Goal: Information Seeking & Learning: Learn about a topic

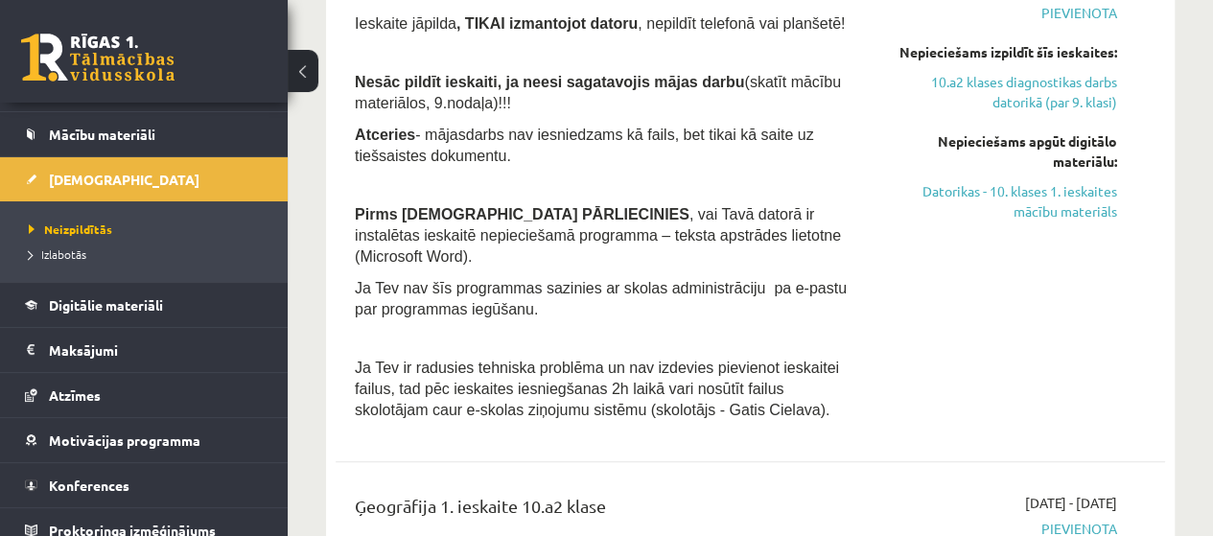
scroll to position [182, 0]
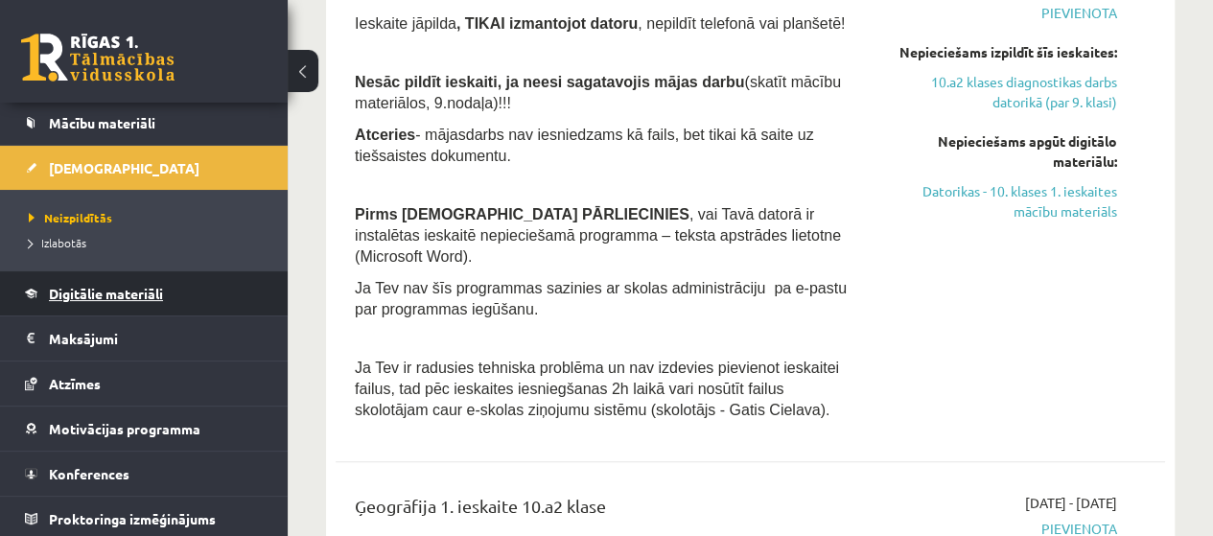
click at [96, 285] on span "Digitālie materiāli" at bounding box center [106, 293] width 114 height 17
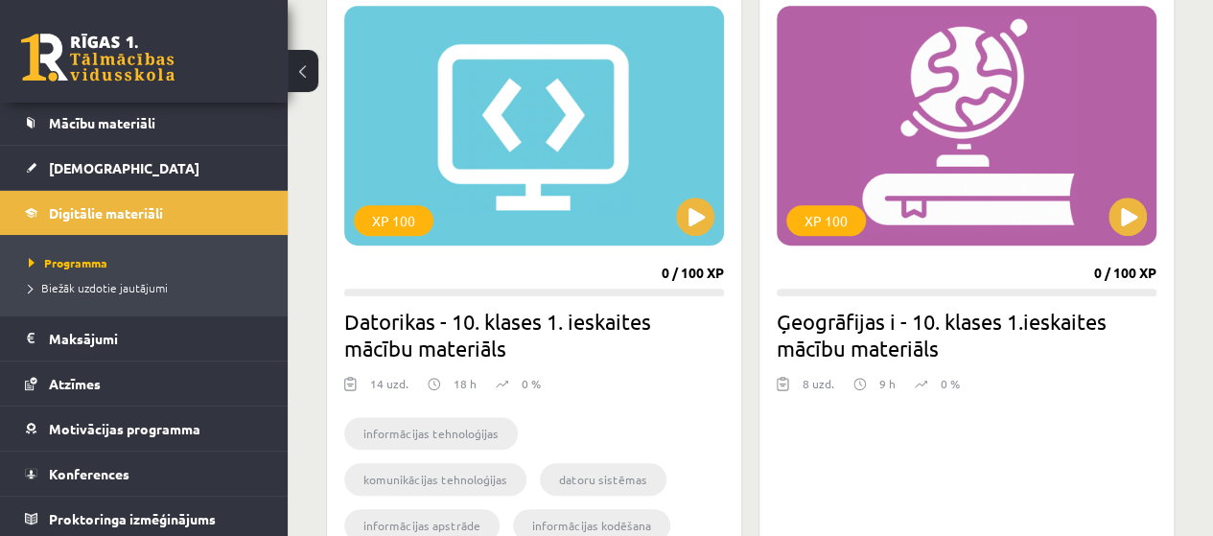
scroll to position [529, 0]
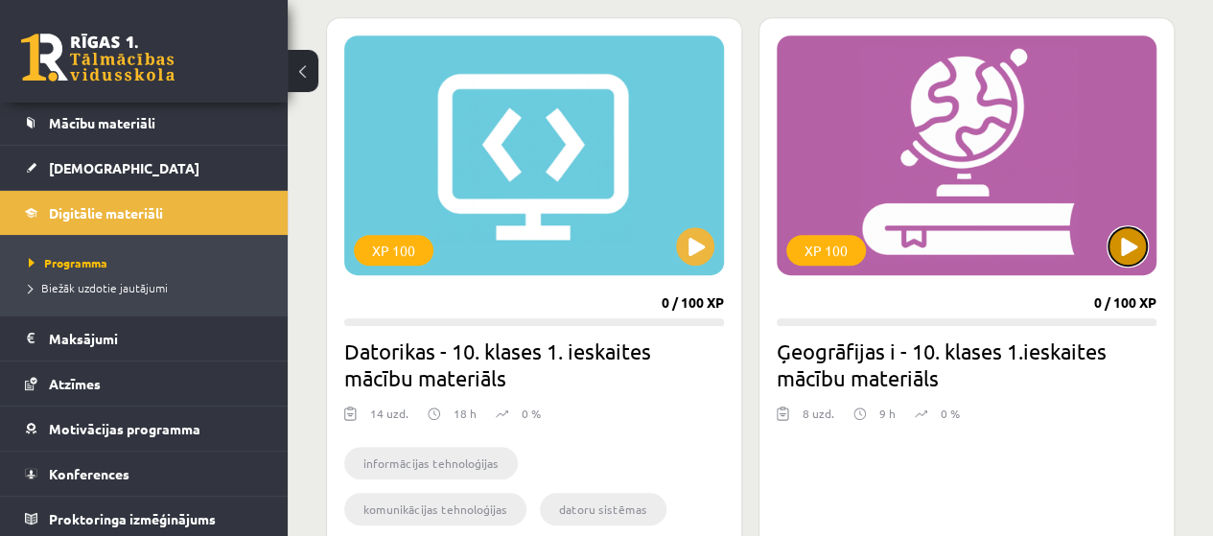
click at [1128, 245] on button at bounding box center [1128, 246] width 38 height 38
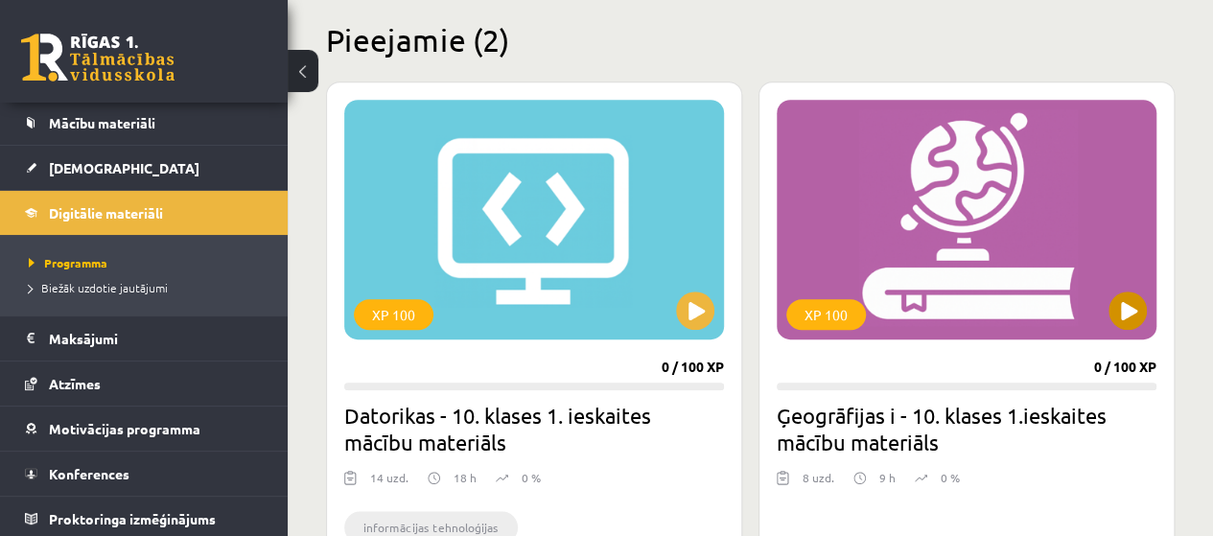
scroll to position [625, 0]
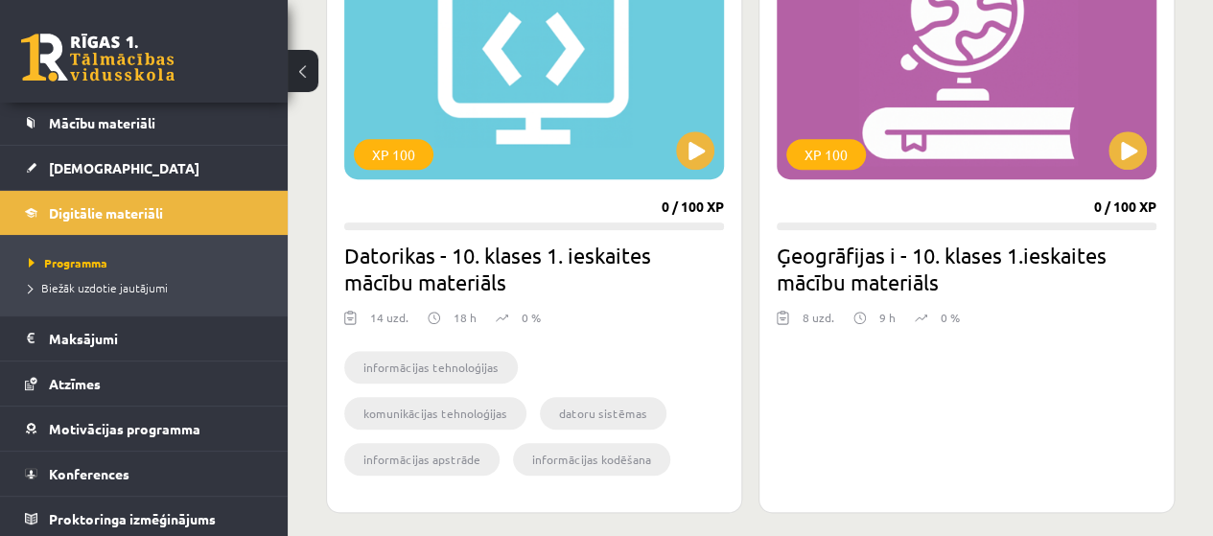
click at [1038, 297] on div "XP 100 0 / 100 XP Ģeogrāfijas i - 10. klases 1.ieskaites mācību materiāls 8 uzd…" at bounding box center [967, 217] width 416 height 592
click at [937, 165] on div "XP 100" at bounding box center [967, 60] width 380 height 240
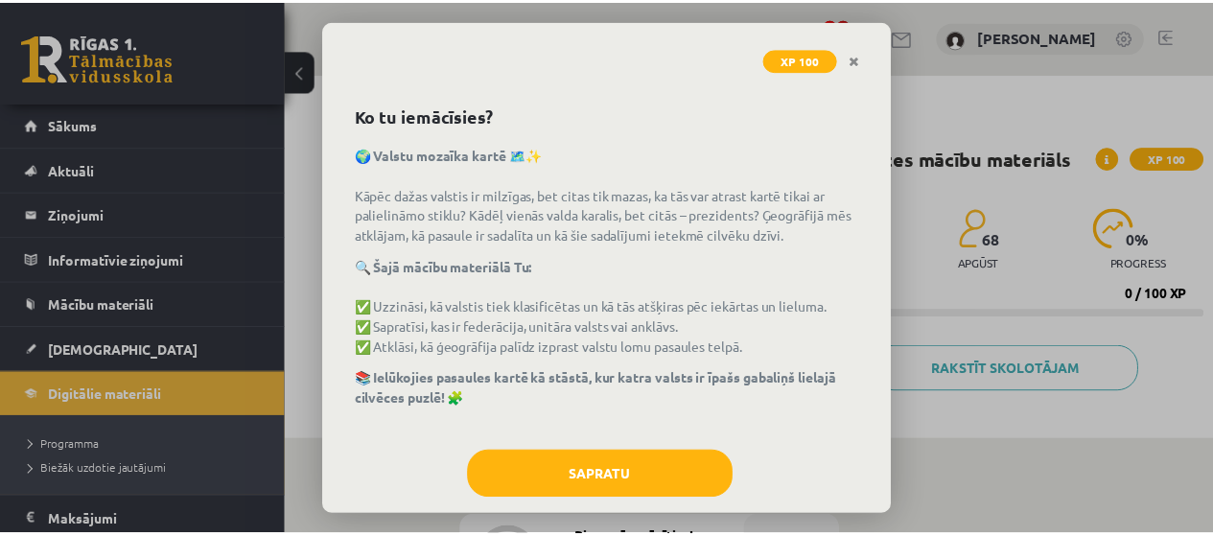
scroll to position [84, 0]
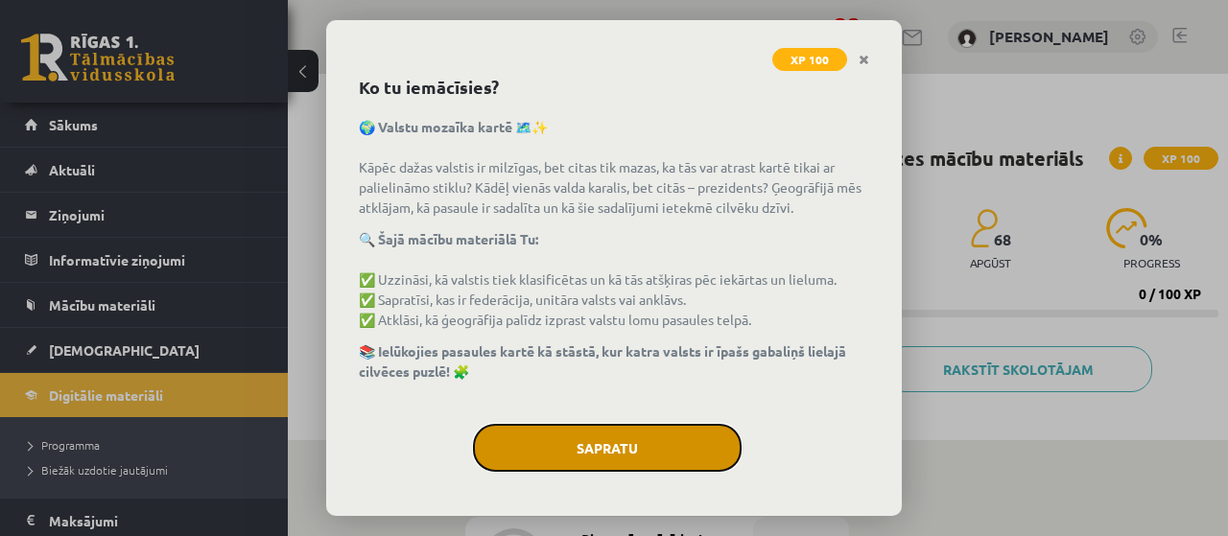
click at [651, 444] on button "Sapratu" at bounding box center [607, 448] width 269 height 48
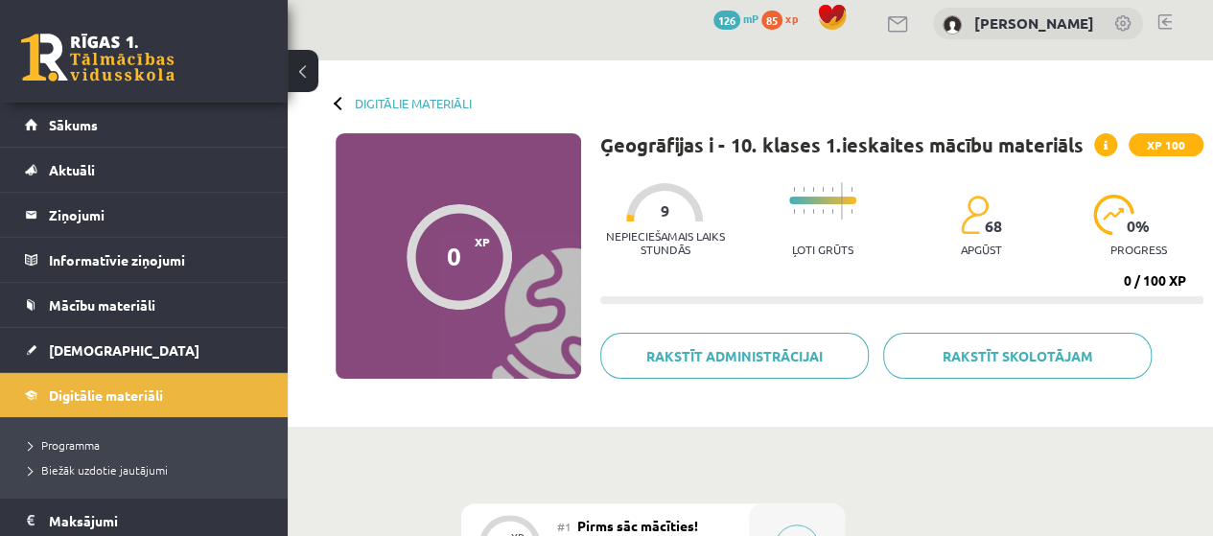
scroll to position [0, 0]
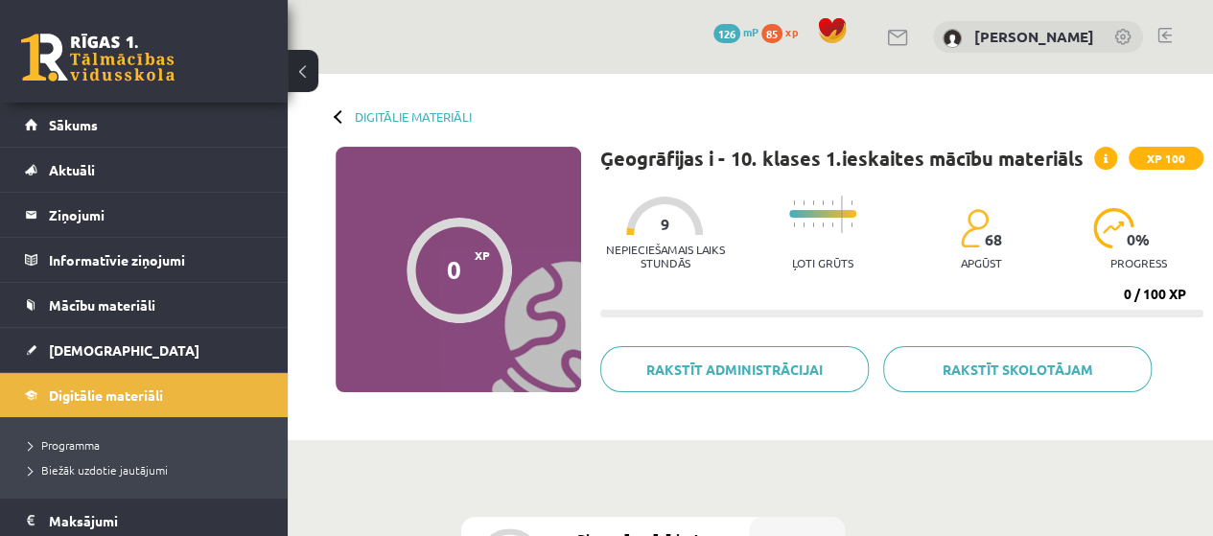
click at [340, 116] on div at bounding box center [340, 115] width 13 height 13
click at [338, 118] on div at bounding box center [340, 115] width 13 height 13
click at [84, 129] on span "Sākums" at bounding box center [73, 124] width 49 height 17
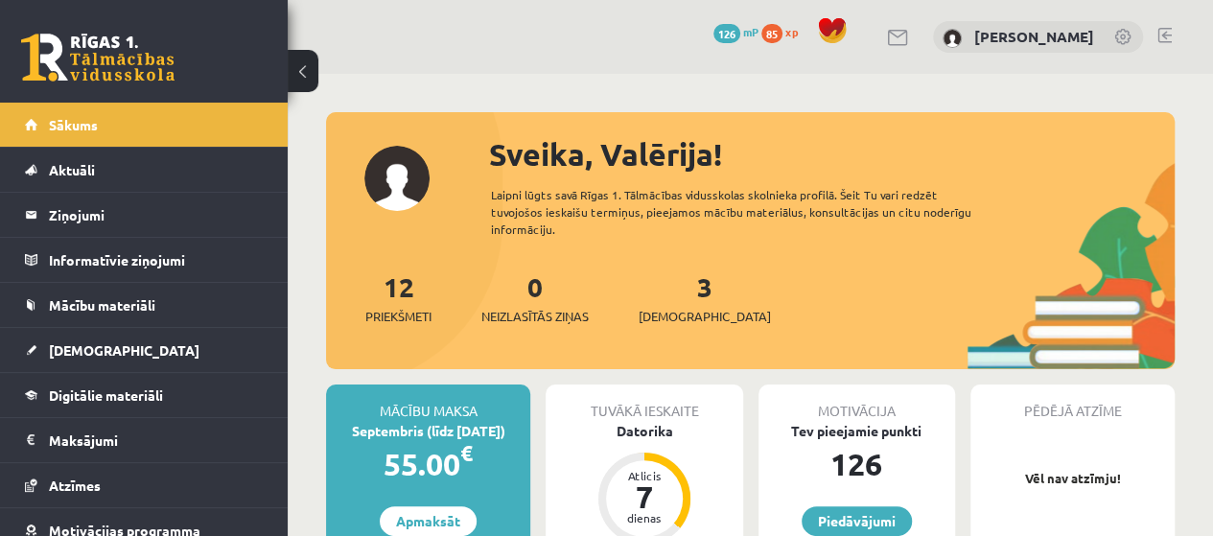
scroll to position [96, 0]
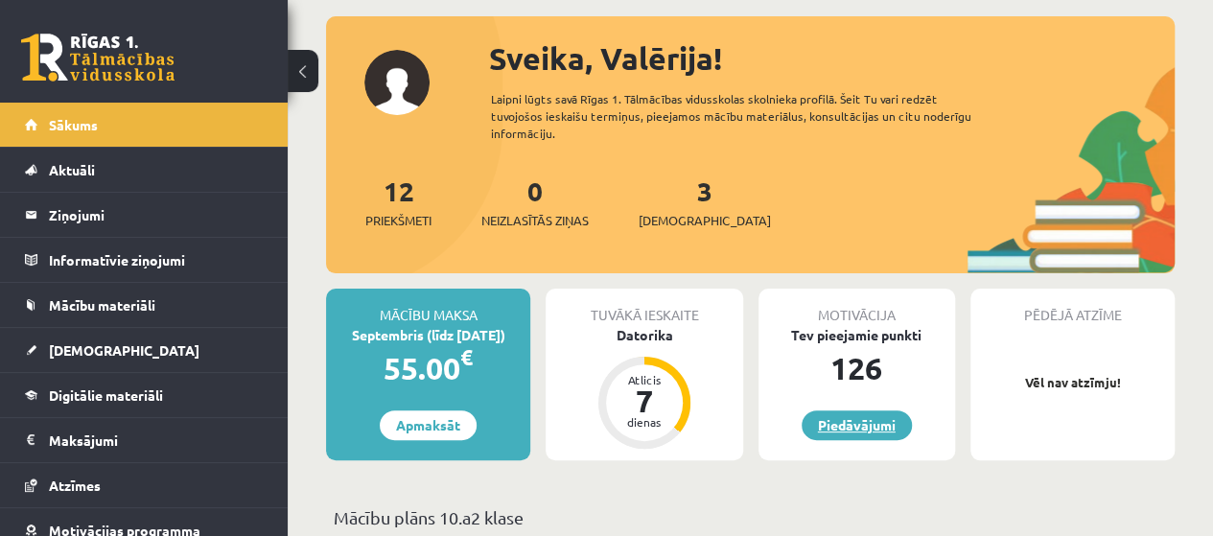
click at [836, 425] on link "Piedāvājumi" at bounding box center [857, 426] width 110 height 30
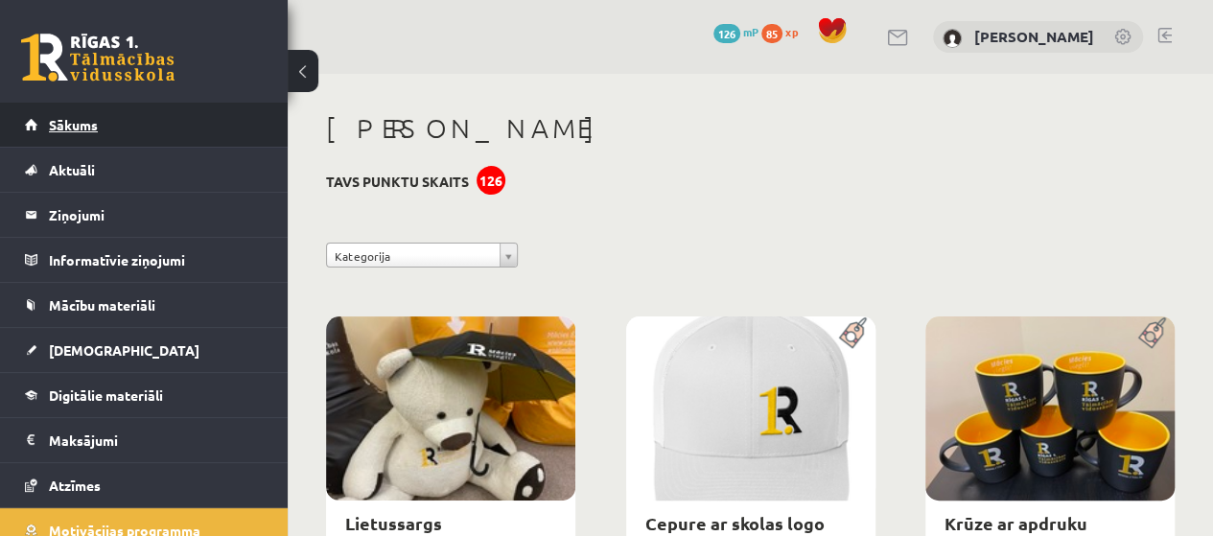
click at [78, 133] on link "Sākums" at bounding box center [144, 125] width 239 height 44
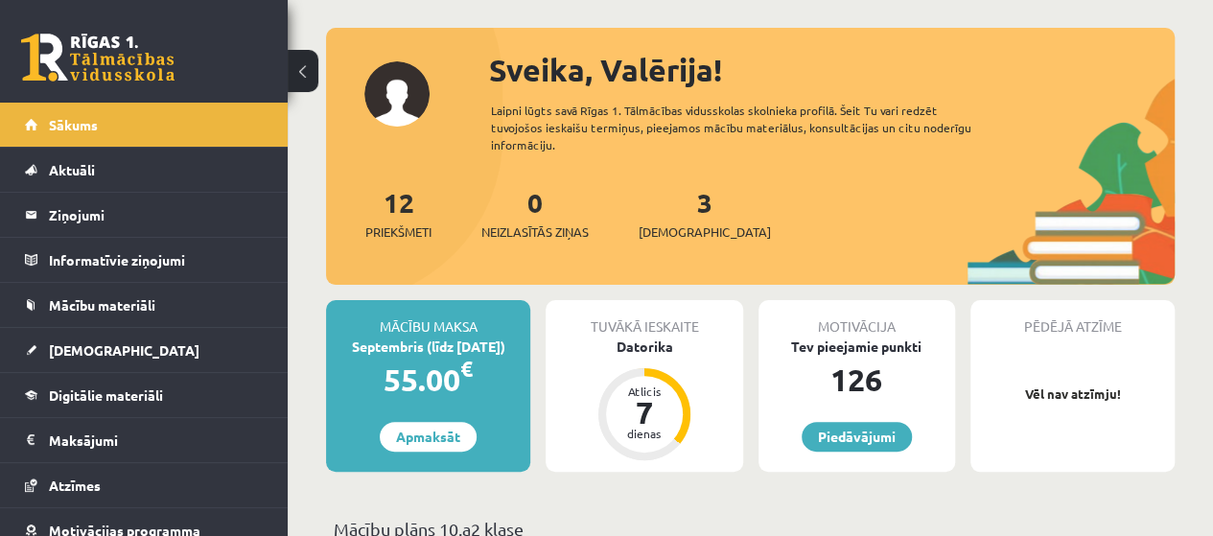
scroll to position [59, 0]
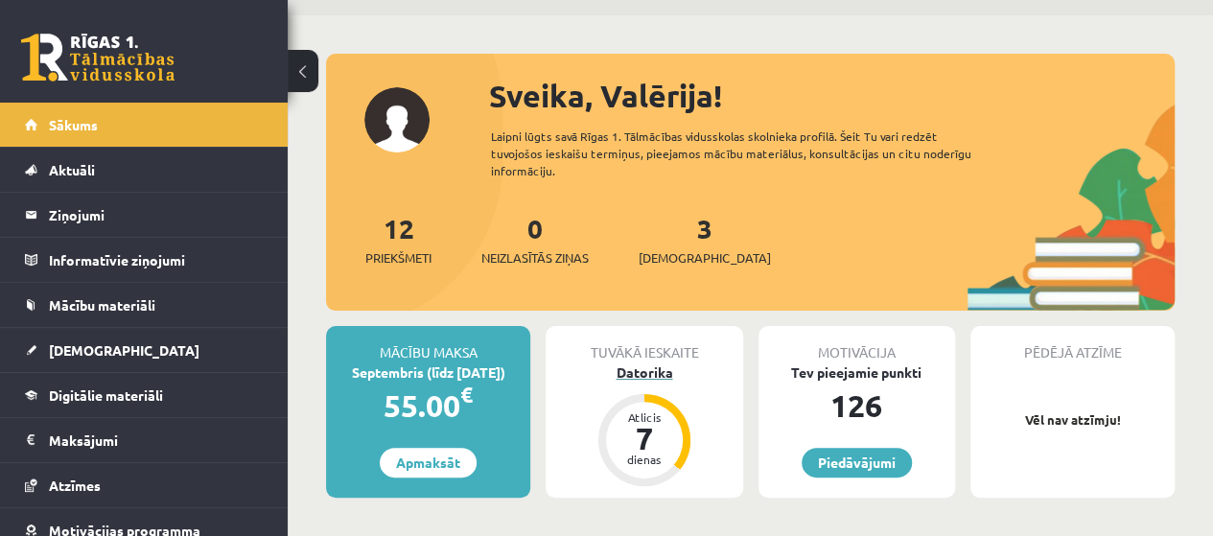
click at [648, 375] on div "Datorika" at bounding box center [644, 373] width 197 height 20
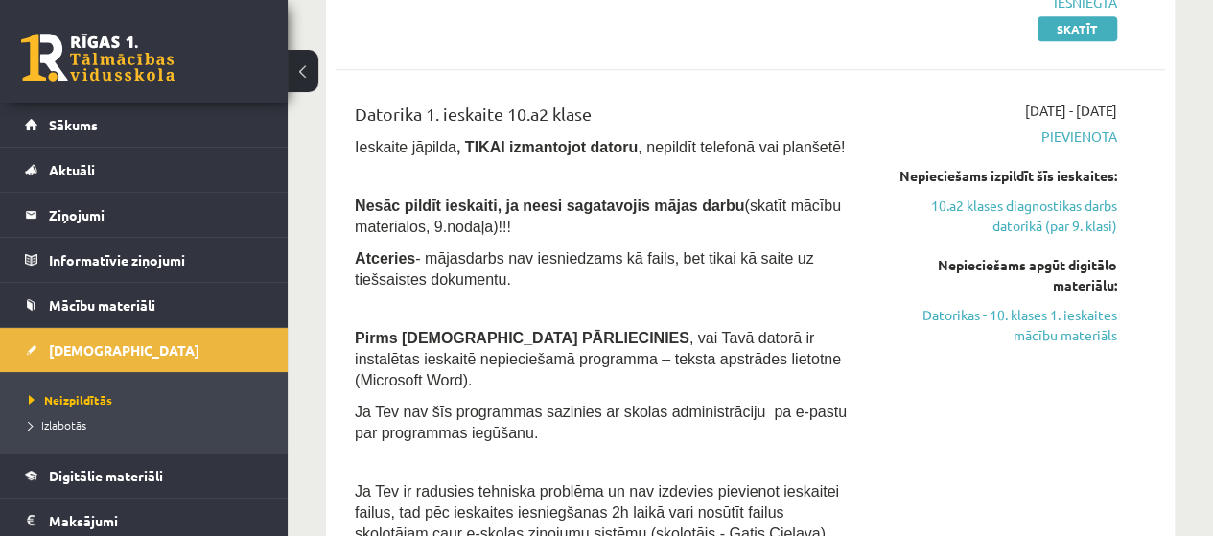
scroll to position [480, 0]
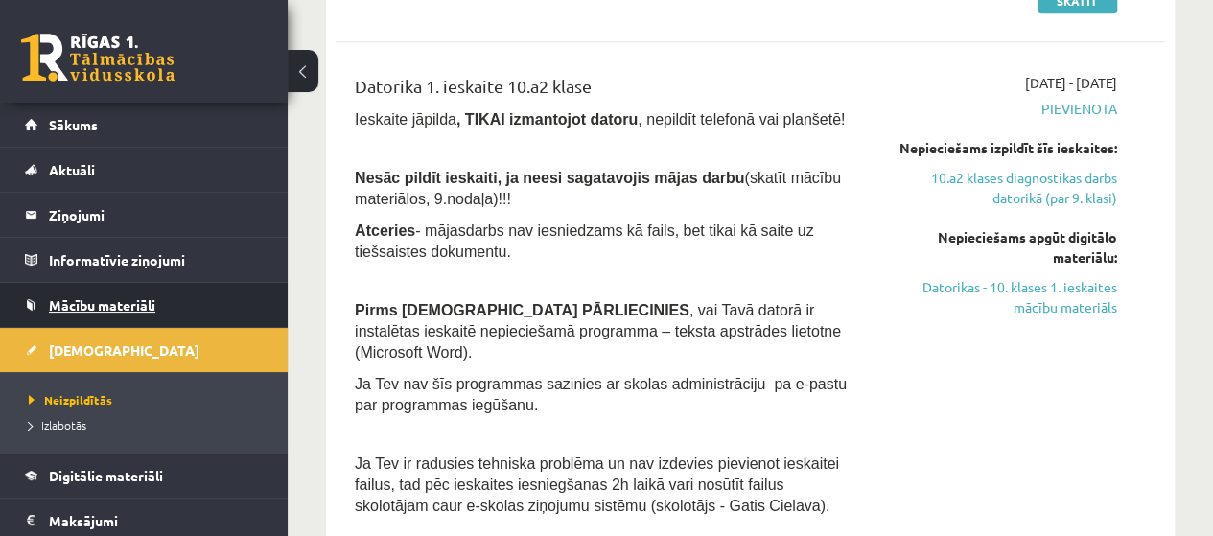
click at [119, 308] on span "Mācību materiāli" at bounding box center [102, 304] width 106 height 17
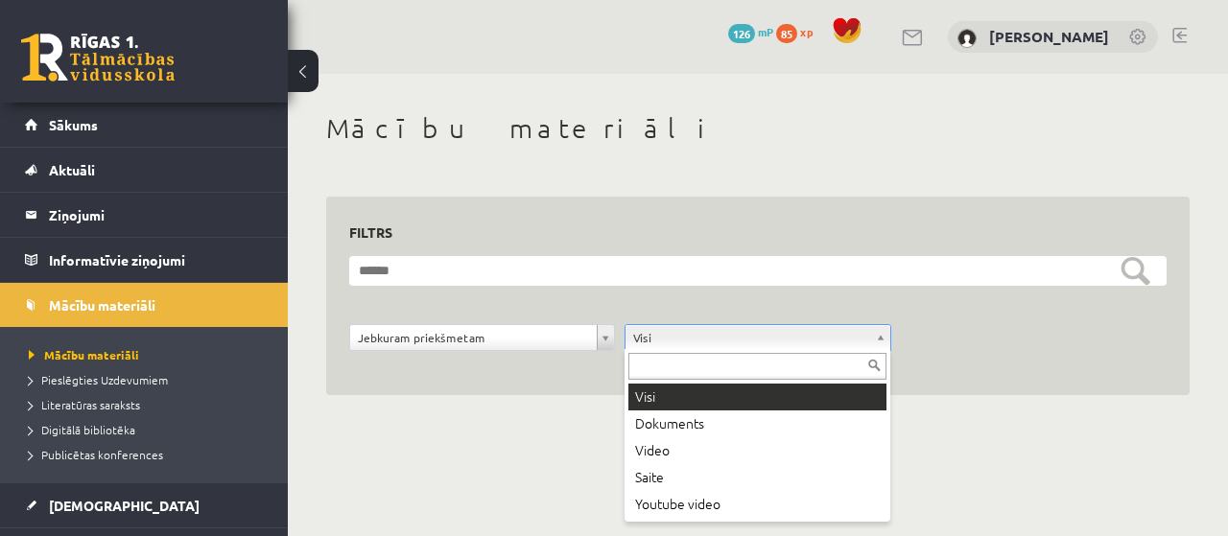
drag, startPoint x: 879, startPoint y: 342, endPoint x: 867, endPoint y: 341, distance: 11.6
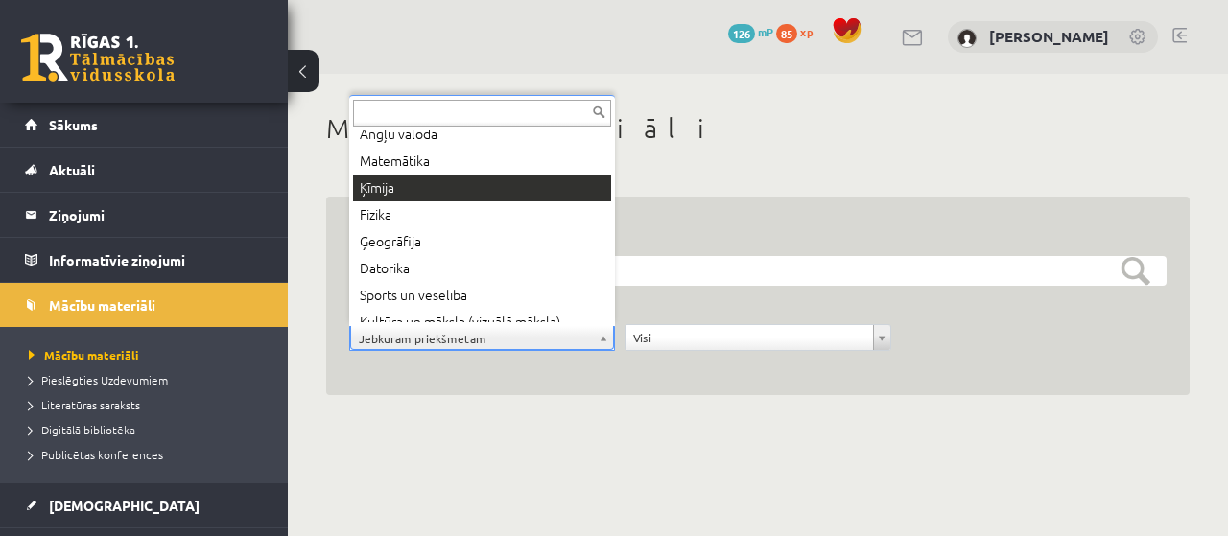
scroll to position [119, 0]
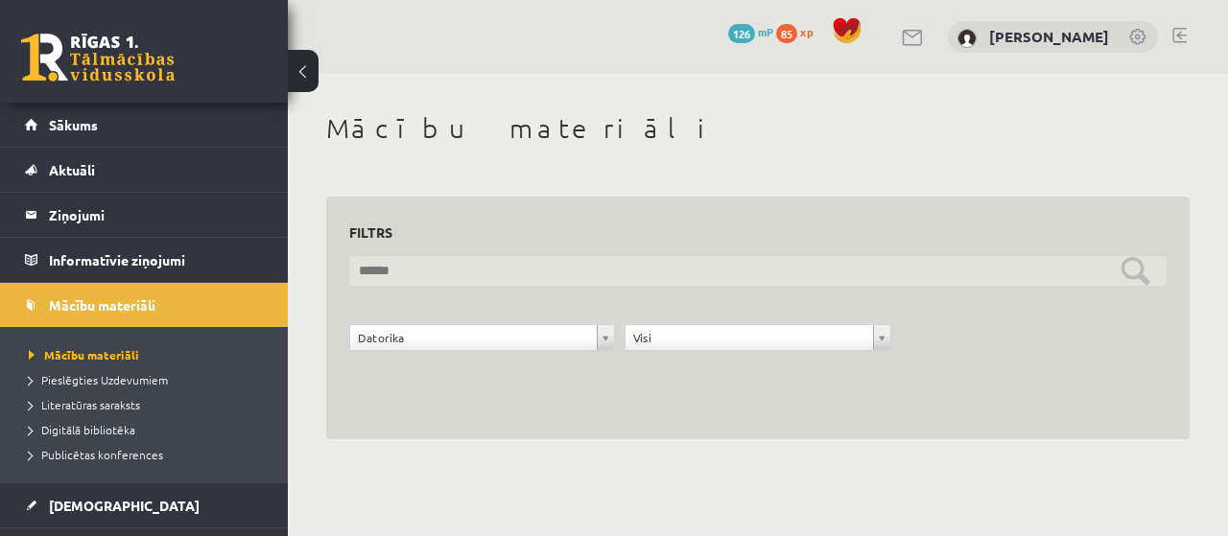
click at [1142, 272] on input "text" at bounding box center [757, 271] width 817 height 30
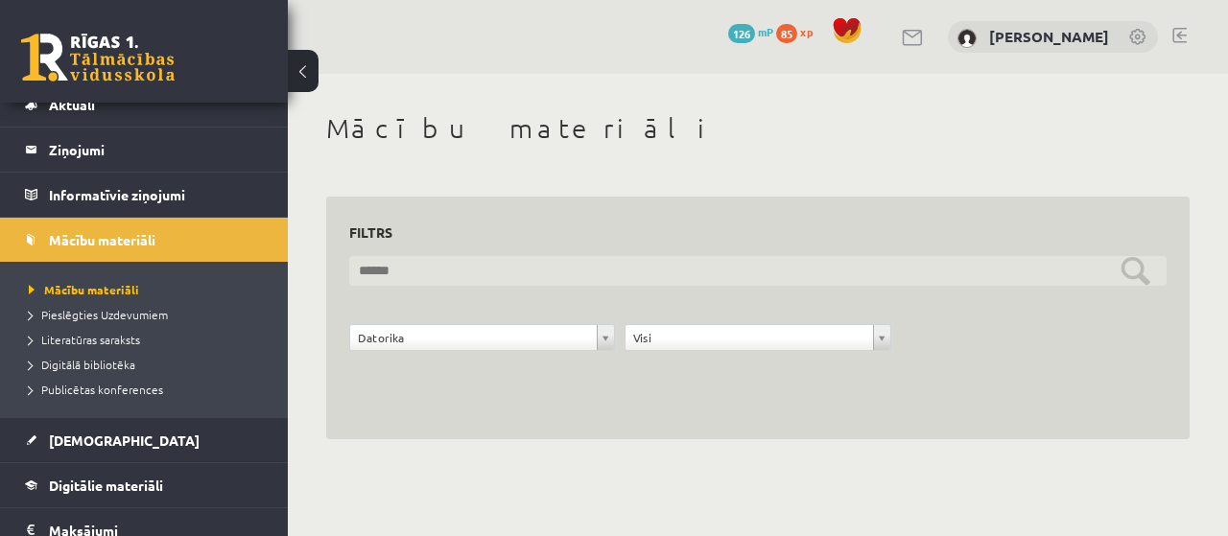
scroll to position [96, 0]
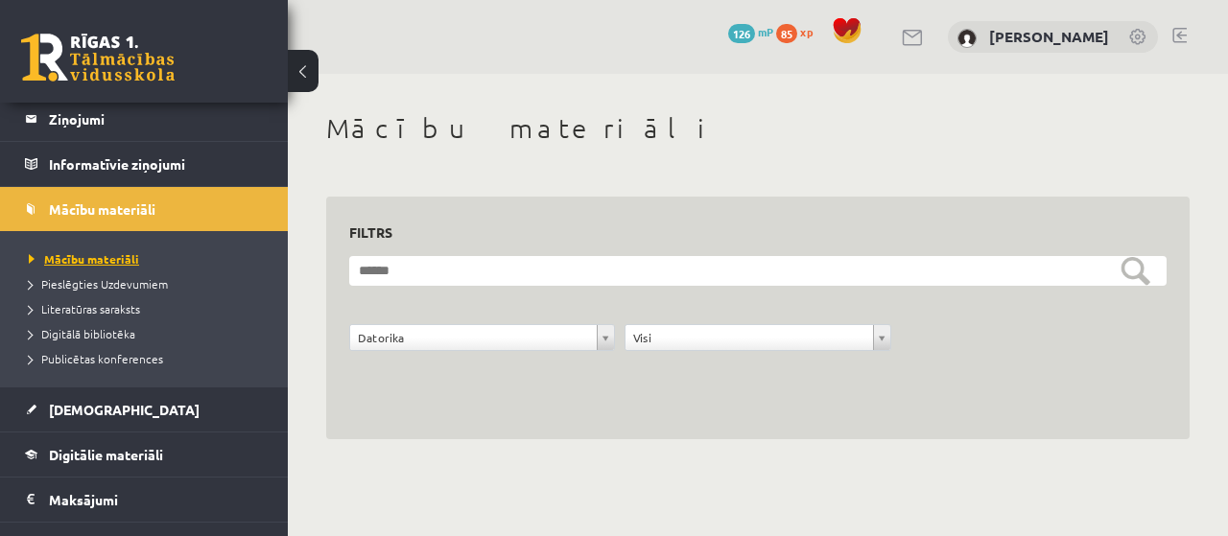
click at [117, 263] on span "Mācību materiāli" at bounding box center [84, 258] width 110 height 15
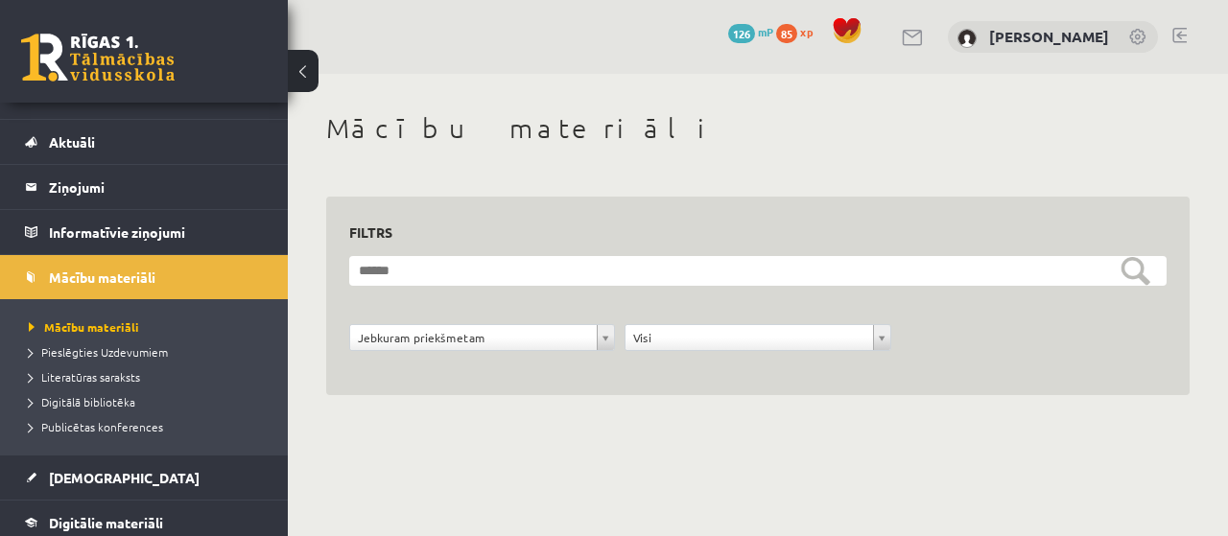
scroll to position [0, 0]
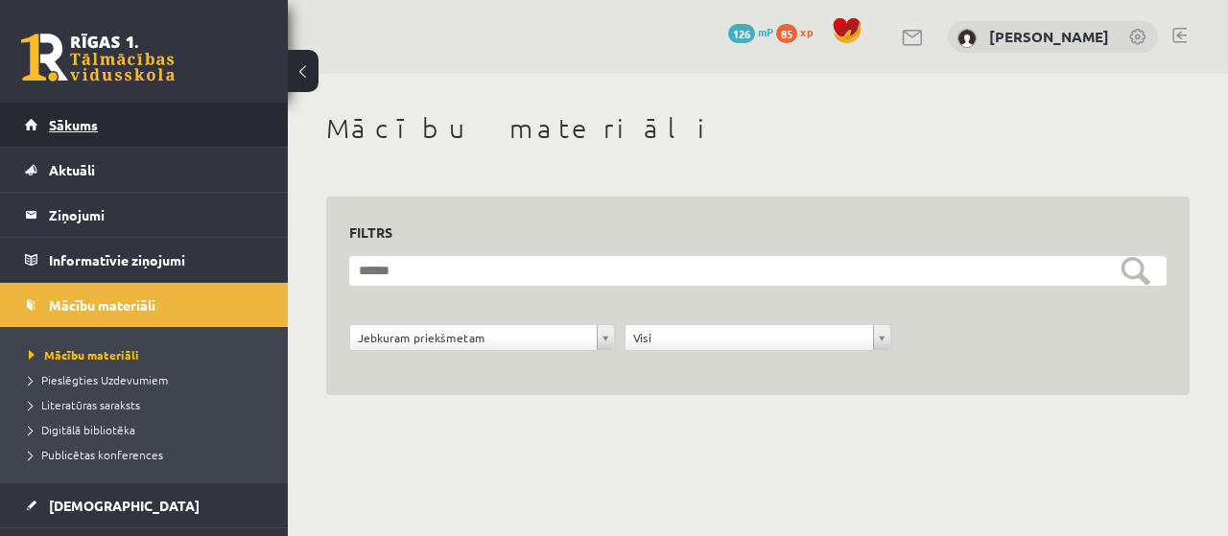
click at [75, 121] on span "Sākums" at bounding box center [73, 124] width 49 height 17
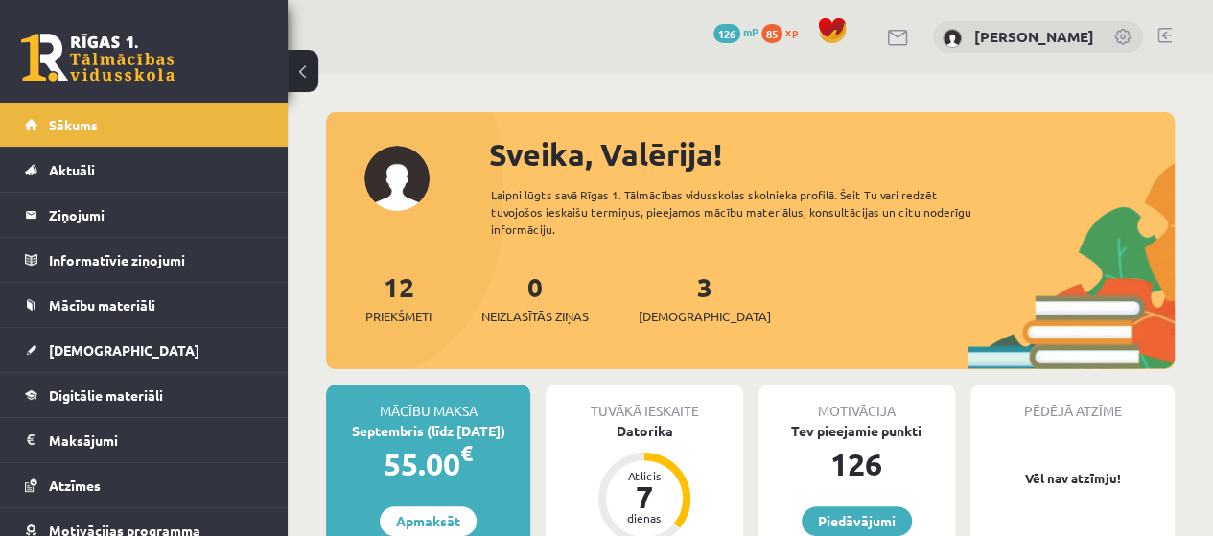
click at [661, 297] on div "3 Ieskaites" at bounding box center [705, 296] width 132 height 59
click at [671, 292] on link "3 Ieskaites" at bounding box center [705, 298] width 132 height 57
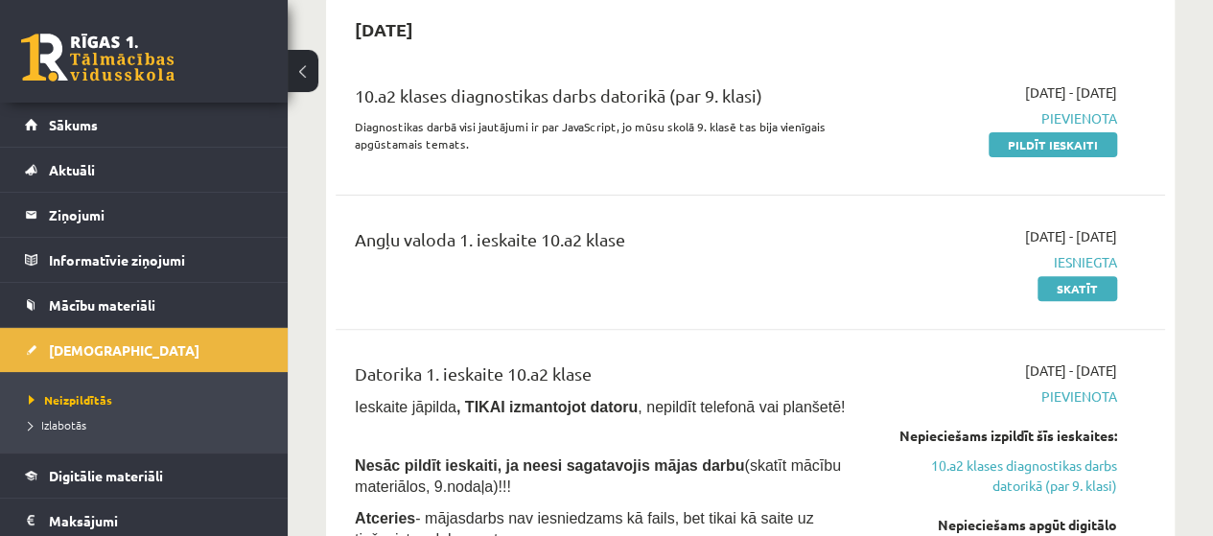
scroll to position [96, 0]
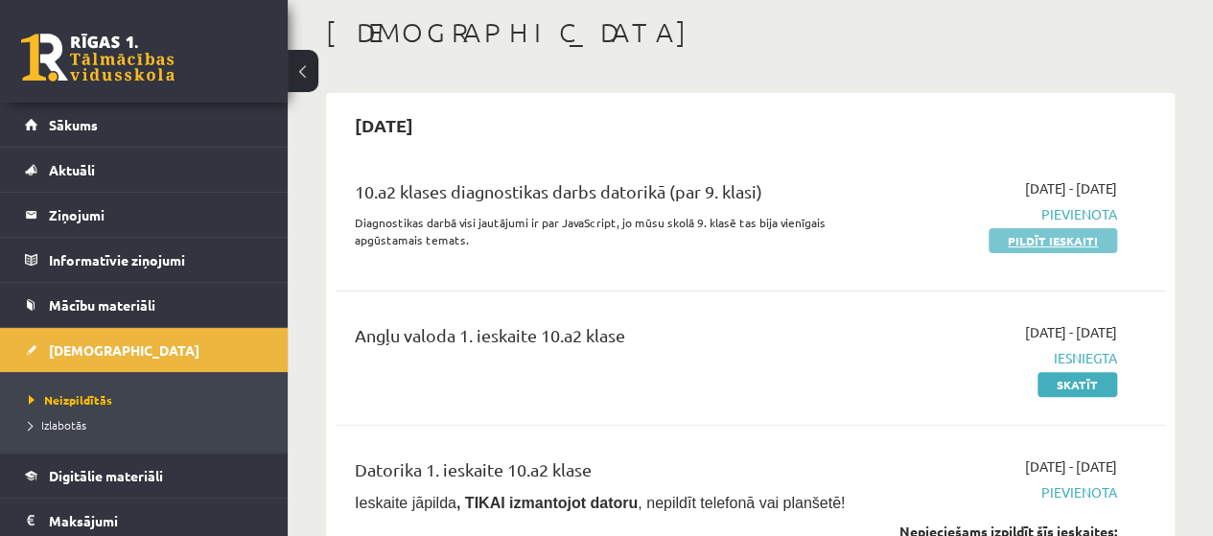
click at [1025, 234] on link "Pildīt ieskaiti" at bounding box center [1053, 240] width 129 height 25
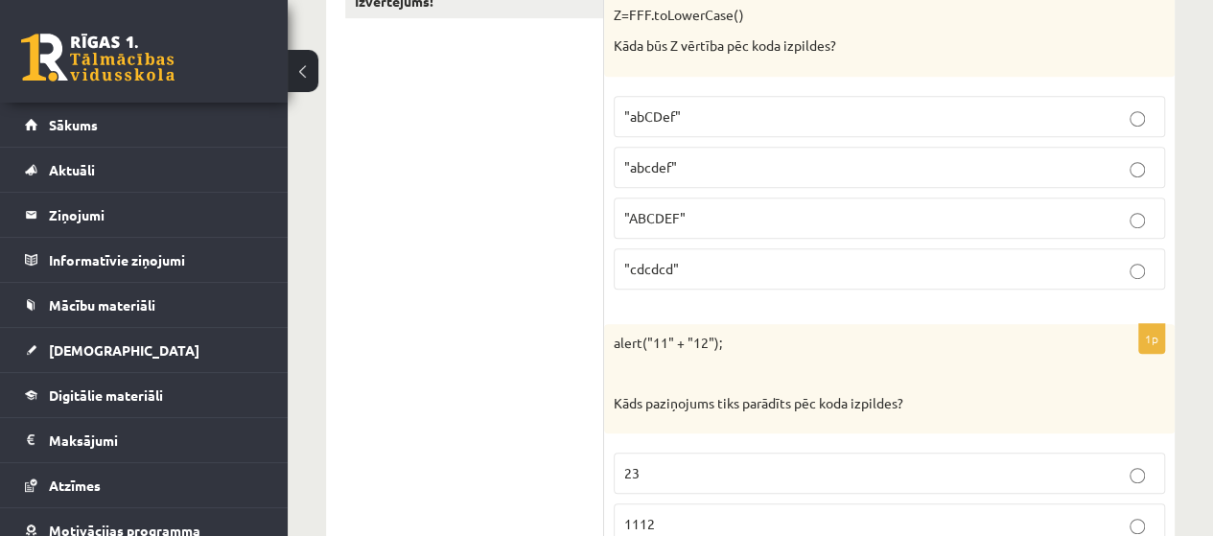
scroll to position [453, 0]
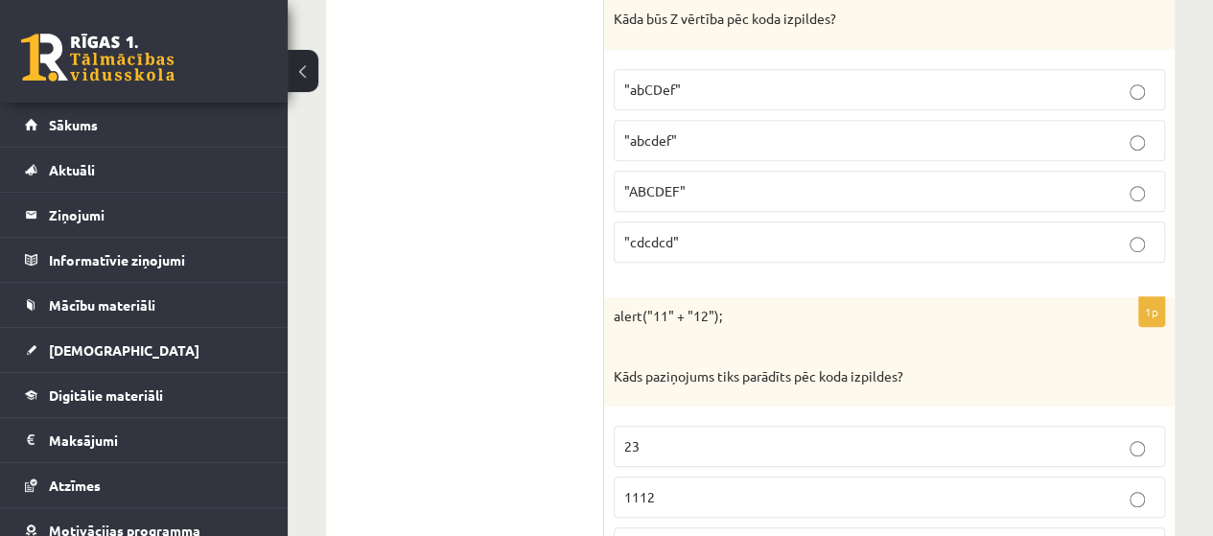
click at [1014, 138] on p ""abcdef"" at bounding box center [889, 140] width 530 height 20
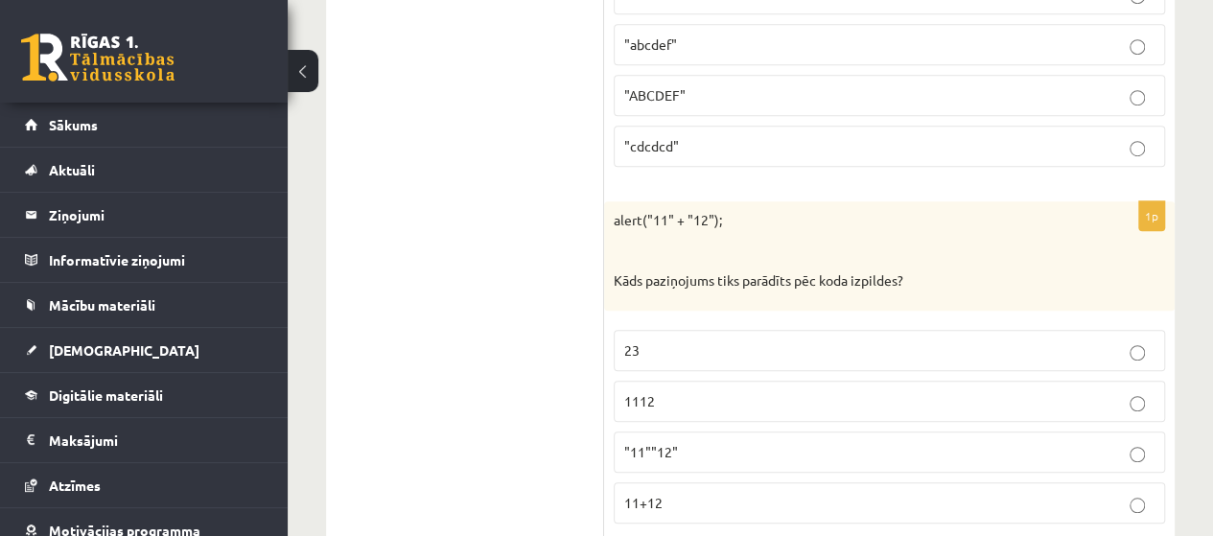
scroll to position [645, 0]
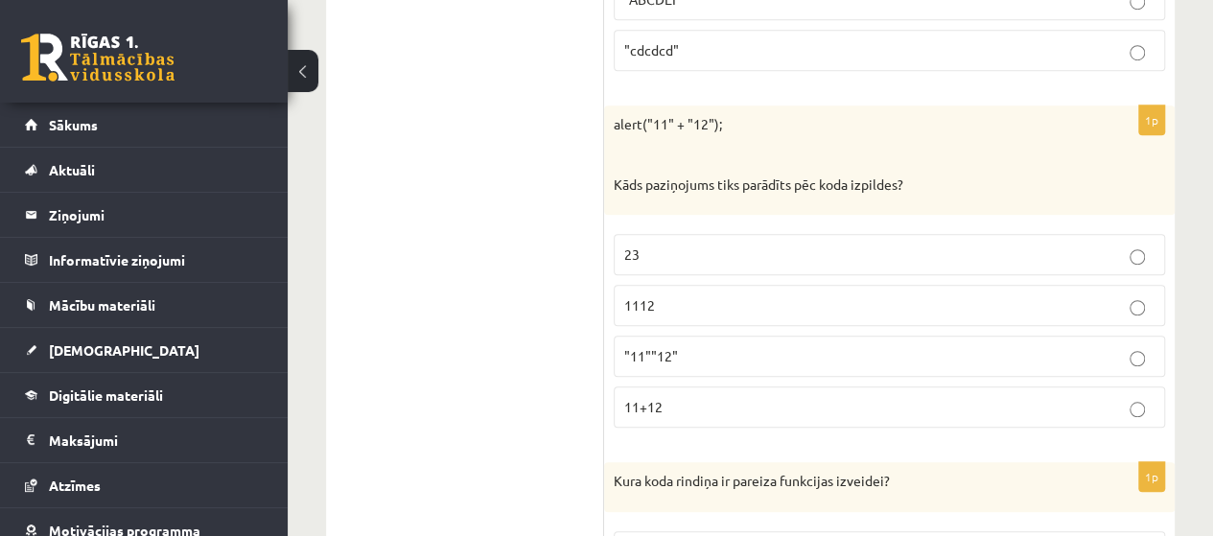
click at [696, 408] on p "11+12" at bounding box center [889, 407] width 530 height 20
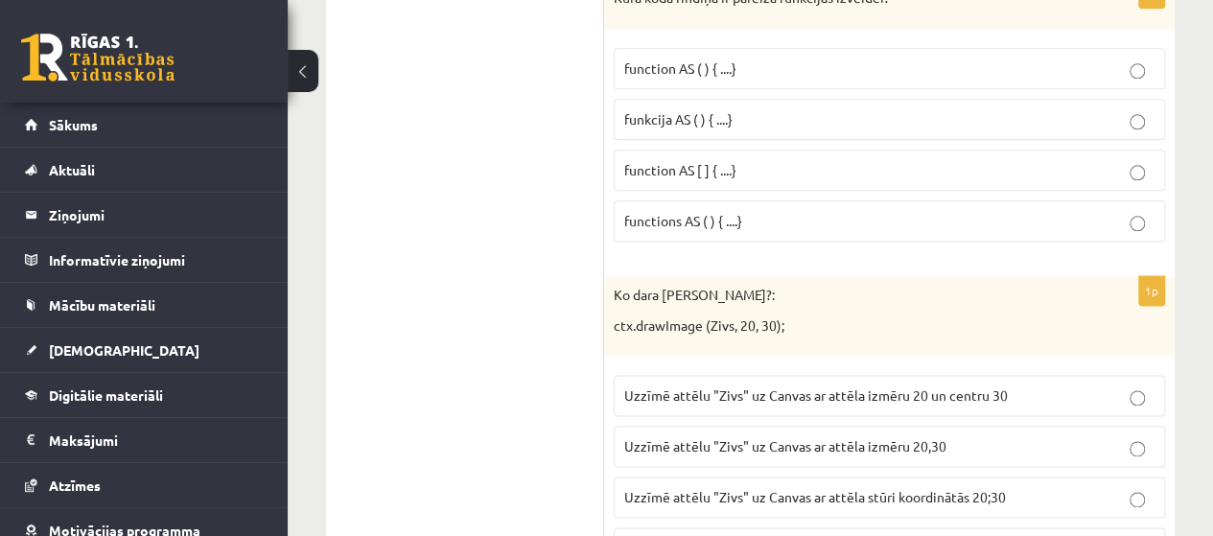
scroll to position [1028, 0]
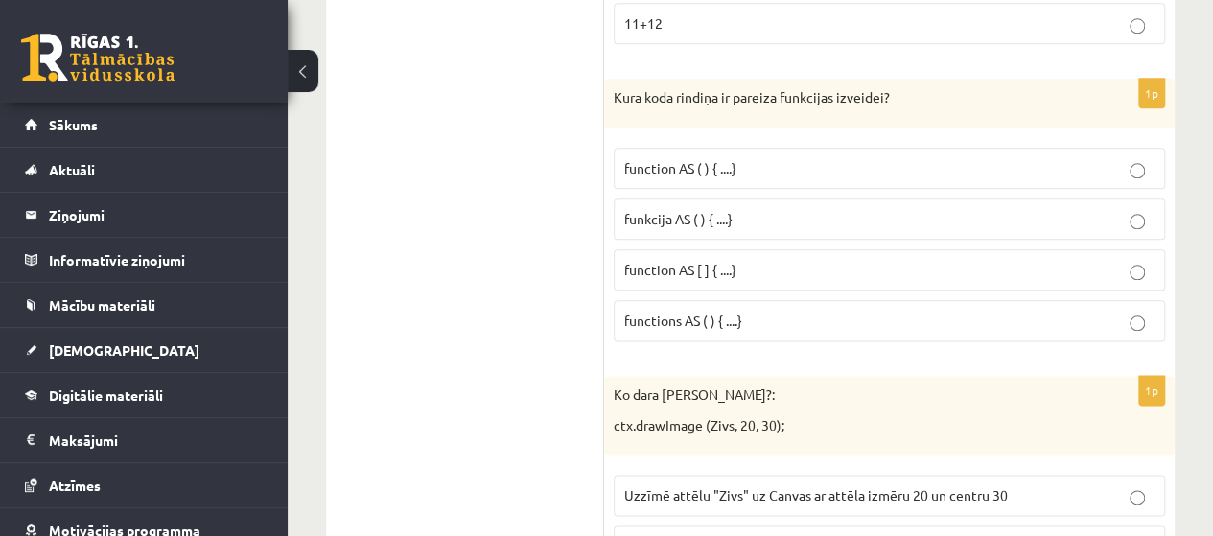
click at [739, 312] on span "functions AS ( ) { ....}" at bounding box center [683, 320] width 118 height 17
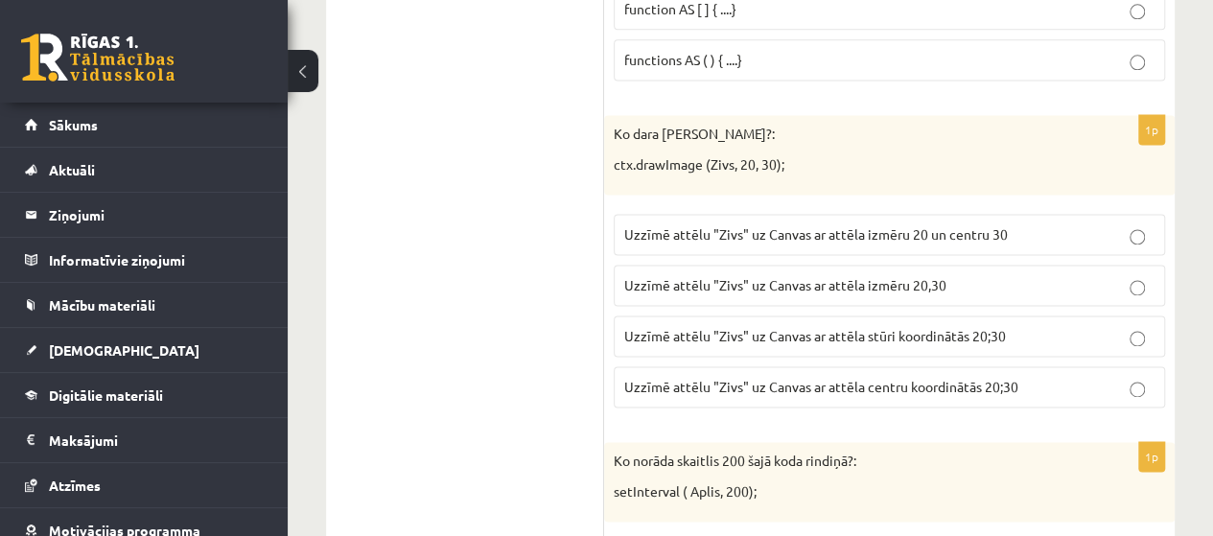
scroll to position [1316, 0]
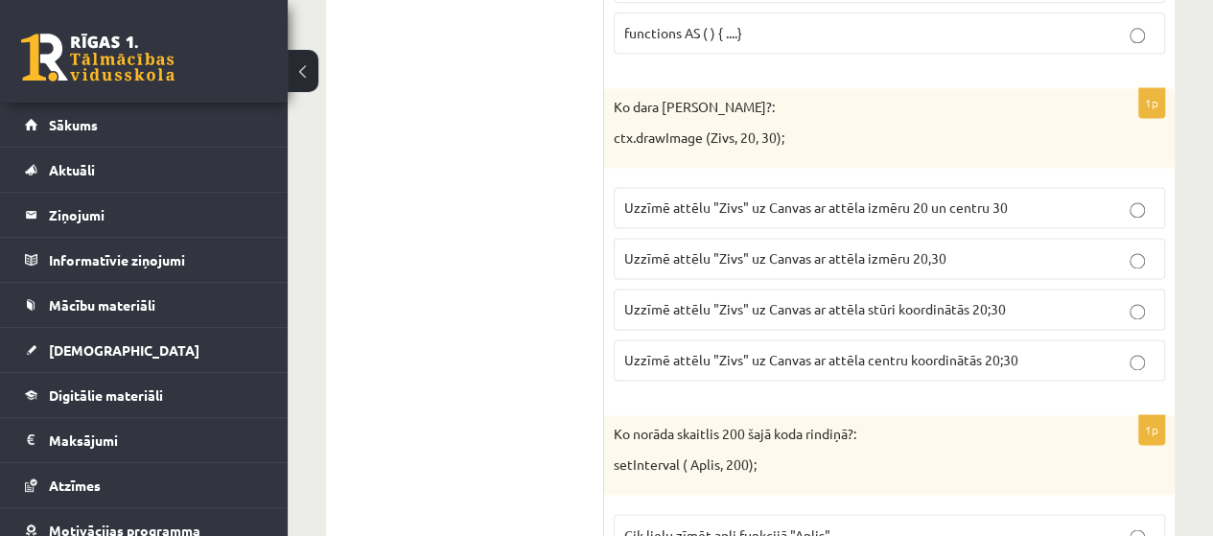
click at [874, 301] on span "Uzzīmē attēlu "Zivs" uz Canvas ar attēla stūri koordinātās 20;30" at bounding box center [815, 308] width 382 height 17
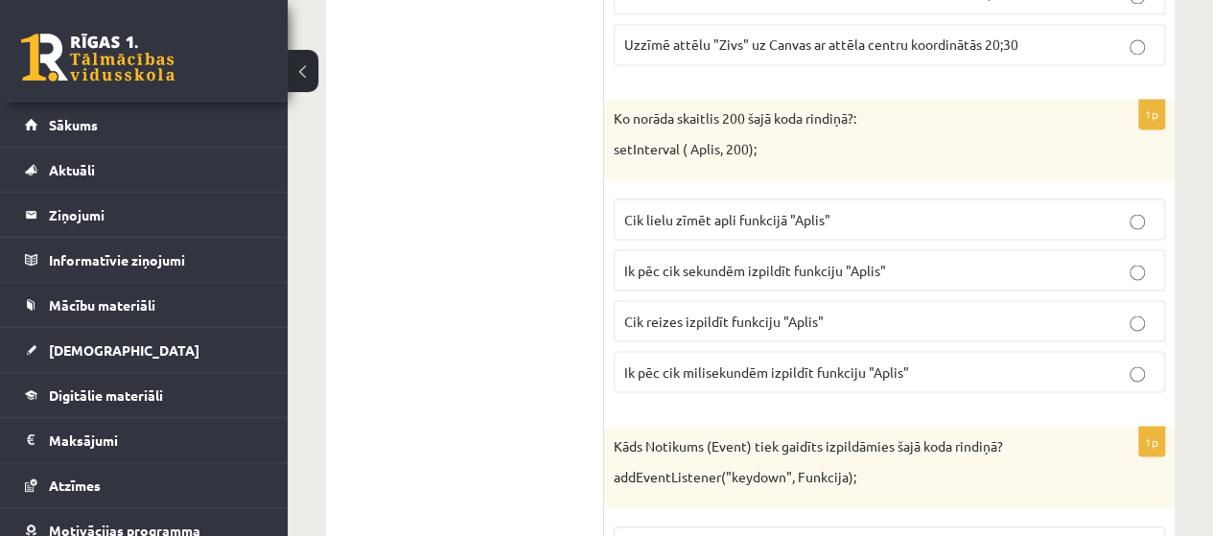
scroll to position [1604, 0]
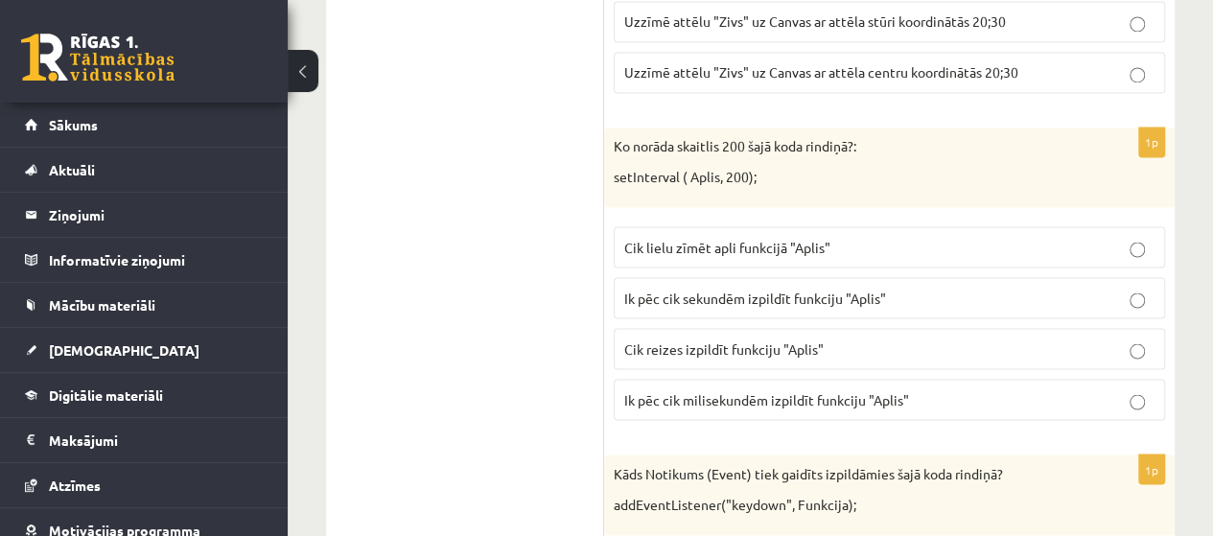
click at [806, 390] on span "Ik pēc cik milisekundēm izpildīt funkciju "Aplis"" at bounding box center [766, 398] width 285 height 17
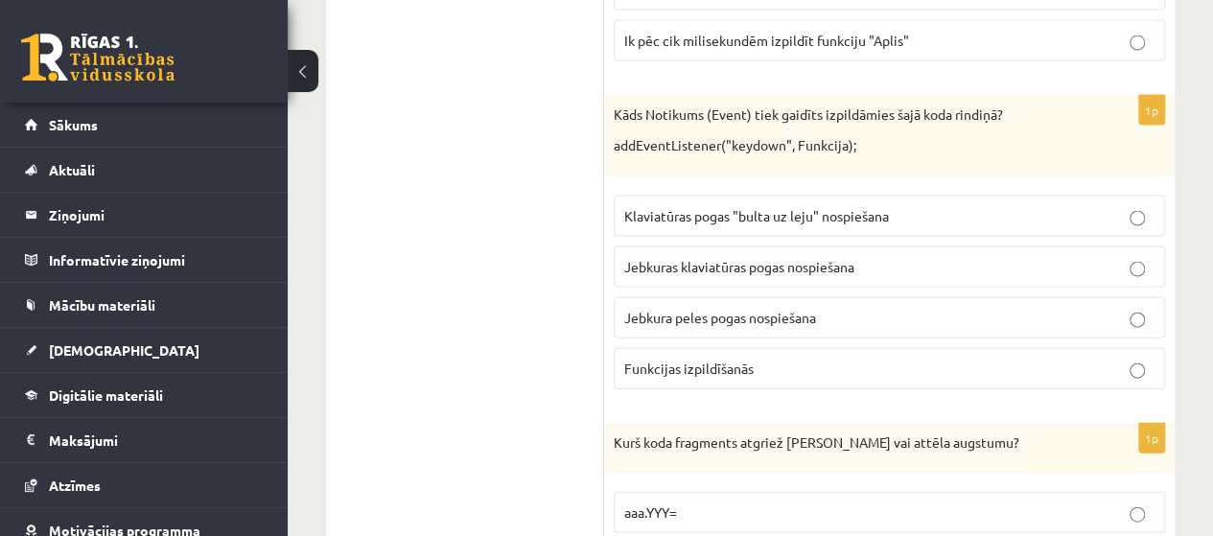
scroll to position [1987, 0]
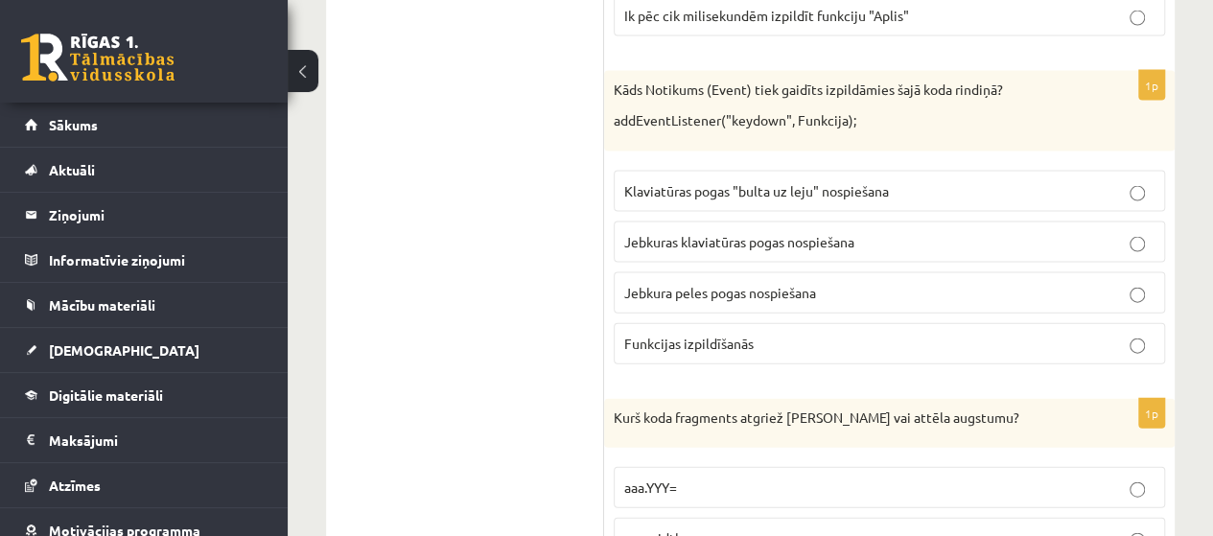
click at [911, 183] on p "Klaviatūras pogas "bulta uz leju" nospiešana" at bounding box center [889, 191] width 530 height 20
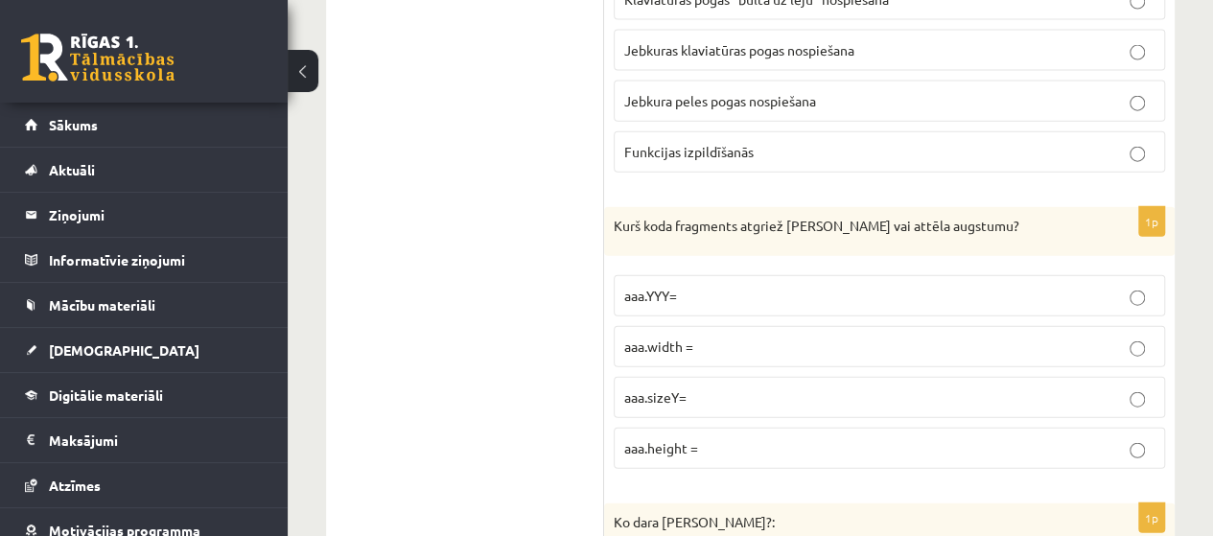
scroll to position [2275, 0]
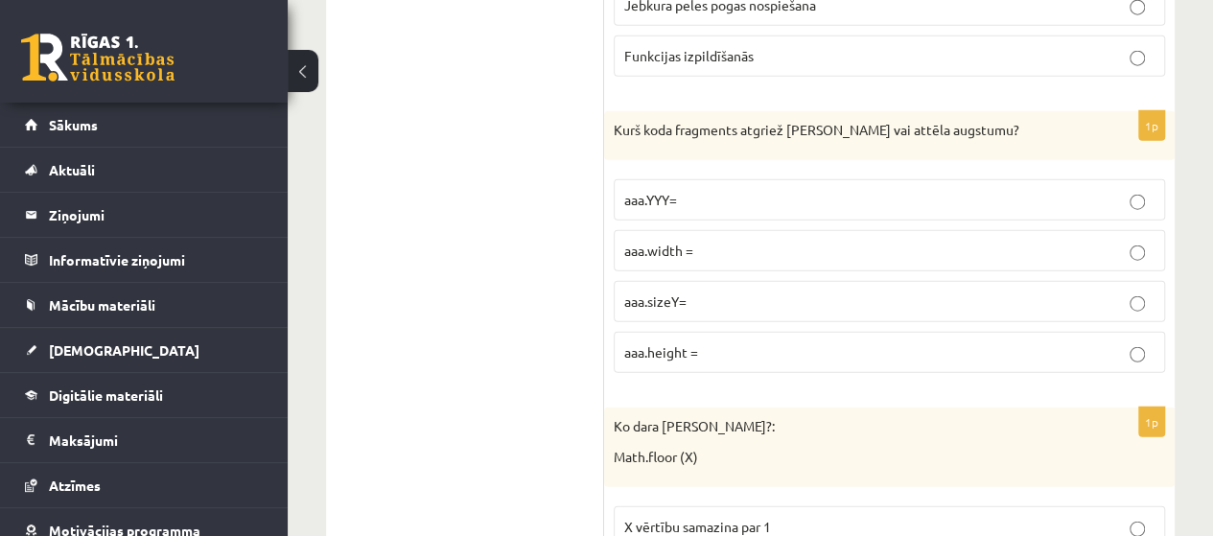
click at [761, 342] on p "aaa.height =" at bounding box center [889, 352] width 530 height 20
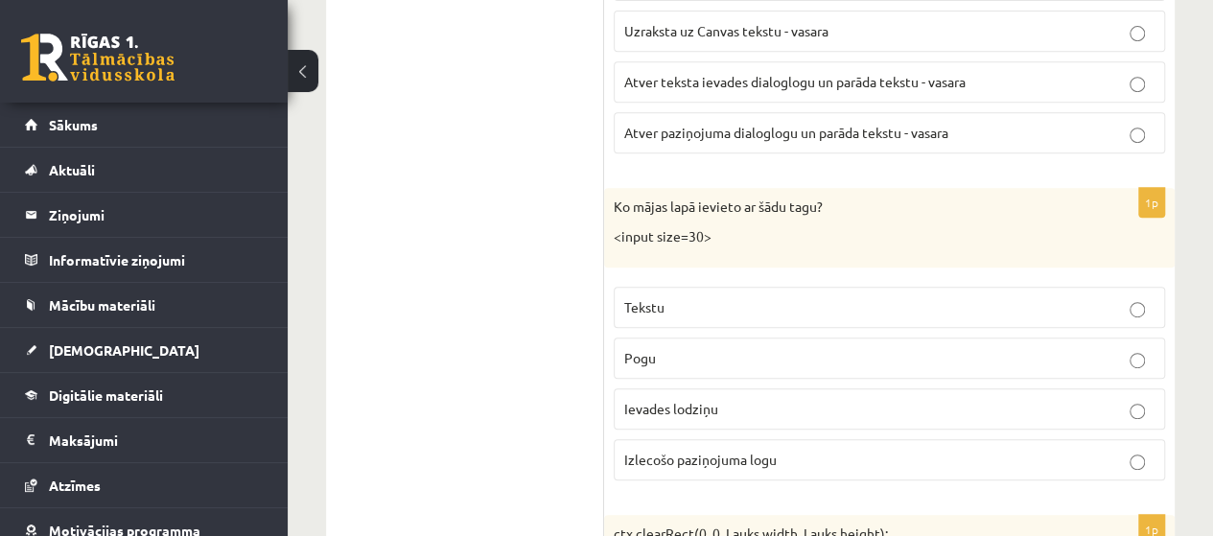
scroll to position [4098, 0]
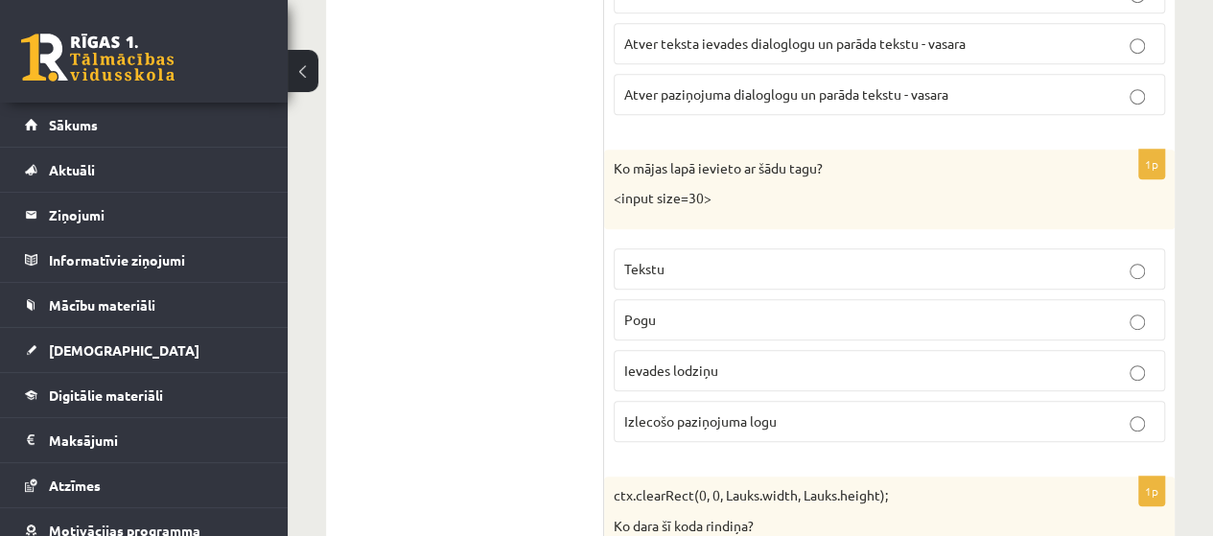
click at [802, 259] on p "Tekstu" at bounding box center [889, 269] width 530 height 20
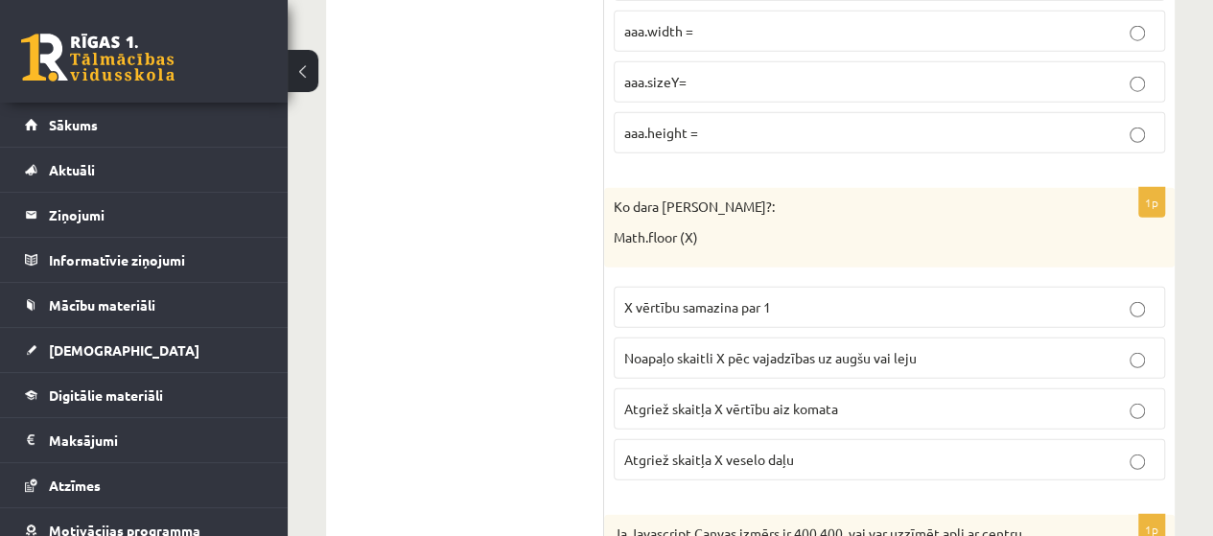
scroll to position [2590, 0]
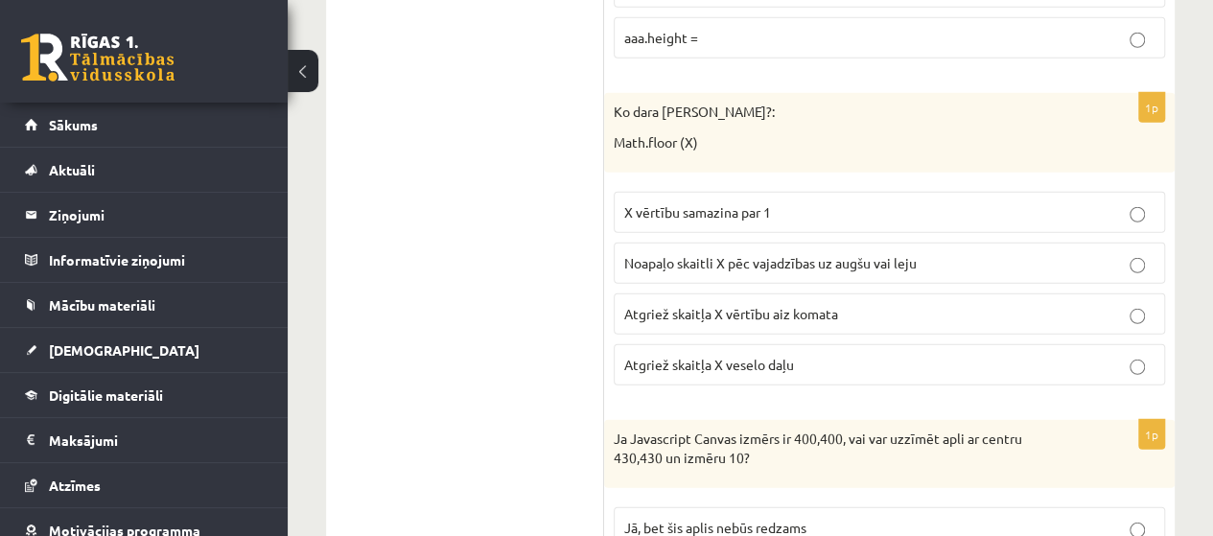
click at [789, 356] on span "Atgriež skaitļa X veselo daļu" at bounding box center [709, 364] width 170 height 17
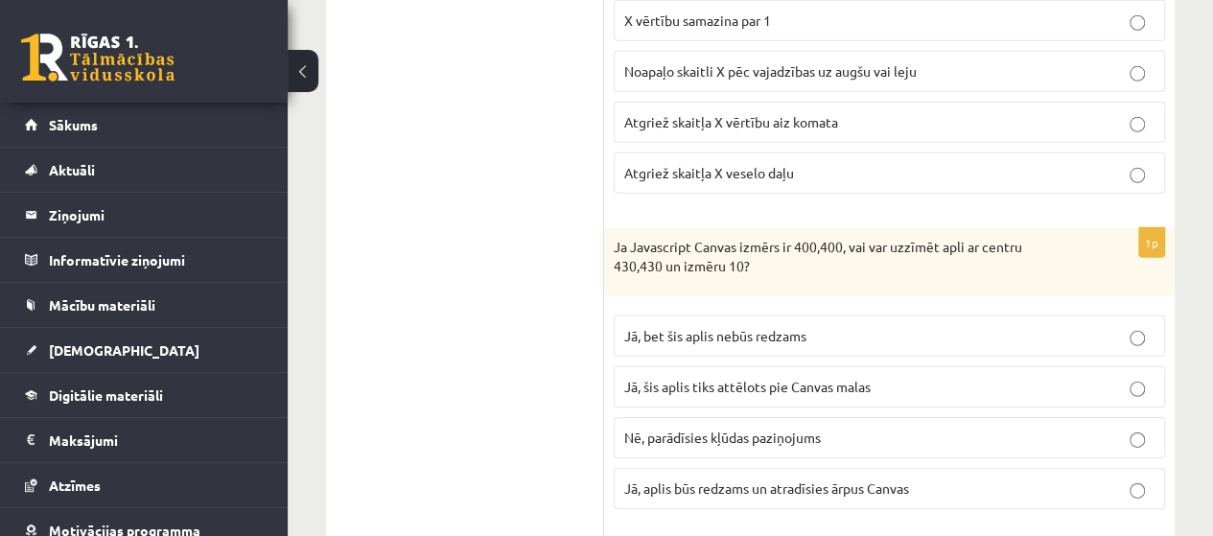
scroll to position [2878, 0]
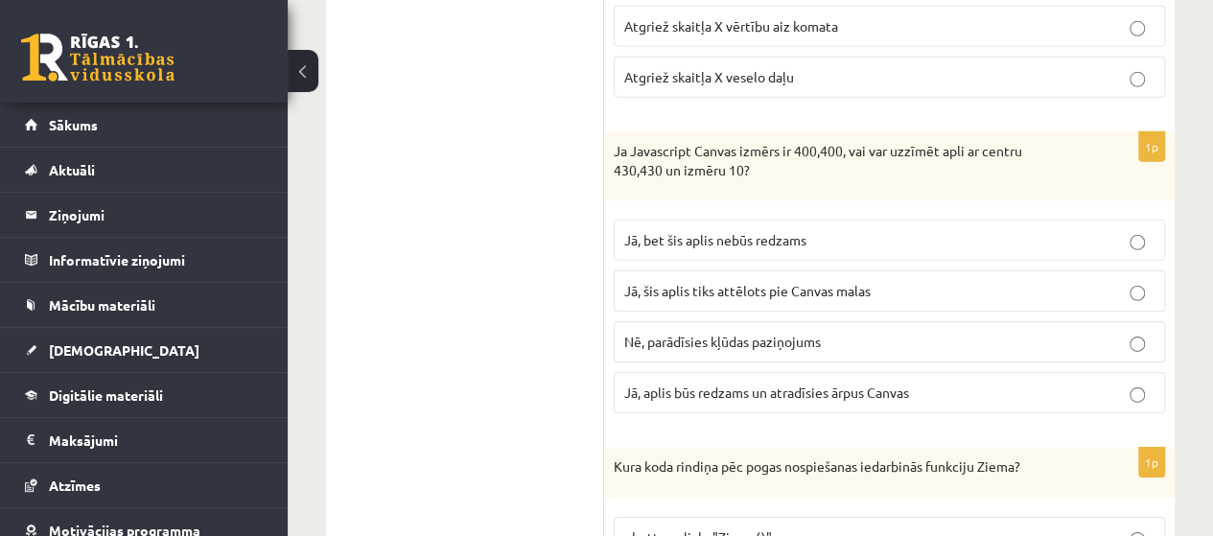
click at [714, 231] on span "Jā, bet šis aplis nebūs redzams" at bounding box center [715, 239] width 182 height 17
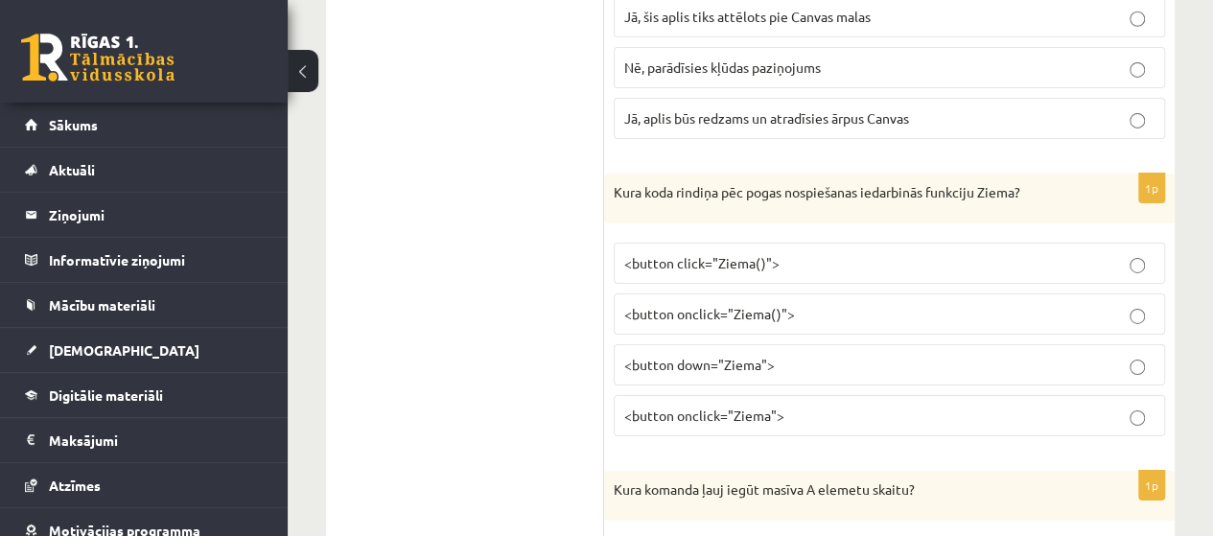
scroll to position [3165, 0]
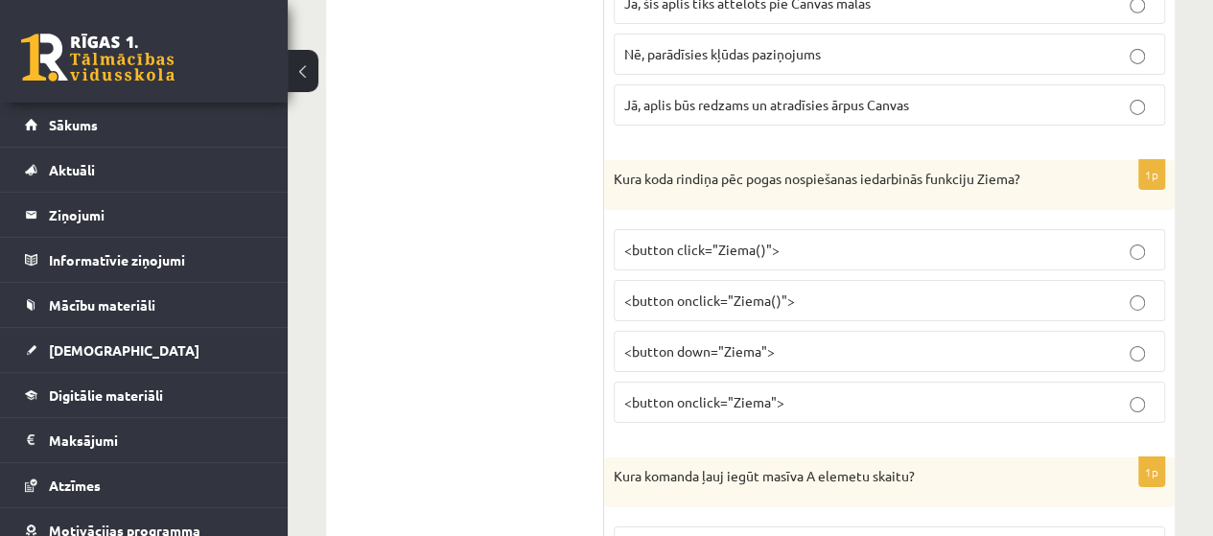
click at [796, 240] on p "<button click="Ziema()">" at bounding box center [889, 250] width 530 height 20
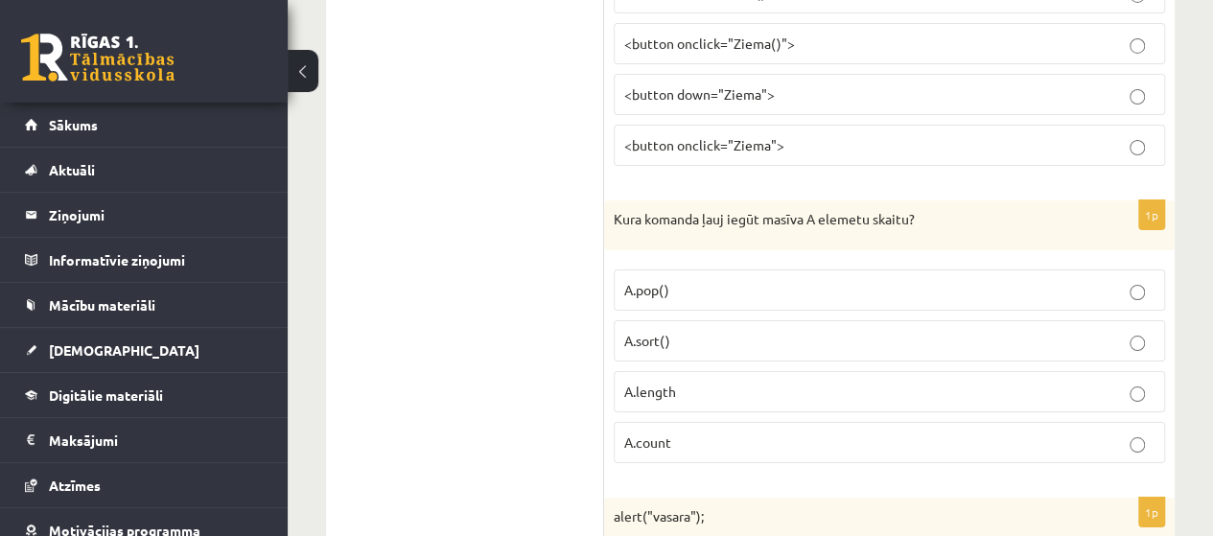
scroll to position [3453, 0]
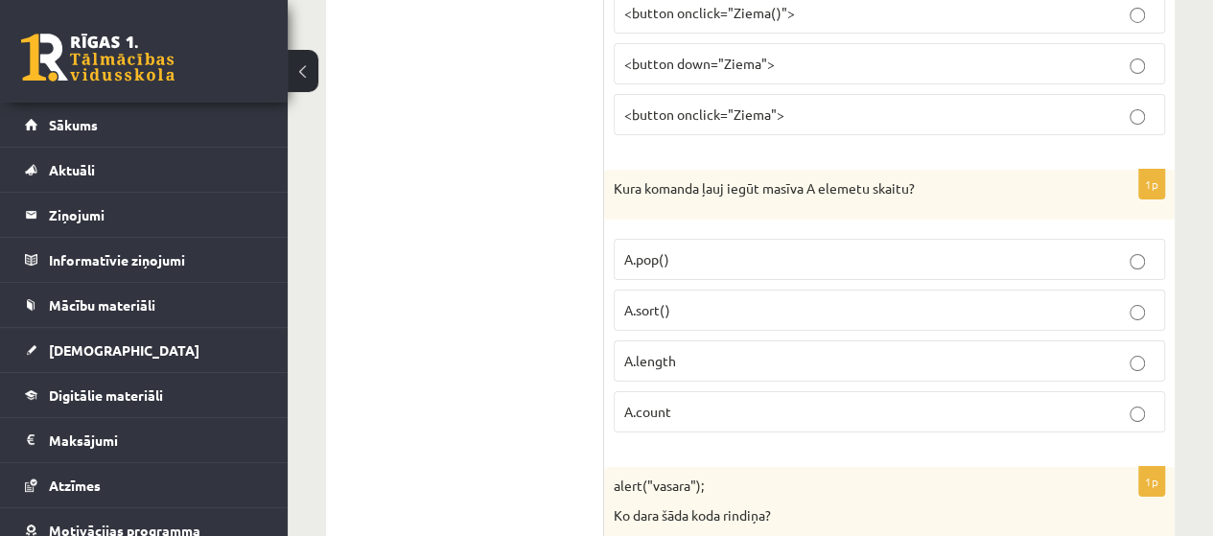
click at [679, 348] on label "A.length" at bounding box center [890, 361] width 552 height 41
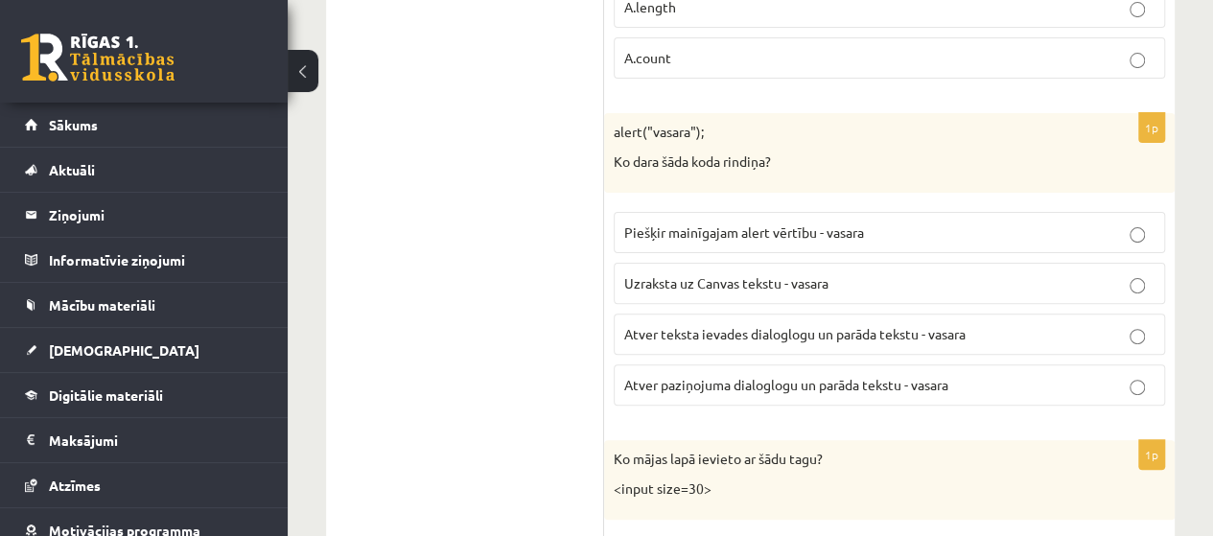
scroll to position [3837, 0]
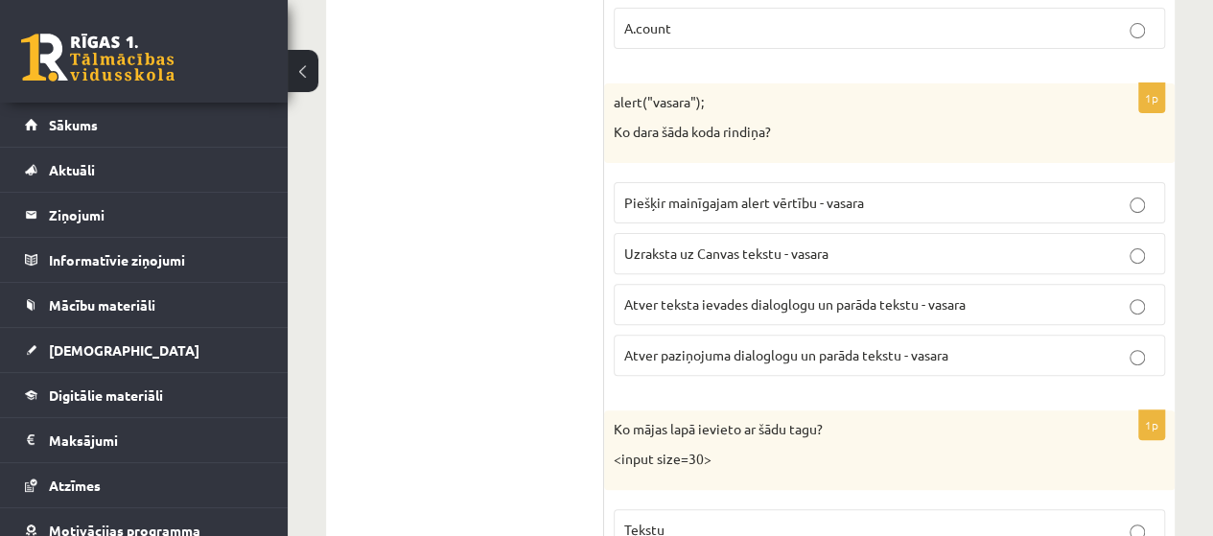
click at [752, 346] on span "Atver paziņojuma dialoglogu un parāda tekstu - vasara" at bounding box center [786, 354] width 324 height 17
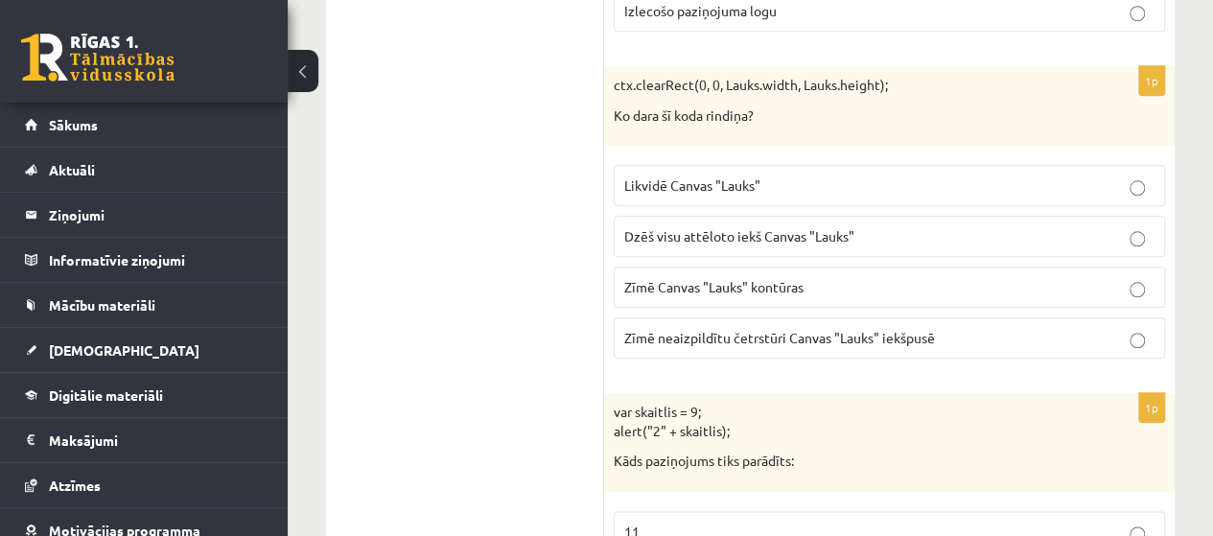
scroll to position [4412, 0]
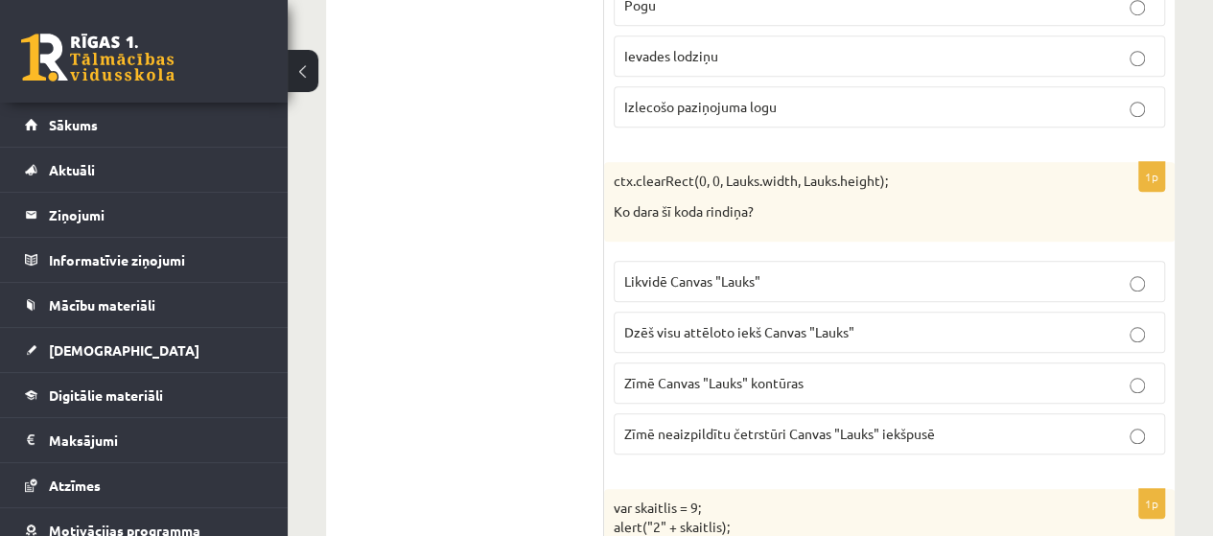
click at [748, 323] on span "Dzēš visu attēloto iekš Canvas "Lauks"" at bounding box center [739, 331] width 230 height 17
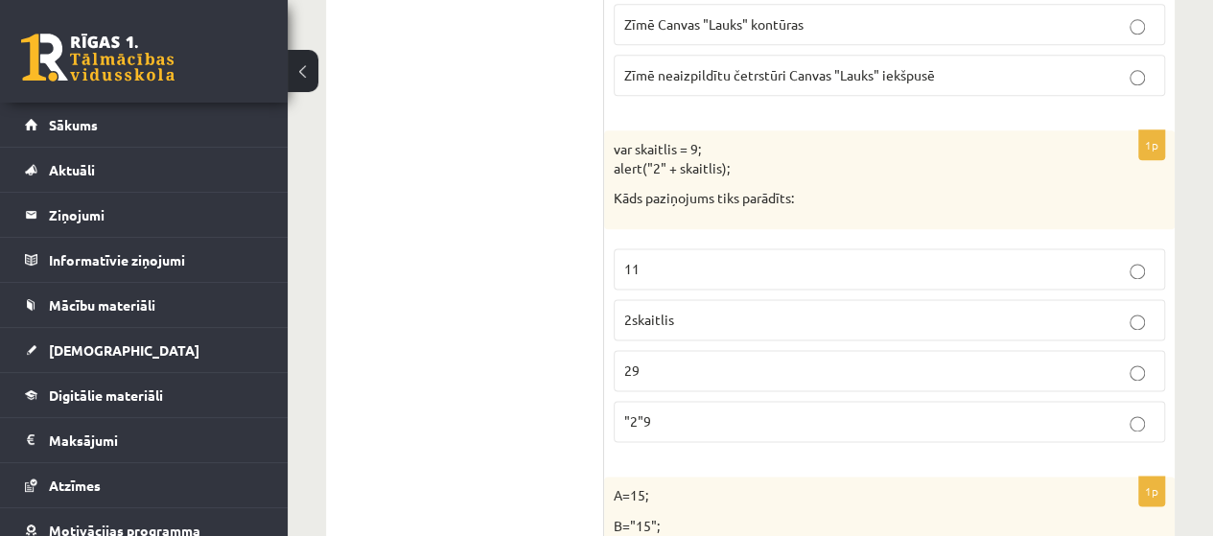
scroll to position [4796, 0]
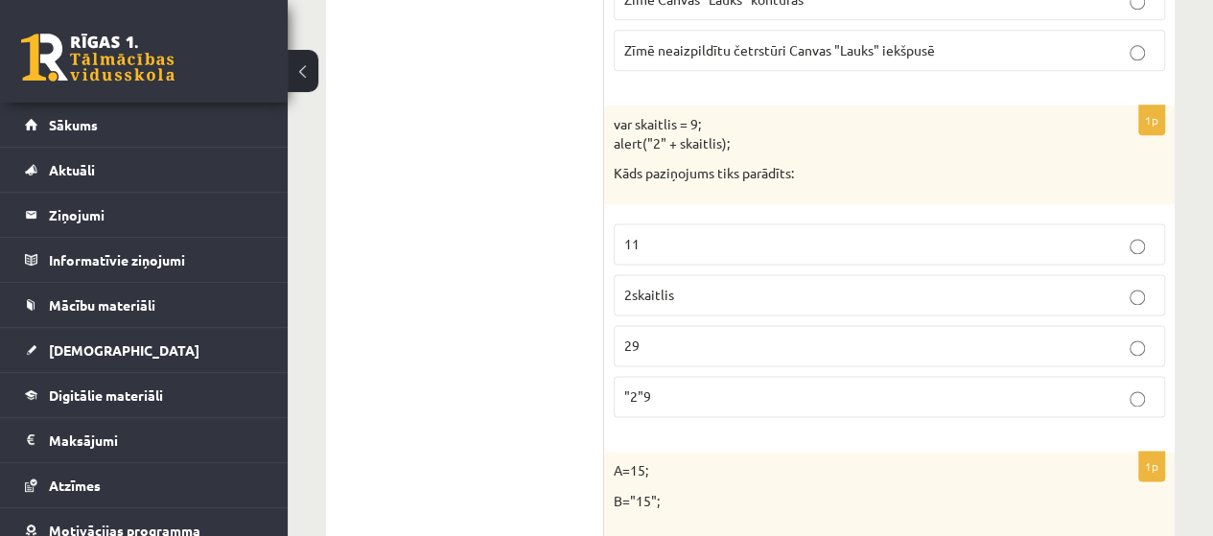
click at [685, 336] on p "29" at bounding box center [889, 346] width 530 height 20
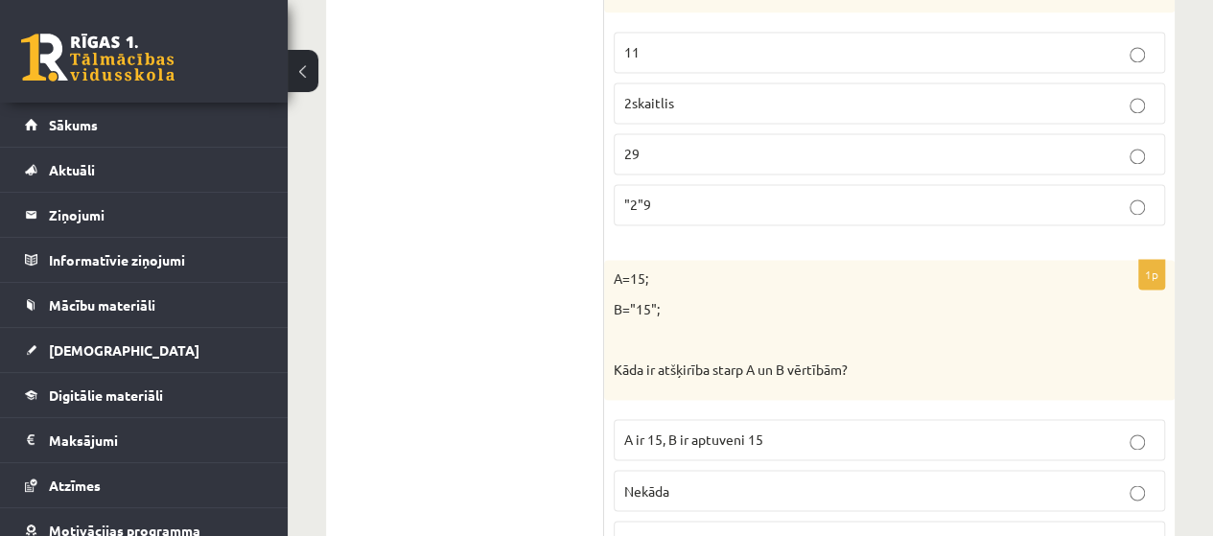
scroll to position [5084, 0]
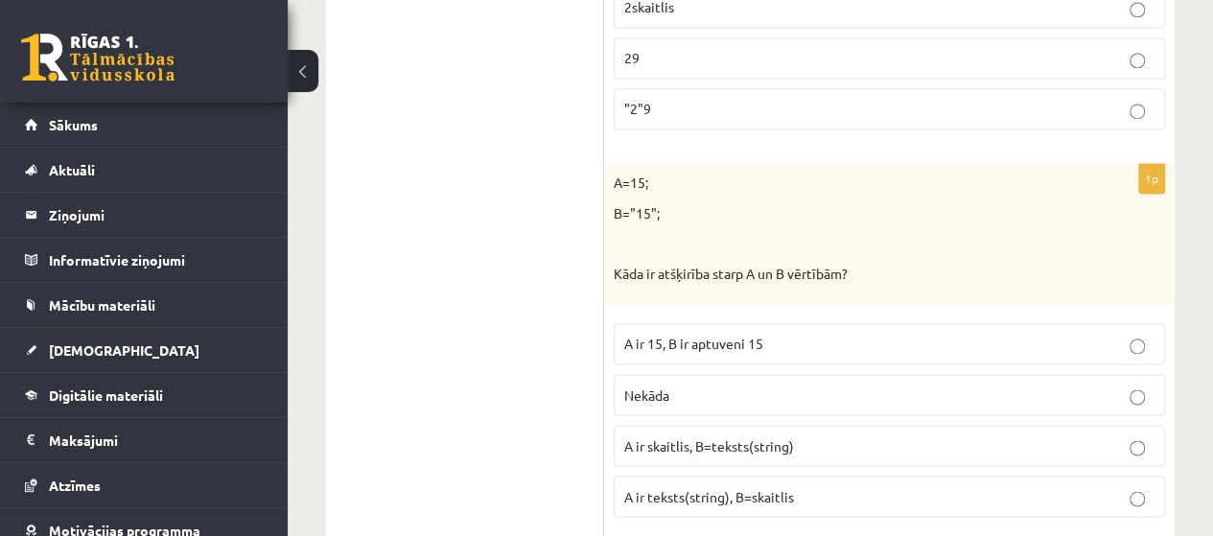
click at [763, 335] on span "A ir 15, B ir aptuveni 15" at bounding box center [693, 343] width 139 height 17
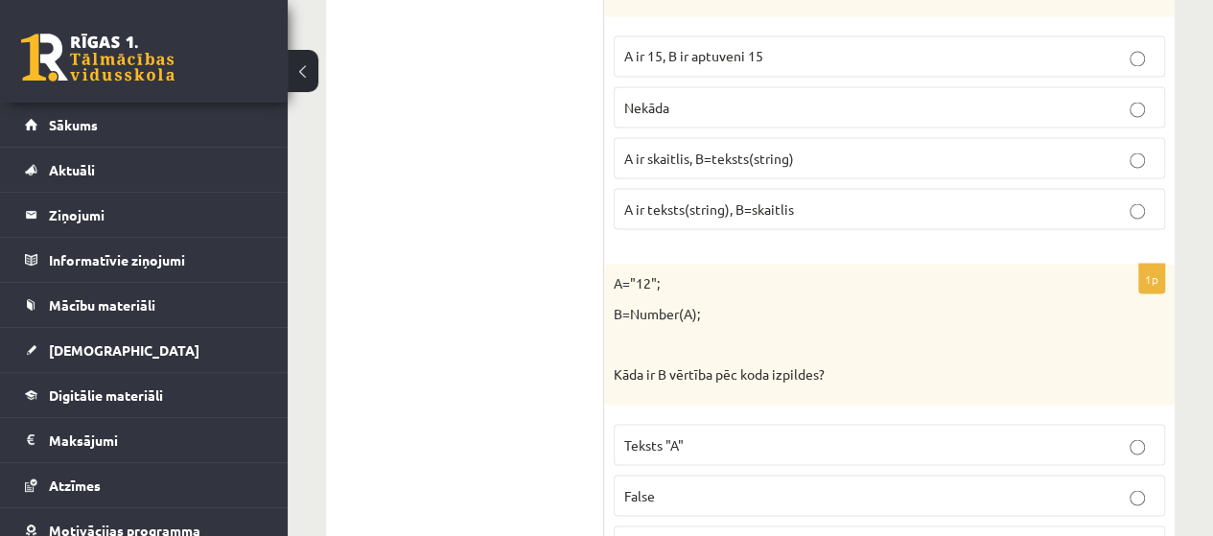
scroll to position [5467, 0]
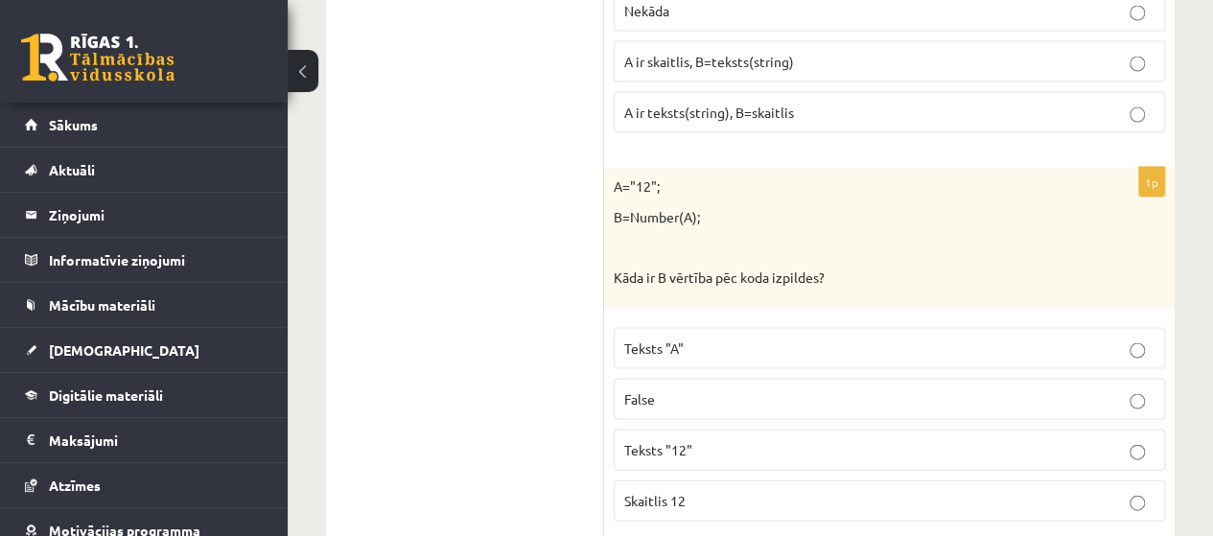
click at [710, 491] on p "Skaitlis 12" at bounding box center [889, 501] width 530 height 20
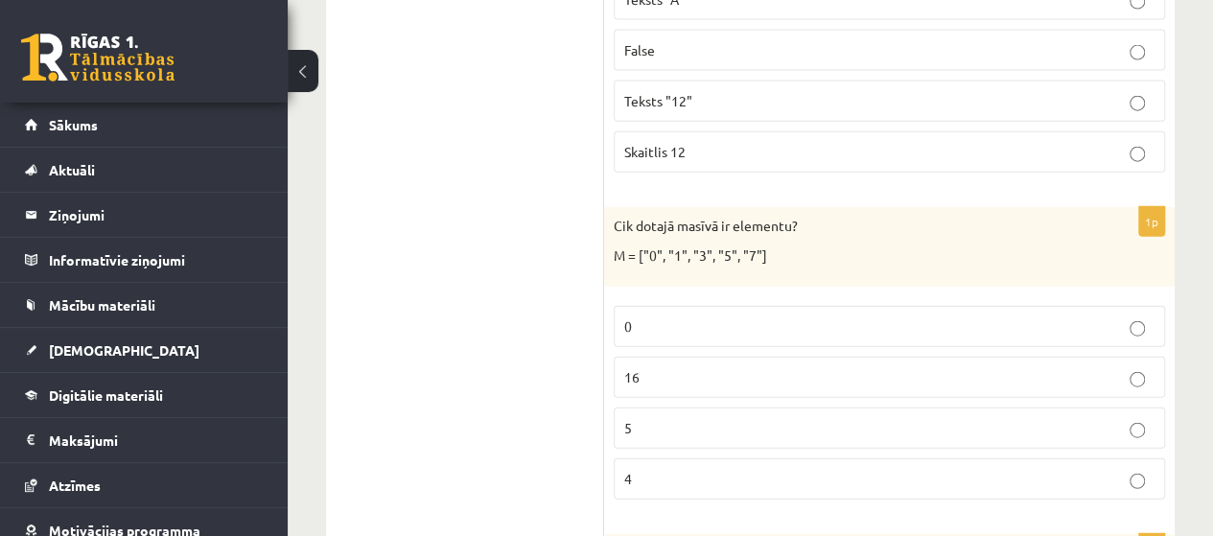
scroll to position [5898, 0]
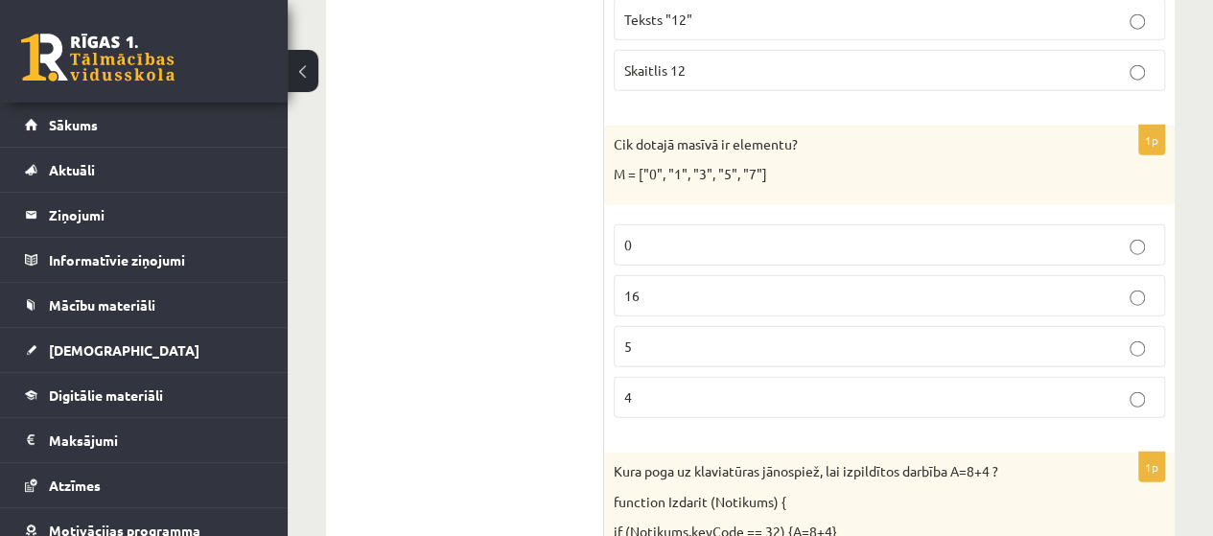
click at [794, 337] on p "5" at bounding box center [889, 347] width 530 height 20
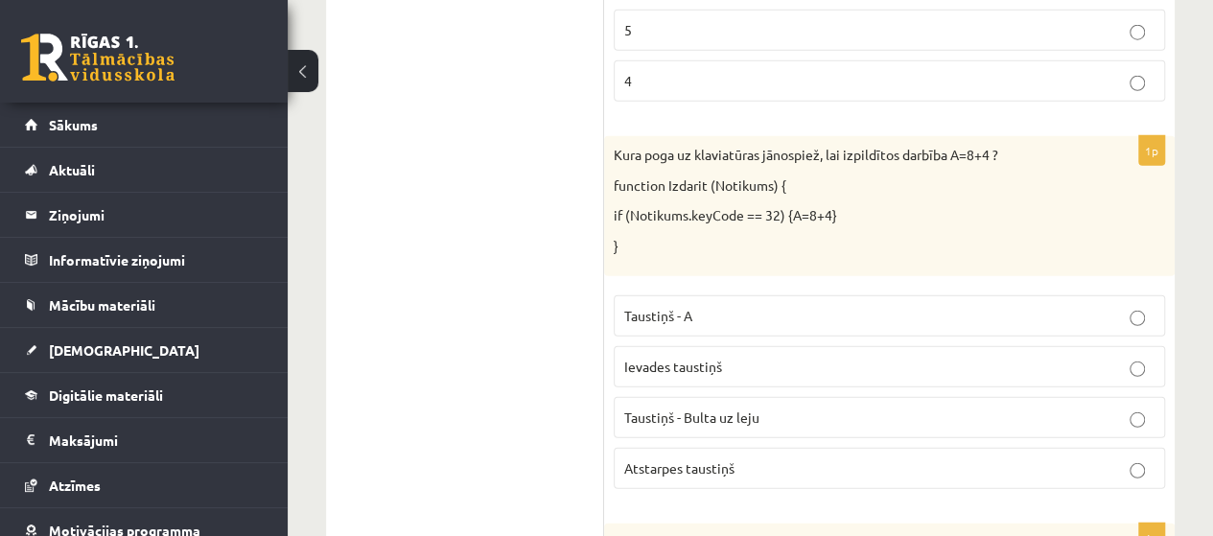
scroll to position [6186, 0]
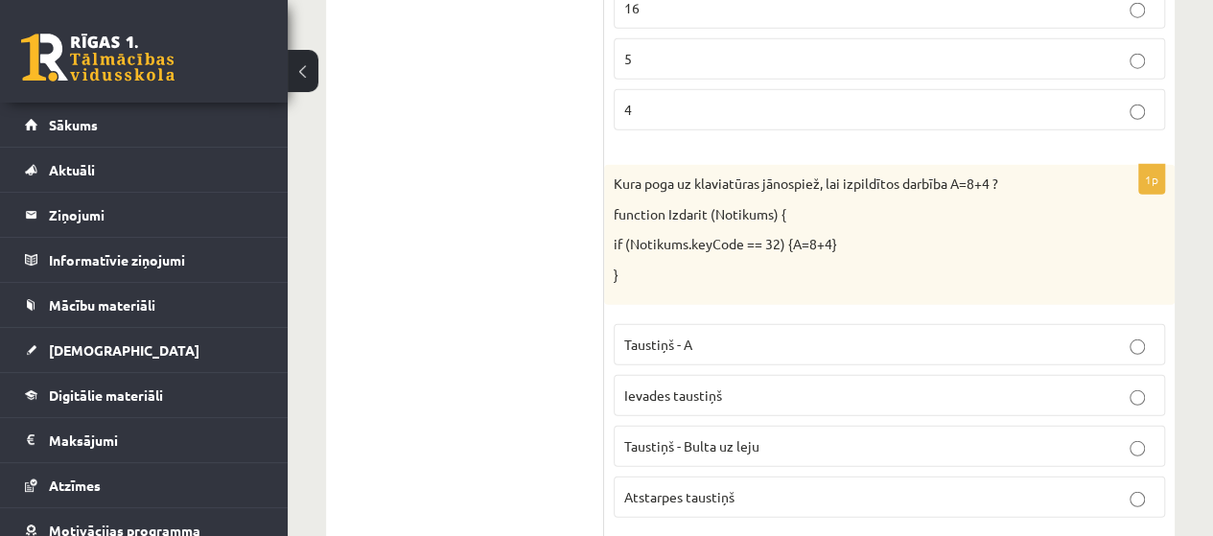
click at [719, 335] on p "Taustiņš - A" at bounding box center [889, 345] width 530 height 20
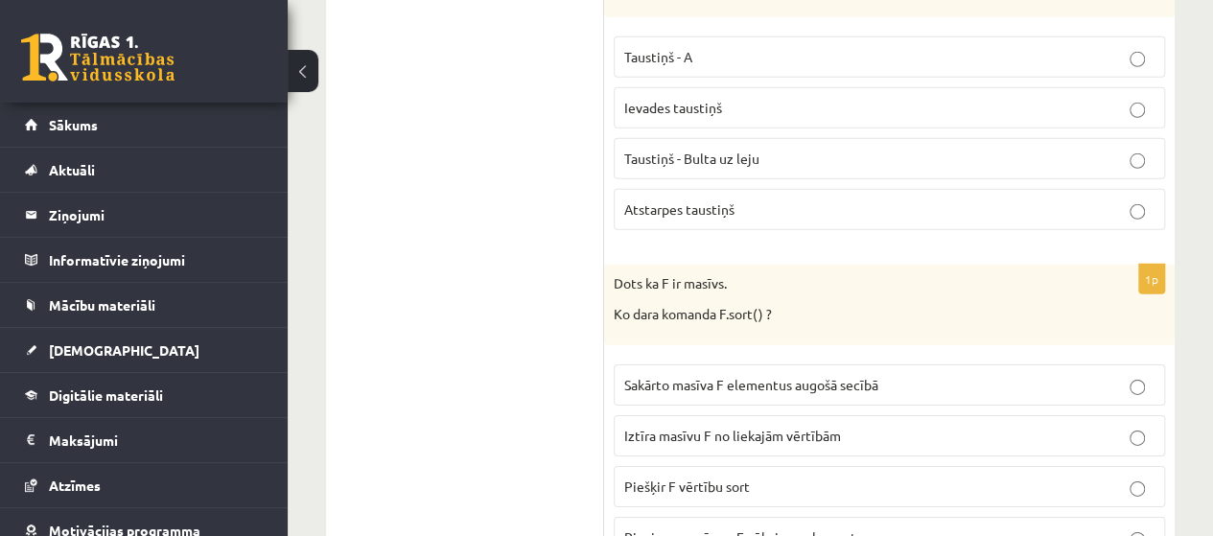
scroll to position [6570, 0]
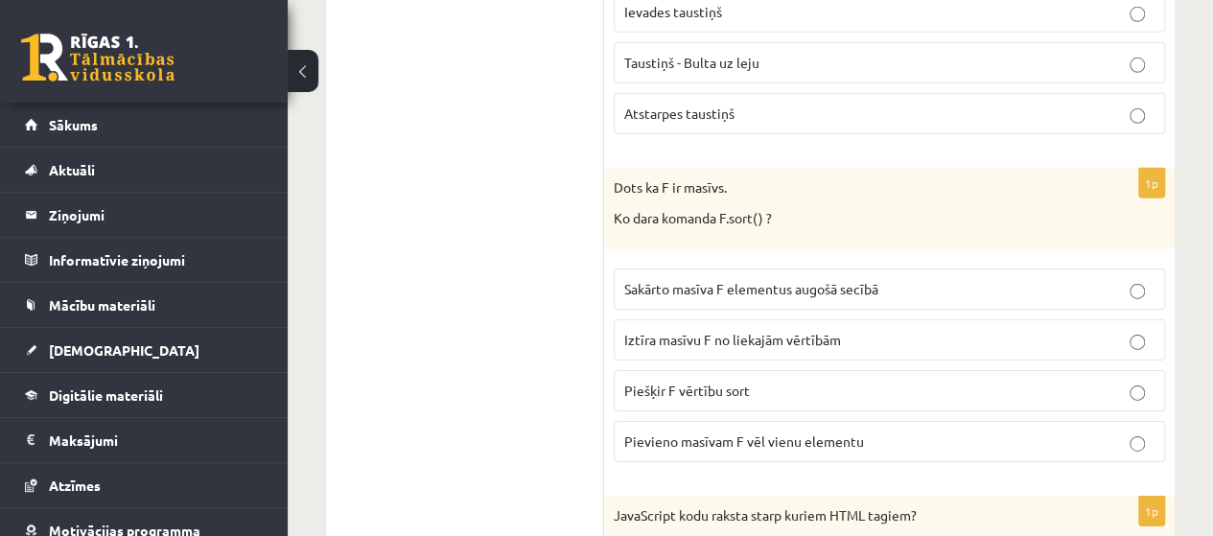
click at [782, 279] on p "Sakārto masīva F elementus augošā secībā" at bounding box center [889, 289] width 530 height 20
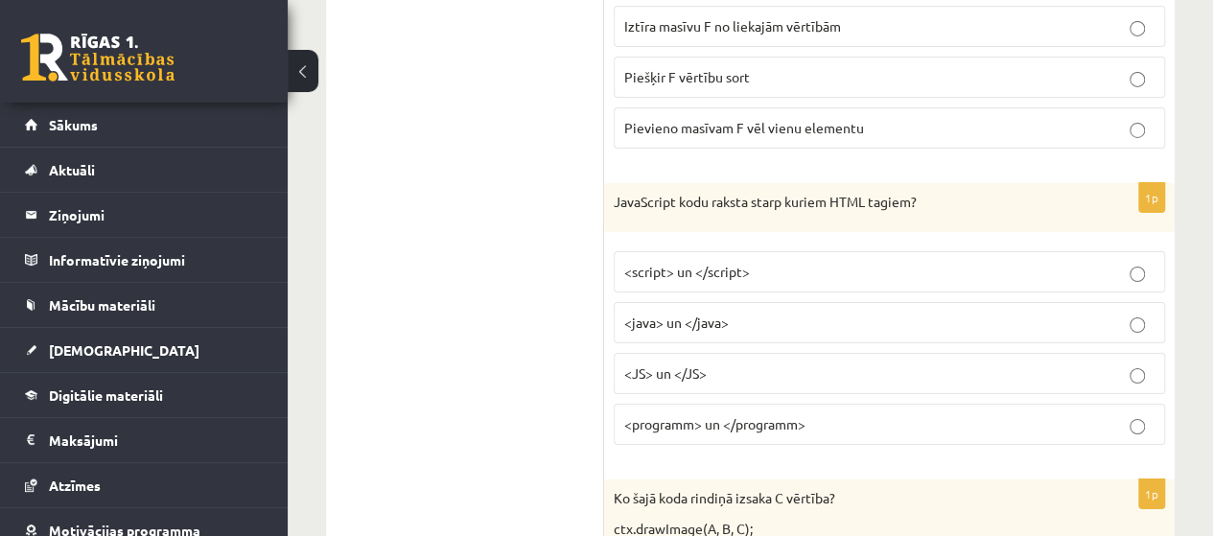
scroll to position [6857, 0]
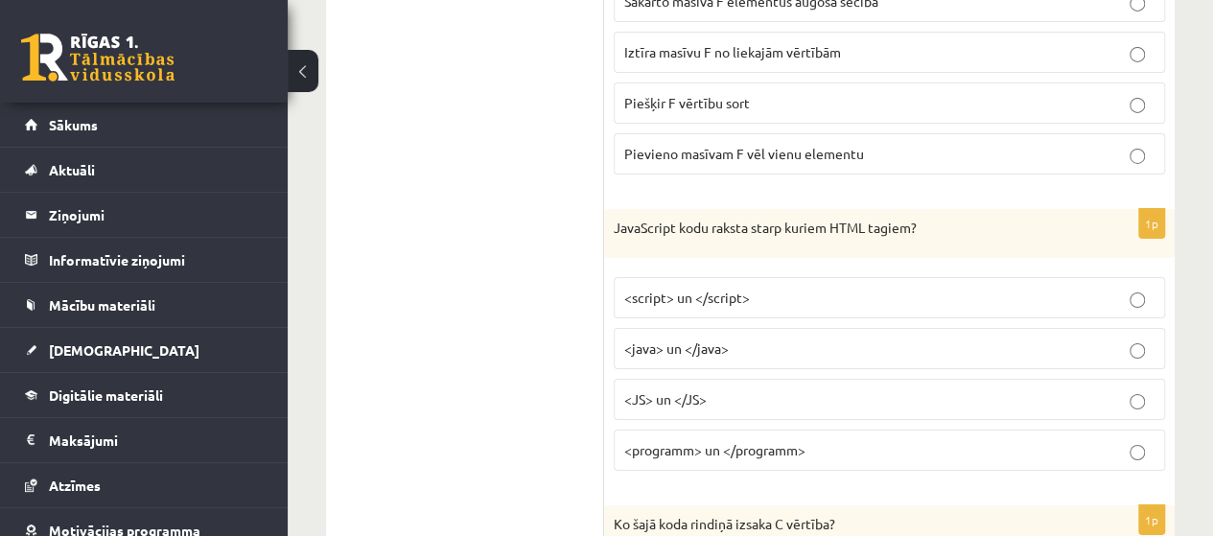
click at [794, 277] on label "<script> un </script>" at bounding box center [890, 297] width 552 height 41
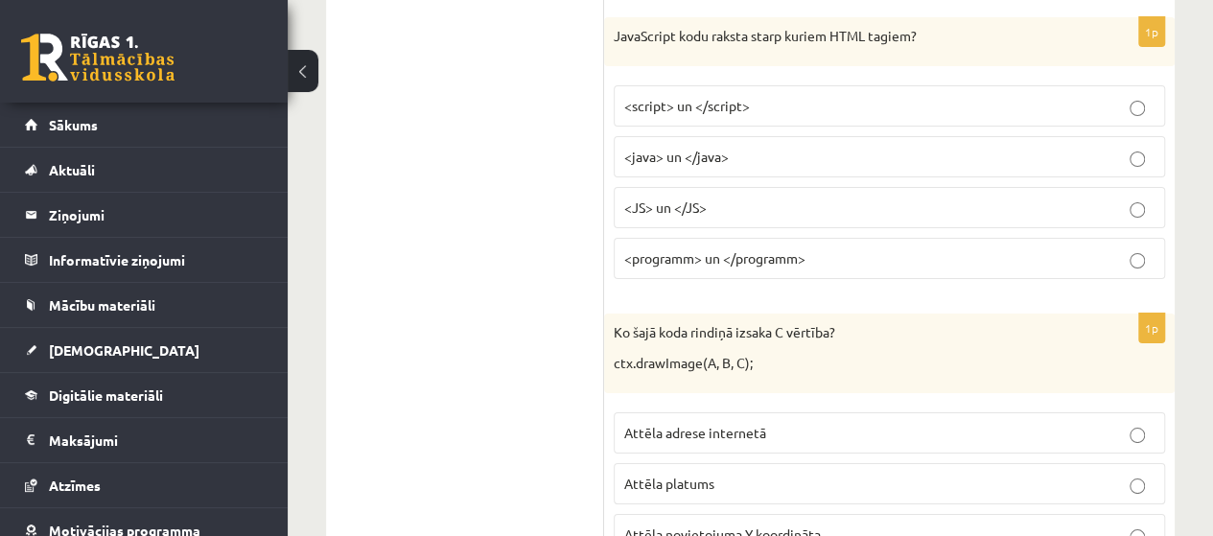
scroll to position [7145, 0]
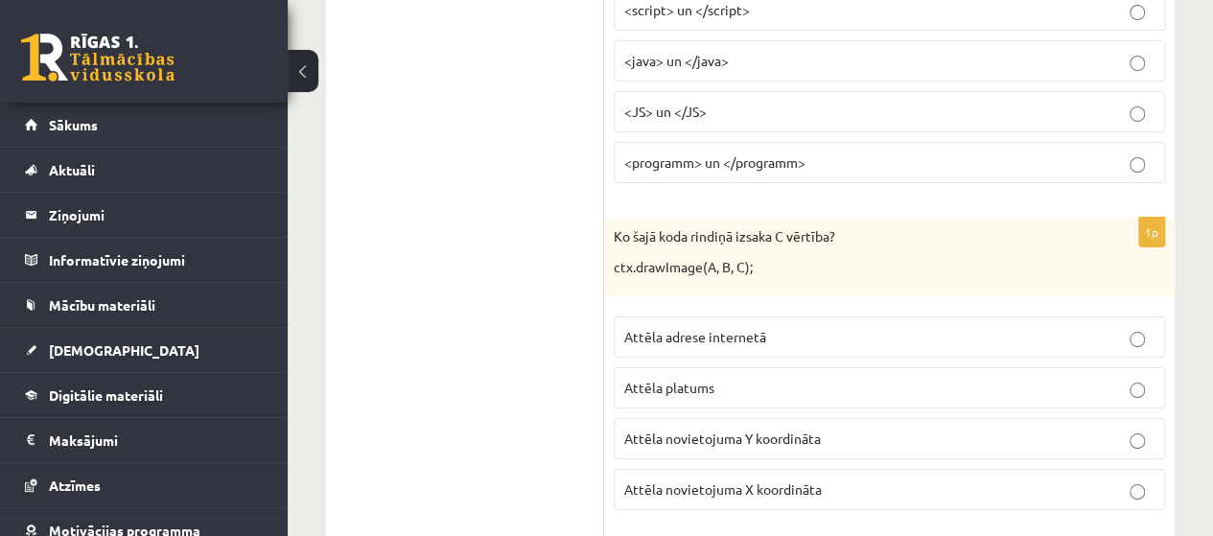
click at [762, 378] on p "Attēla platums" at bounding box center [889, 388] width 530 height 20
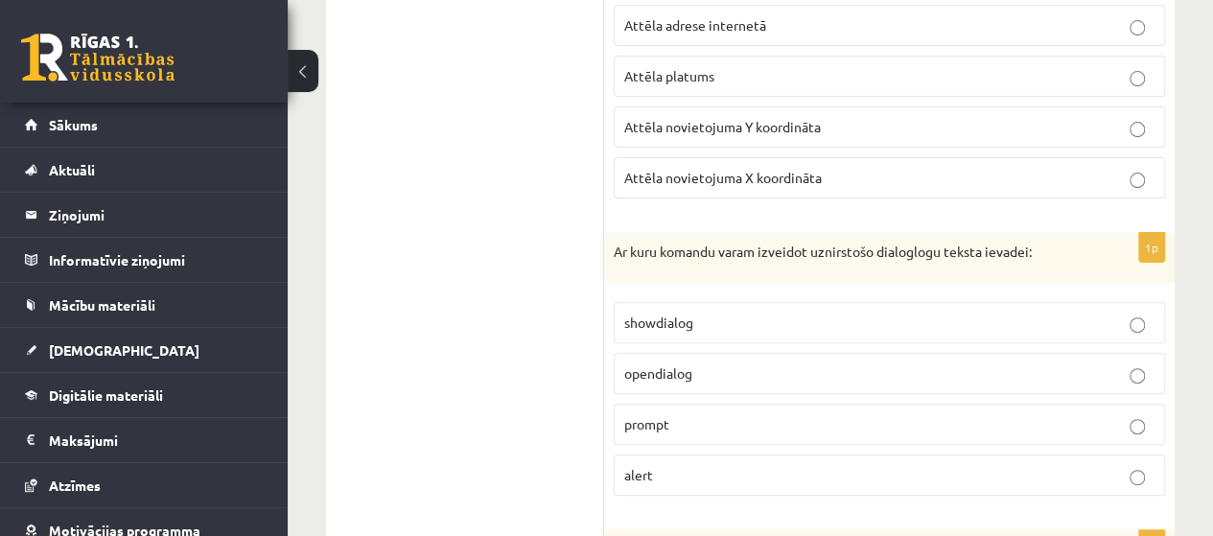
scroll to position [7529, 0]
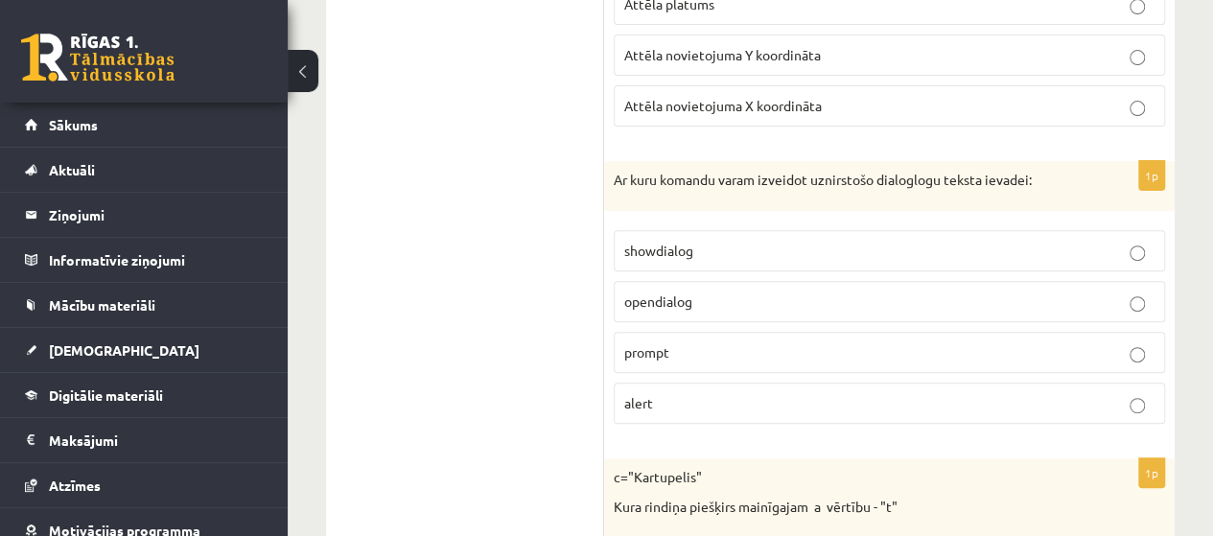
click at [775, 292] on p "opendialog" at bounding box center [889, 302] width 530 height 20
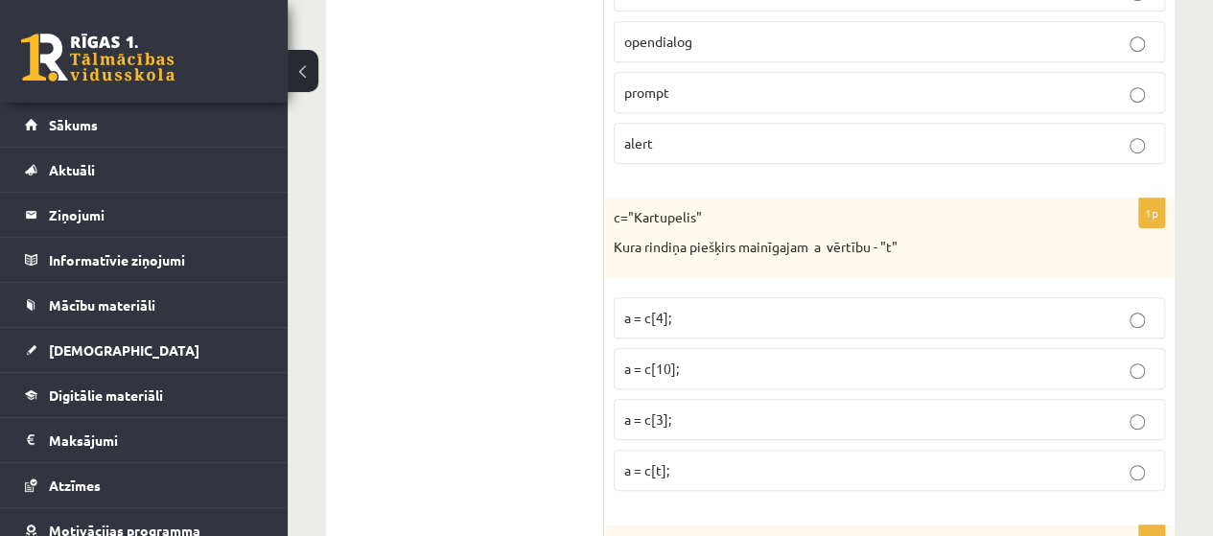
scroll to position [7817, 0]
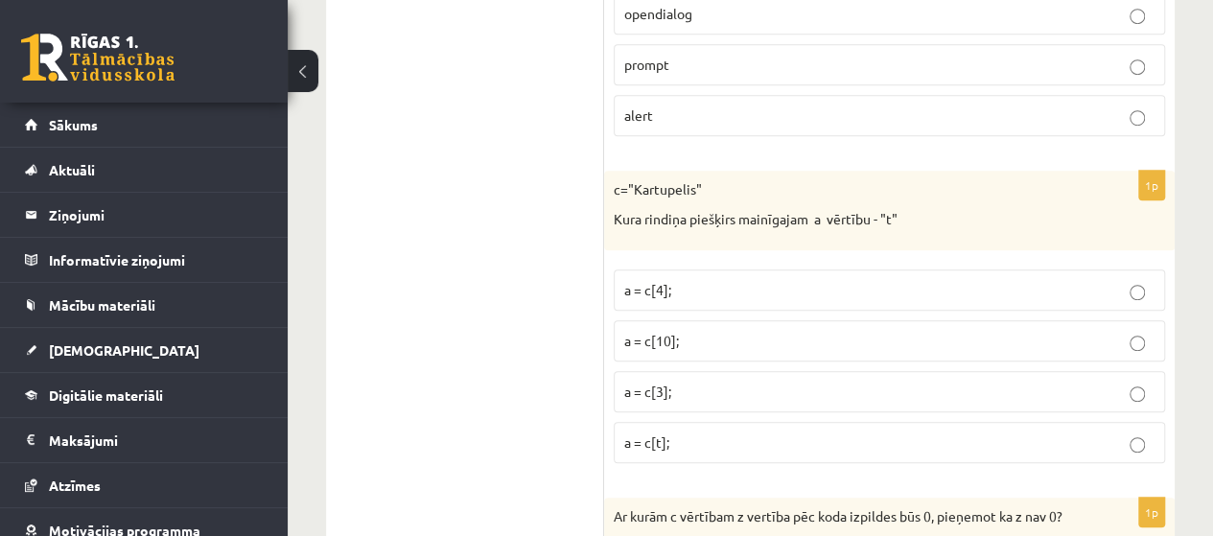
click at [655, 382] on p "a = c[3];" at bounding box center [889, 392] width 530 height 20
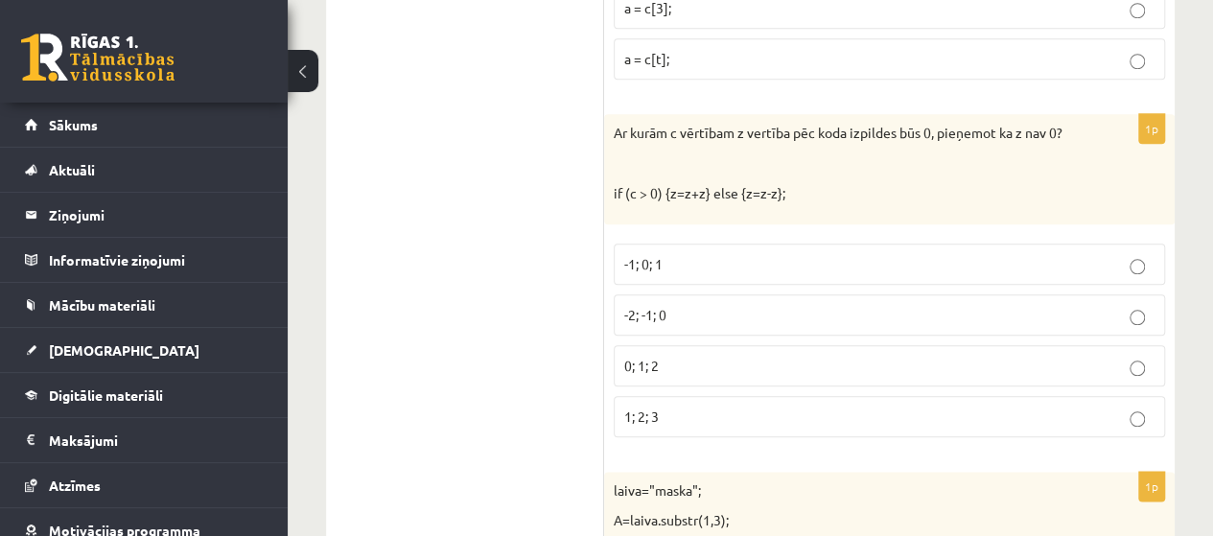
scroll to position [8104, 0]
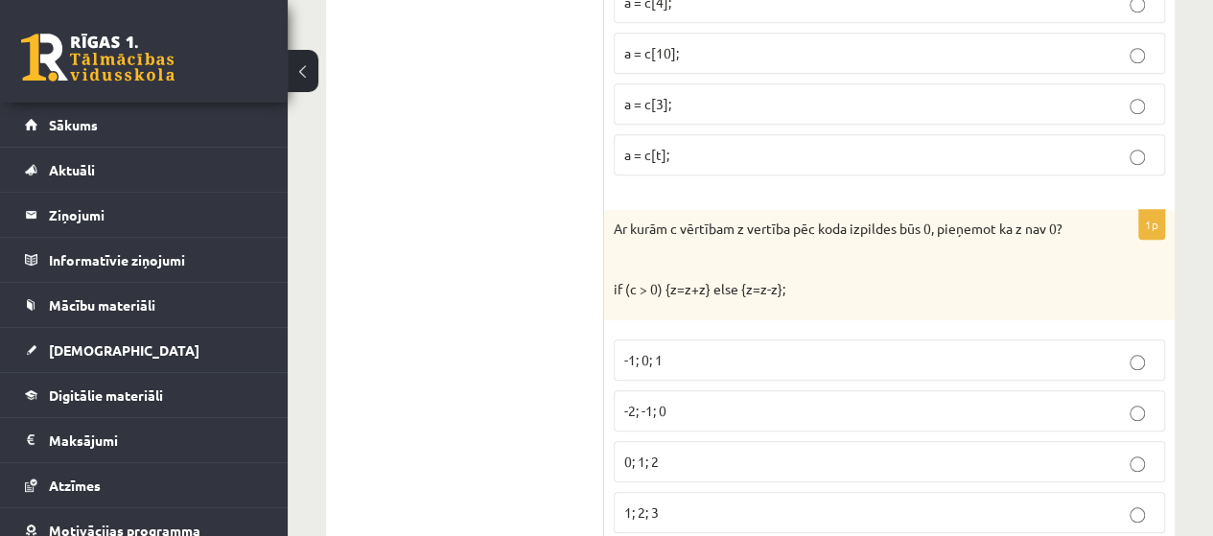
click at [681, 452] on p "0; 1; 2" at bounding box center [889, 462] width 530 height 20
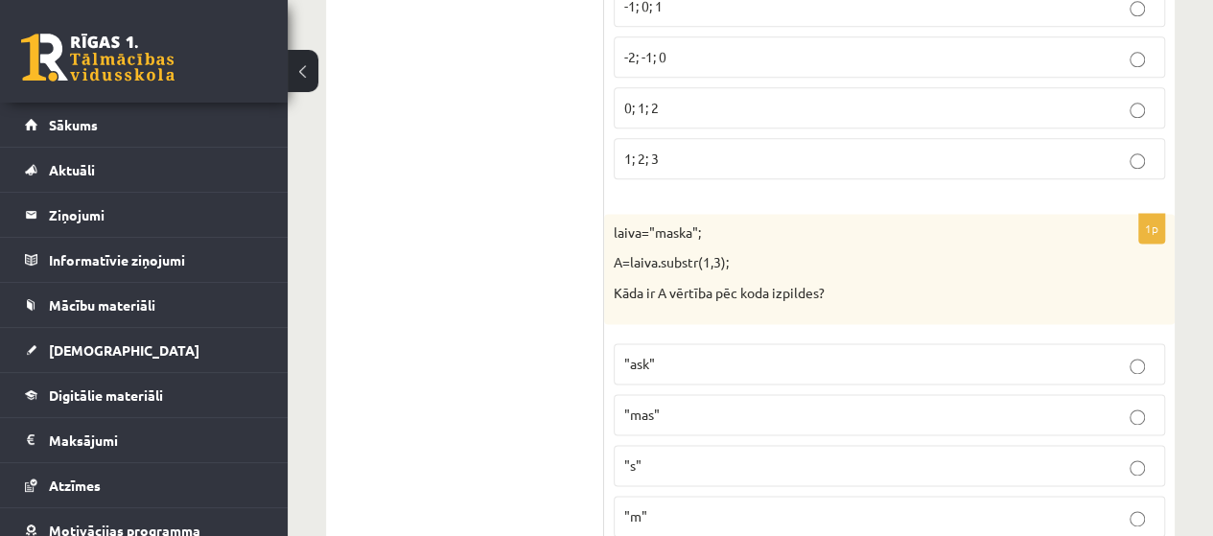
scroll to position [8488, 0]
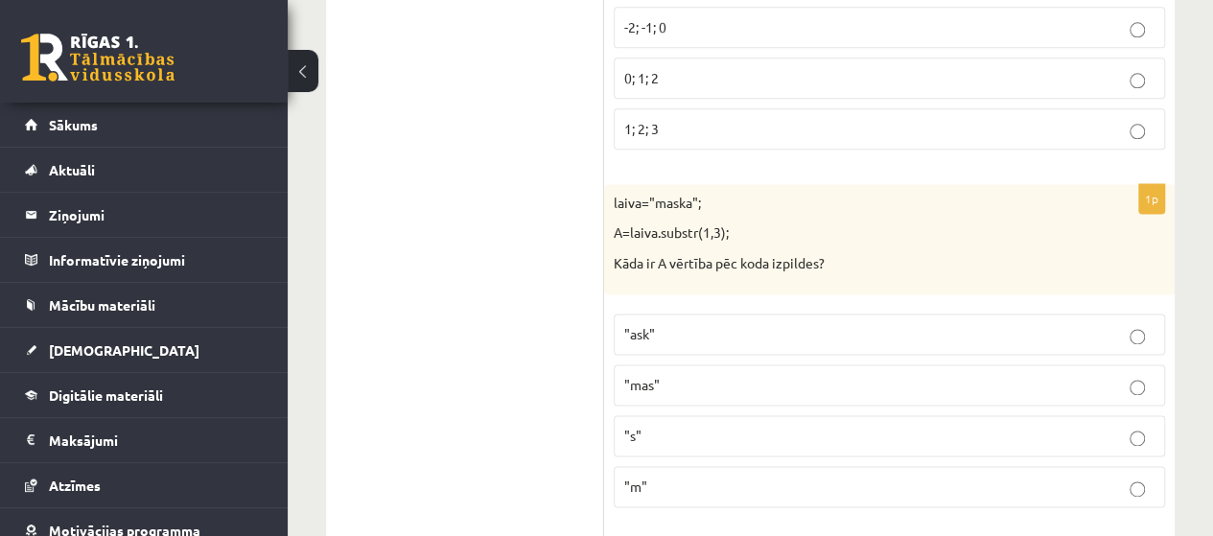
click at [763, 324] on p ""ask"" at bounding box center [889, 334] width 530 height 20
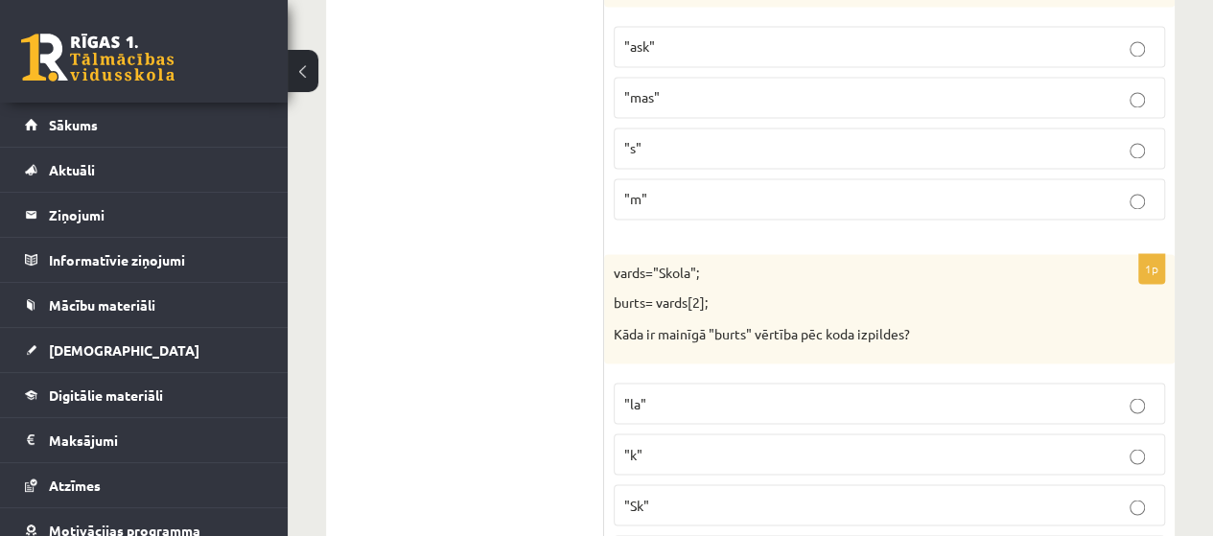
scroll to position [8872, 0]
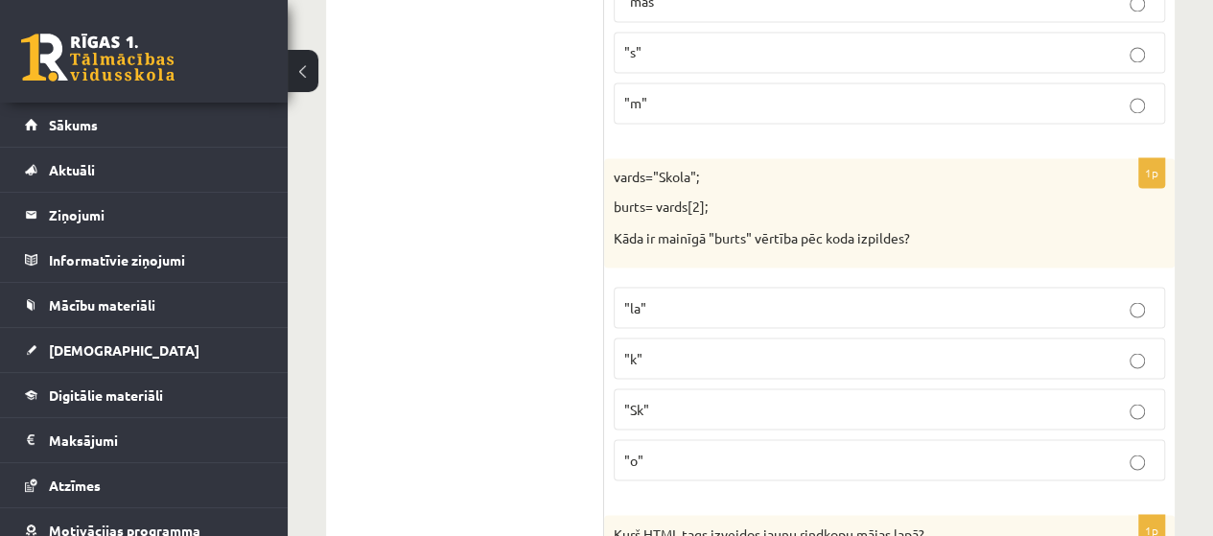
click at [710, 348] on p ""k"" at bounding box center [889, 358] width 530 height 20
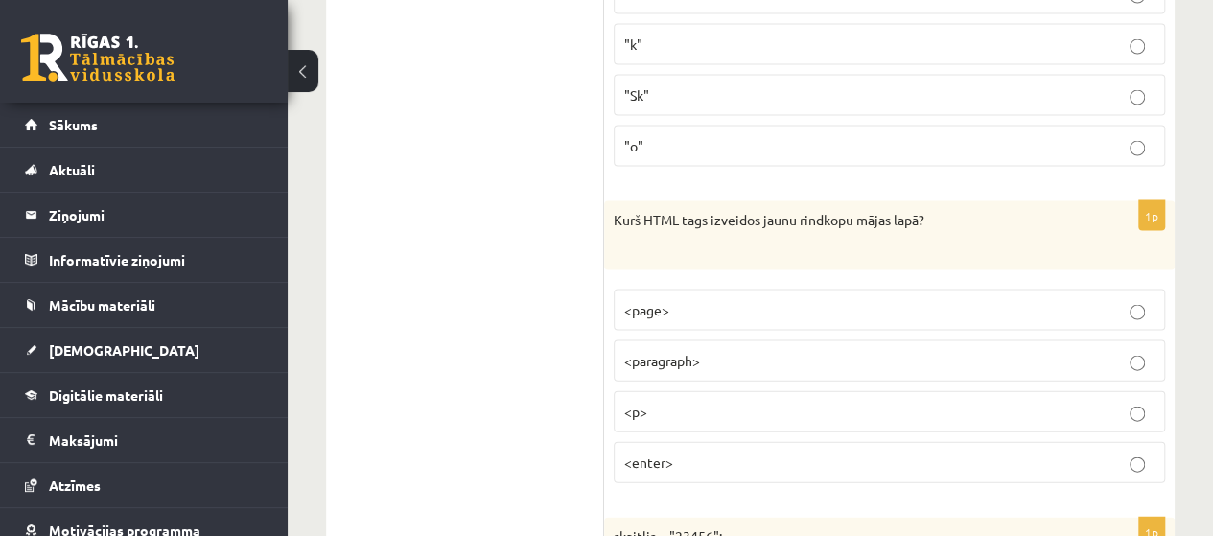
scroll to position [9159, 0]
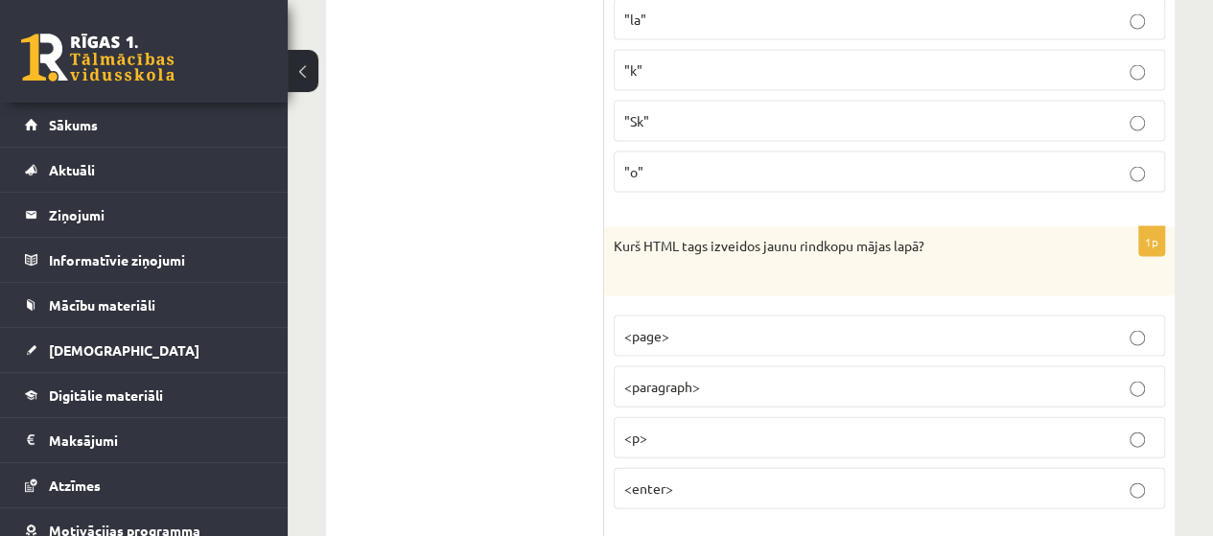
click at [675, 479] on p "<enter>" at bounding box center [889, 489] width 530 height 20
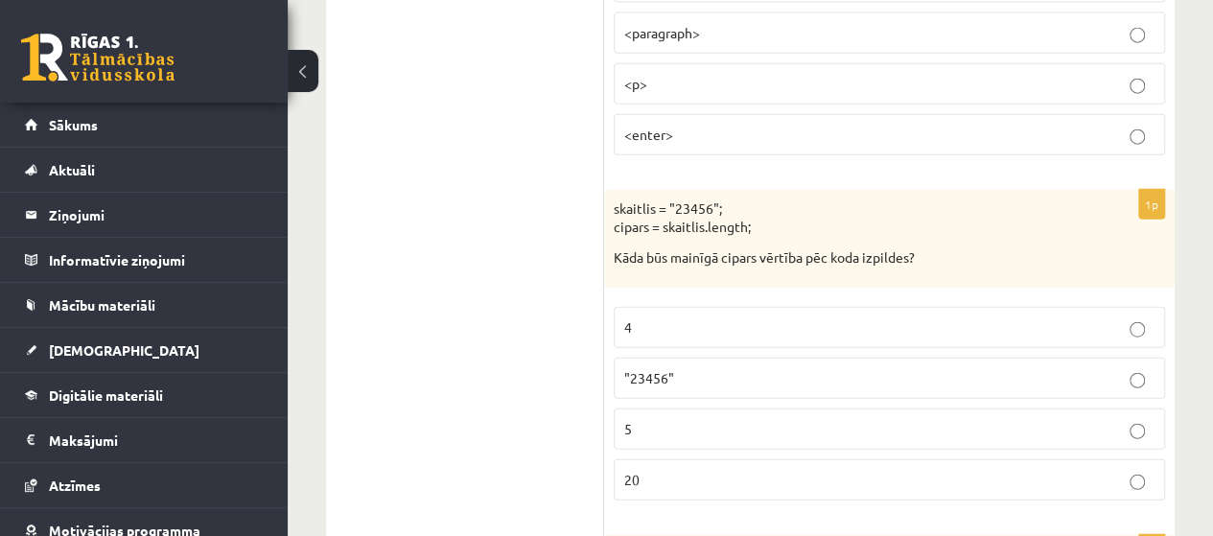
scroll to position [9543, 0]
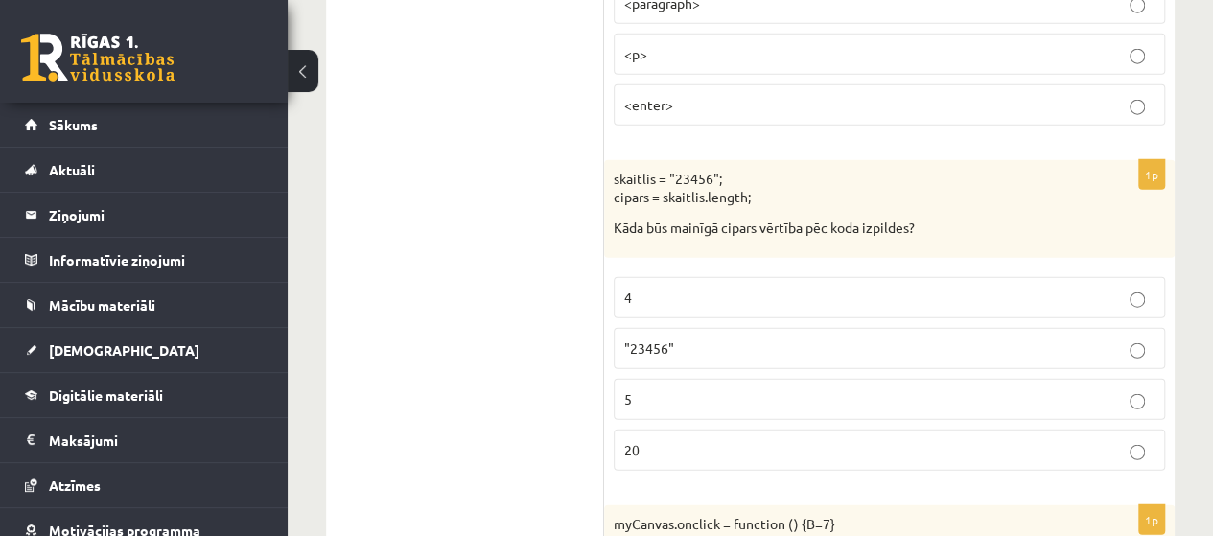
click at [645, 389] on p "5" at bounding box center [889, 399] width 530 height 20
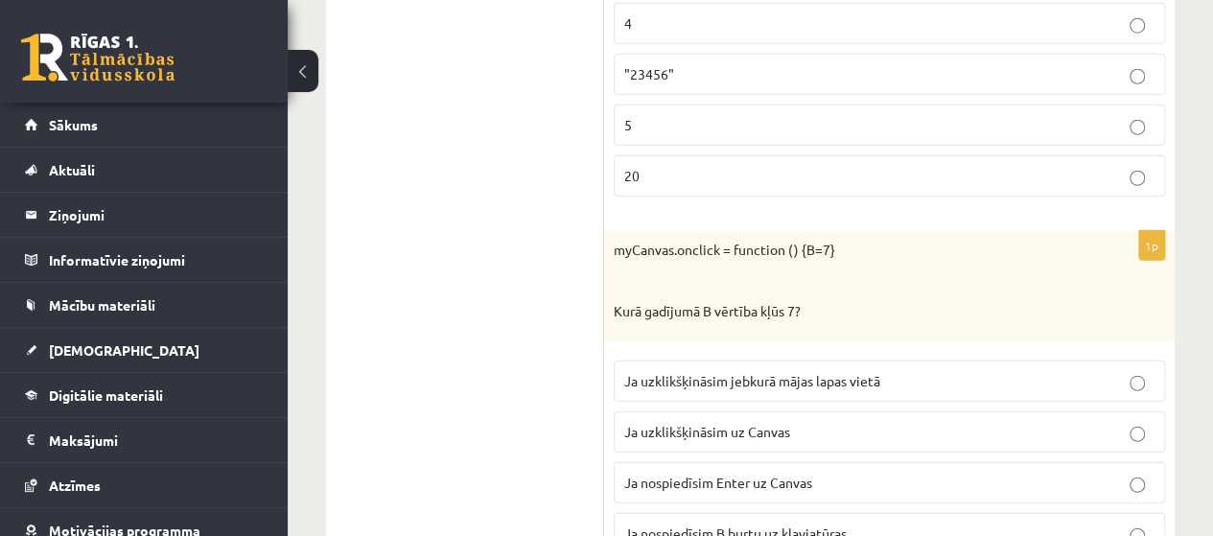
scroll to position [9831, 0]
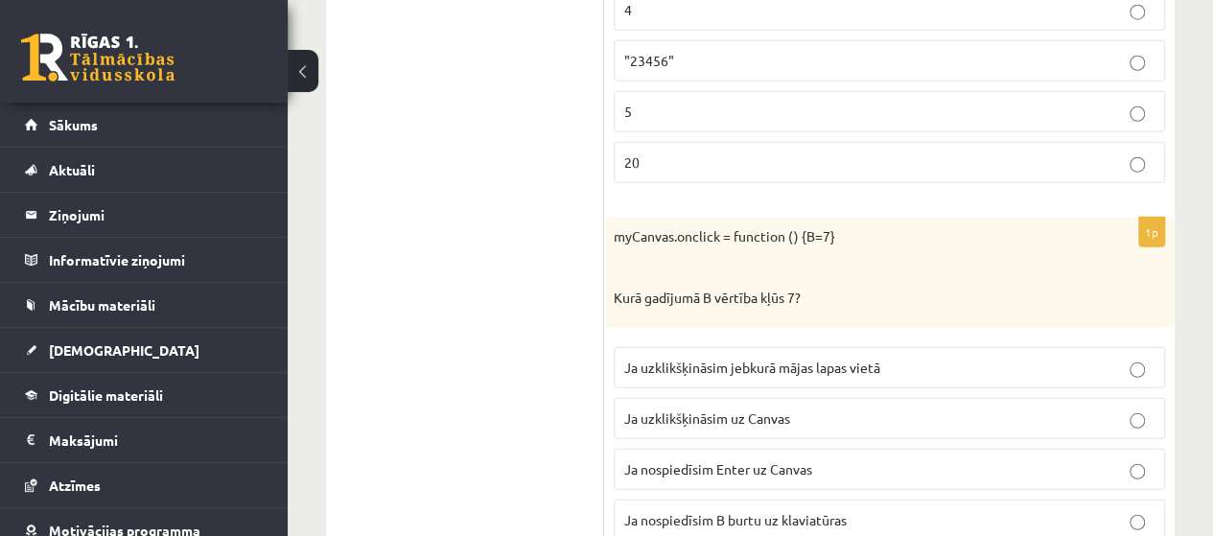
click at [795, 409] on p "Ja uzklikšķināsim uz Canvas" at bounding box center [889, 419] width 530 height 20
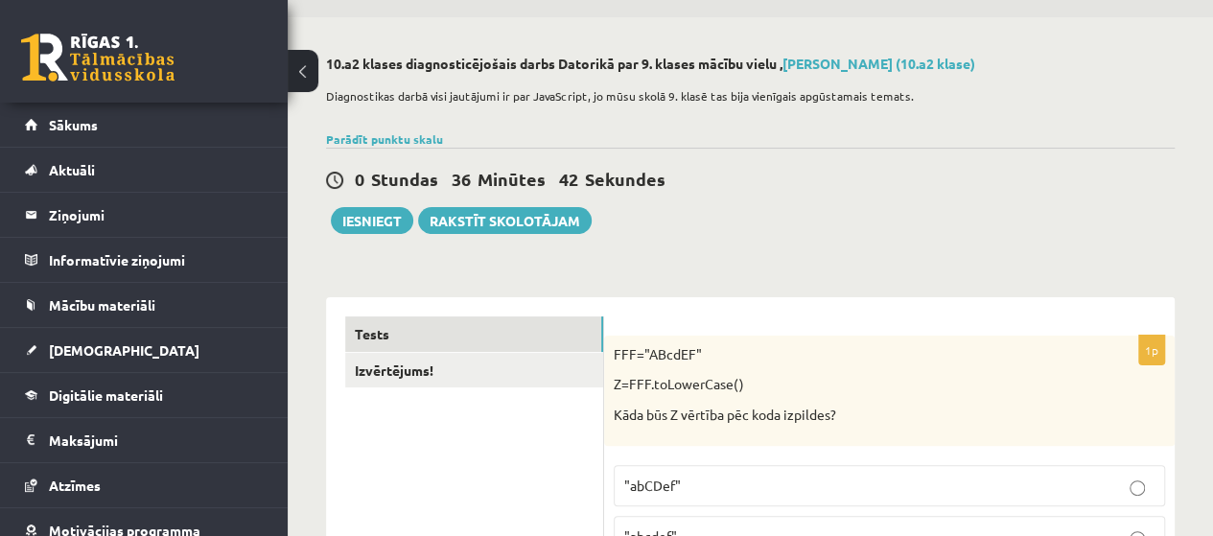
scroll to position [47, 0]
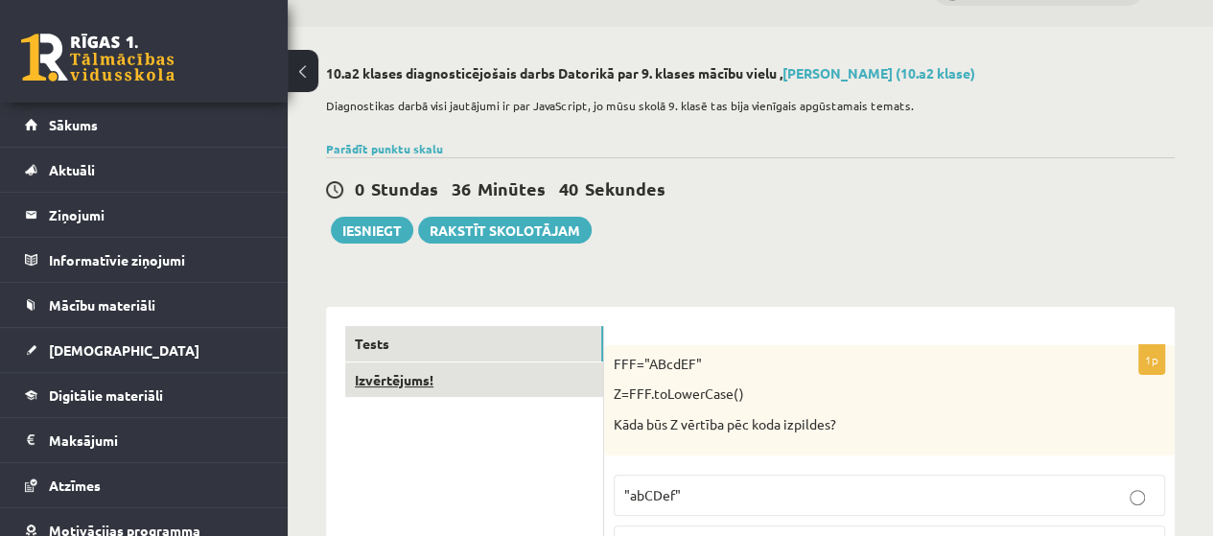
click at [391, 373] on link "Izvērtējums!" at bounding box center [474, 380] width 258 height 35
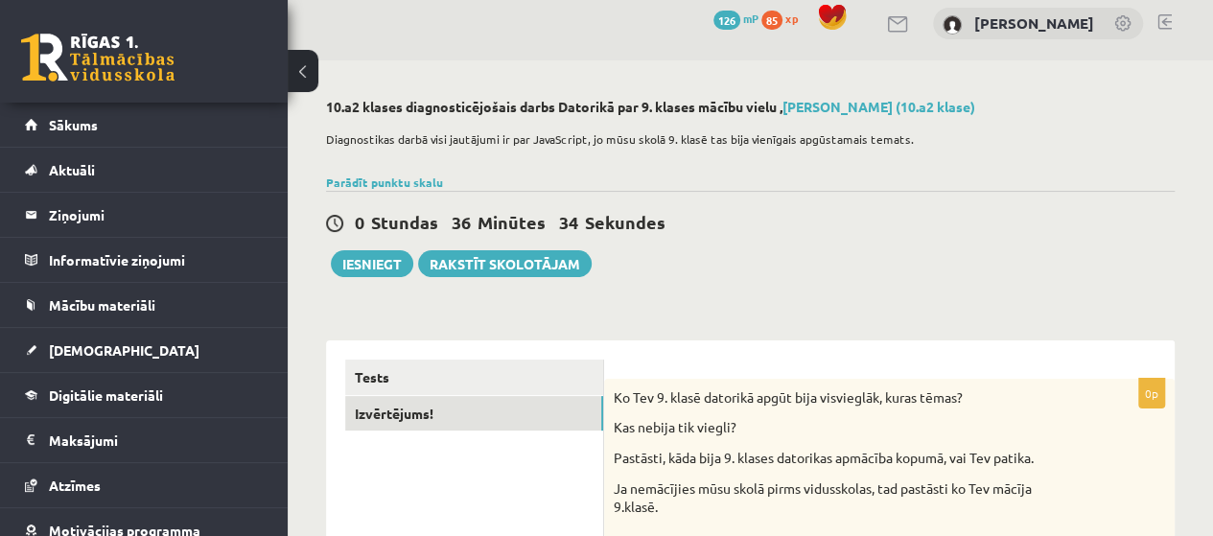
scroll to position [0, 0]
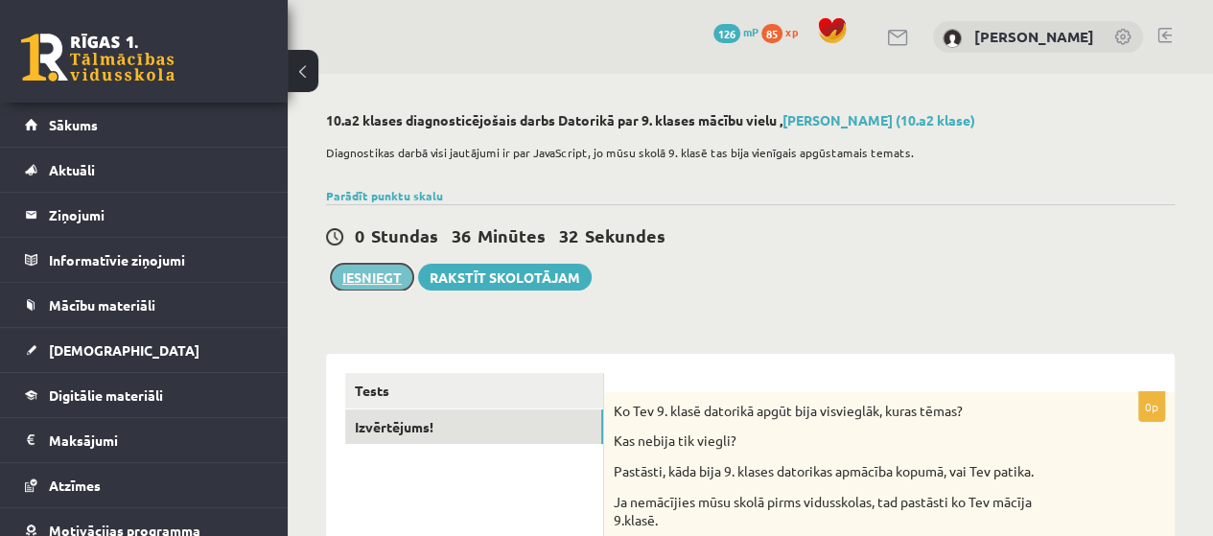
click at [378, 275] on button "Iesniegt" at bounding box center [372, 277] width 82 height 27
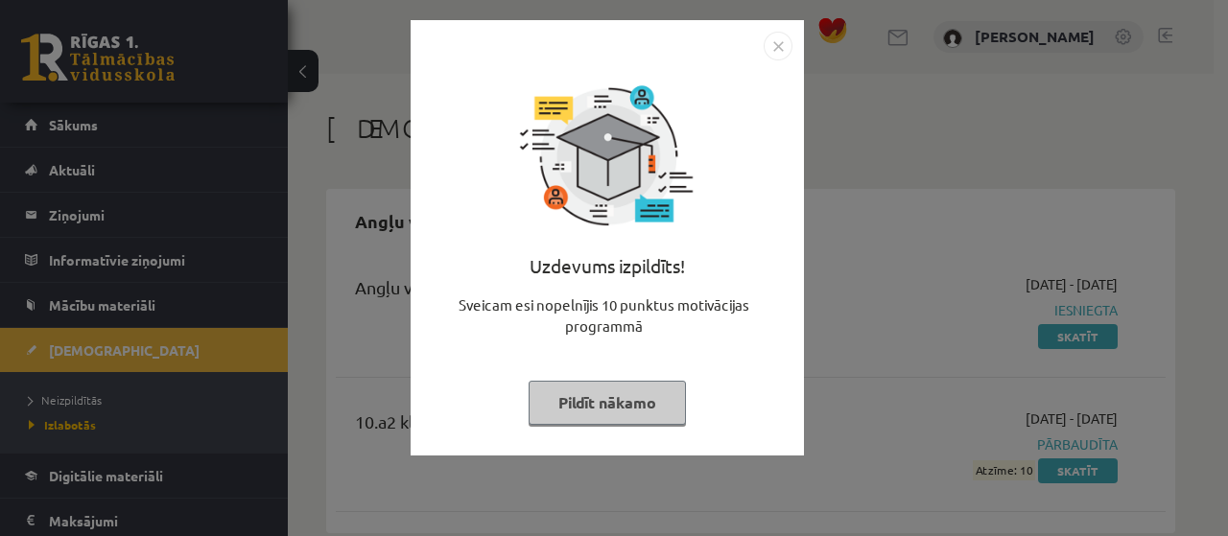
click at [780, 50] on img "Close" at bounding box center [778, 46] width 29 height 29
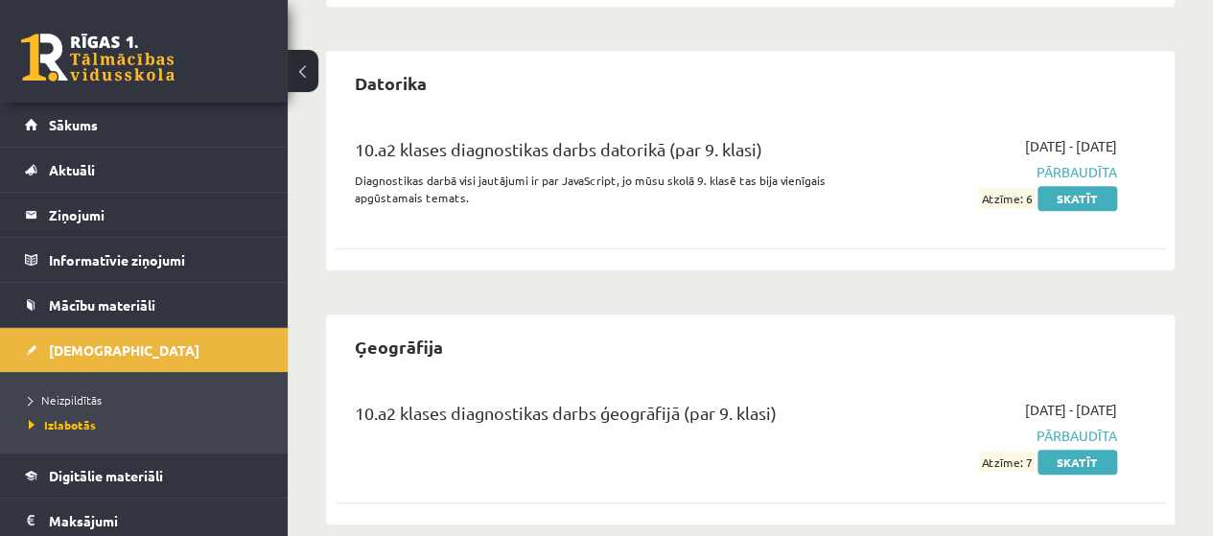
scroll to position [551, 0]
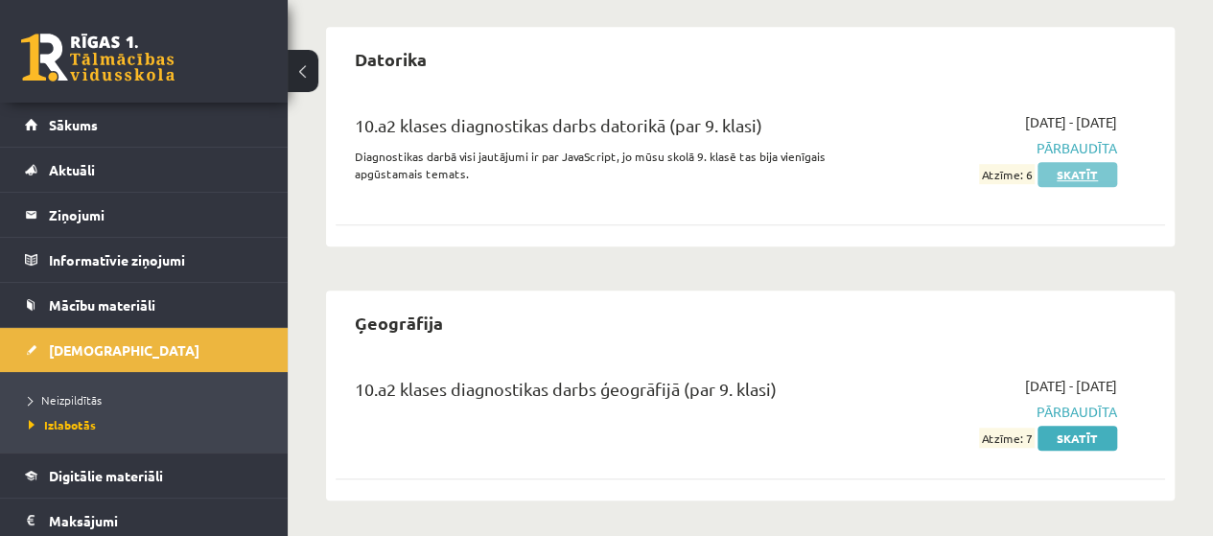
click at [1076, 176] on link "Skatīt" at bounding box center [1078, 174] width 80 height 25
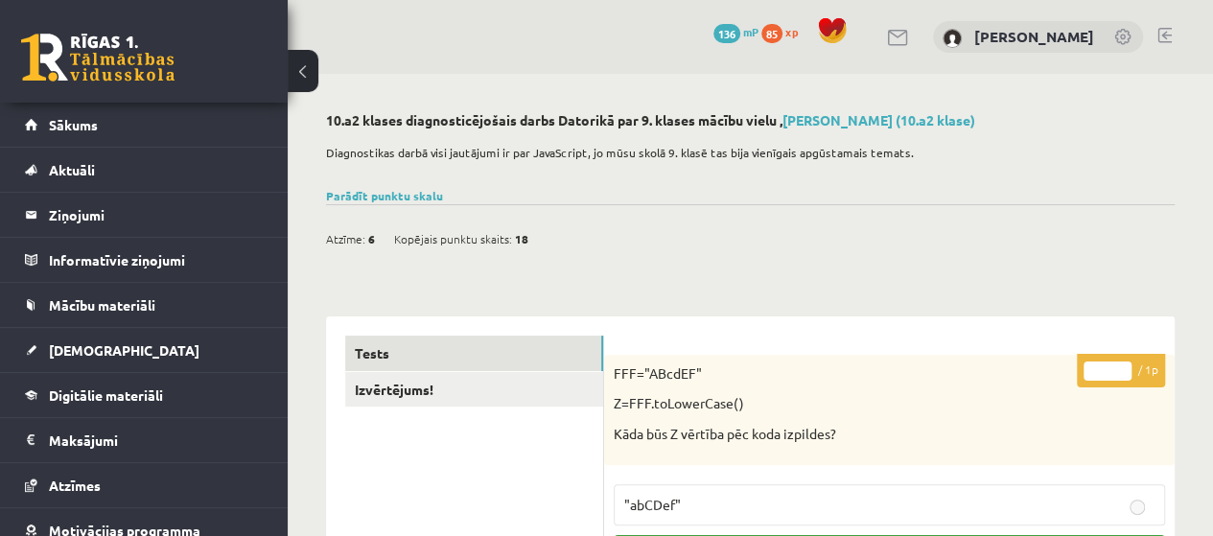
drag, startPoint x: 0, startPoint y: 0, endPoint x: 798, endPoint y: 257, distance: 838.4
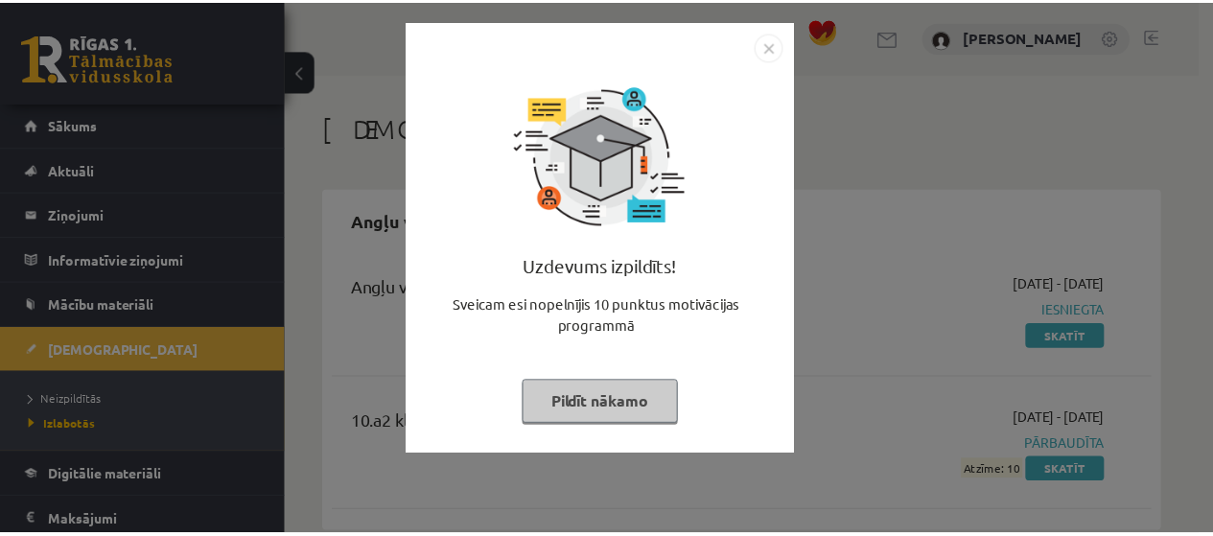
scroll to position [551, 0]
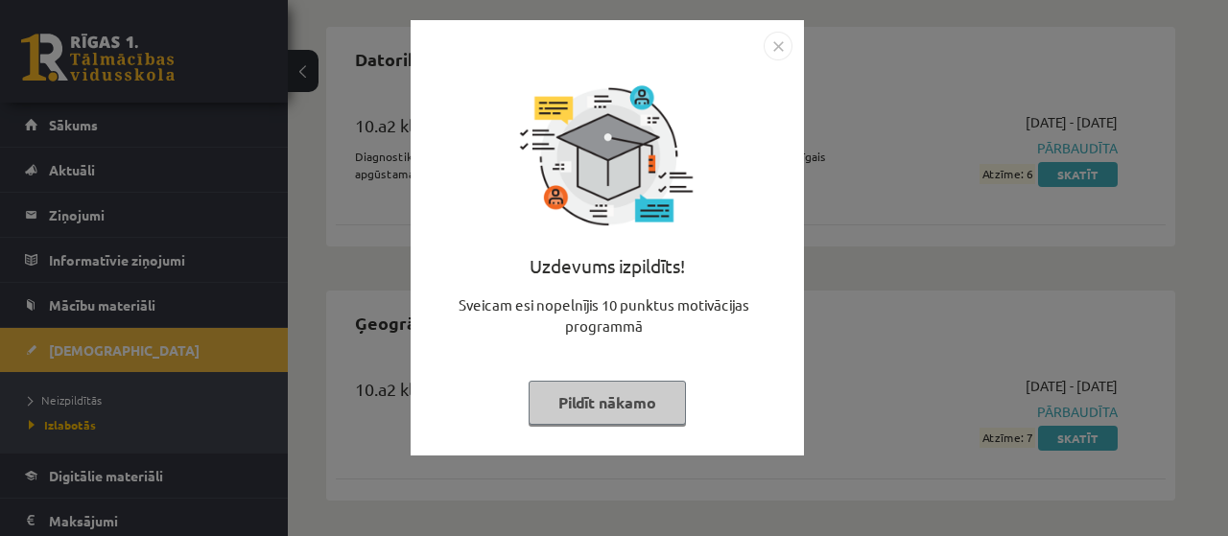
click at [780, 58] on img "Close" at bounding box center [778, 46] width 29 height 29
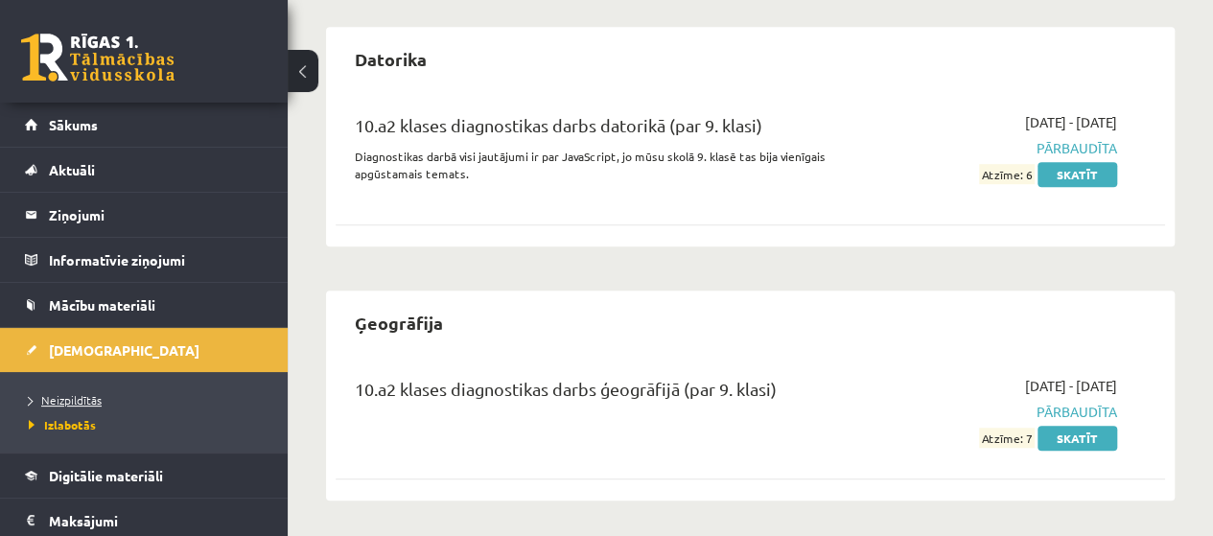
click at [93, 393] on span "Neizpildītās" at bounding box center [65, 399] width 73 height 15
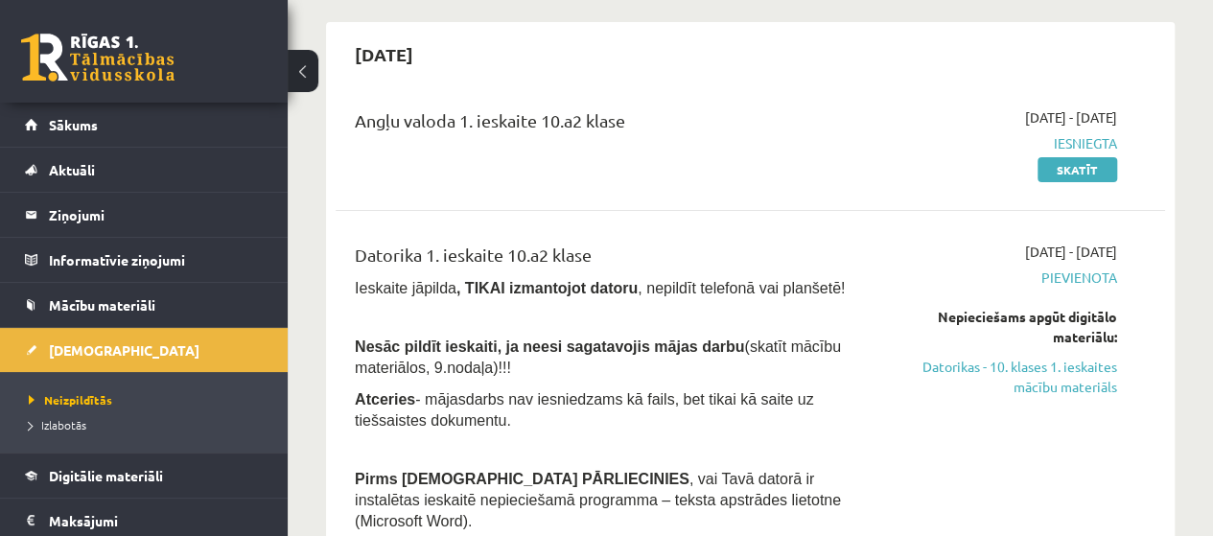
scroll to position [71, 0]
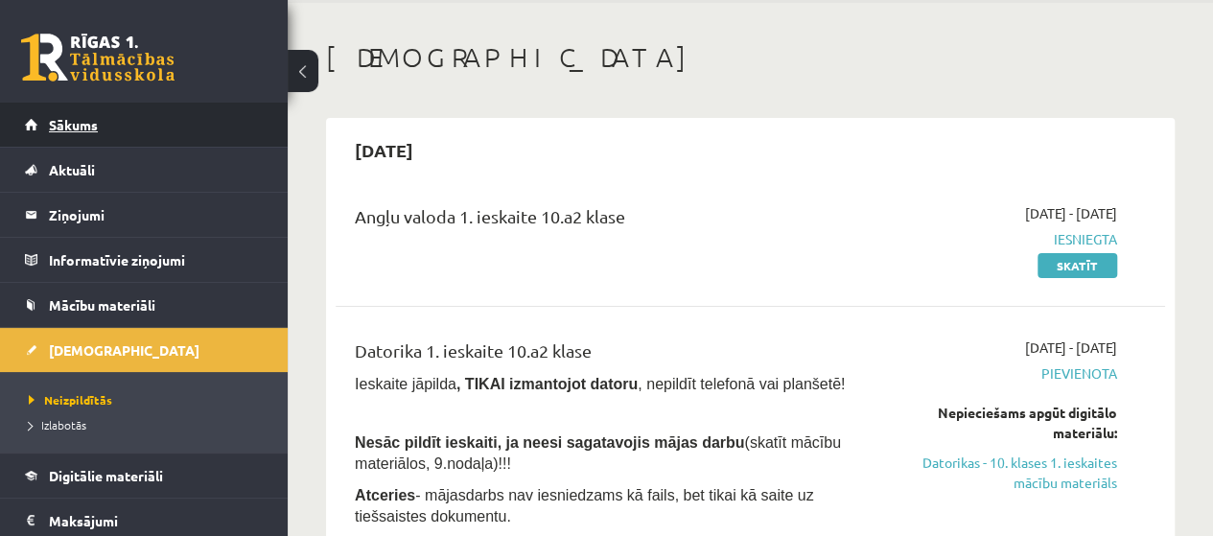
click at [84, 133] on link "Sākums" at bounding box center [144, 125] width 239 height 44
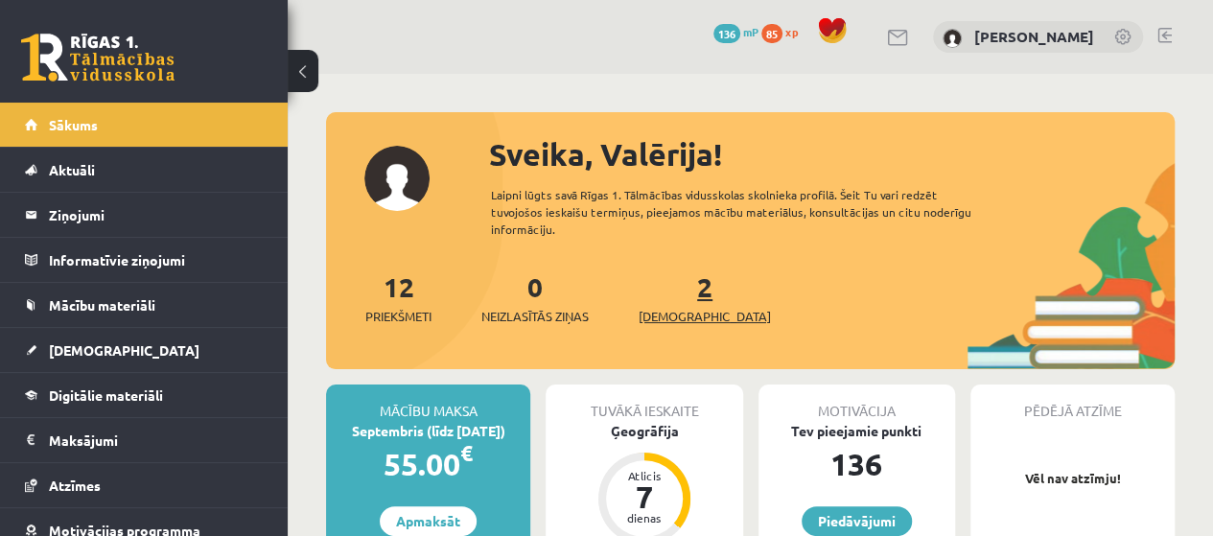
click at [676, 294] on link "2 Ieskaites" at bounding box center [705, 298] width 132 height 57
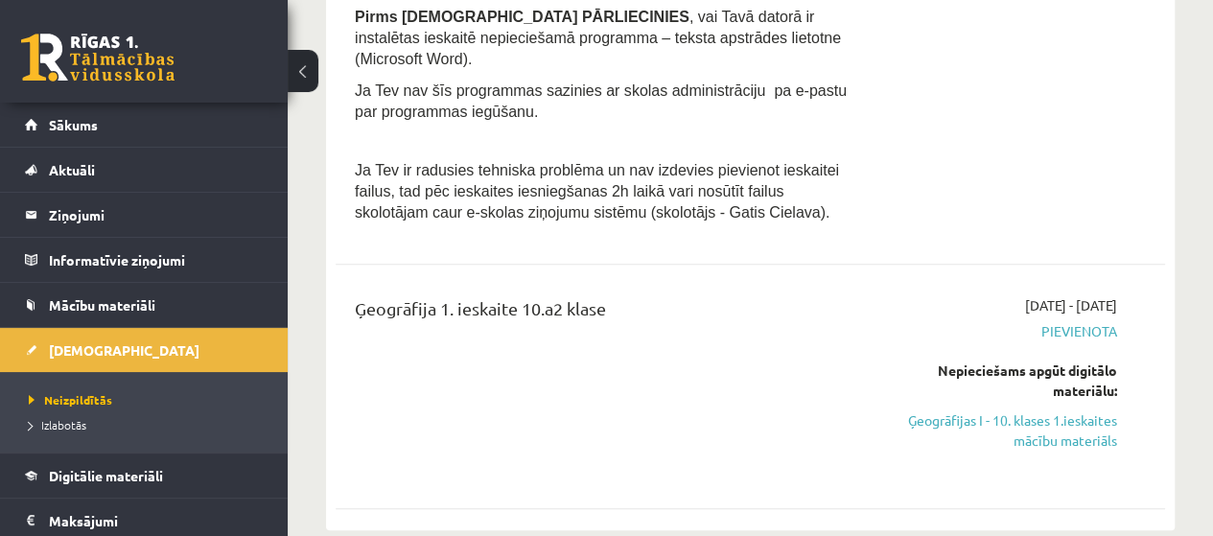
scroll to position [671, 0]
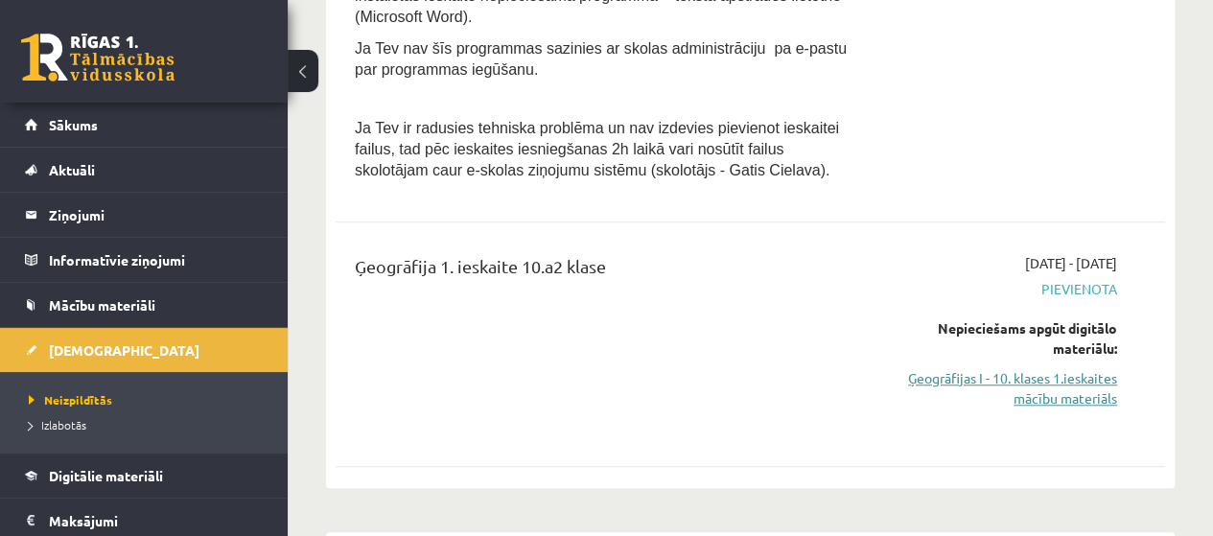
click at [1089, 373] on link "Ģeogrāfijas I - 10. klases 1.ieskaites mācību materiāls" at bounding box center [999, 388] width 235 height 40
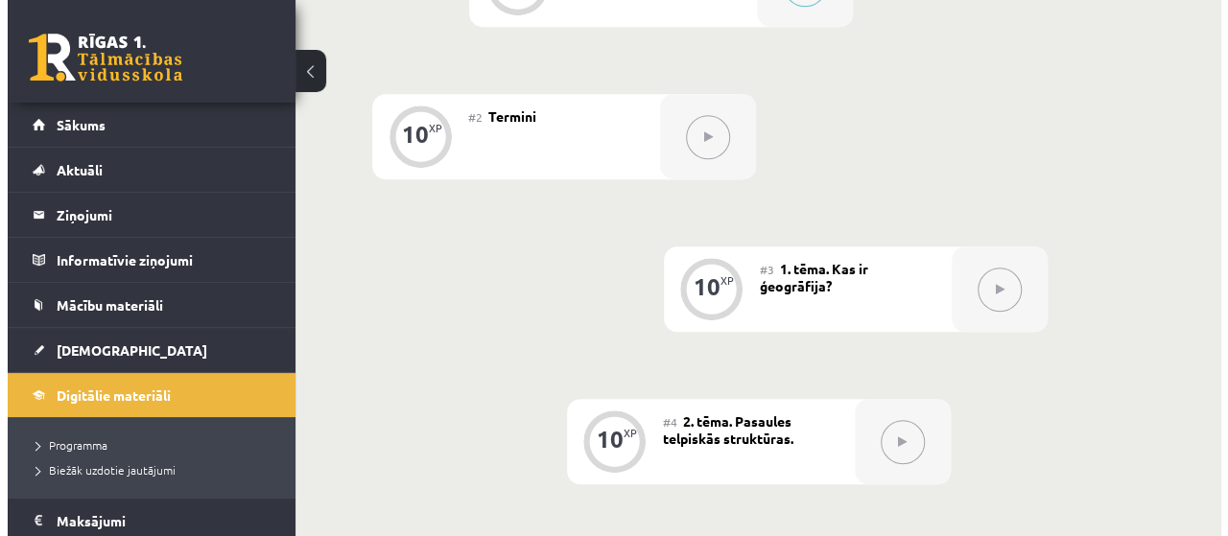
scroll to position [384, 0]
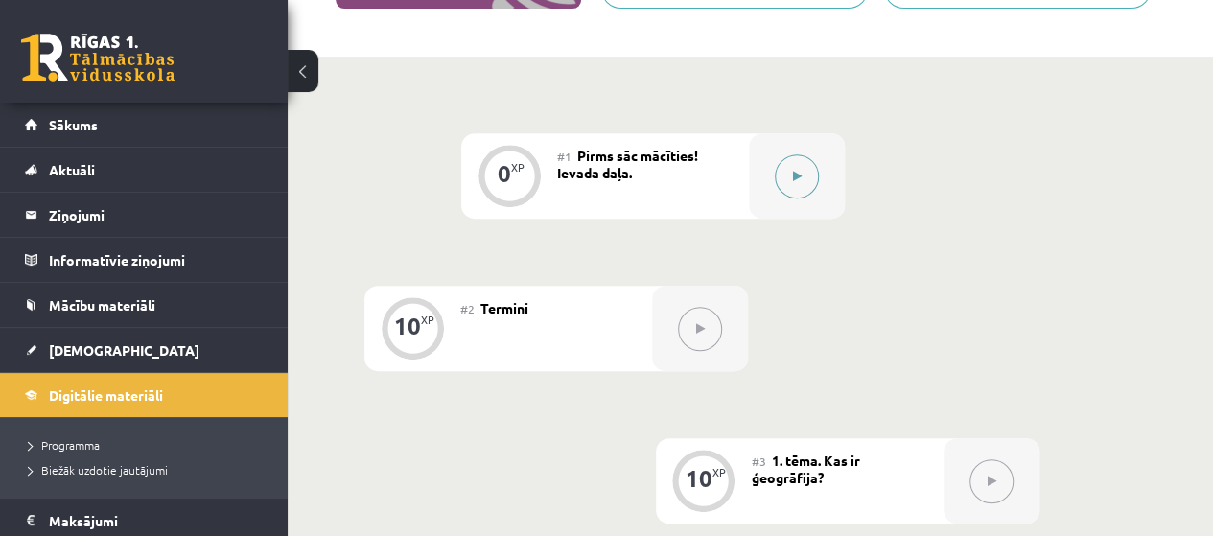
click at [799, 177] on icon at bounding box center [797, 177] width 9 height 12
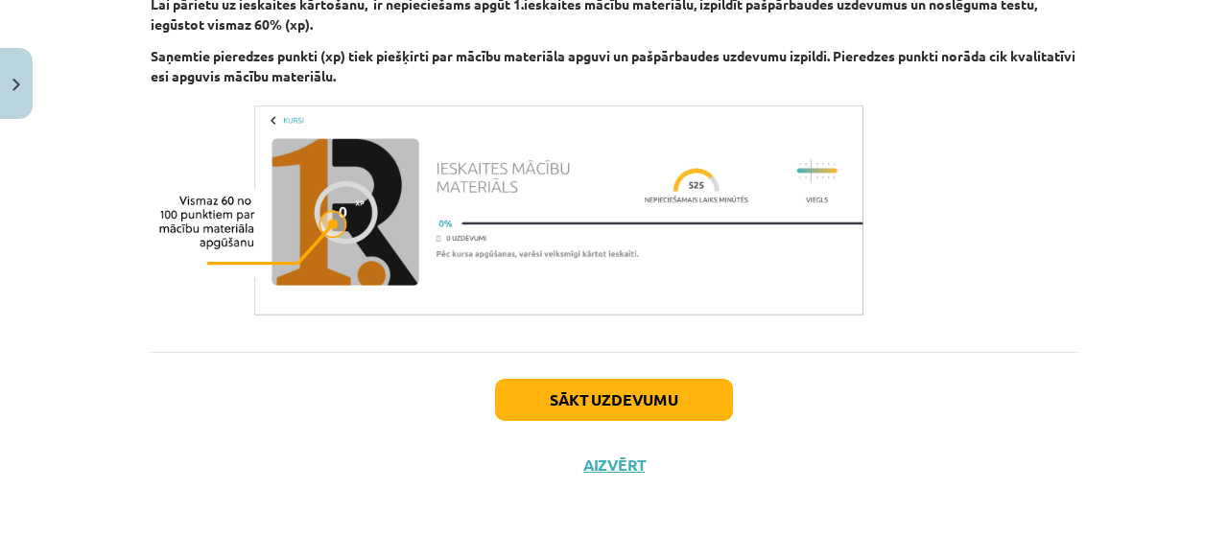
scroll to position [1268, 0]
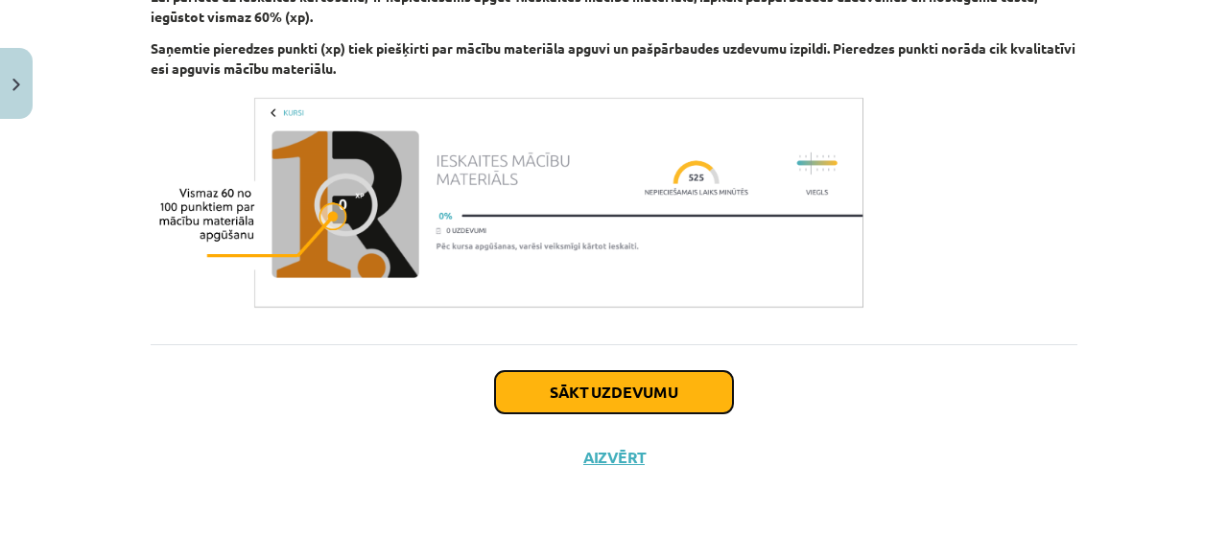
click at [647, 400] on button "Sākt uzdevumu" at bounding box center [614, 392] width 238 height 42
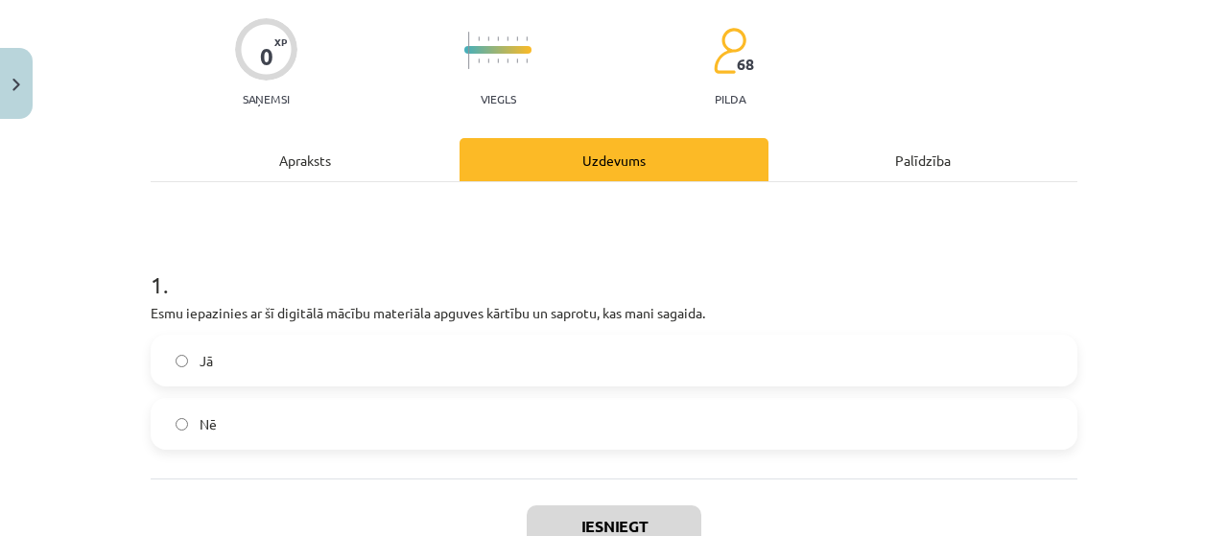
scroll to position [240, 0]
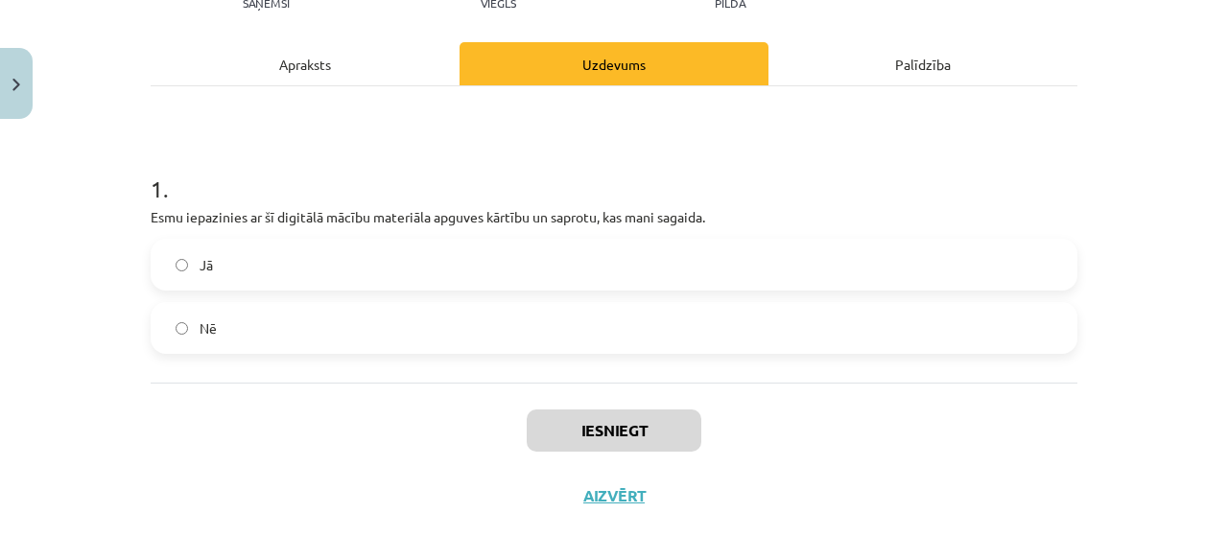
click at [430, 258] on label "Jā" at bounding box center [614, 265] width 923 height 48
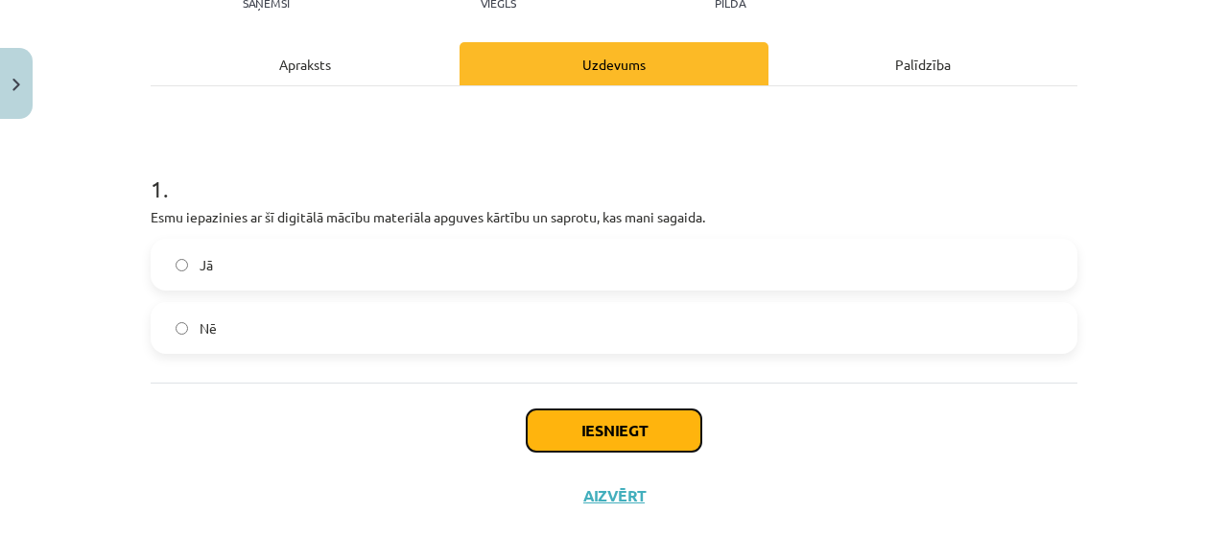
click at [581, 429] on button "Iesniegt" at bounding box center [614, 431] width 175 height 42
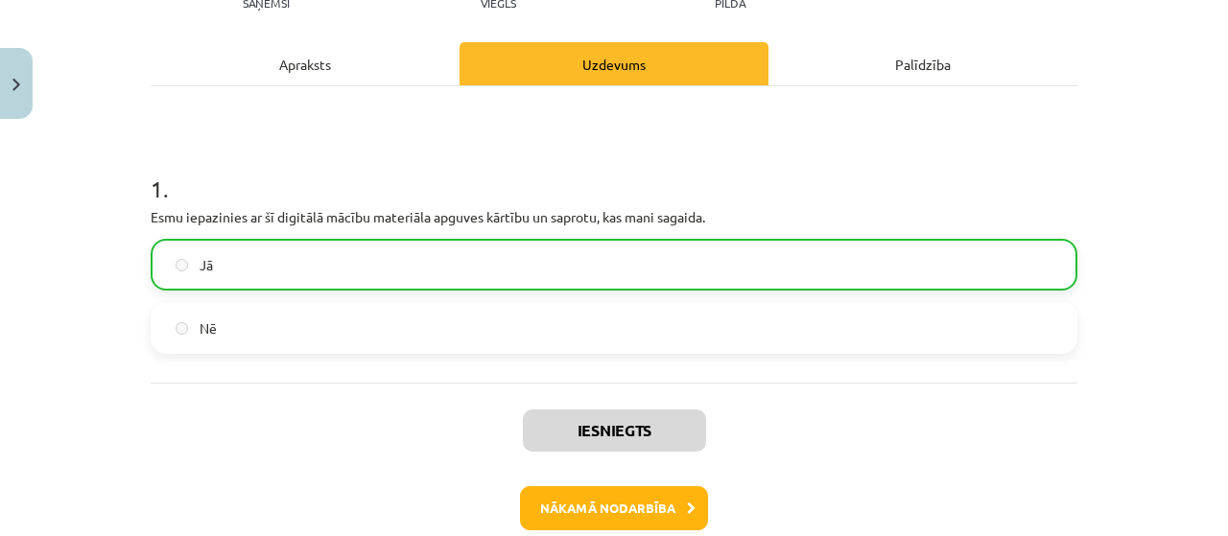
scroll to position [336, 0]
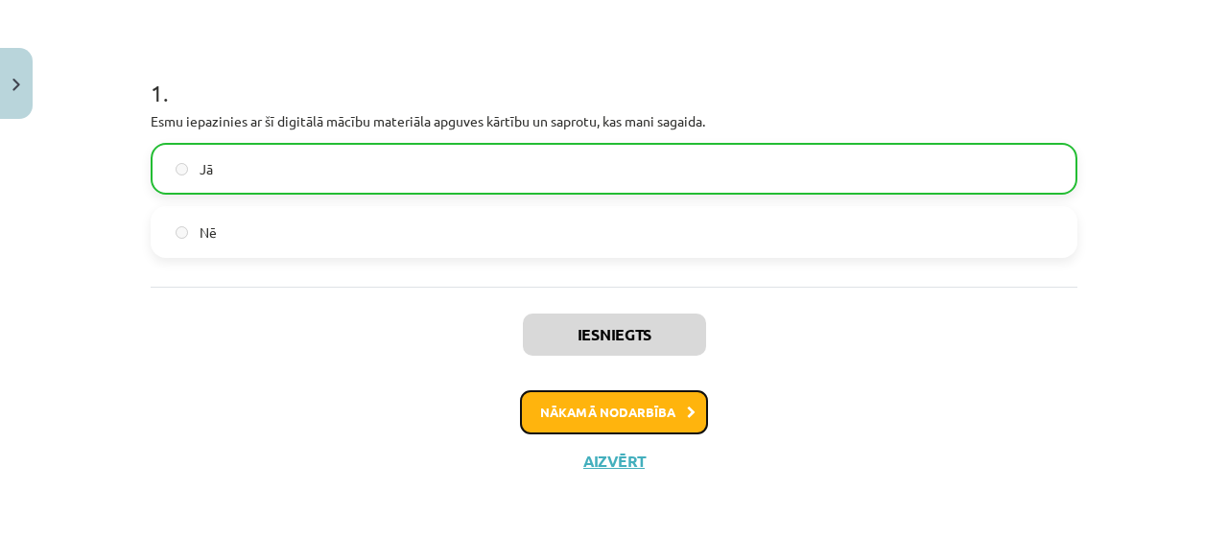
click at [637, 409] on button "Nākamā nodarbība" at bounding box center [614, 412] width 188 height 44
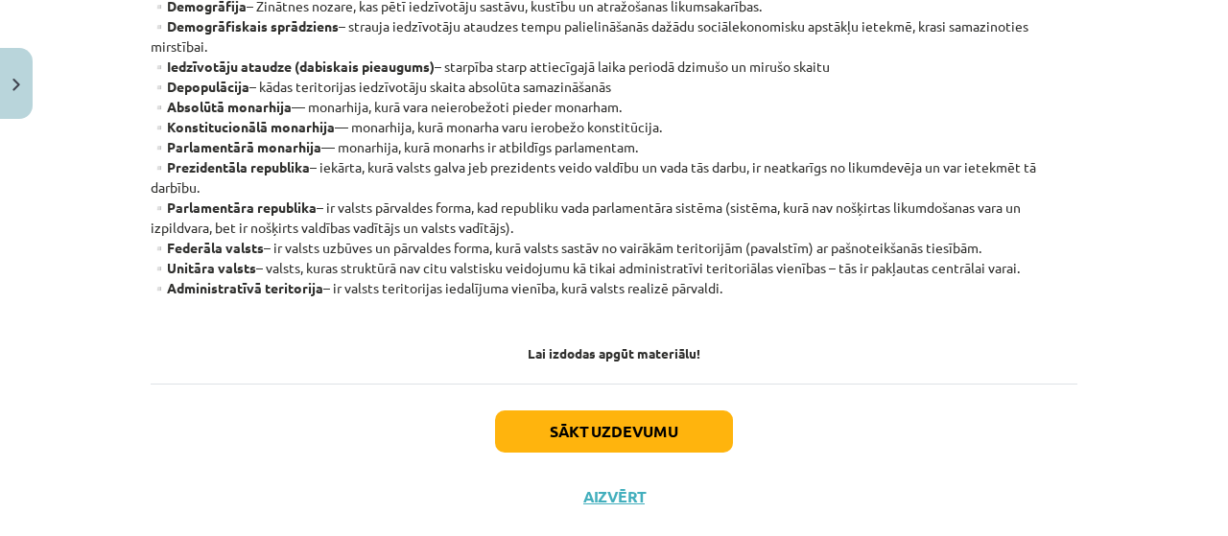
scroll to position [692, 0]
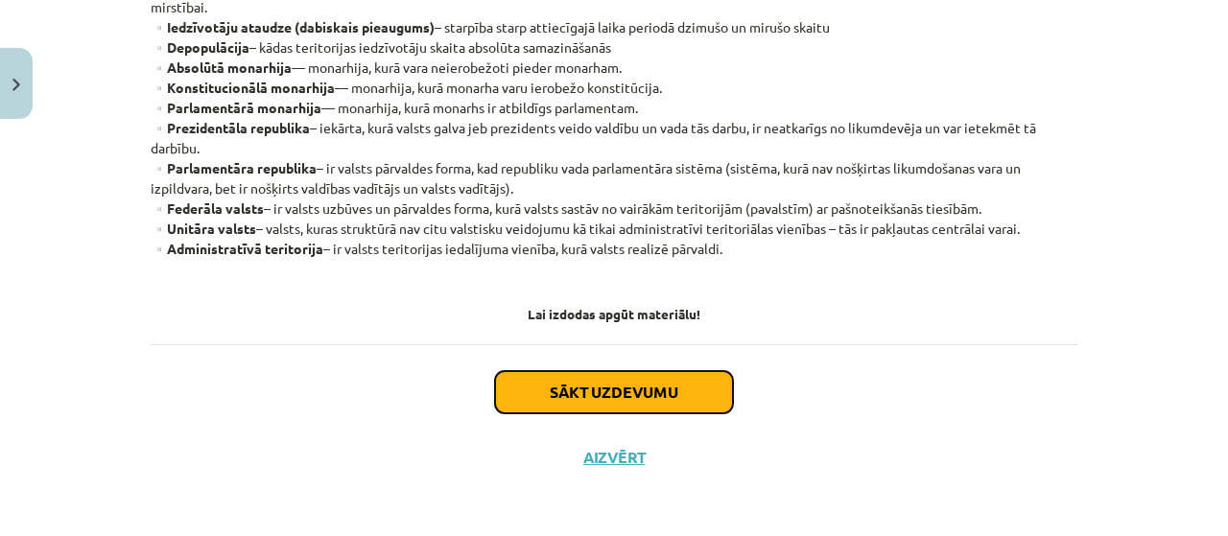
click at [600, 384] on button "Sākt uzdevumu" at bounding box center [614, 392] width 238 height 42
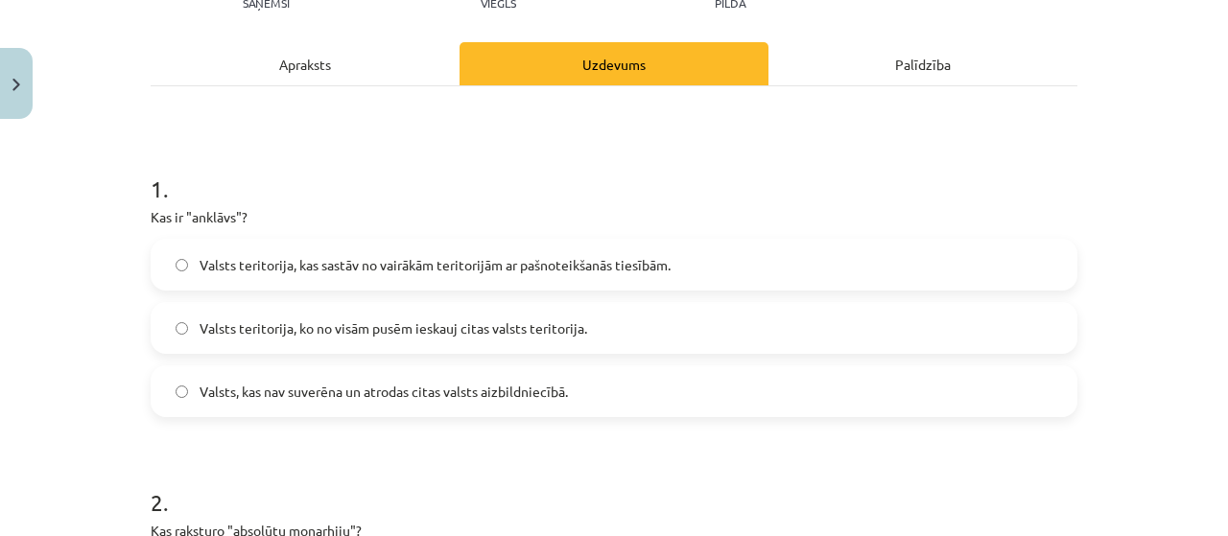
scroll to position [336, 0]
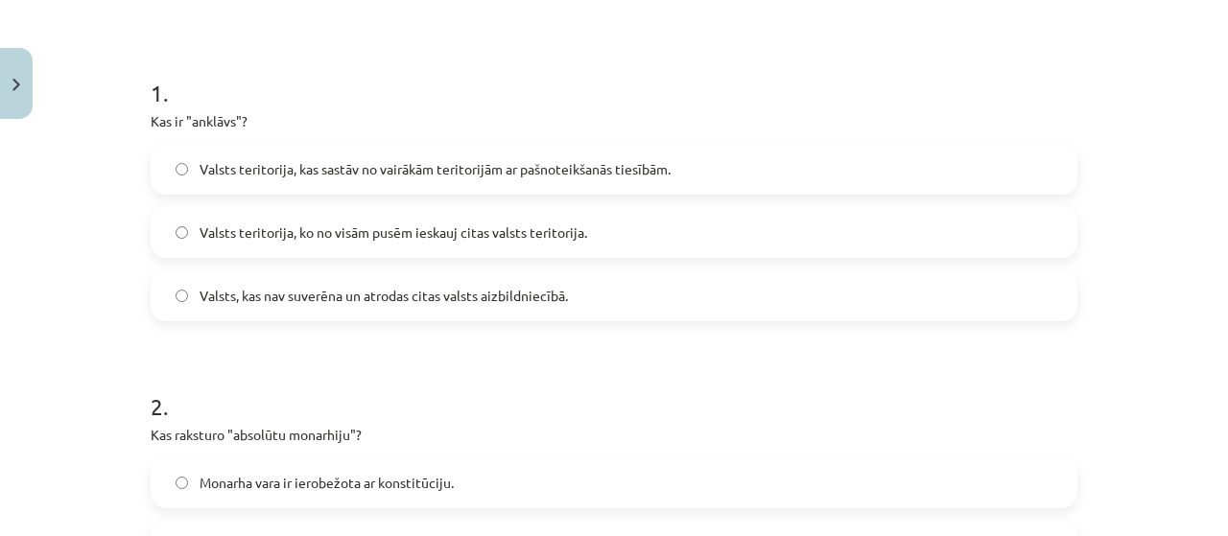
click at [476, 308] on label "Valsts, kas nav suverēna un atrodas citas valsts aizbildniecībā." at bounding box center [614, 295] width 923 height 48
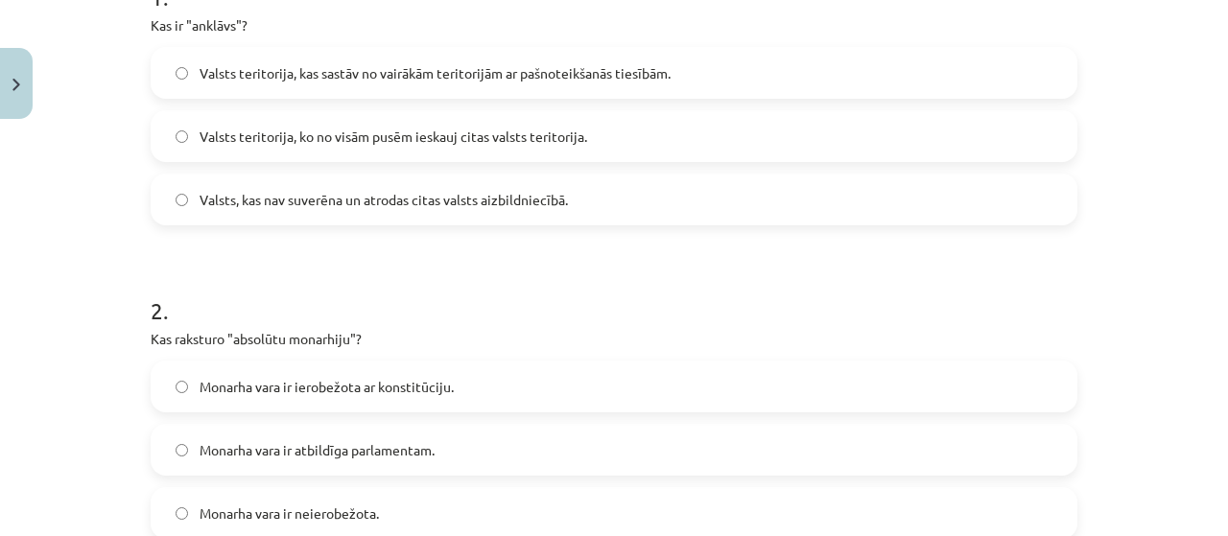
scroll to position [528, 0]
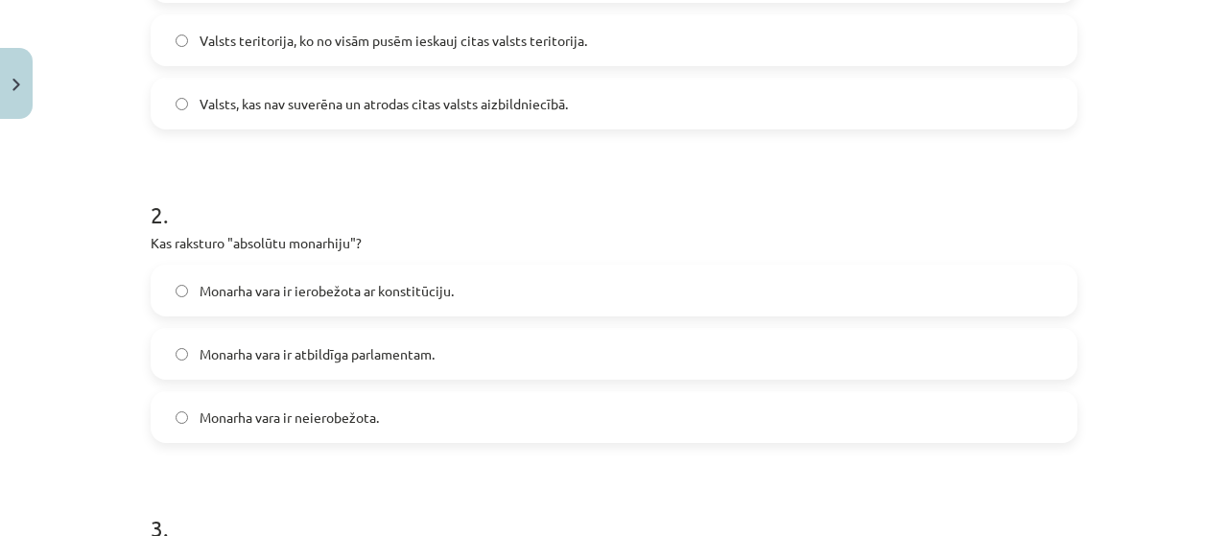
click at [359, 432] on label "Monarha vara ir neierobežota." at bounding box center [614, 417] width 923 height 48
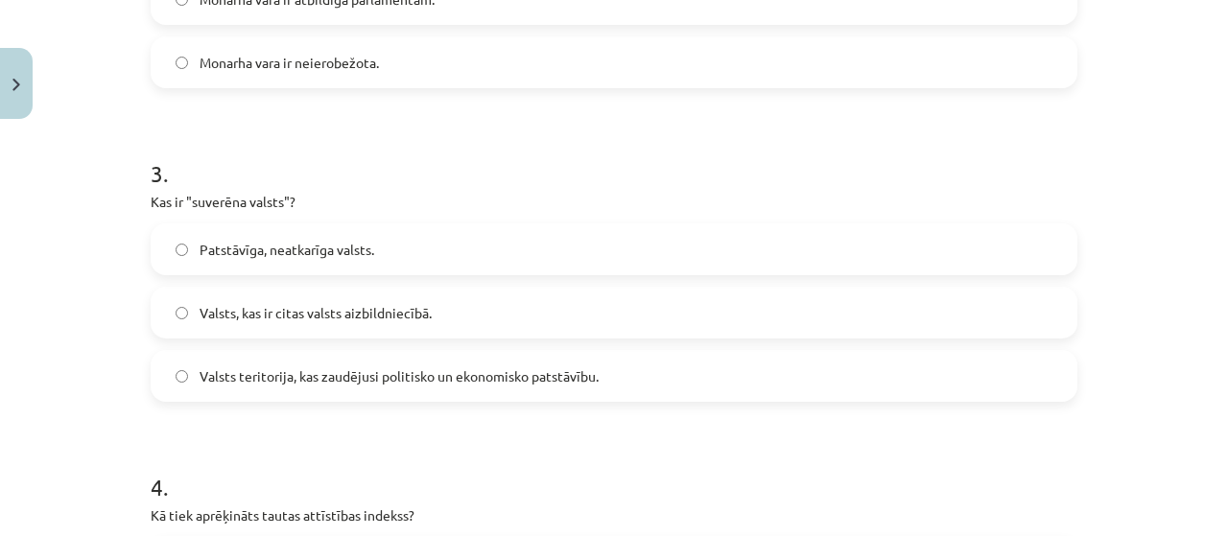
scroll to position [911, 0]
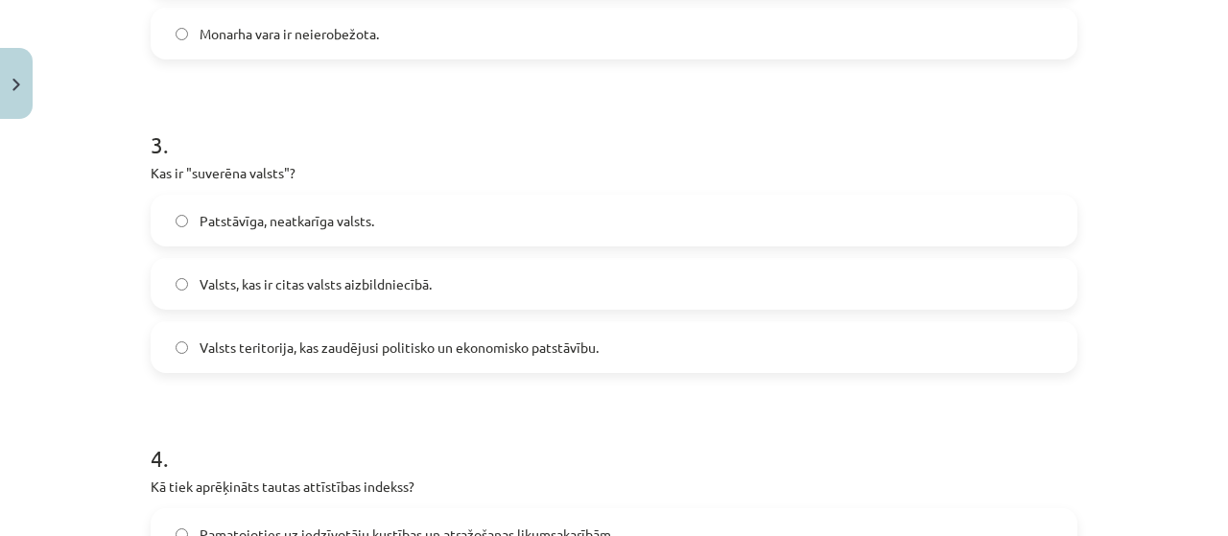
click at [395, 293] on span "Valsts, kas ir citas valsts aizbildniecībā." at bounding box center [316, 284] width 232 height 20
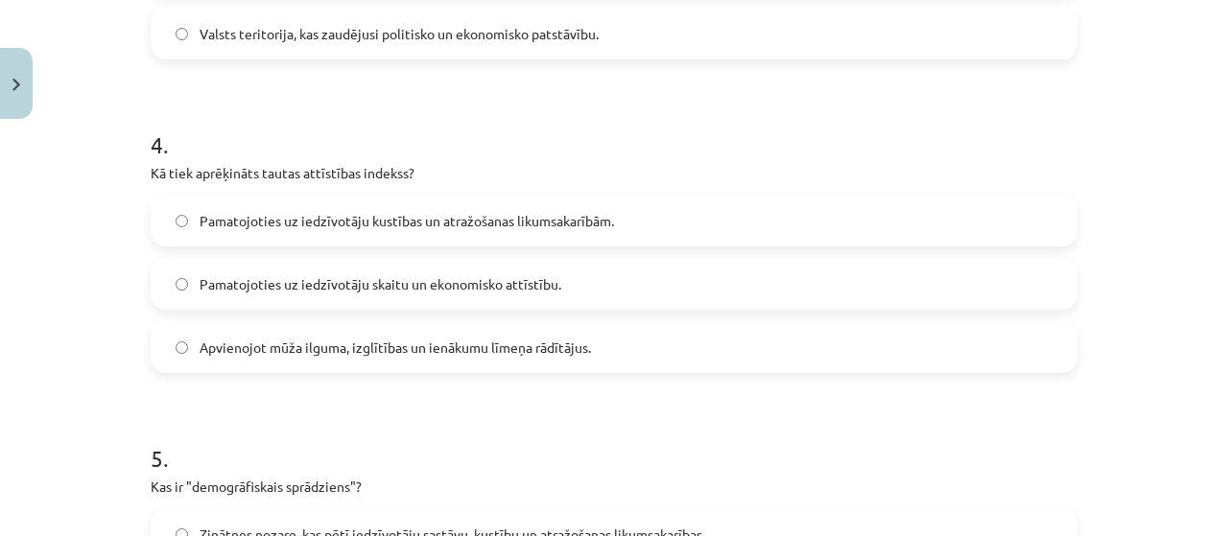
scroll to position [1199, 0]
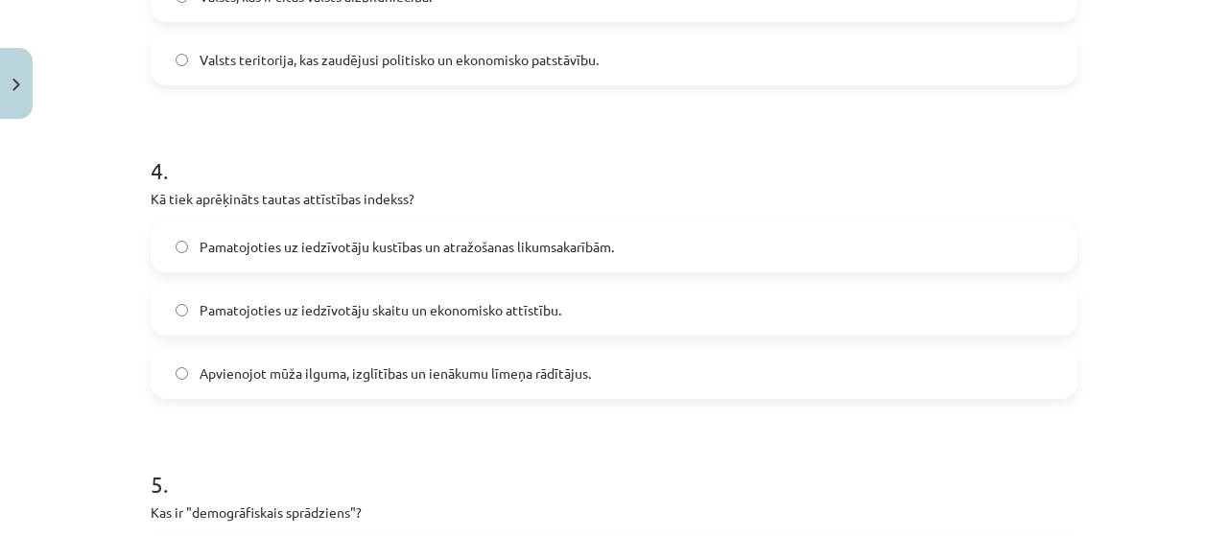
click at [338, 365] on span "Apvienojot mūža ilguma, izglītības un ienākumu līmeņa rādītājus." at bounding box center [395, 374] width 391 height 20
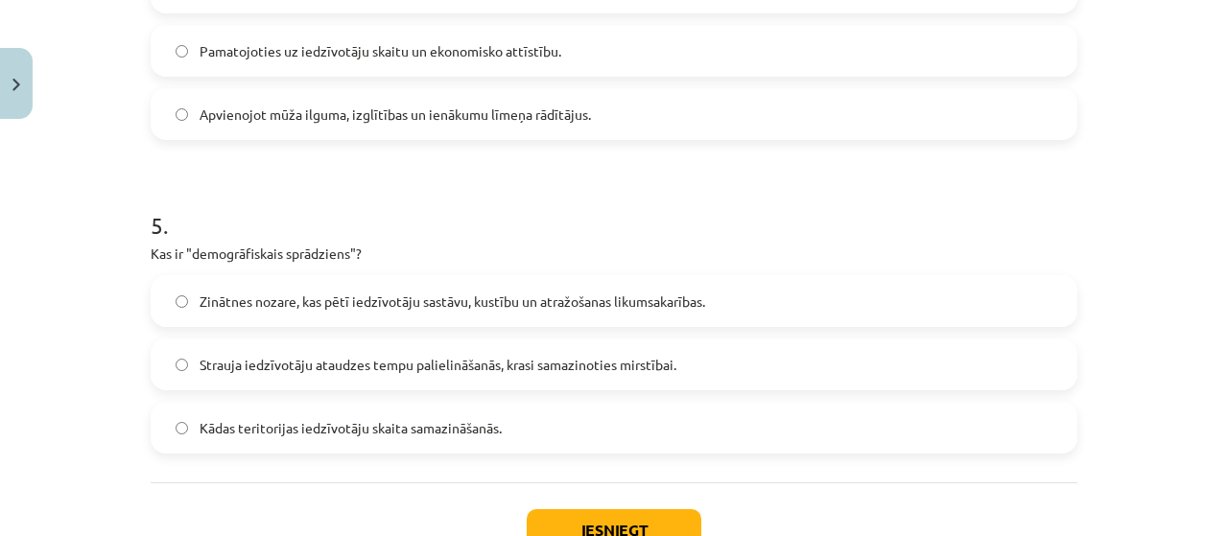
scroll to position [1487, 0]
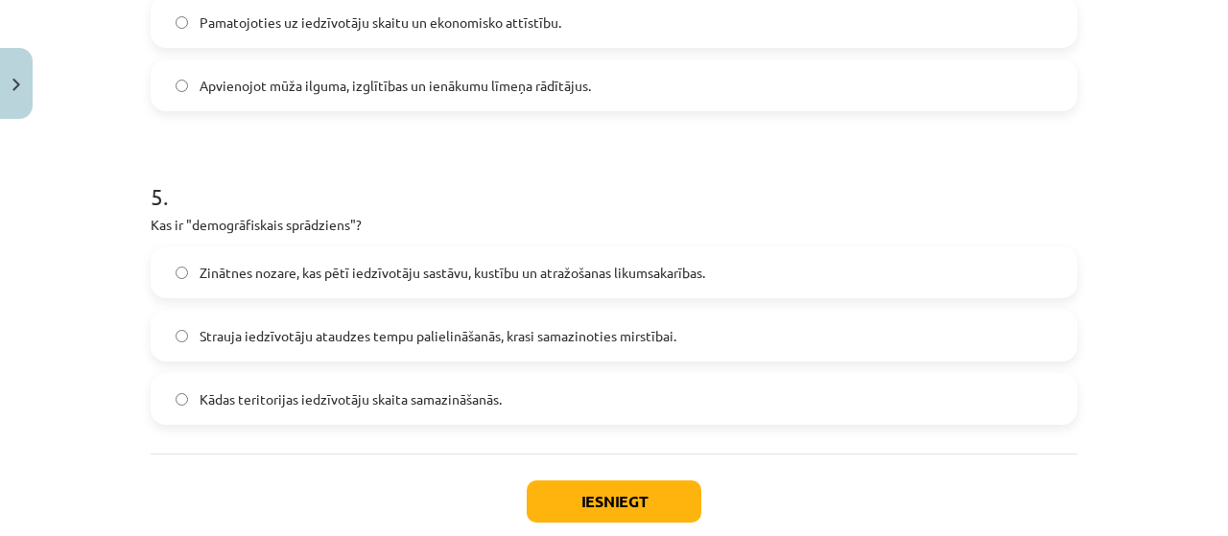
click at [345, 335] on span "Strauja iedzīvotāju ataudzes tempu palielināšanās, krasi samazinoties mirstībai." at bounding box center [438, 336] width 477 height 20
click at [578, 497] on button "Iesniegt" at bounding box center [614, 502] width 175 height 42
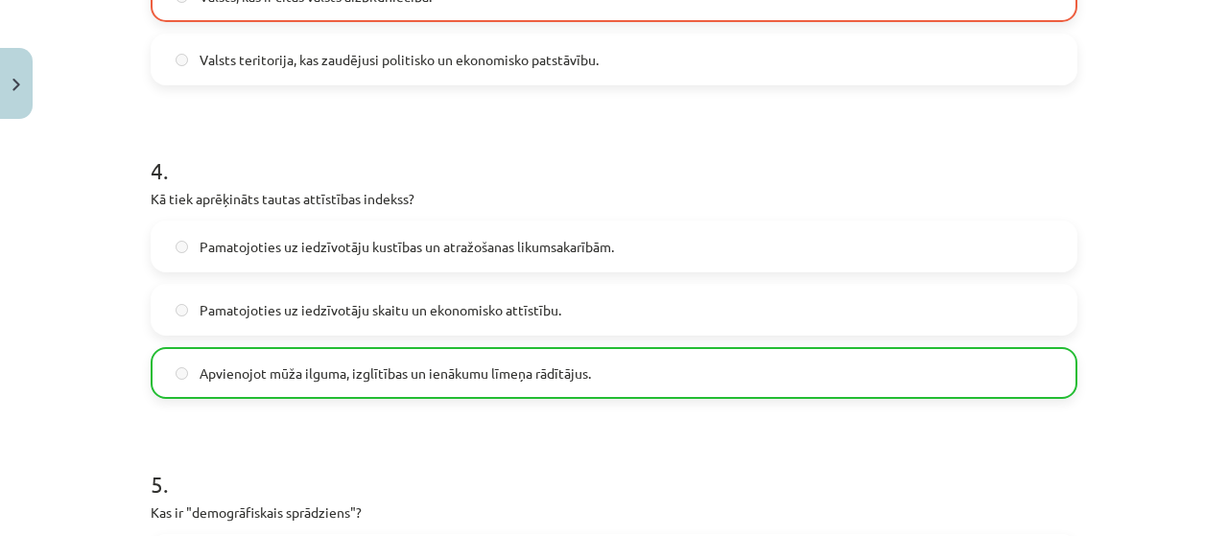
scroll to position [1657, 0]
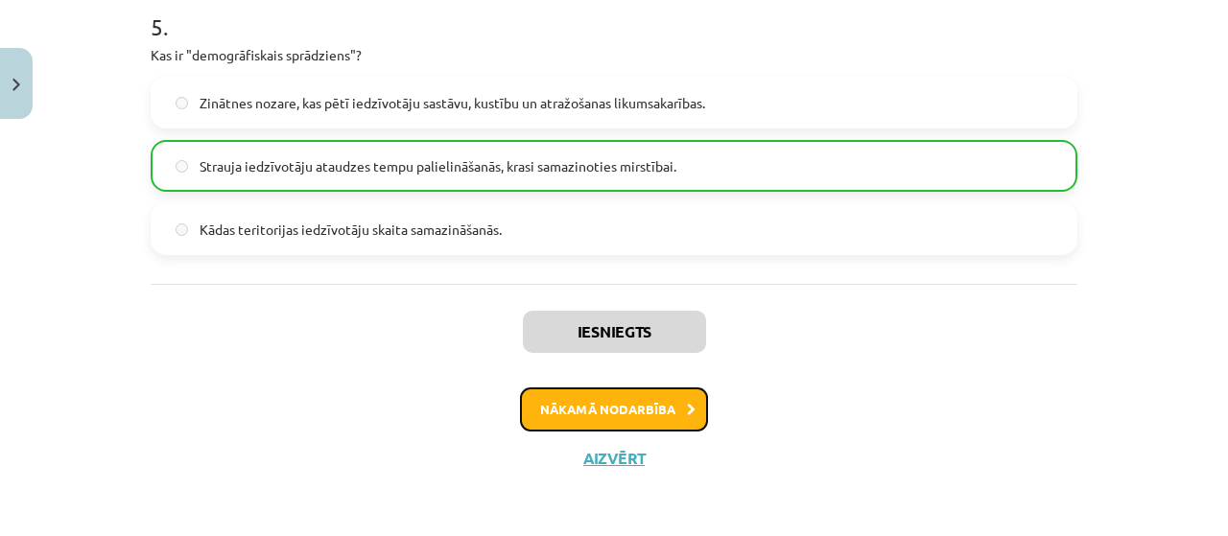
click at [572, 408] on button "Nākamā nodarbība" at bounding box center [614, 410] width 188 height 44
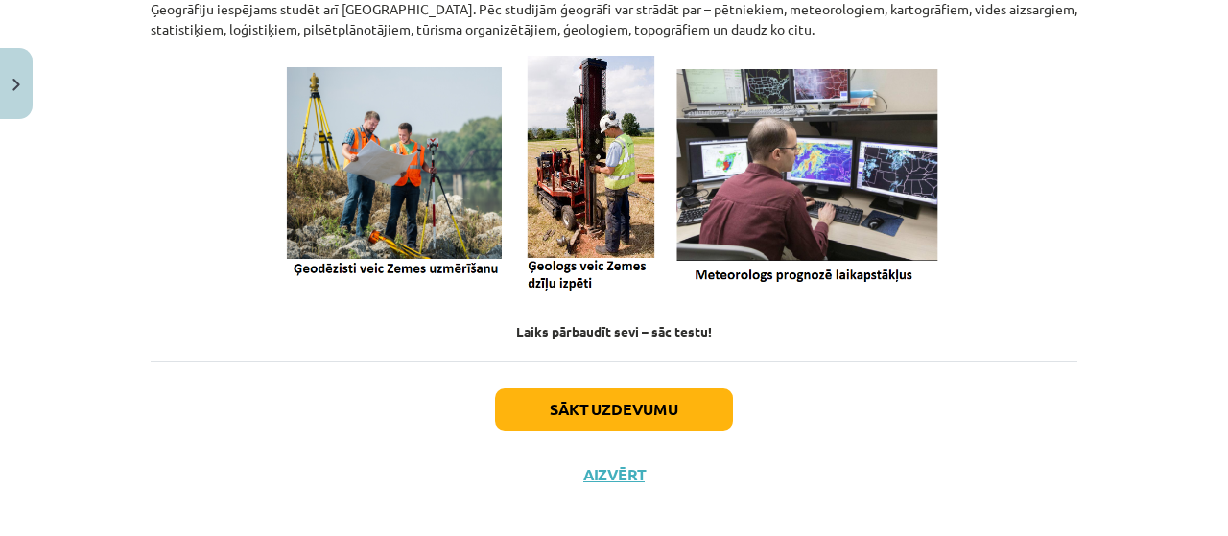
scroll to position [957, 0]
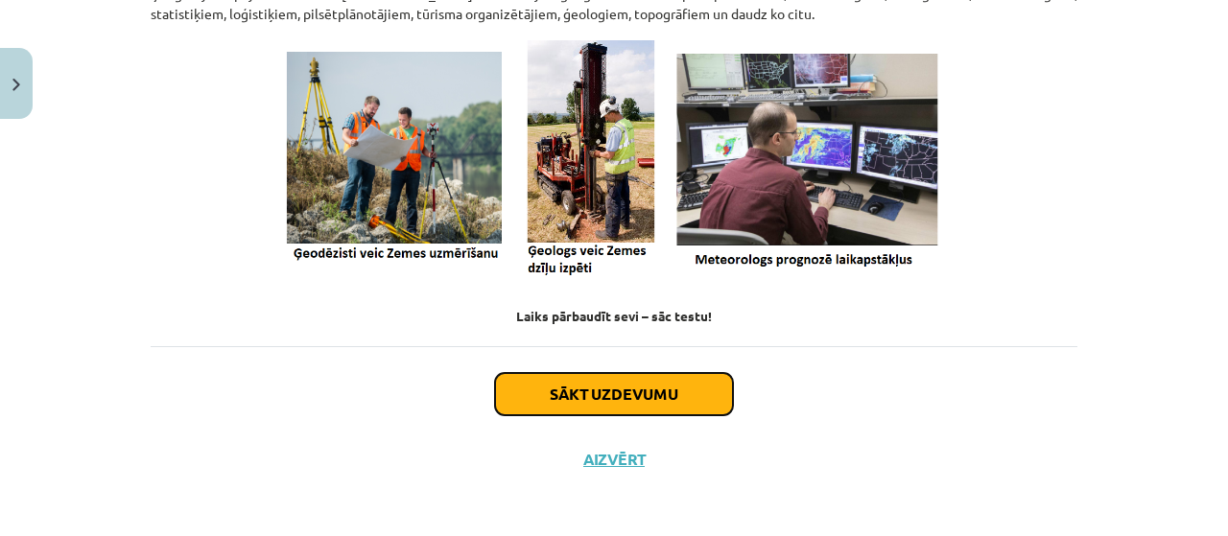
click at [568, 404] on button "Sākt uzdevumu" at bounding box center [614, 394] width 238 height 42
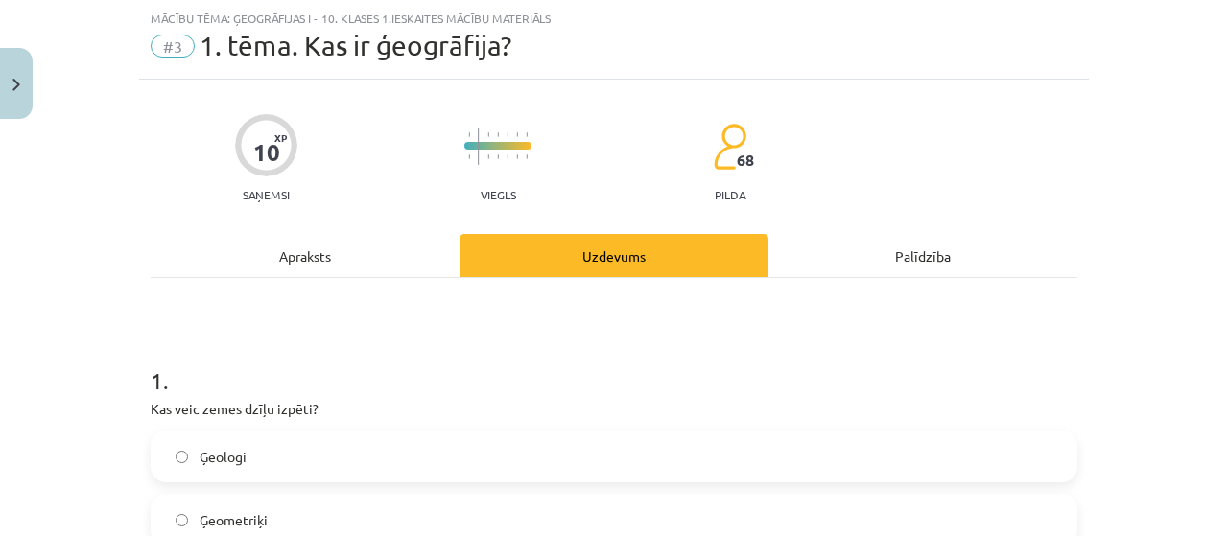
scroll to position [144, 0]
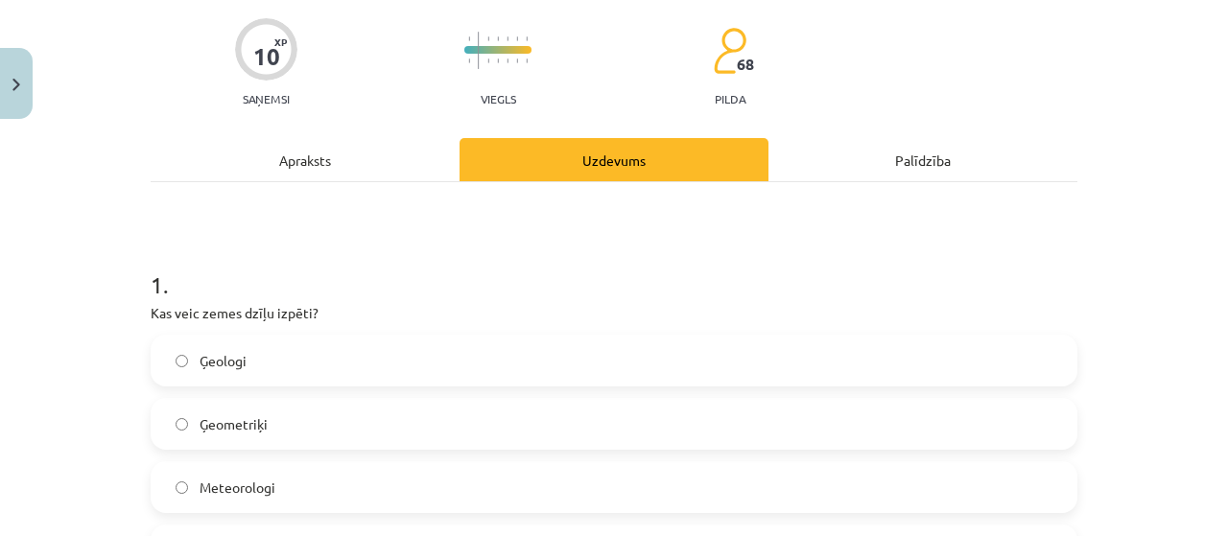
click at [490, 351] on label "Ģeologi" at bounding box center [614, 361] width 923 height 48
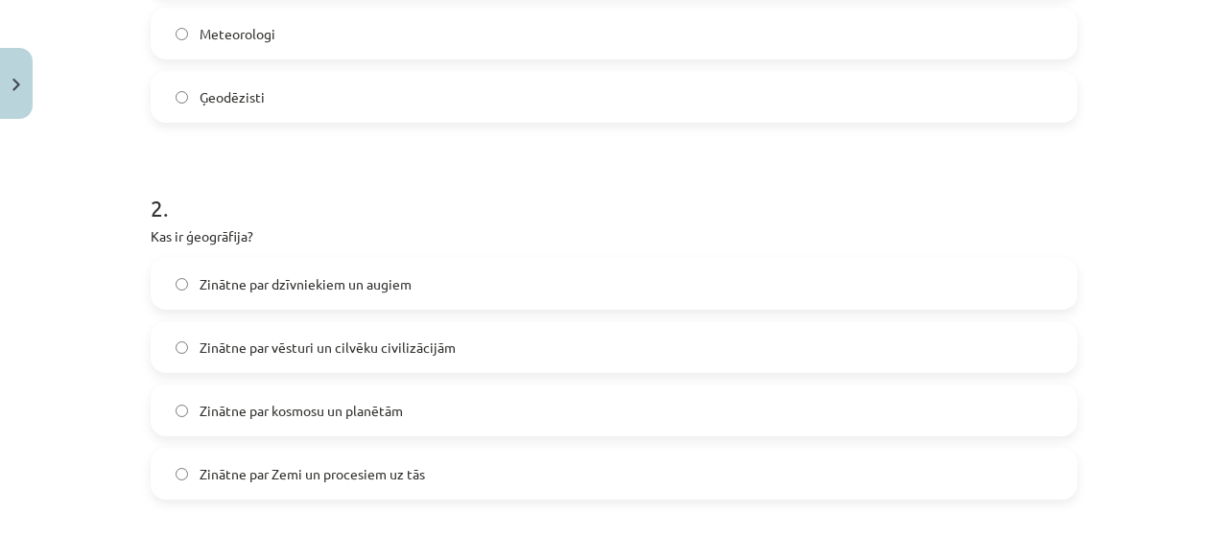
scroll to position [623, 0]
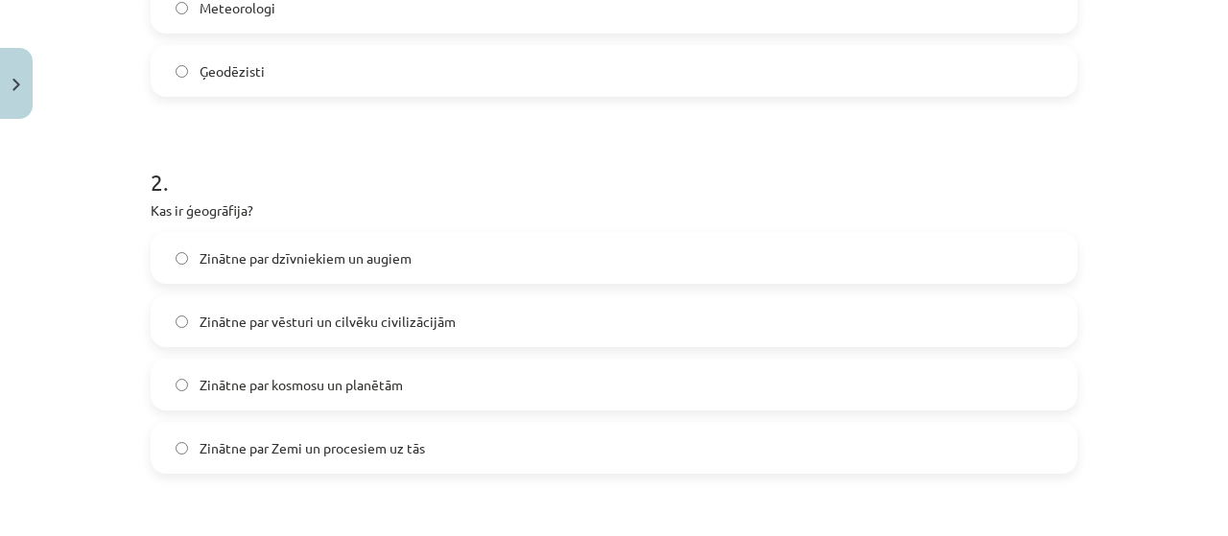
drag, startPoint x: 367, startPoint y: 447, endPoint x: 370, endPoint y: 436, distance: 10.9
click at [370, 445] on span "Zinātne par Zemi un procesiem uz tās" at bounding box center [312, 448] width 225 height 20
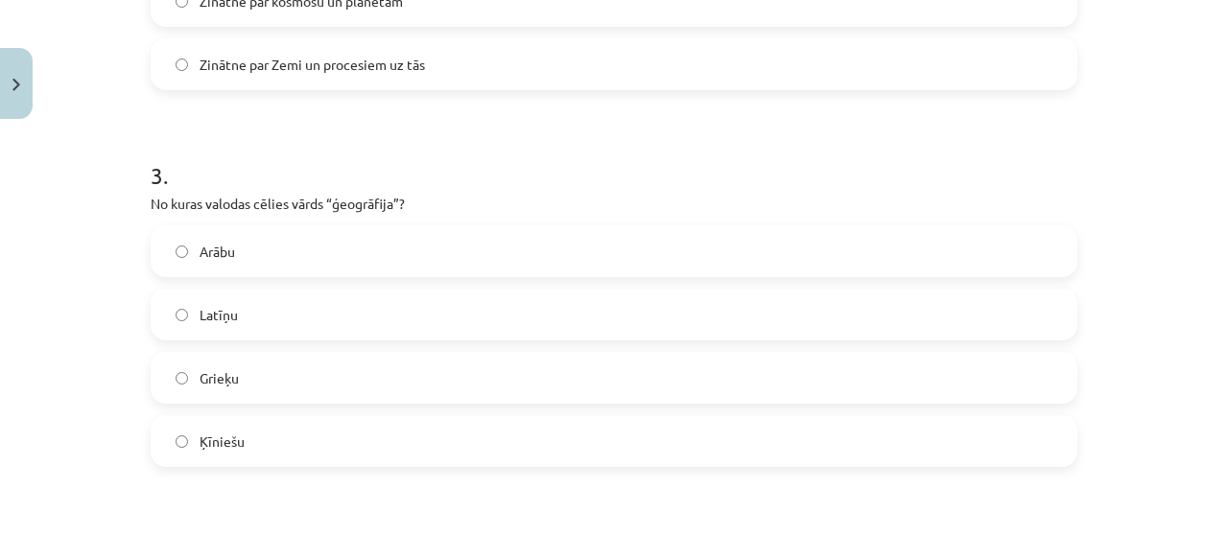
scroll to position [1103, 0]
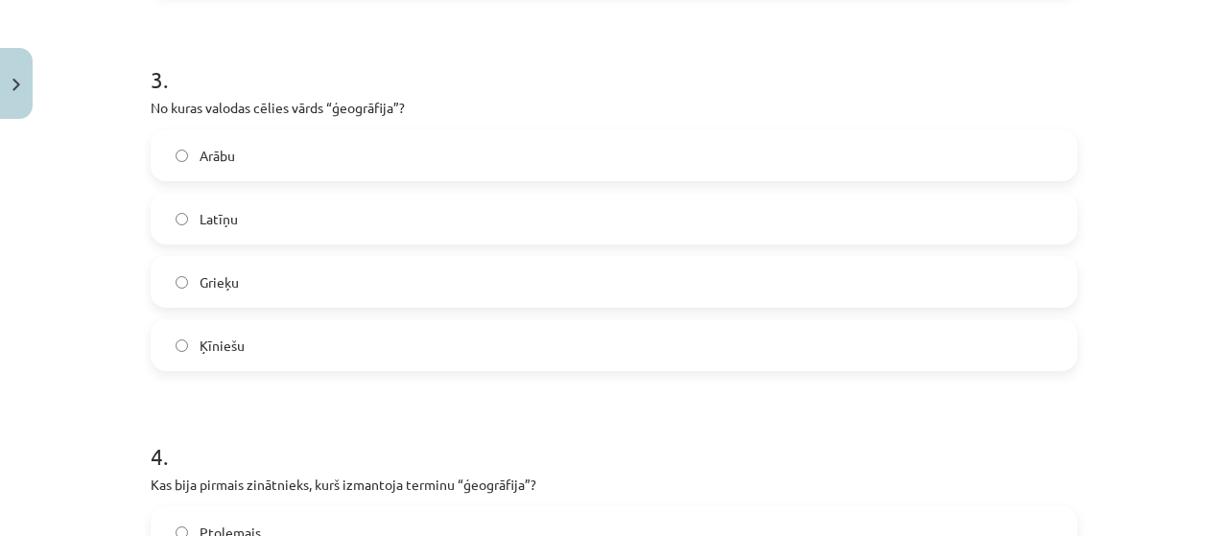
click at [297, 212] on label "Latīņu" at bounding box center [614, 219] width 923 height 48
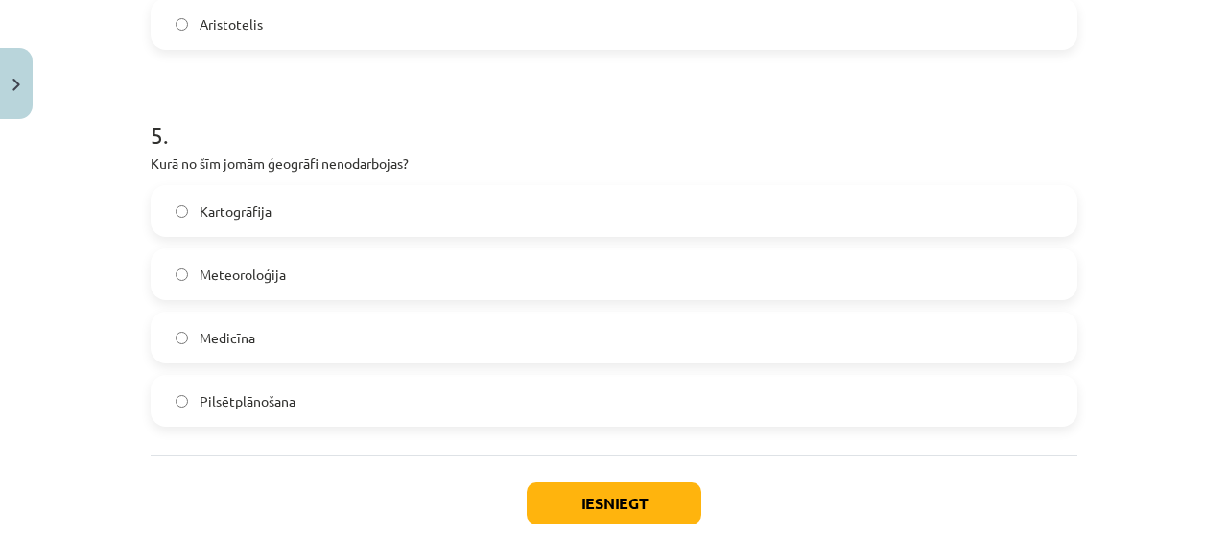
scroll to position [1775, 0]
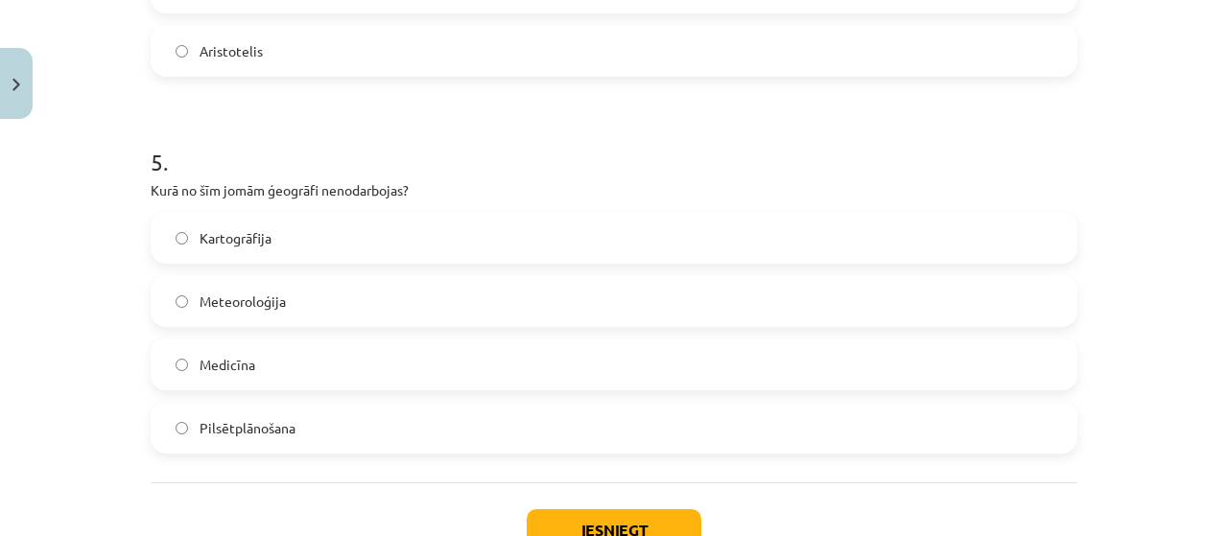
click at [275, 369] on label "Medicīna" at bounding box center [614, 365] width 923 height 48
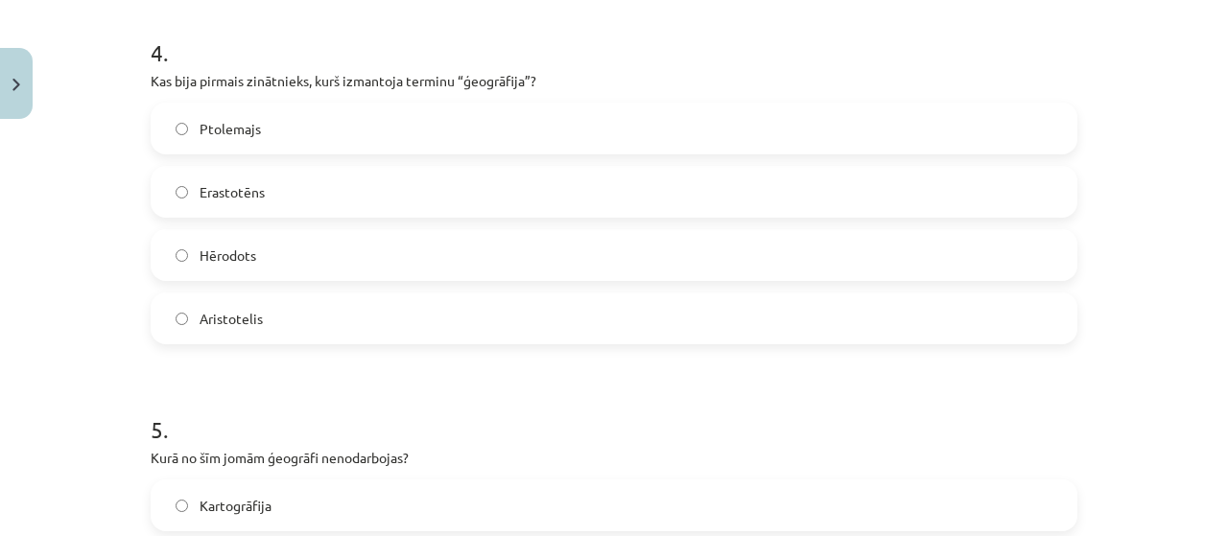
scroll to position [1391, 0]
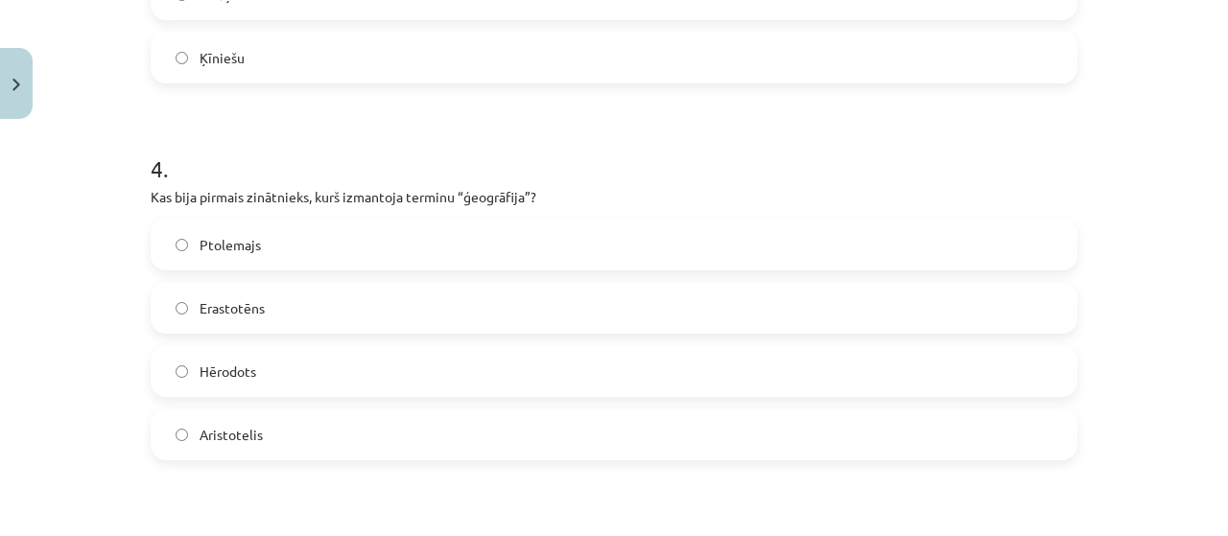
click at [270, 306] on label "Erastotēns" at bounding box center [614, 308] width 923 height 48
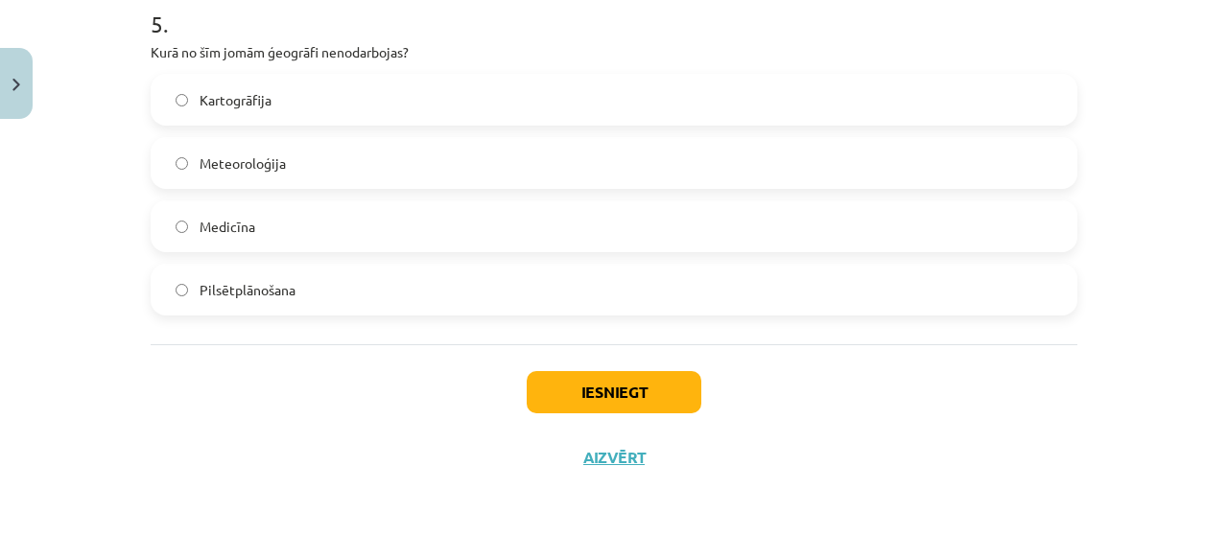
scroll to position [1913, 0]
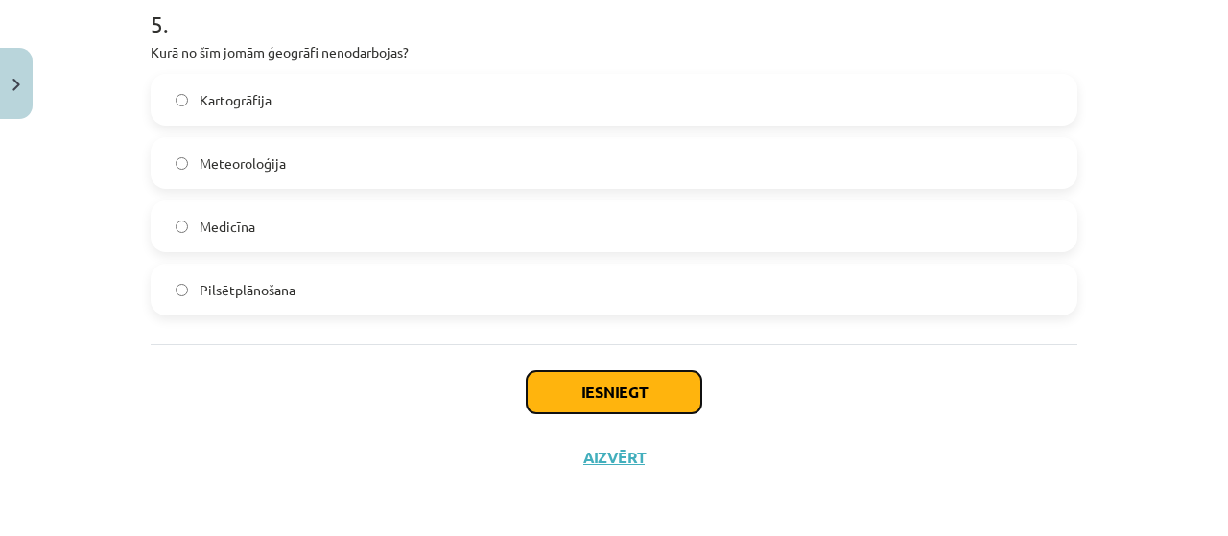
click at [557, 402] on button "Iesniegt" at bounding box center [614, 392] width 175 height 42
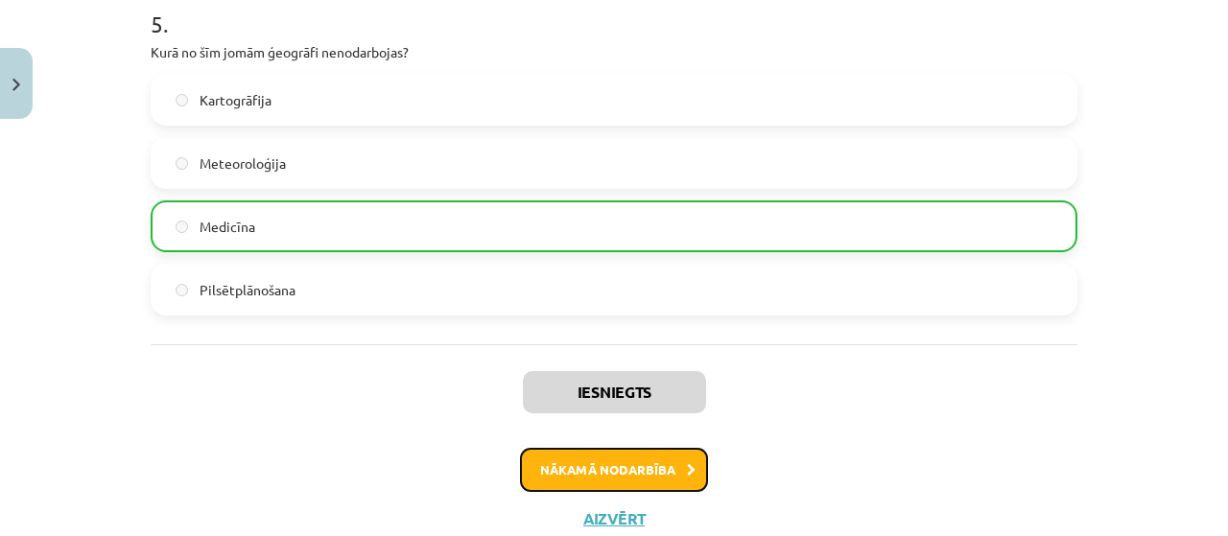
click at [643, 473] on button "Nākamā nodarbība" at bounding box center [614, 470] width 188 height 44
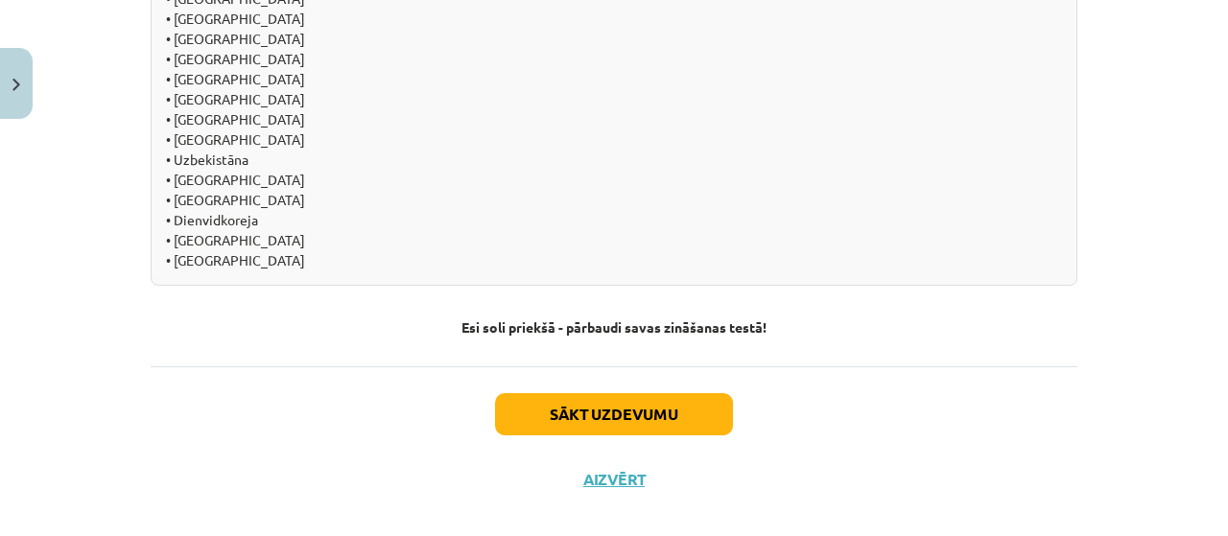
scroll to position [1959, 0]
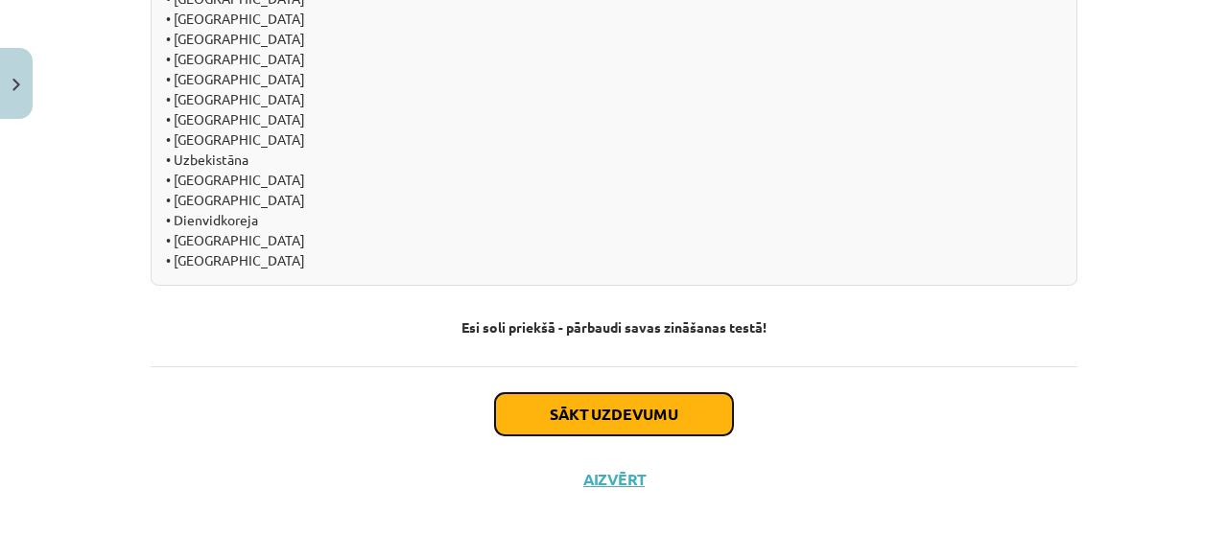
click at [555, 393] on button "Sākt uzdevumu" at bounding box center [614, 414] width 238 height 42
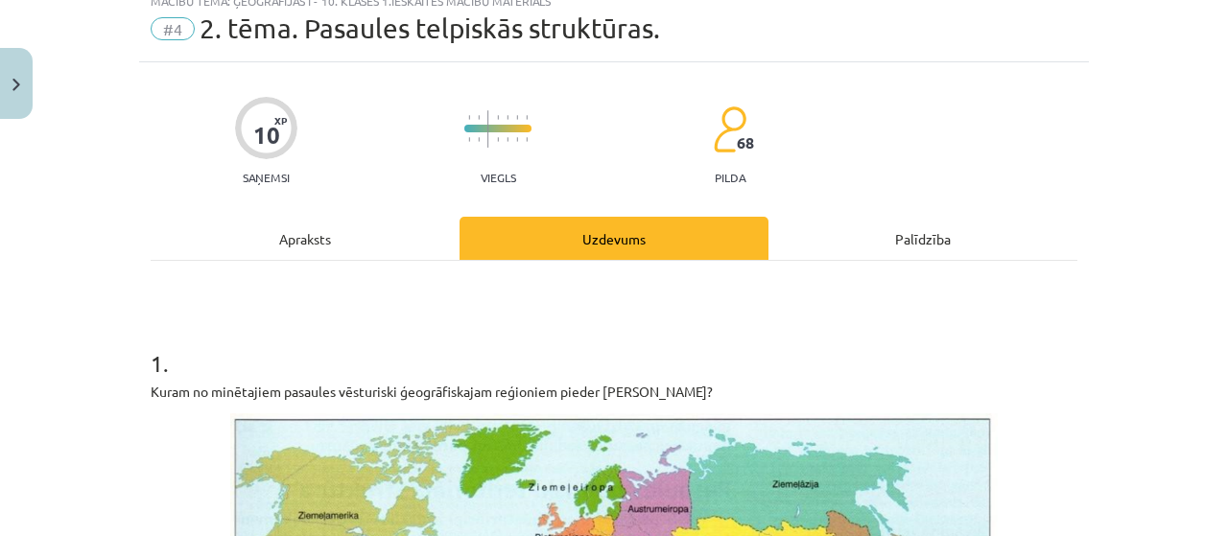
scroll to position [96, 0]
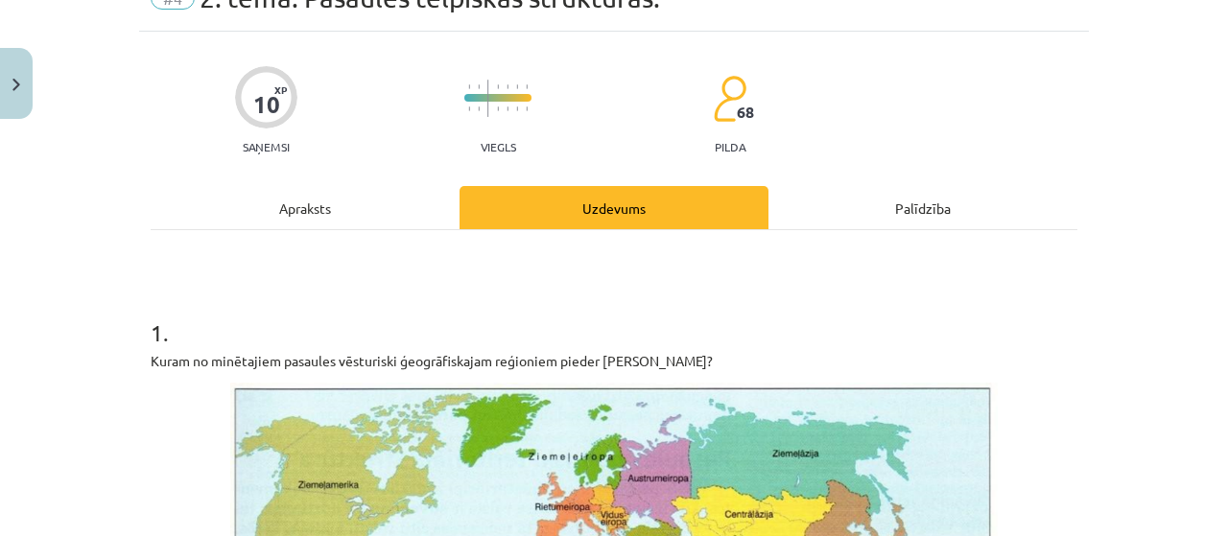
click at [852, 217] on div "Palīdzība" at bounding box center [922, 207] width 309 height 43
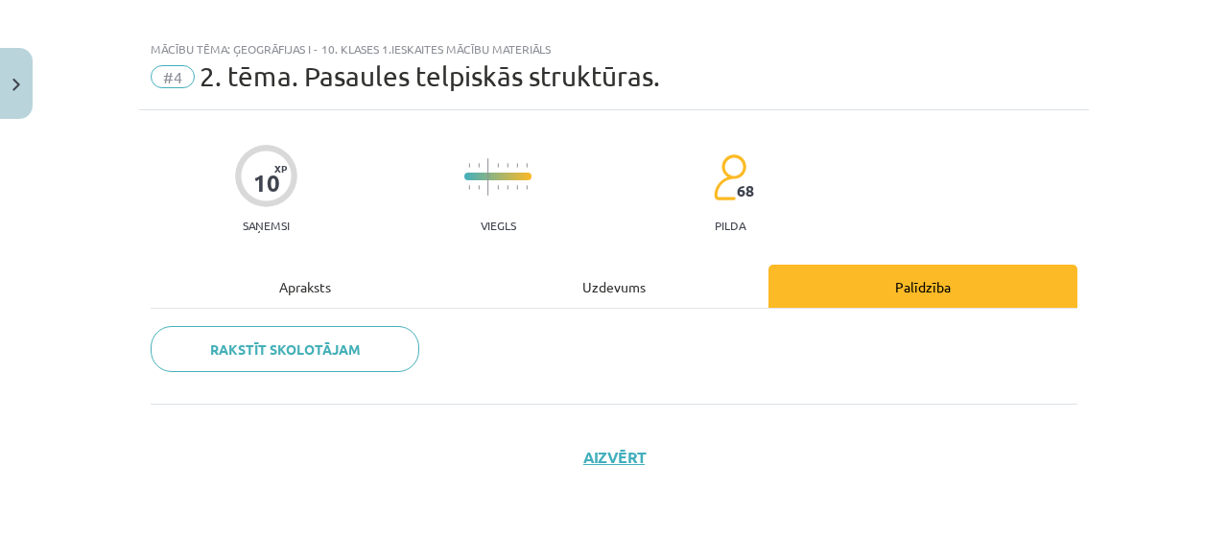
click at [583, 283] on div "Uzdevums" at bounding box center [613, 286] width 309 height 43
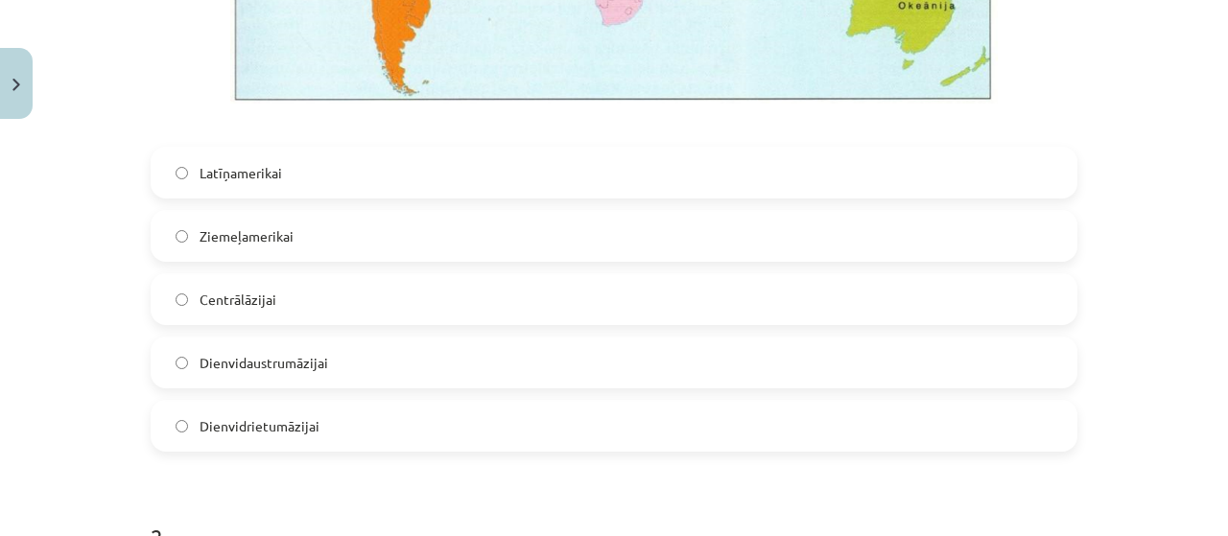
scroll to position [863, 0]
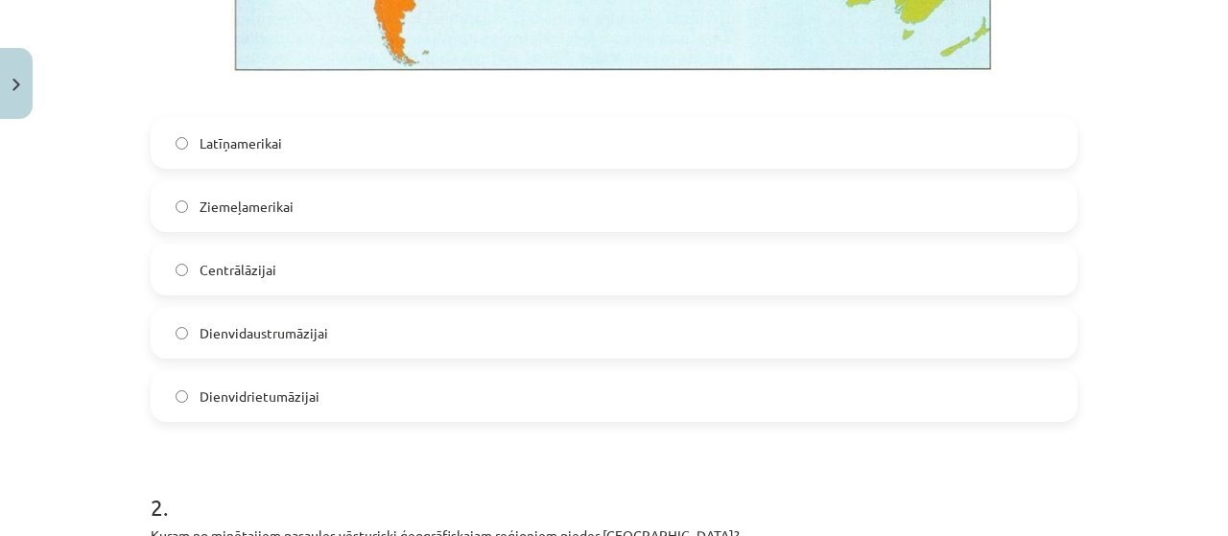
click at [395, 324] on label "Dienvidaustrumāzijai" at bounding box center [614, 333] width 923 height 48
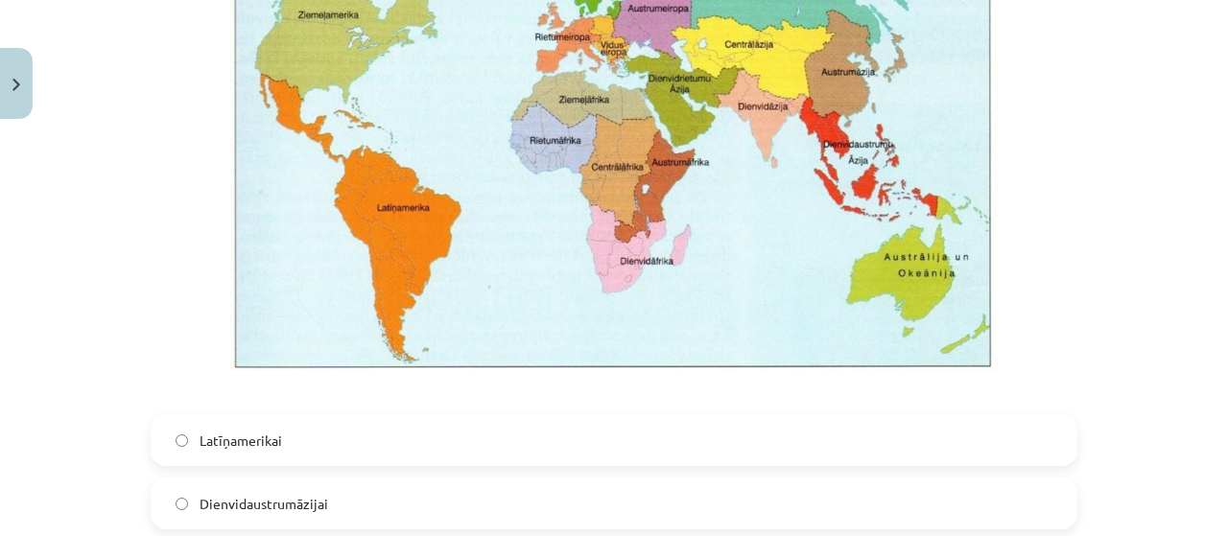
scroll to position [1535, 0]
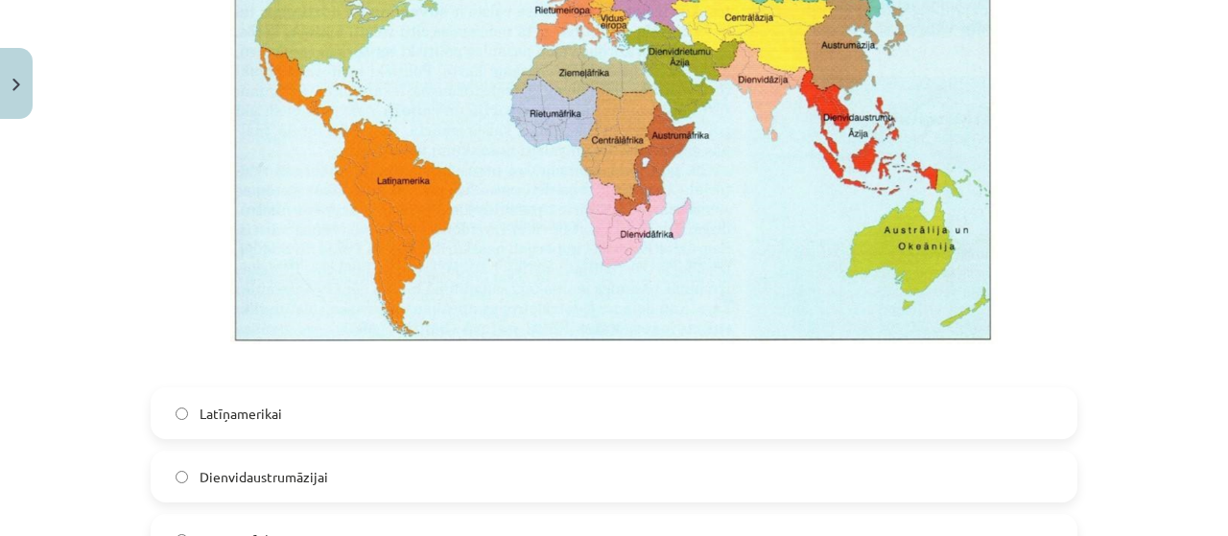
click at [349, 390] on label "Latīņamerikai" at bounding box center [614, 413] width 923 height 48
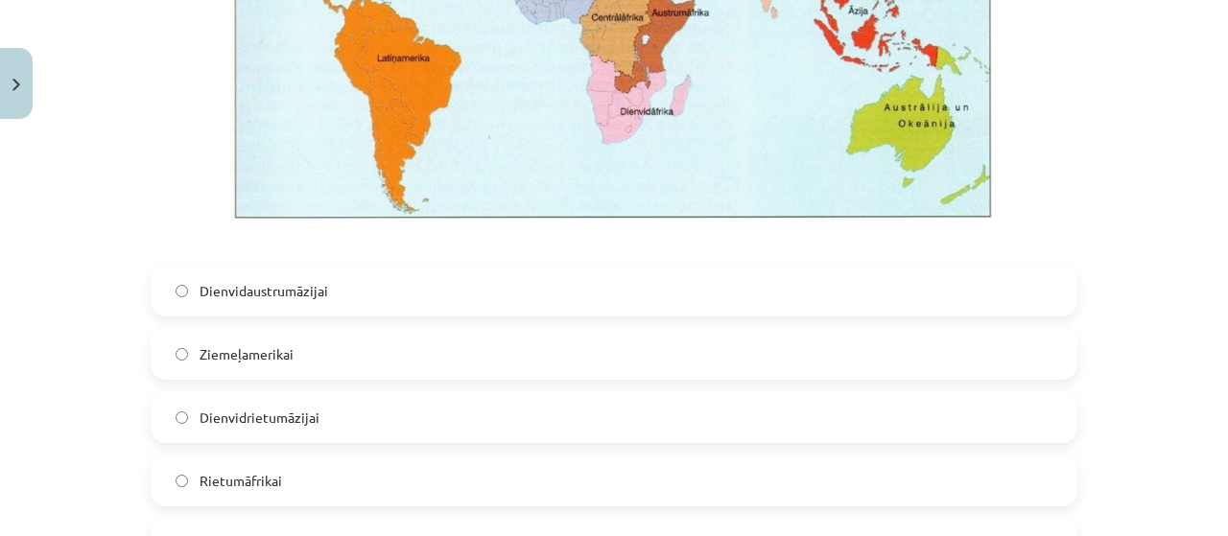
scroll to position [2686, 0]
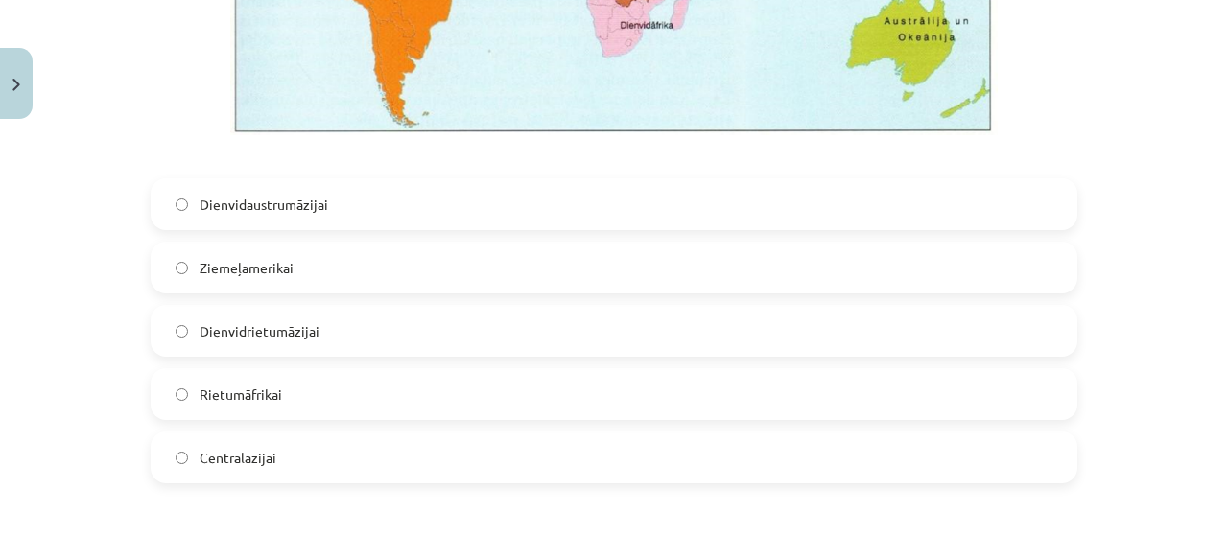
click at [333, 333] on label "Dienvidrietumāzijai" at bounding box center [614, 331] width 923 height 48
click at [307, 199] on span "Dienvidaustrumāzijai" at bounding box center [264, 205] width 129 height 20
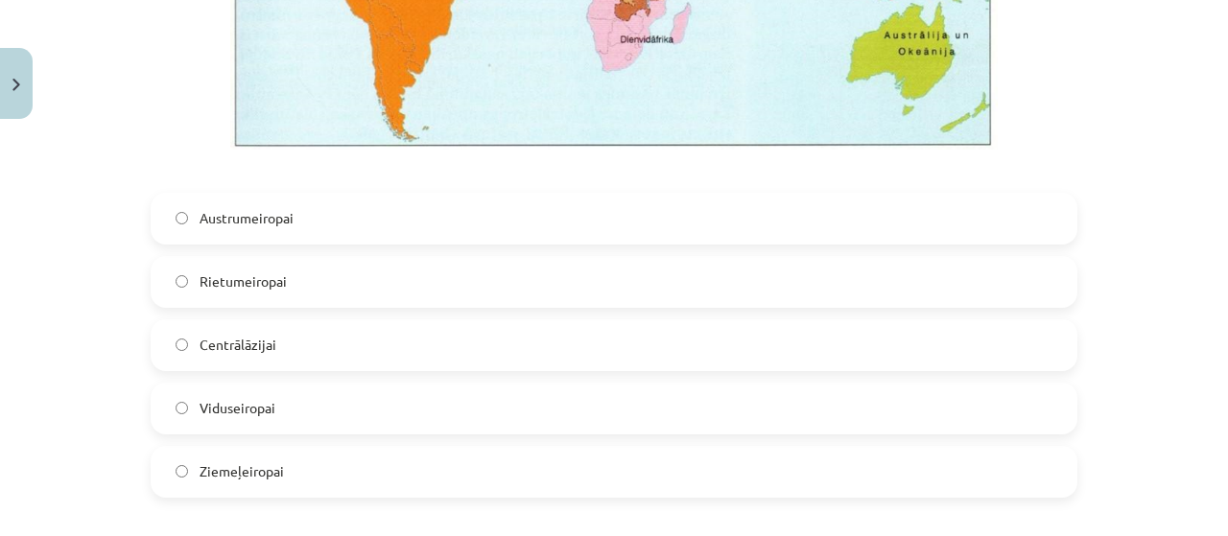
scroll to position [3645, 0]
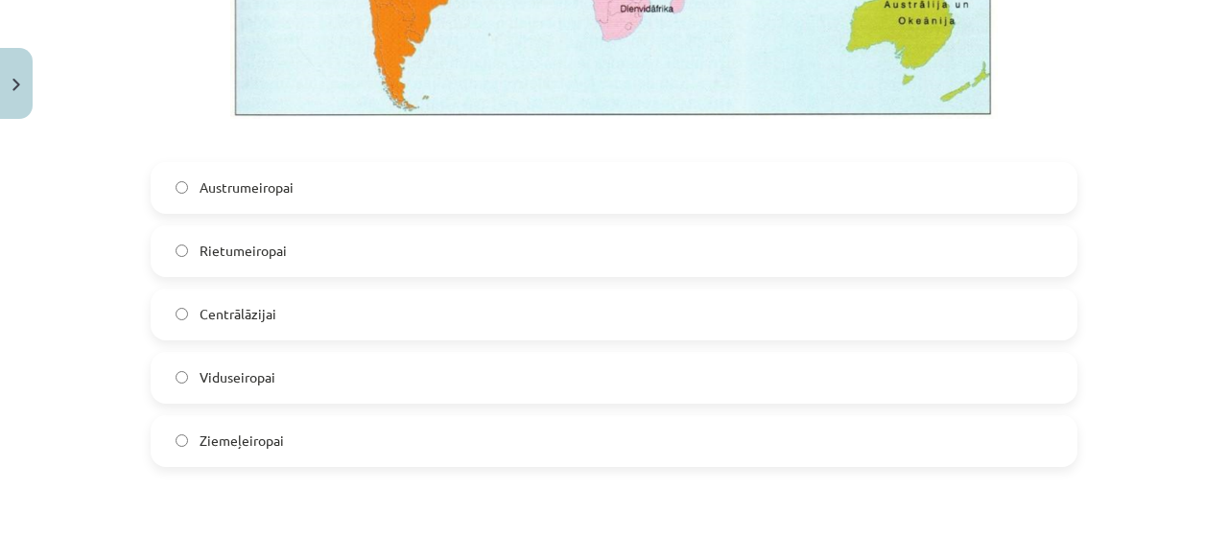
click at [267, 387] on label "Viduseiropai" at bounding box center [614, 378] width 923 height 48
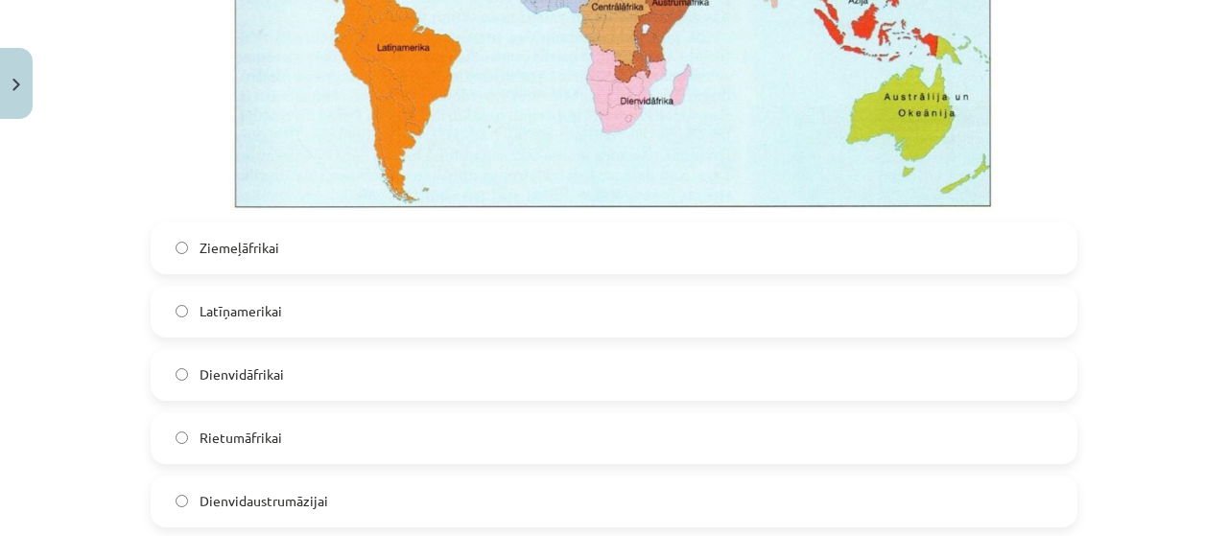
scroll to position [4508, 0]
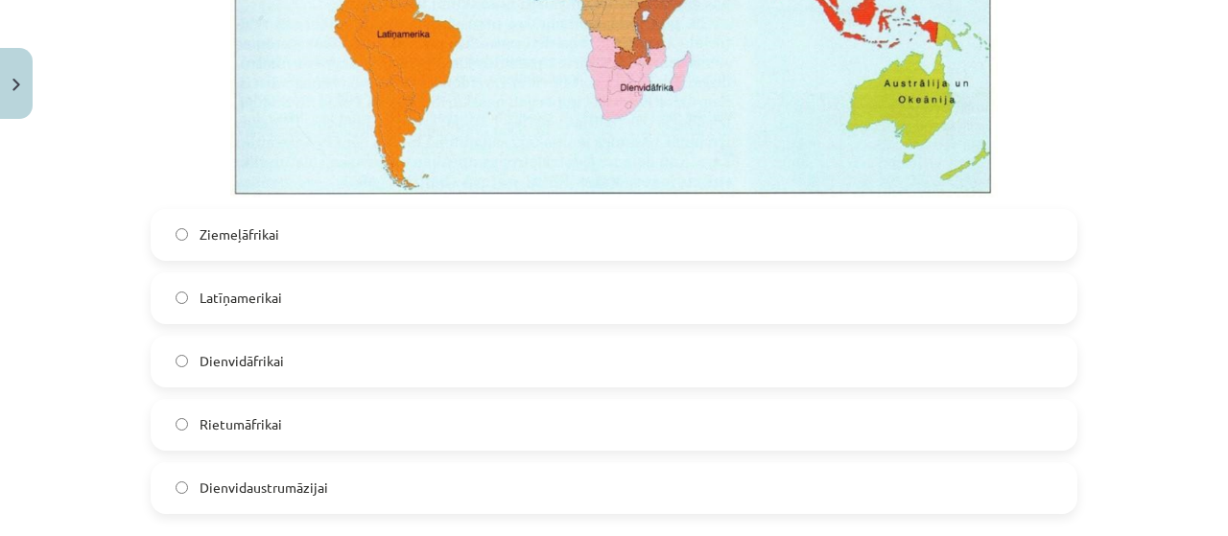
click at [341, 349] on label "Dienvidāfrikai" at bounding box center [614, 362] width 923 height 48
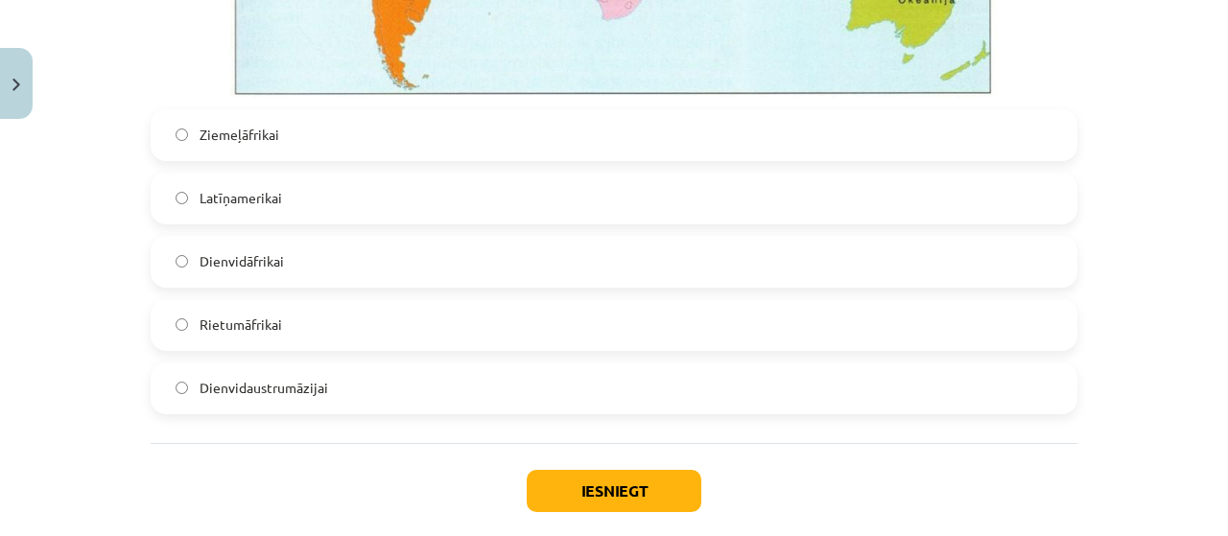
scroll to position [4707, 0]
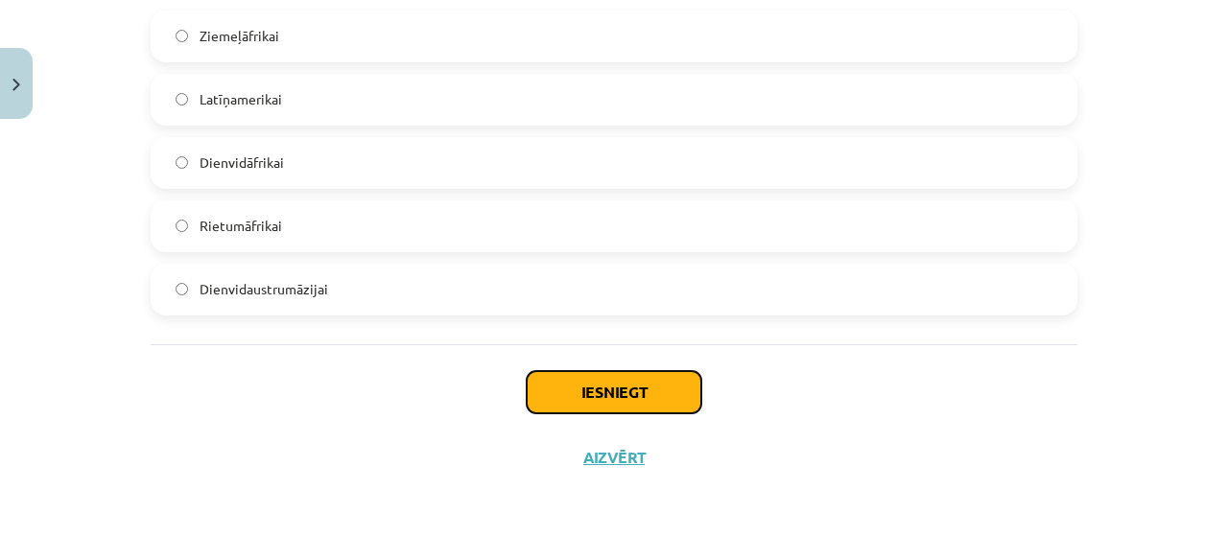
click at [597, 396] on button "Iesniegt" at bounding box center [614, 392] width 175 height 42
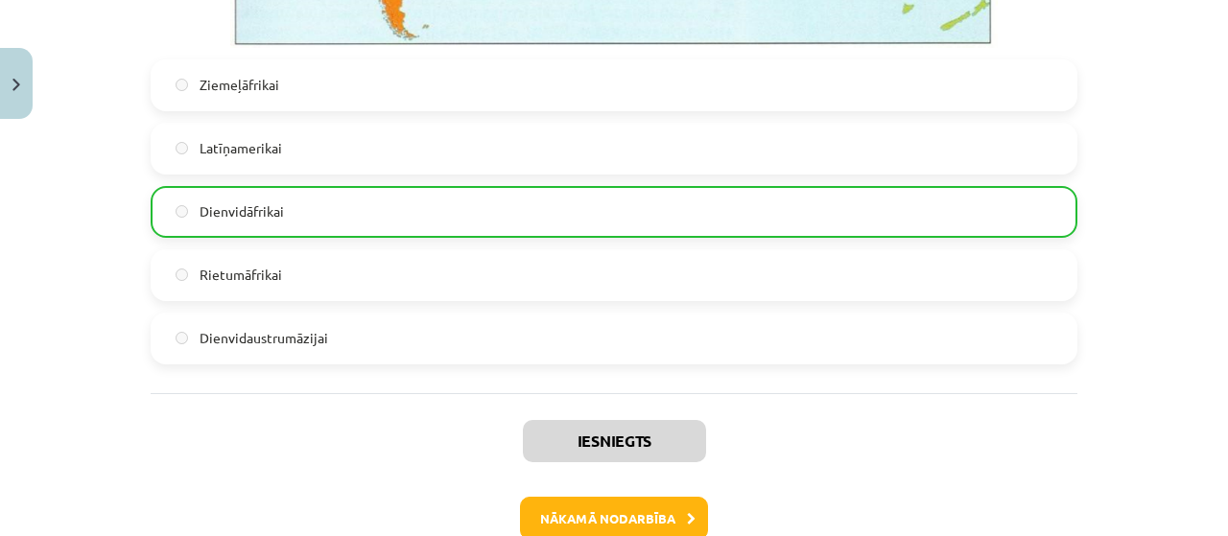
scroll to position [4767, 0]
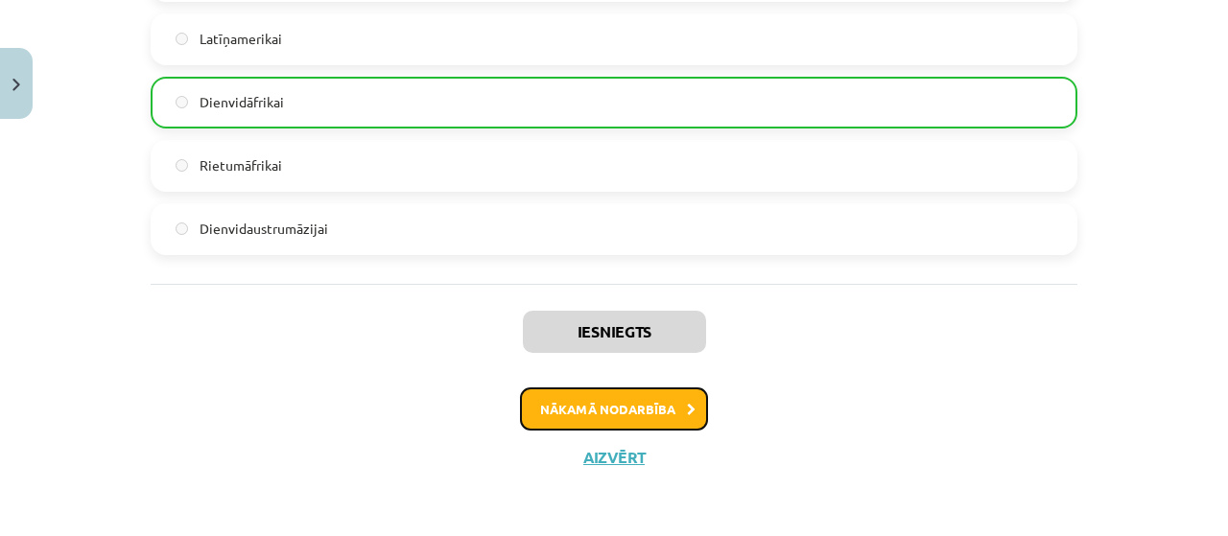
click at [552, 391] on button "Nākamā nodarbība" at bounding box center [614, 410] width 188 height 44
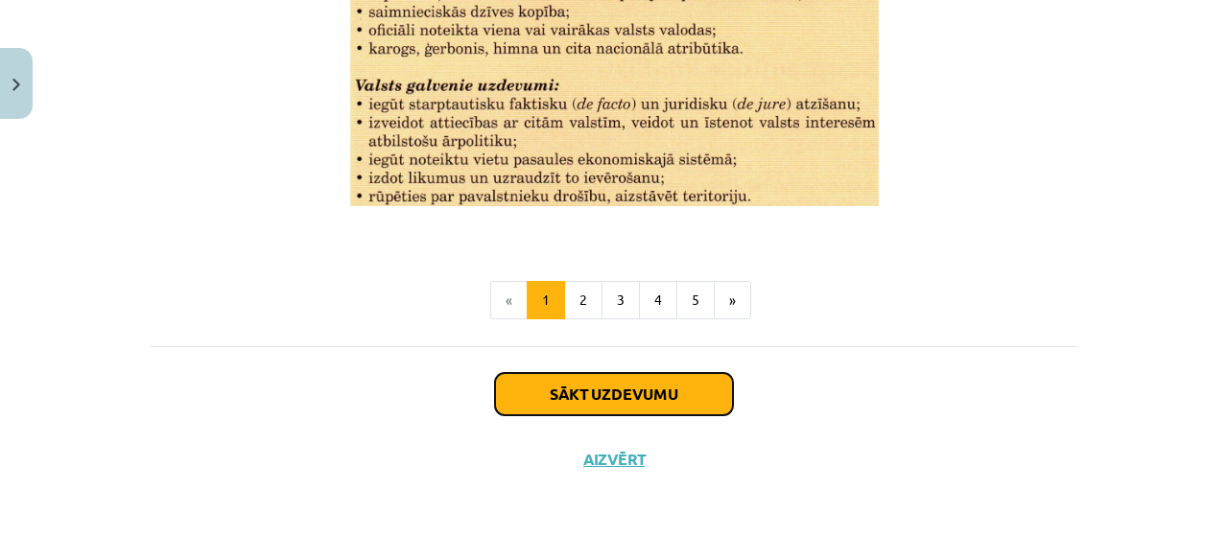
click at [572, 384] on button "Sākt uzdevumu" at bounding box center [614, 394] width 238 height 42
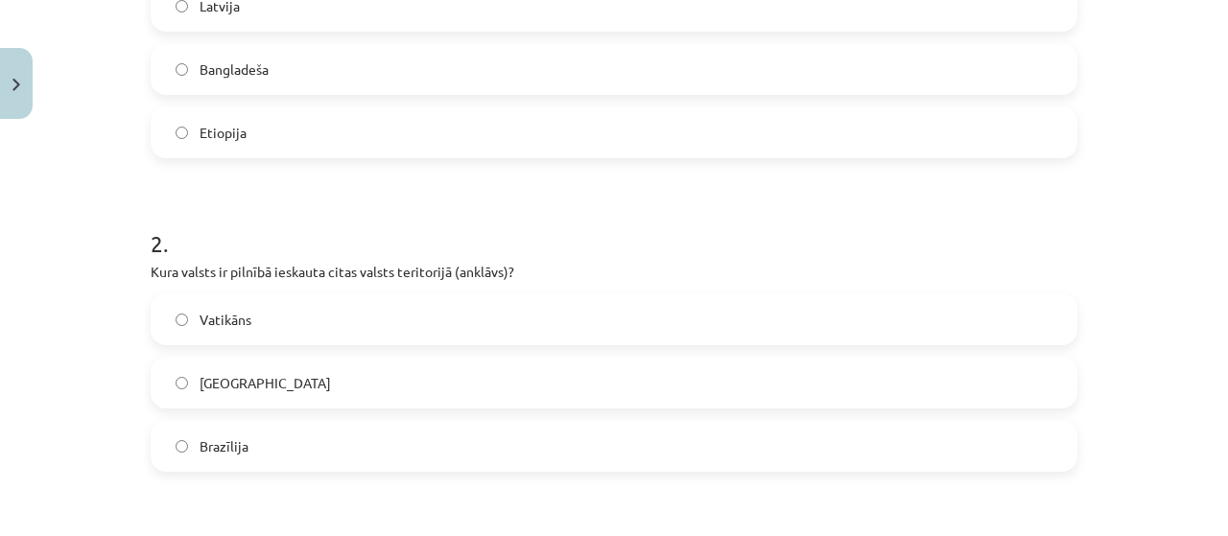
scroll to position [528, 0]
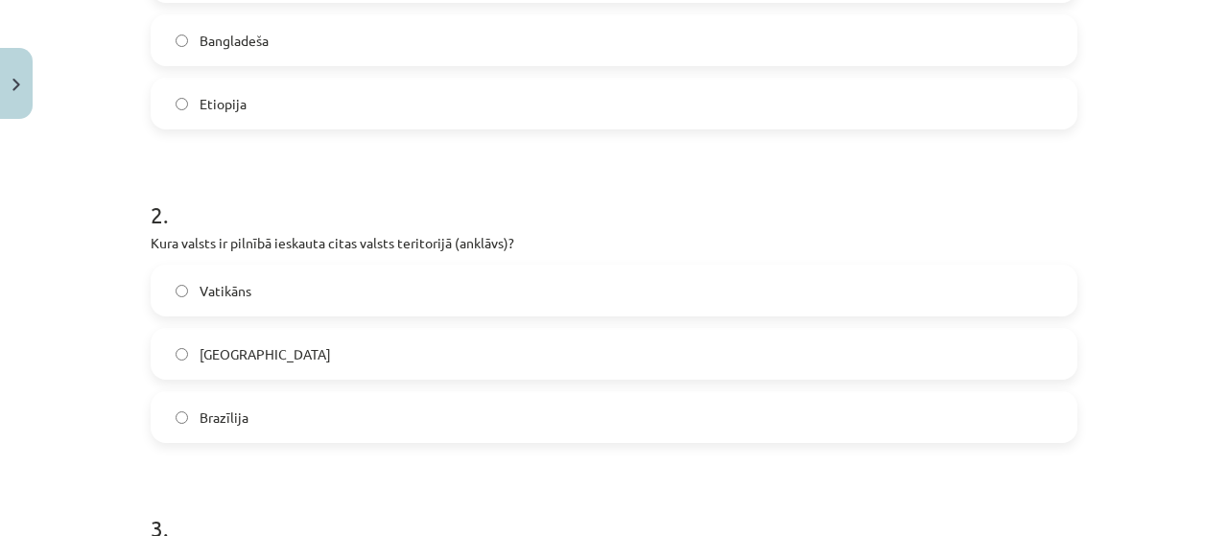
click at [252, 274] on label "Vatikāns" at bounding box center [614, 291] width 923 height 48
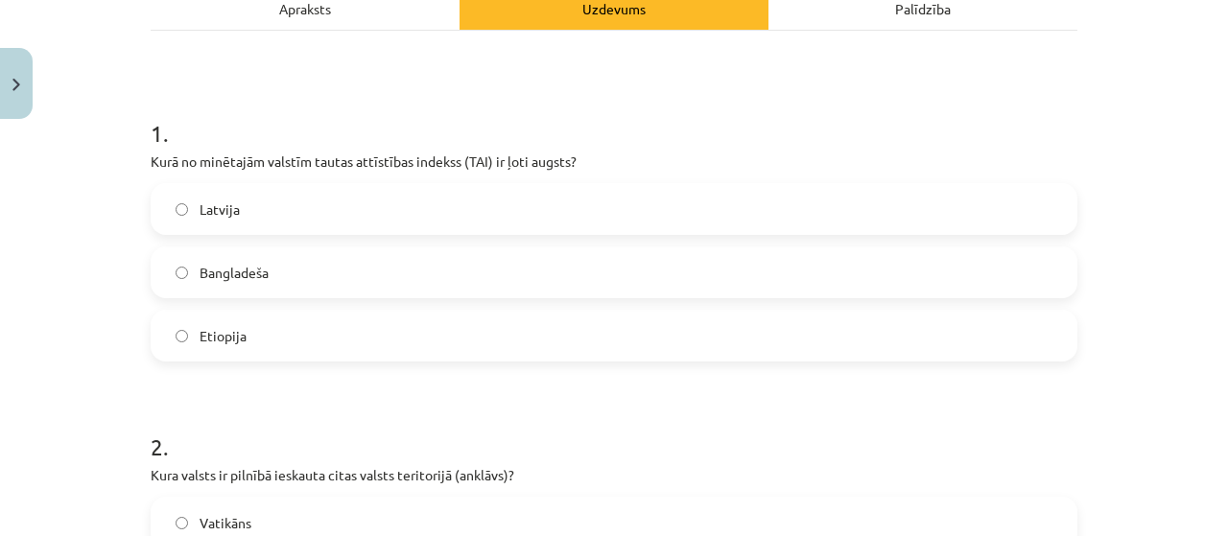
scroll to position [240, 0]
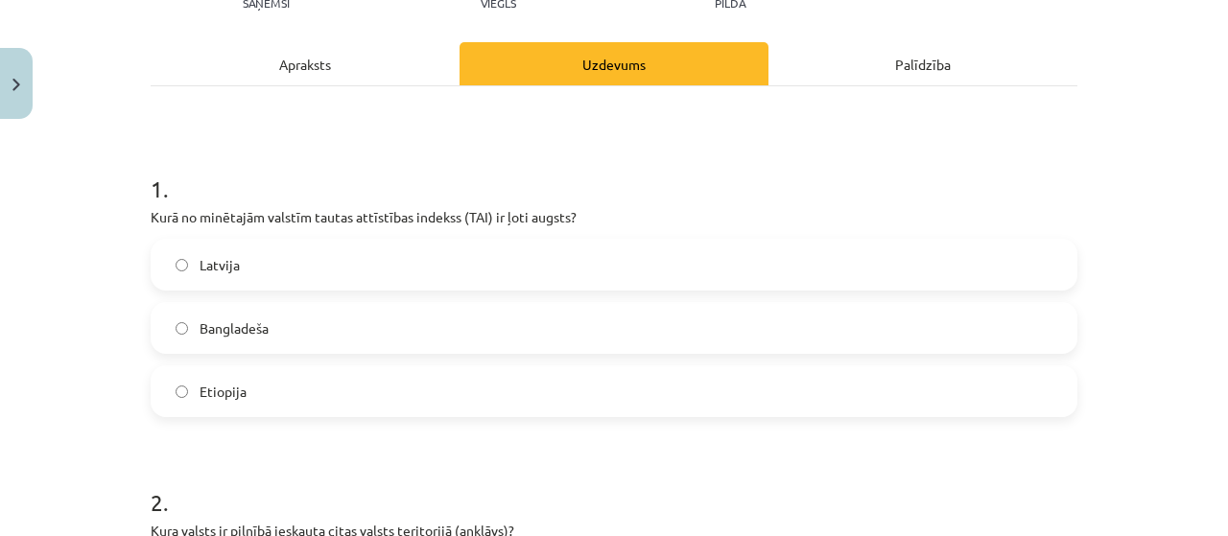
click at [370, 261] on label "Latvija" at bounding box center [614, 265] width 923 height 48
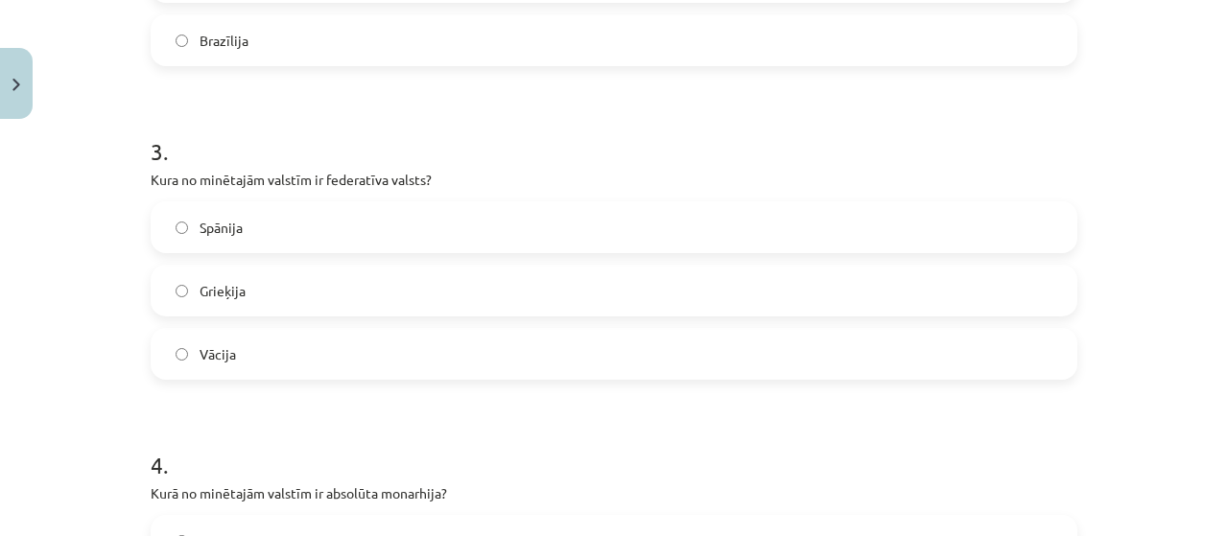
scroll to position [911, 0]
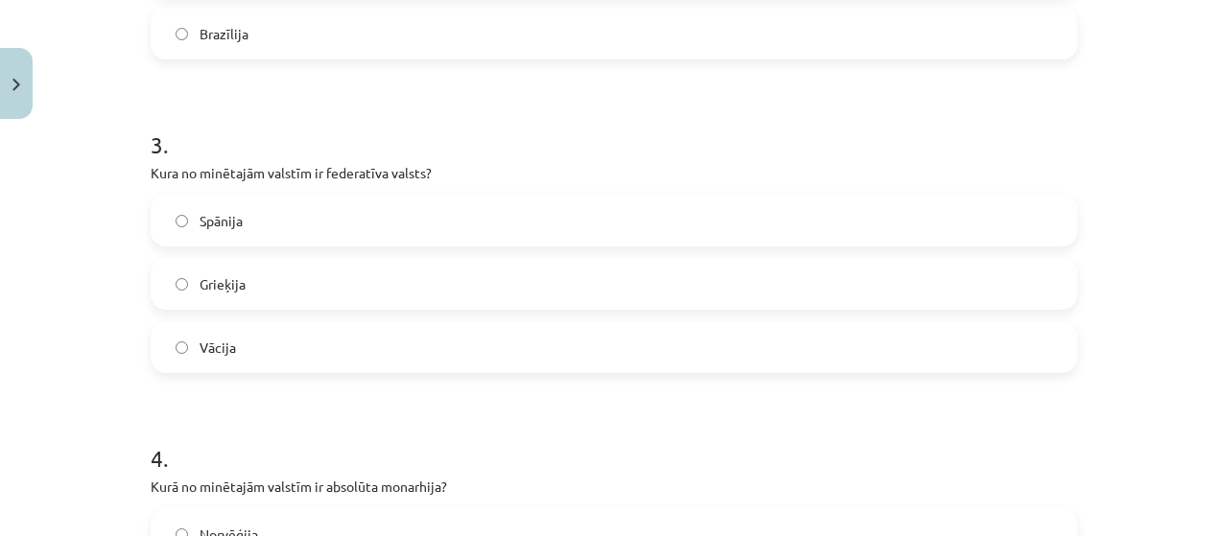
click at [310, 225] on label "Spānija" at bounding box center [614, 221] width 923 height 48
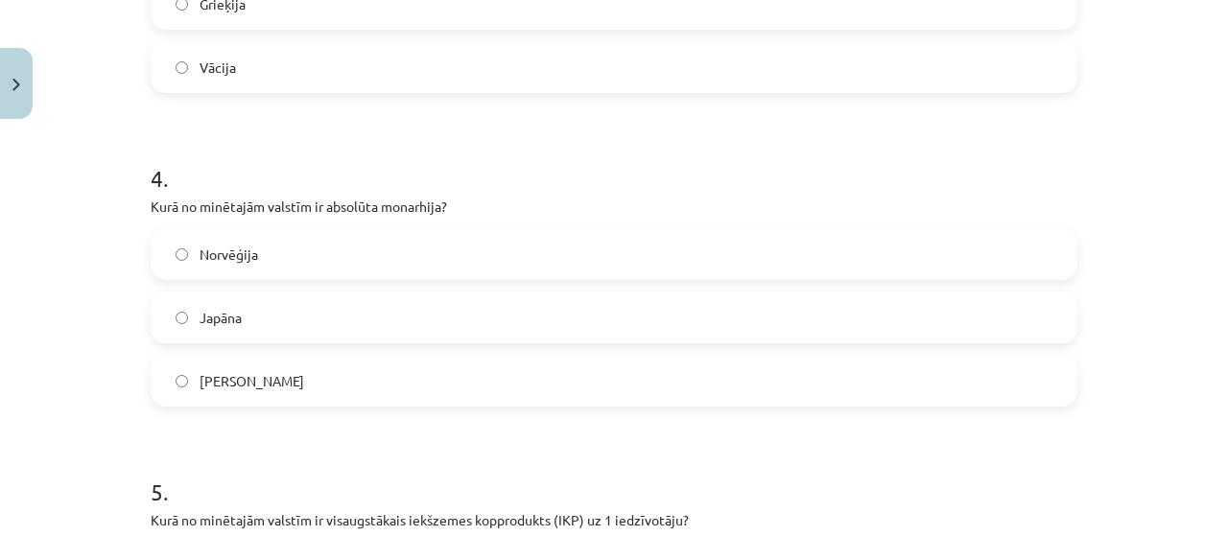
scroll to position [1199, 0]
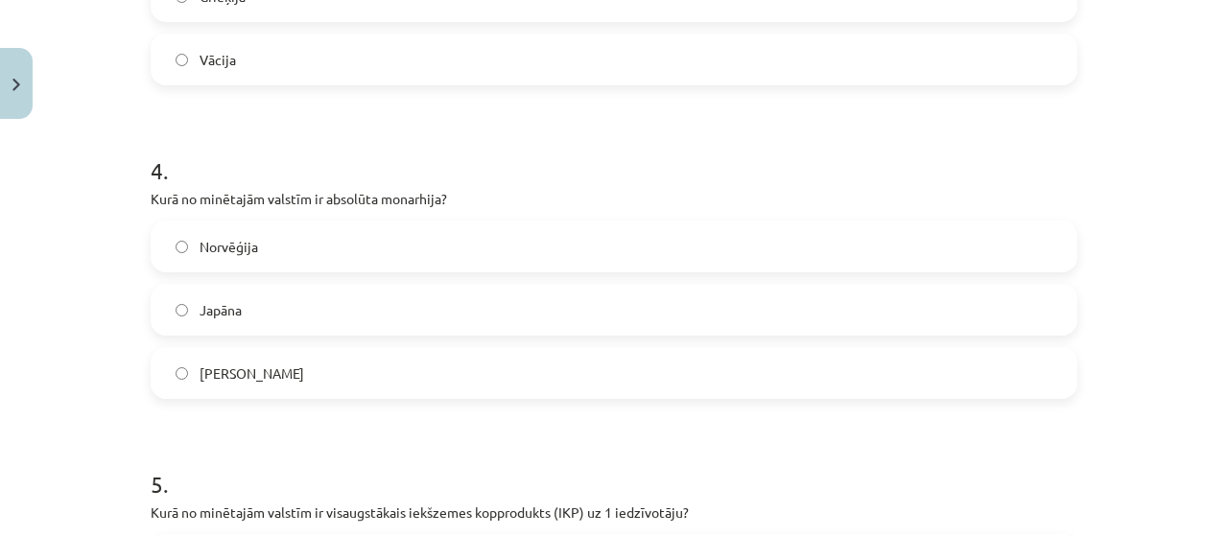
click at [317, 373] on label "Saūda Arābija" at bounding box center [614, 373] width 923 height 48
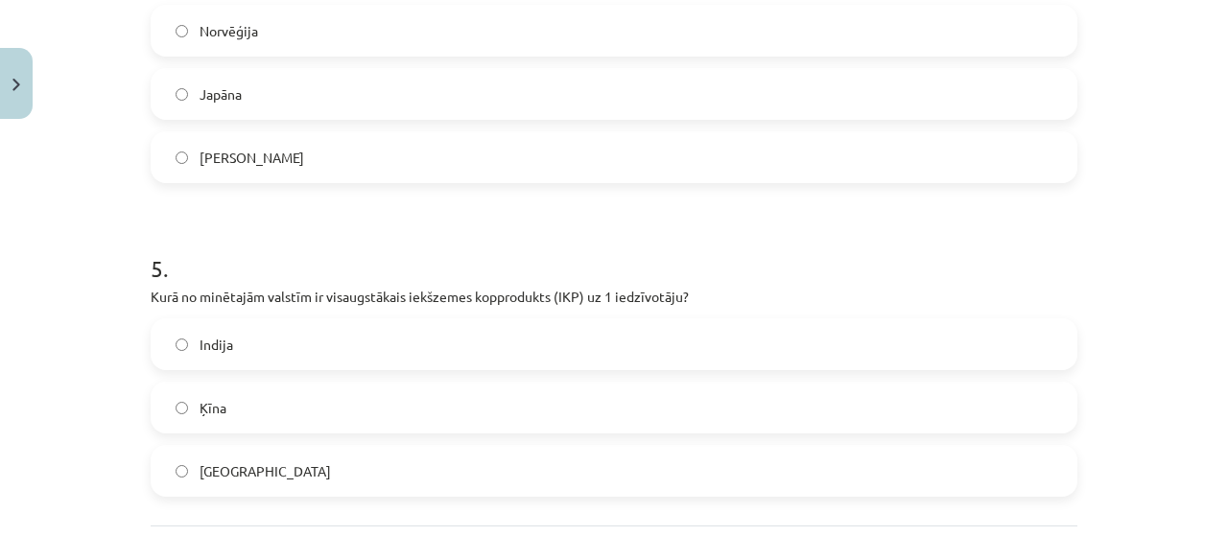
scroll to position [1487, 0]
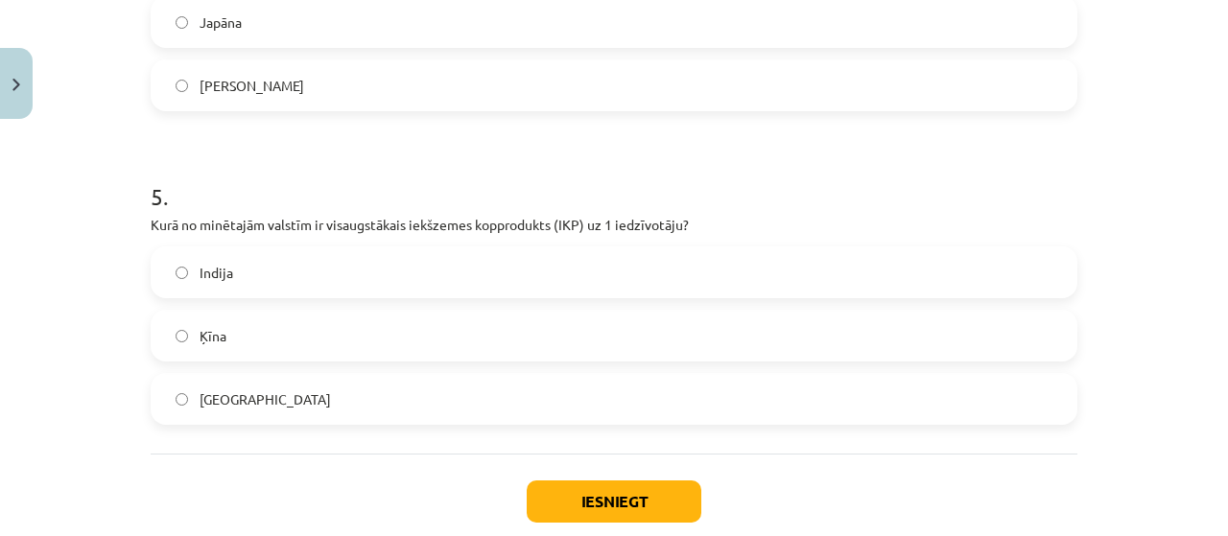
click at [284, 386] on label "ASV" at bounding box center [614, 399] width 923 height 48
click at [595, 506] on button "Iesniegt" at bounding box center [614, 502] width 175 height 42
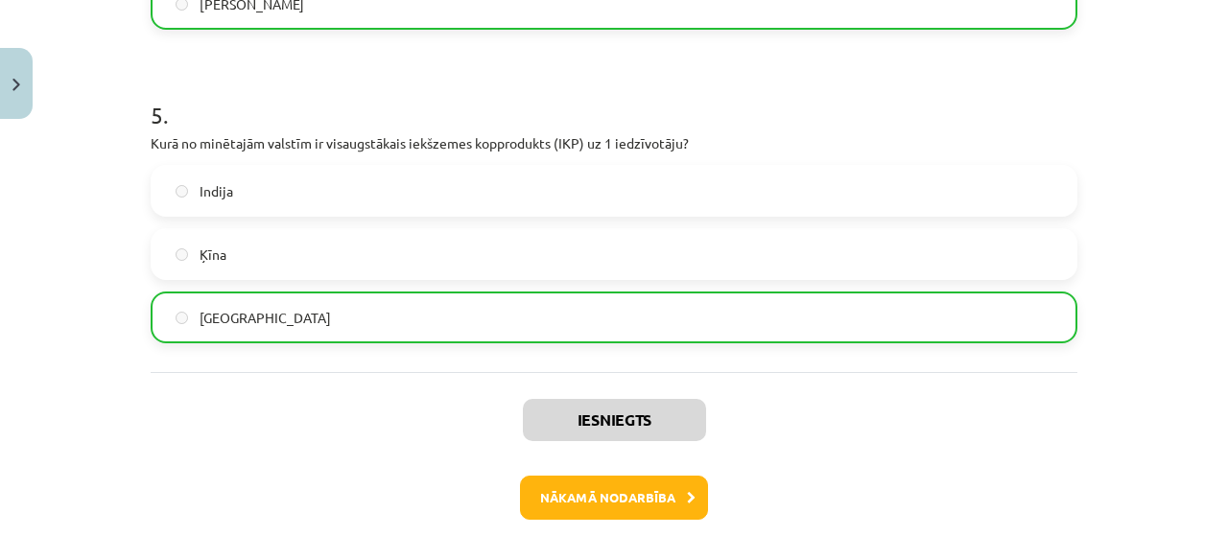
scroll to position [1657, 0]
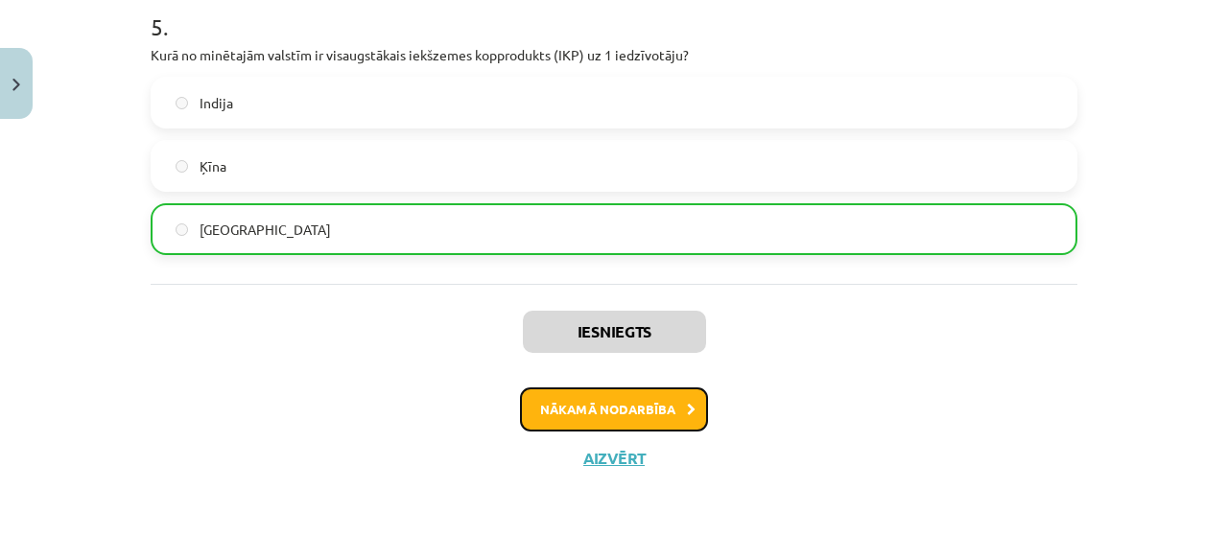
click at [568, 408] on button "Nākamā nodarbība" at bounding box center [614, 410] width 188 height 44
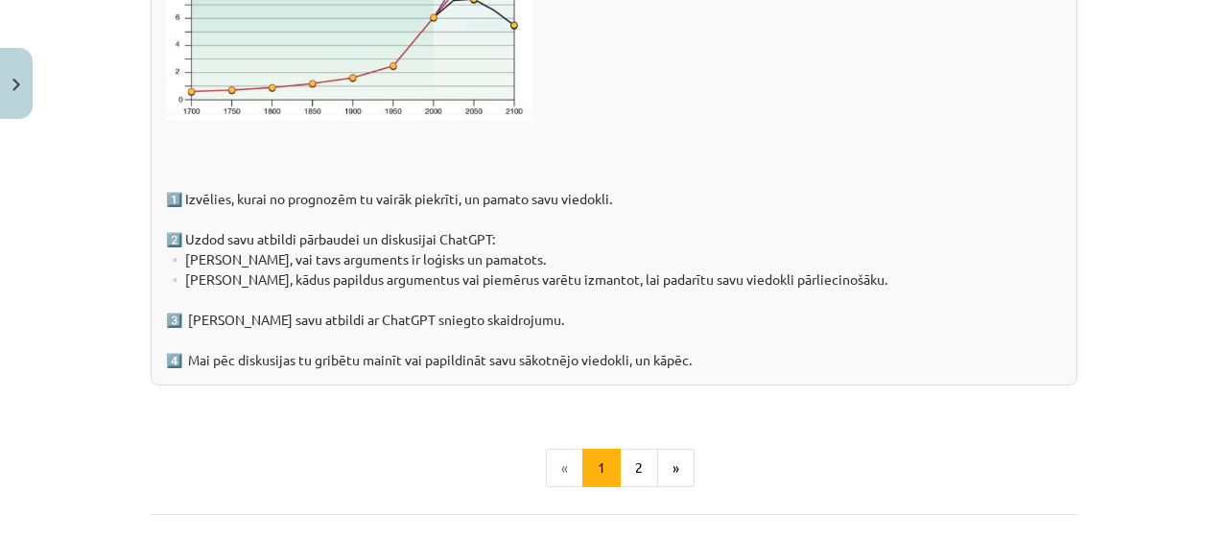
scroll to position [3229, 0]
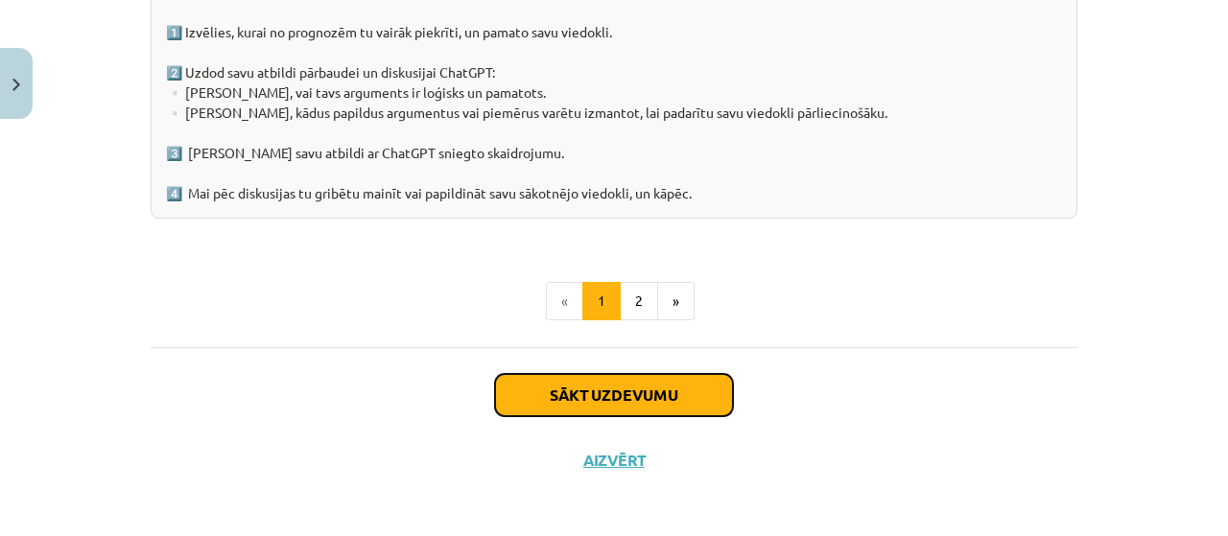
click at [535, 385] on button "Sākt uzdevumu" at bounding box center [614, 395] width 238 height 42
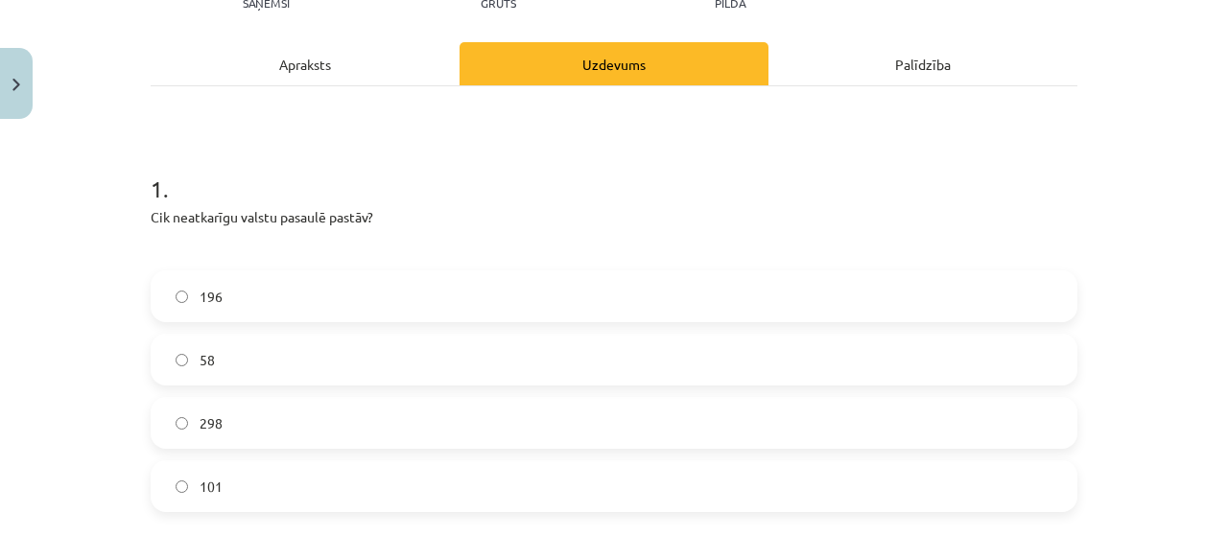
scroll to position [336, 0]
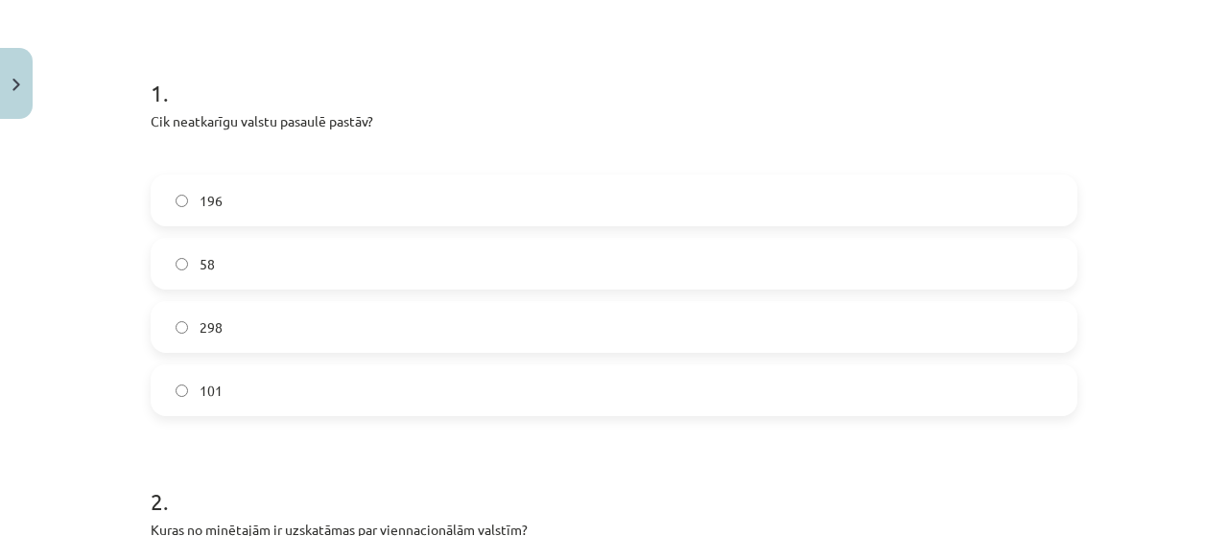
click at [372, 198] on label "196" at bounding box center [614, 200] width 923 height 48
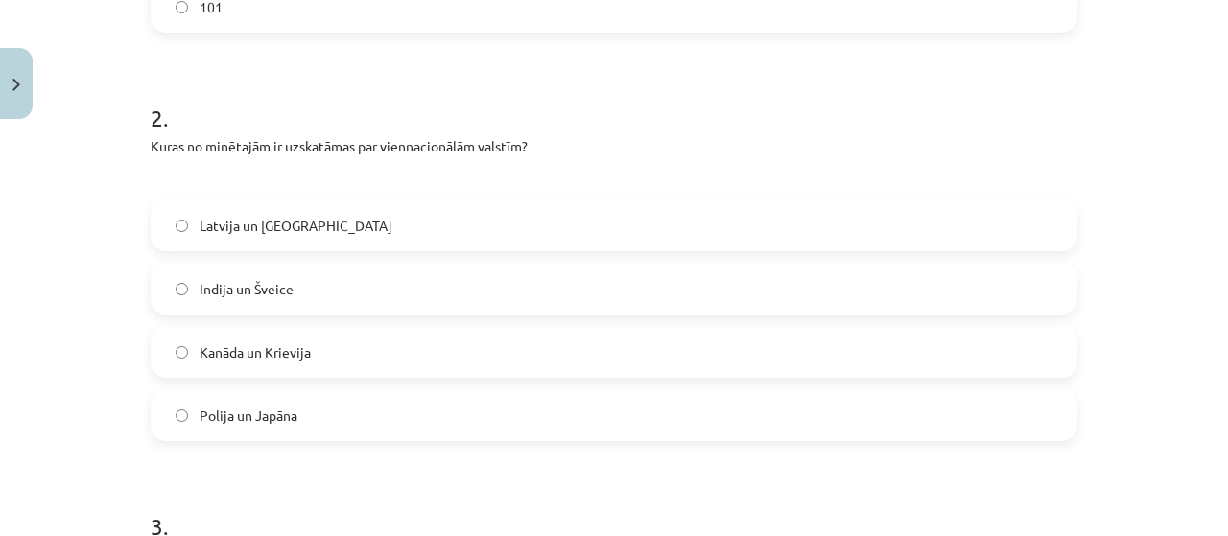
scroll to position [815, 0]
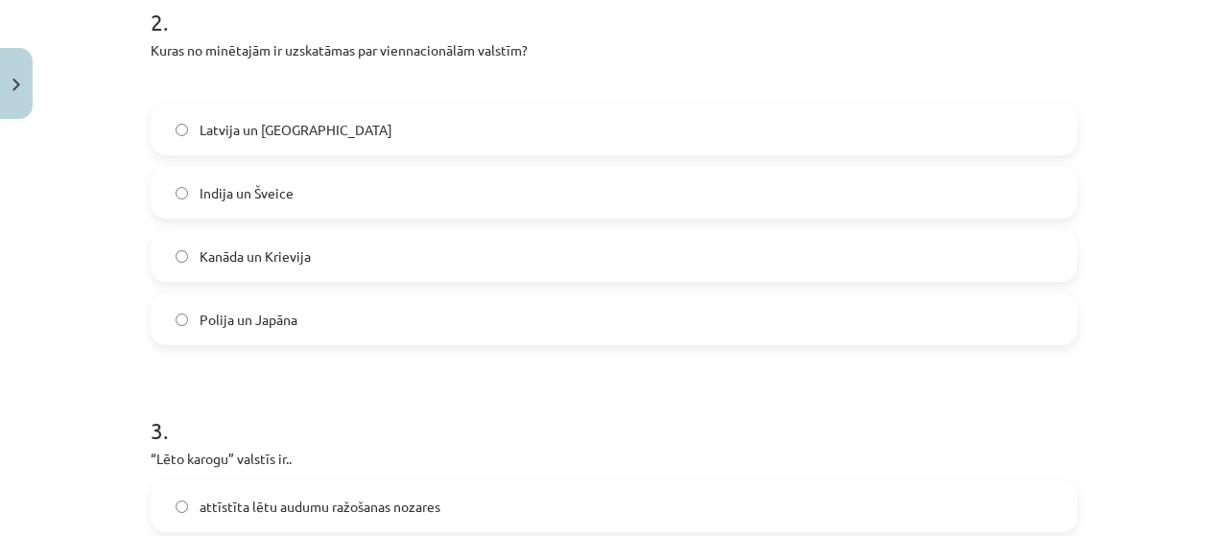
click at [252, 200] on span "Indija un Šveice" at bounding box center [247, 193] width 94 height 20
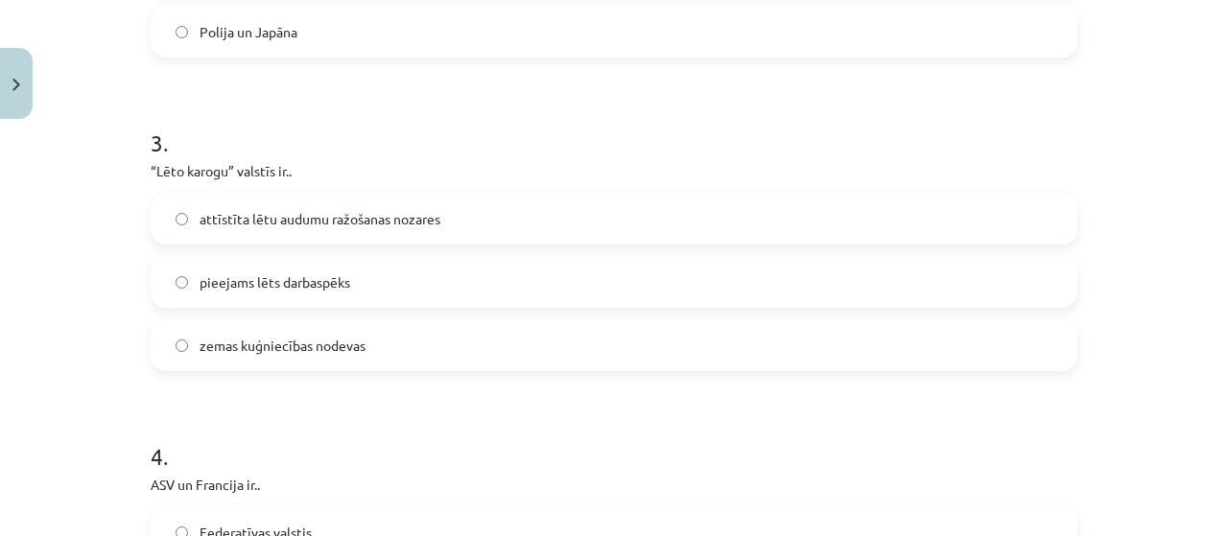
scroll to position [1199, 0]
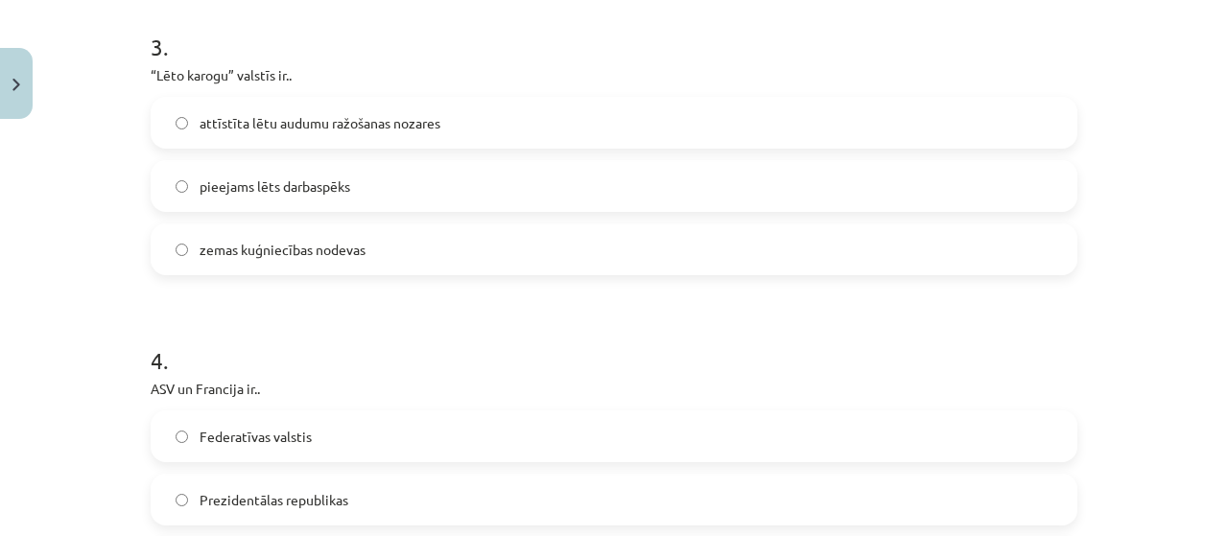
click at [344, 251] on span "zemas kuģniecības nodevas" at bounding box center [283, 250] width 166 height 20
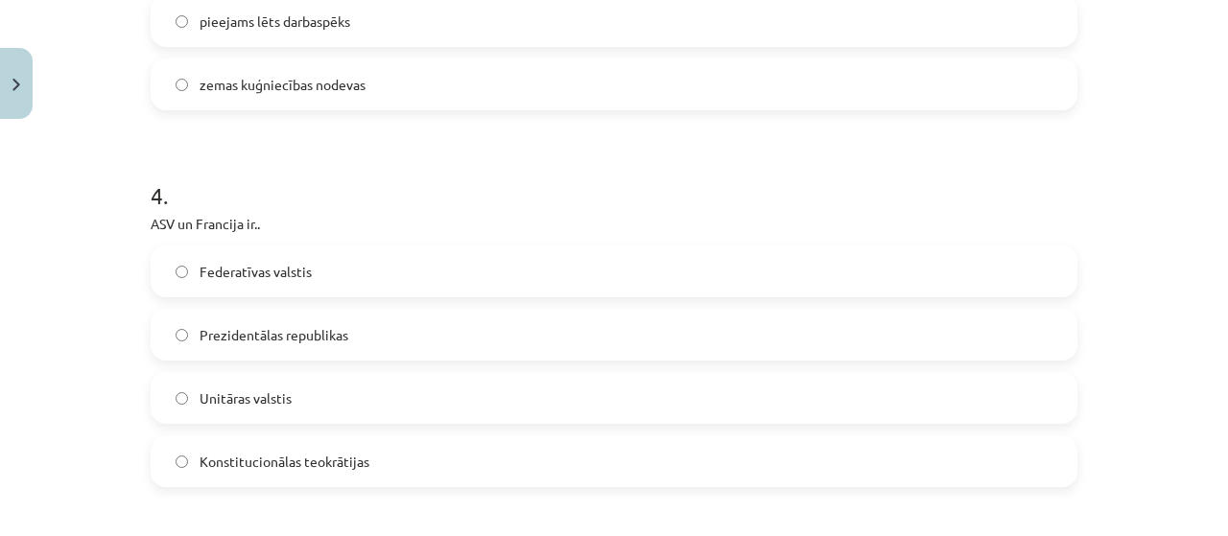
scroll to position [1391, 0]
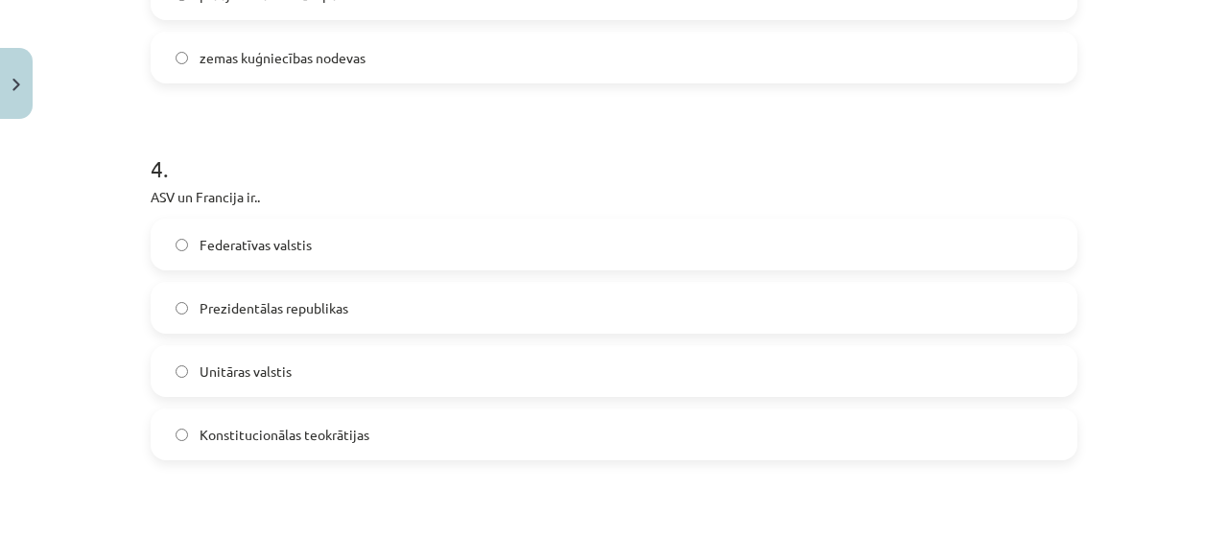
click at [277, 240] on span "Federatīvas valstis" at bounding box center [256, 245] width 112 height 20
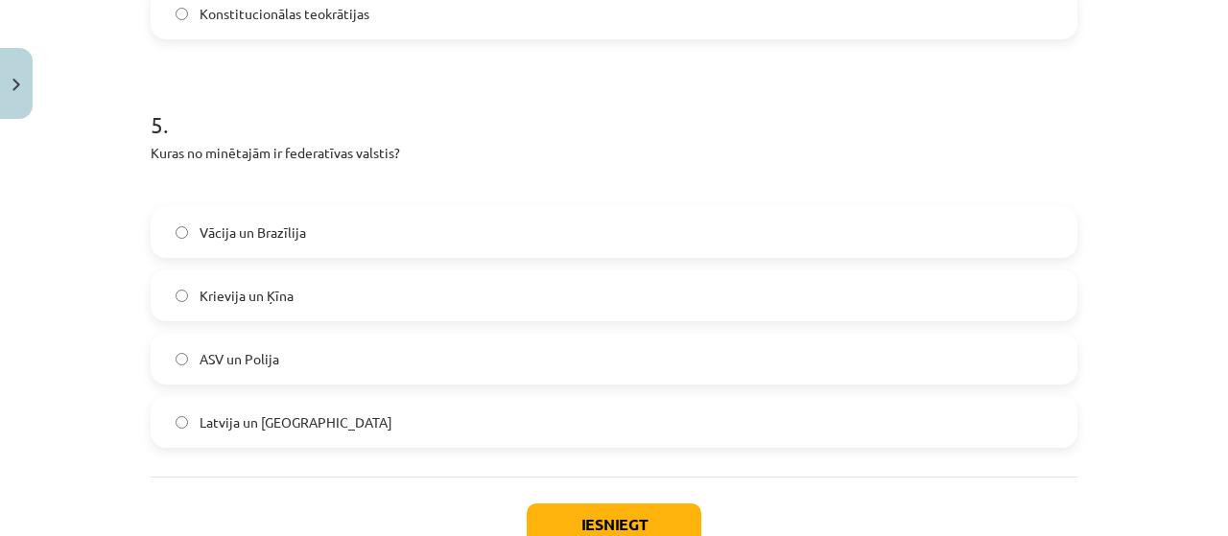
scroll to position [1870, 0]
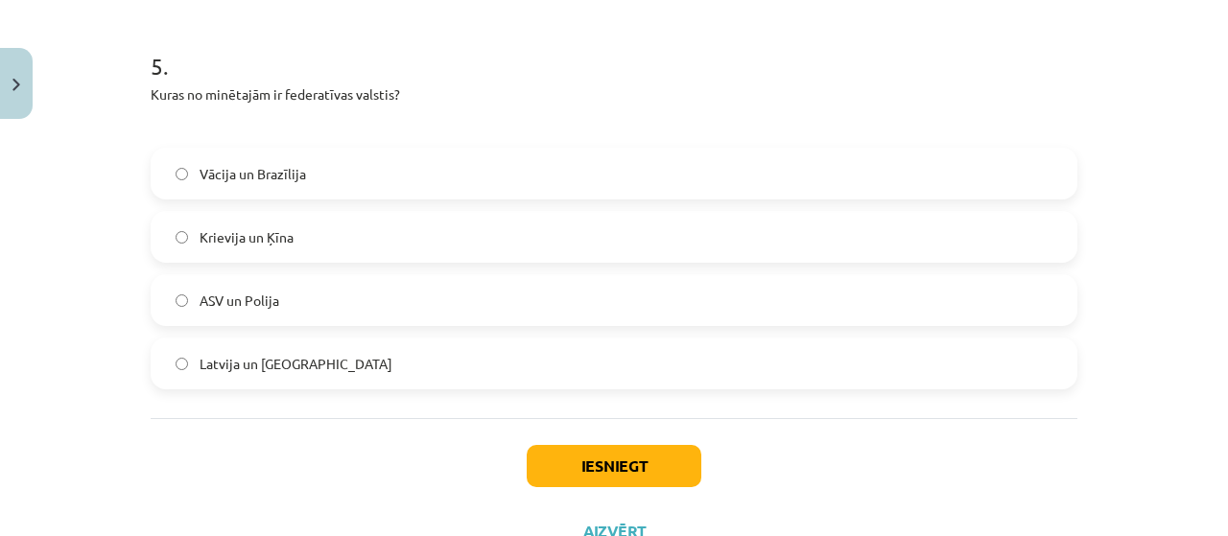
click at [351, 168] on label "Vācija un Brazīlija" at bounding box center [614, 174] width 923 height 48
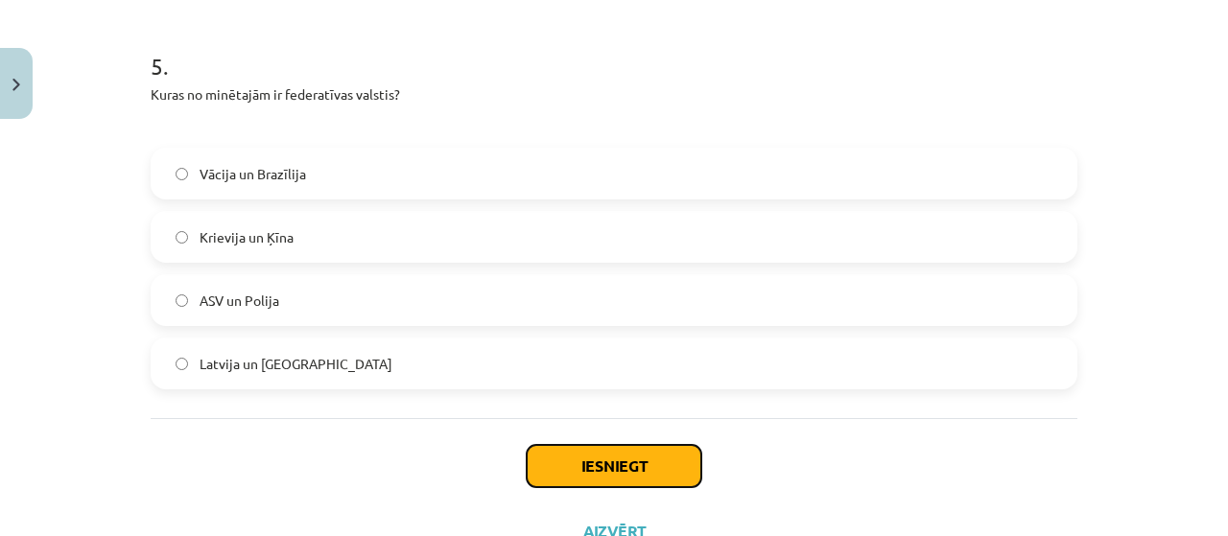
click at [653, 471] on button "Iesniegt" at bounding box center [614, 466] width 175 height 42
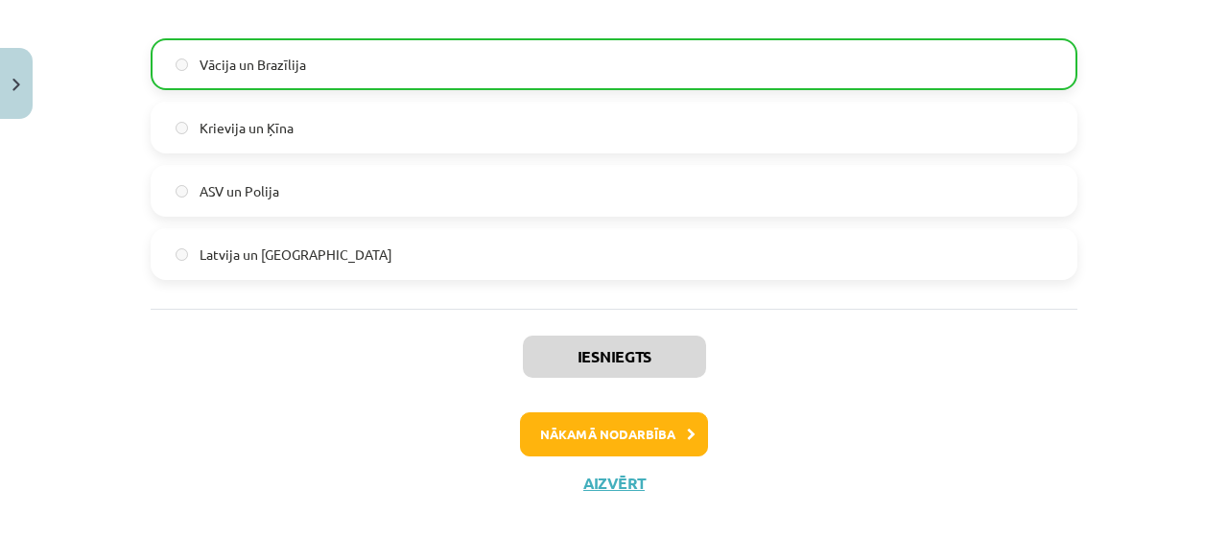
scroll to position [2005, 0]
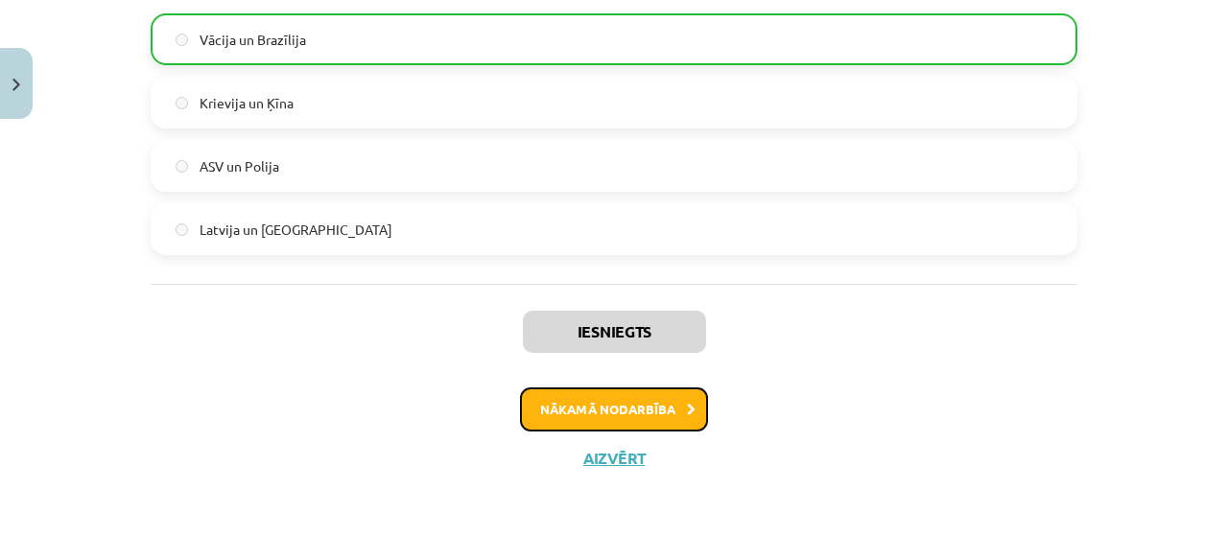
click at [543, 407] on button "Nākamā nodarbība" at bounding box center [614, 410] width 188 height 44
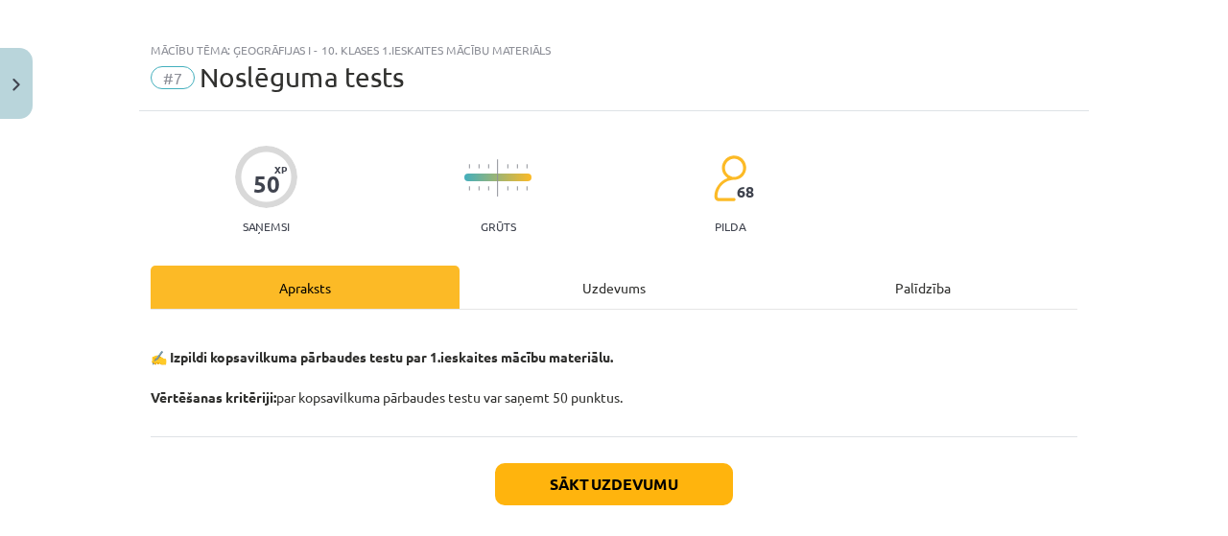
scroll to position [0, 0]
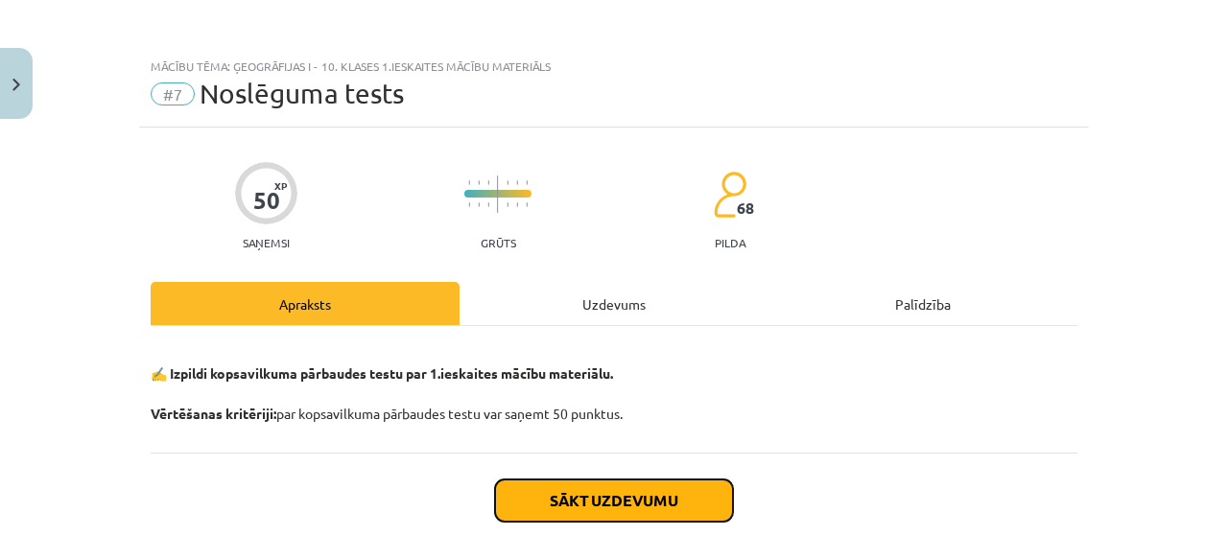
click at [550, 496] on button "Sākt uzdevumu" at bounding box center [614, 501] width 238 height 42
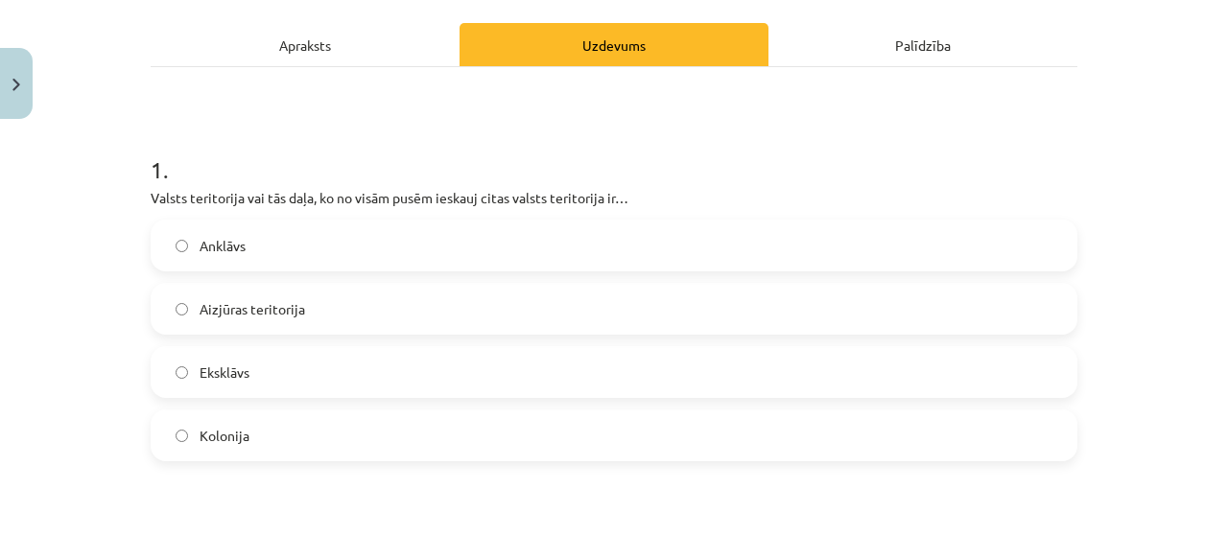
scroll to position [288, 0]
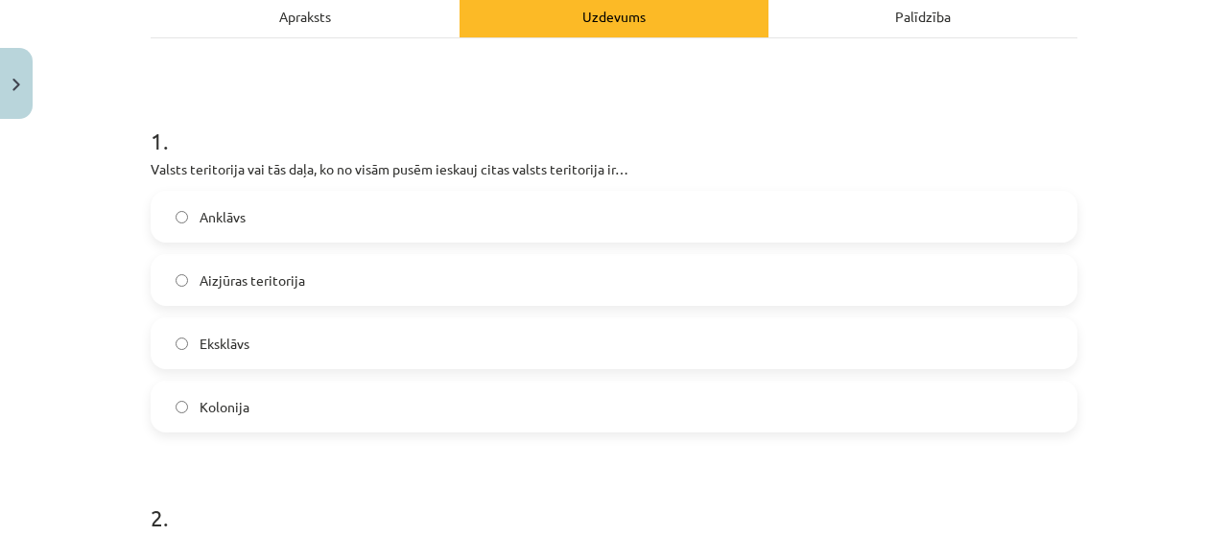
click at [272, 228] on label "Anklāvs" at bounding box center [614, 217] width 923 height 48
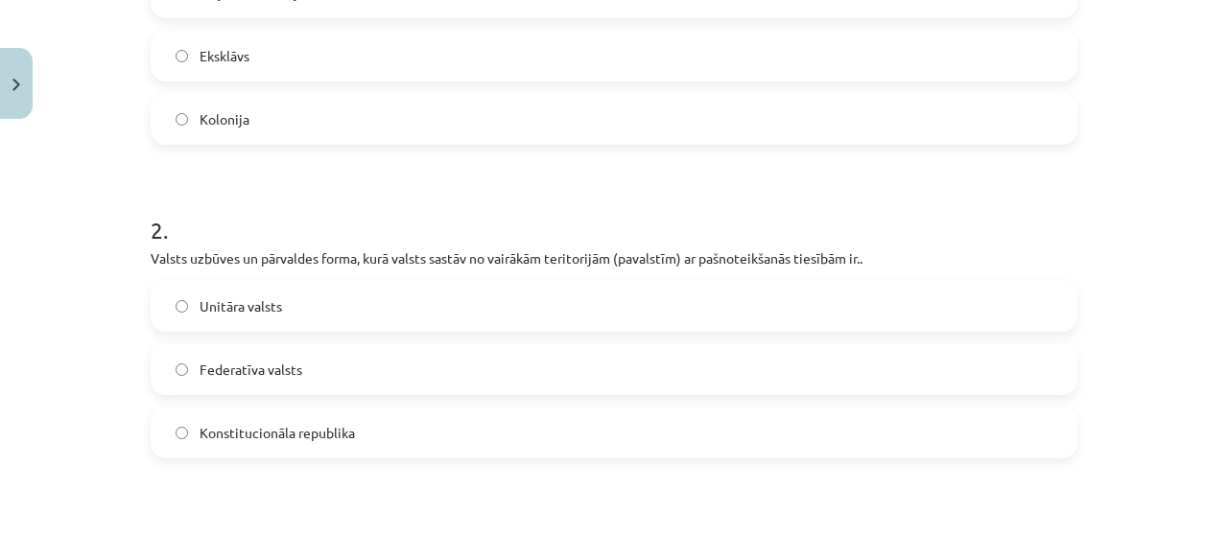
scroll to position [671, 0]
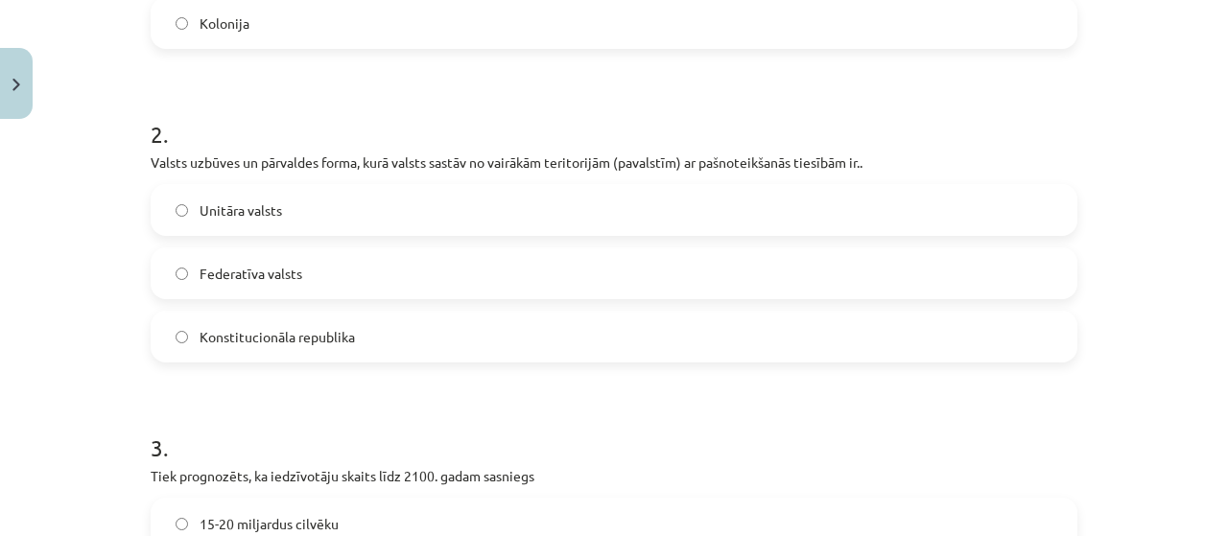
click at [281, 212] on label "Unitāra valsts" at bounding box center [614, 210] width 923 height 48
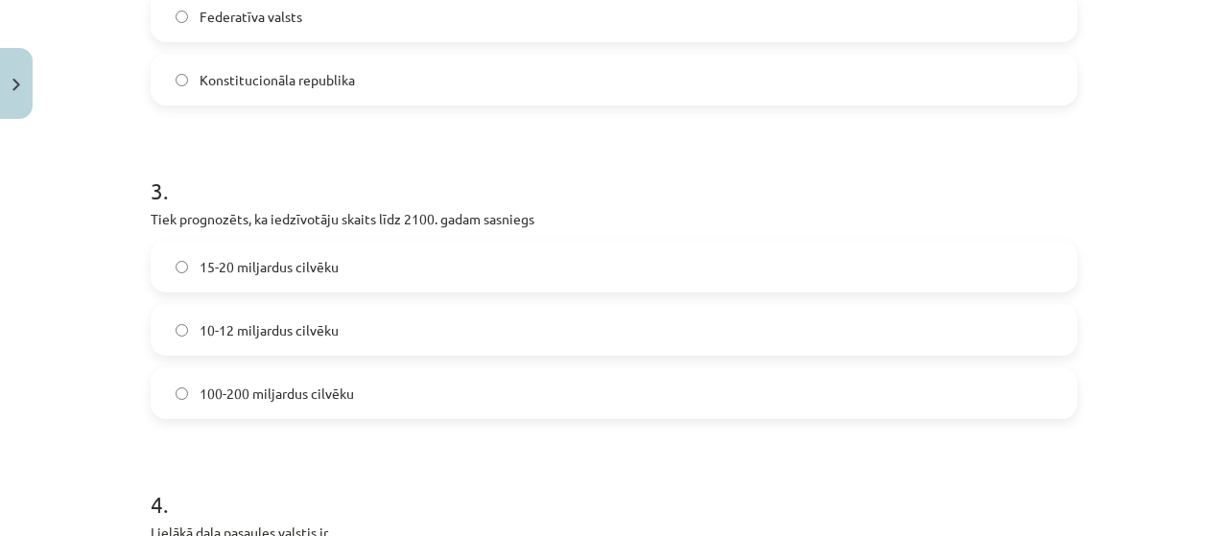
scroll to position [959, 0]
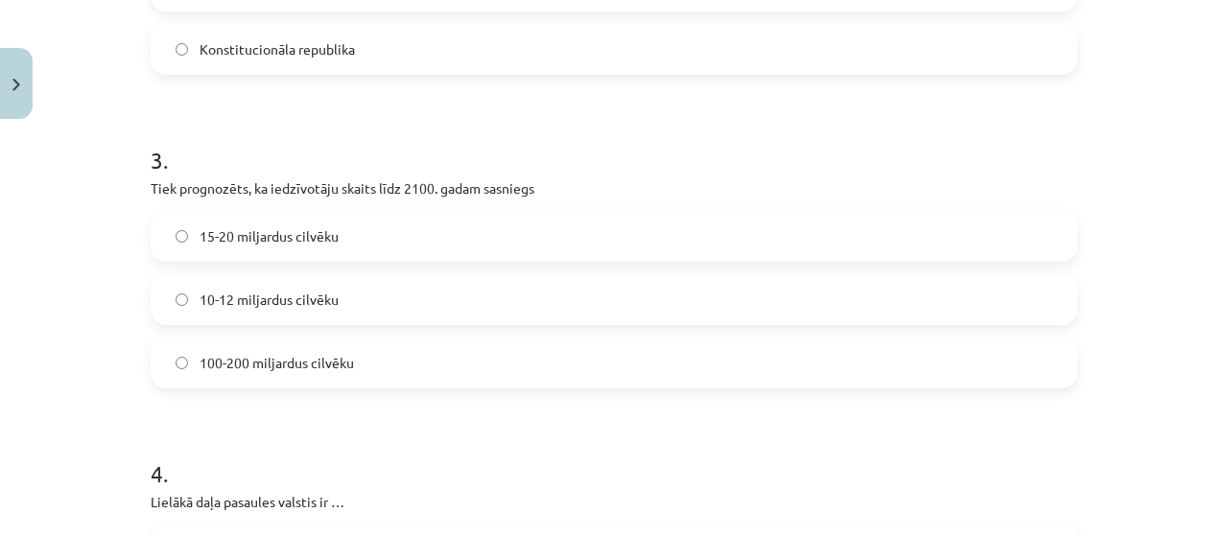
click at [271, 294] on span "10-12 miljardus cilvēku" at bounding box center [269, 300] width 139 height 20
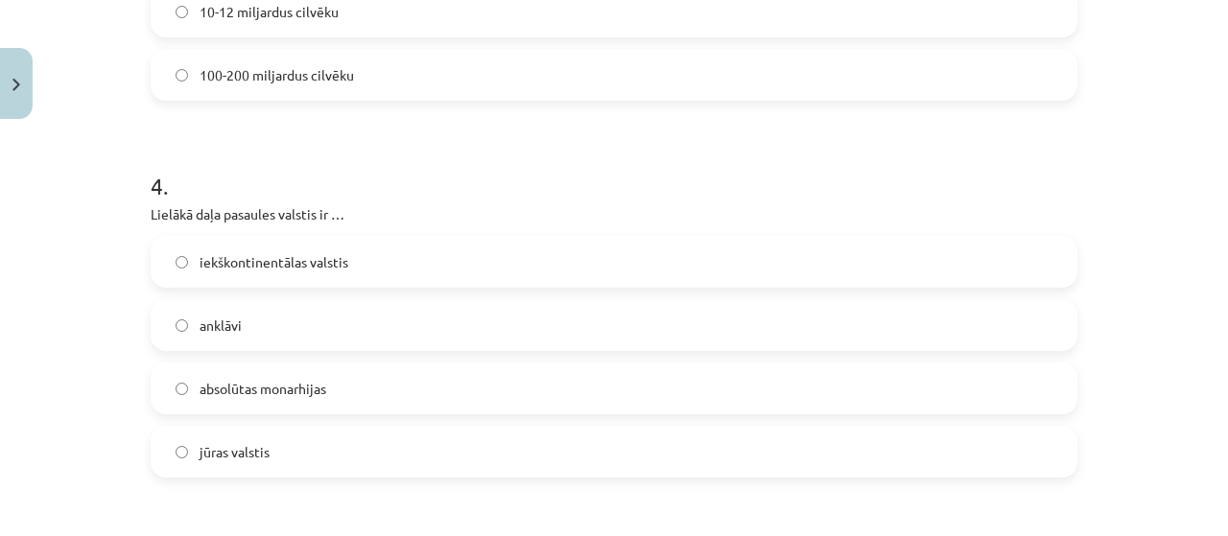
scroll to position [1343, 0]
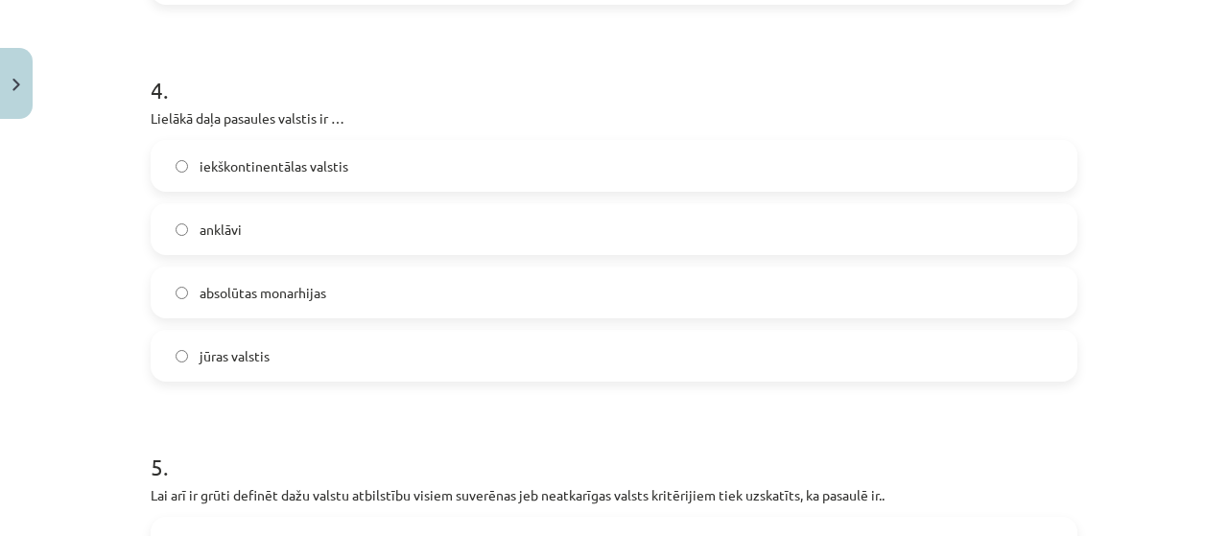
click at [320, 158] on span "iekškontinentālas valstis" at bounding box center [274, 166] width 149 height 20
drag, startPoint x: 320, startPoint y: 158, endPoint x: 250, endPoint y: 170, distance: 71.0
click at [250, 170] on span "iekškontinentālas valstis" at bounding box center [274, 166] width 149 height 20
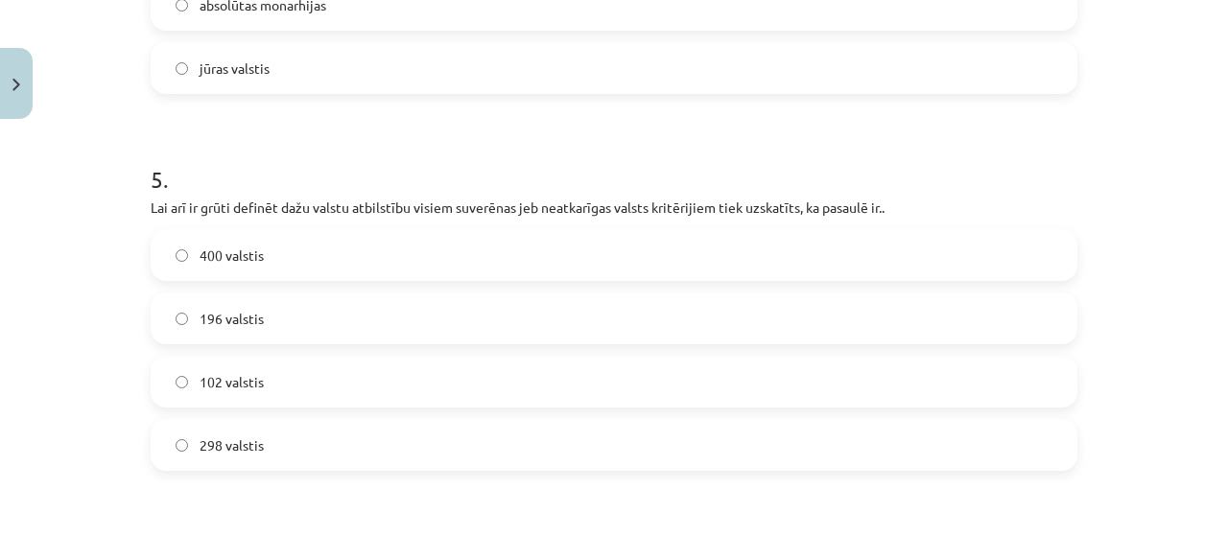
scroll to position [1727, 0]
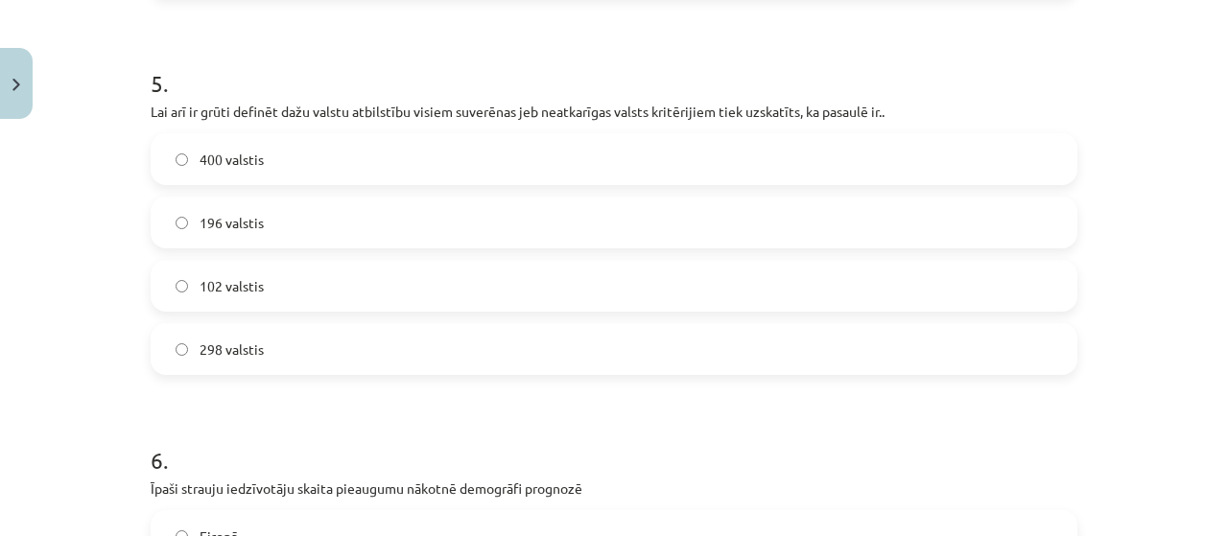
click at [261, 364] on label "298 valstis" at bounding box center [614, 349] width 923 height 48
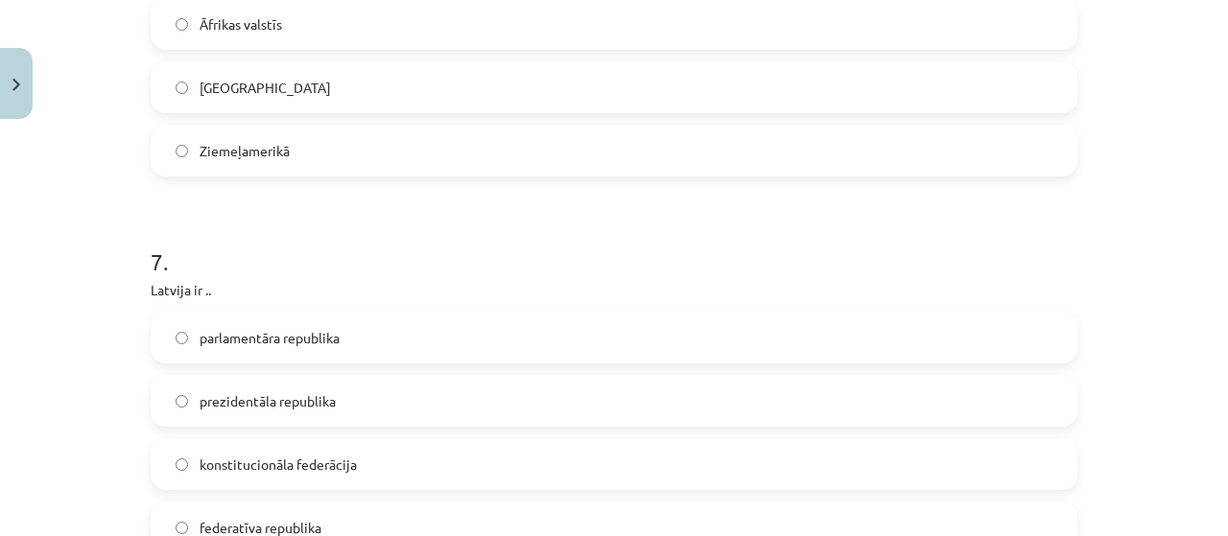
scroll to position [2398, 0]
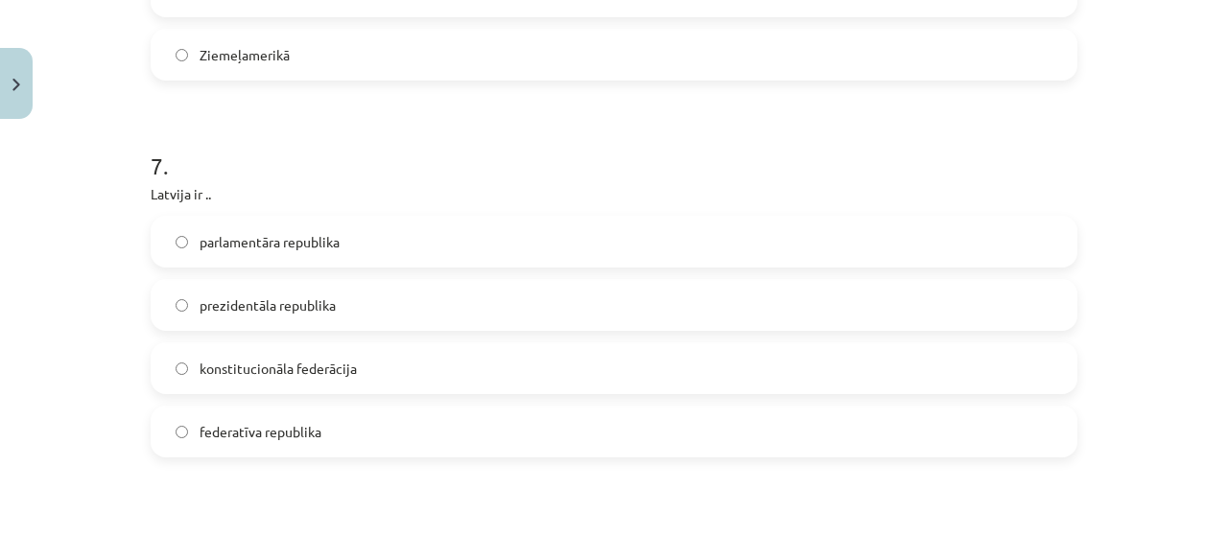
click at [283, 247] on span "parlamentāra republika" at bounding box center [270, 242] width 140 height 20
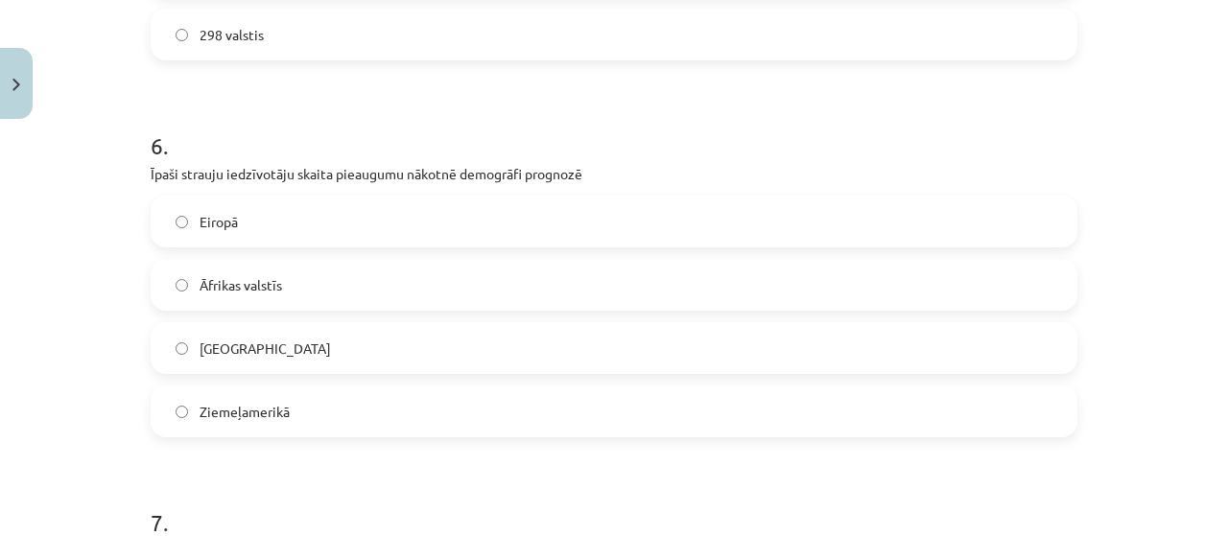
scroll to position [2014, 0]
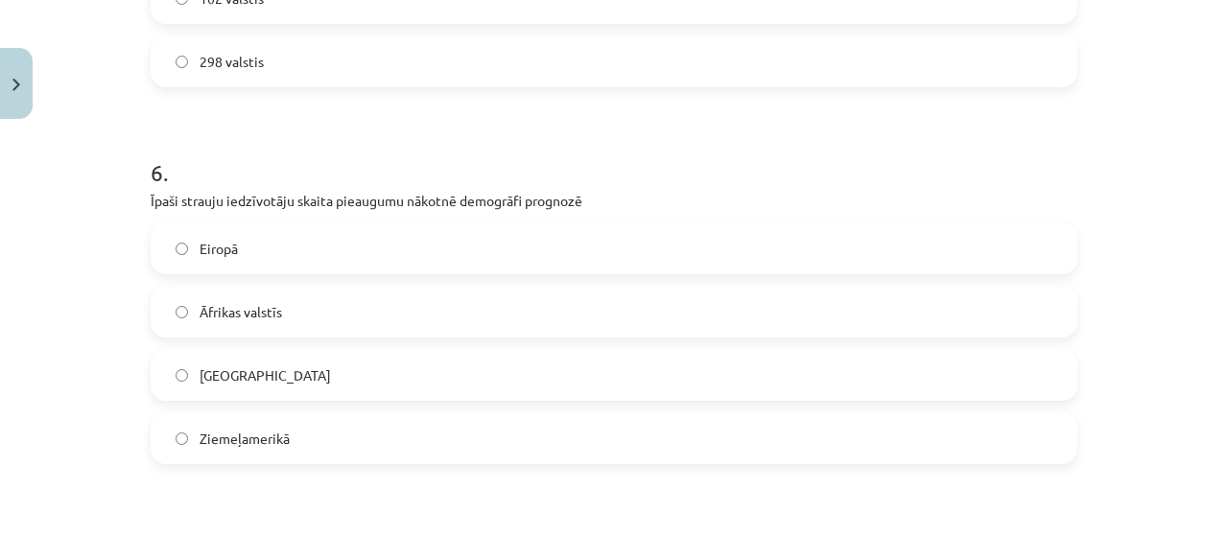
click at [220, 388] on label "Ķīnā" at bounding box center [614, 375] width 923 height 48
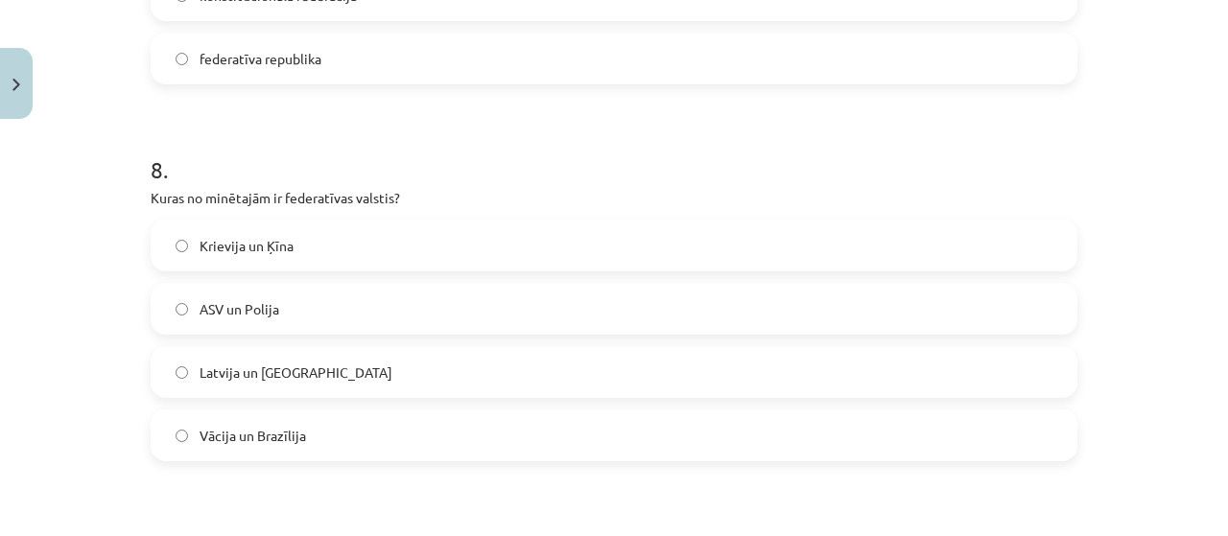
scroll to position [2878, 0]
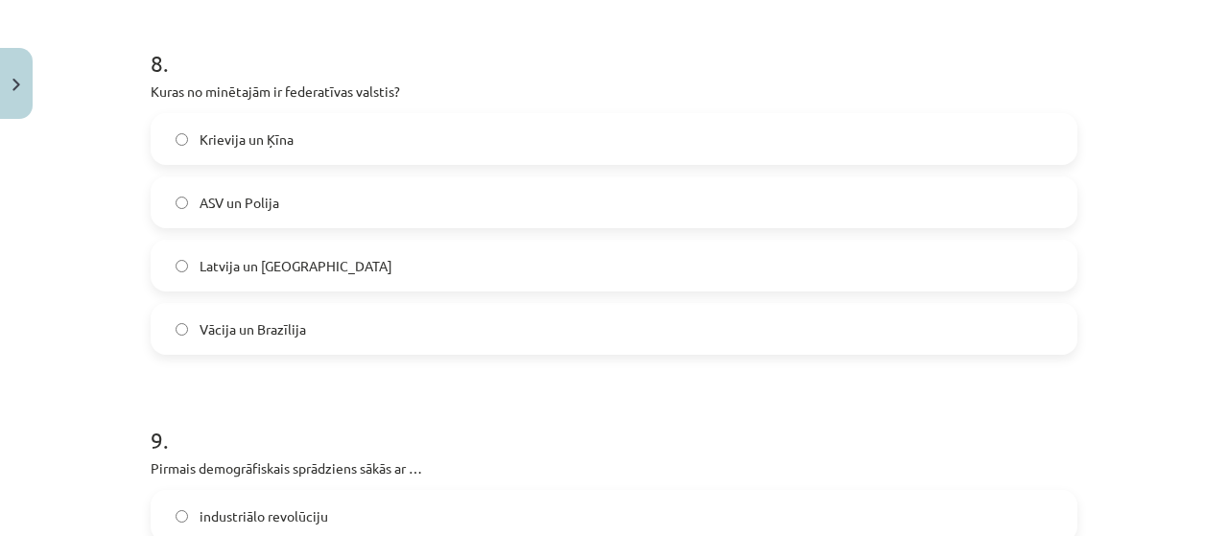
click at [332, 336] on label "Vācija un Brazīlija" at bounding box center [614, 329] width 923 height 48
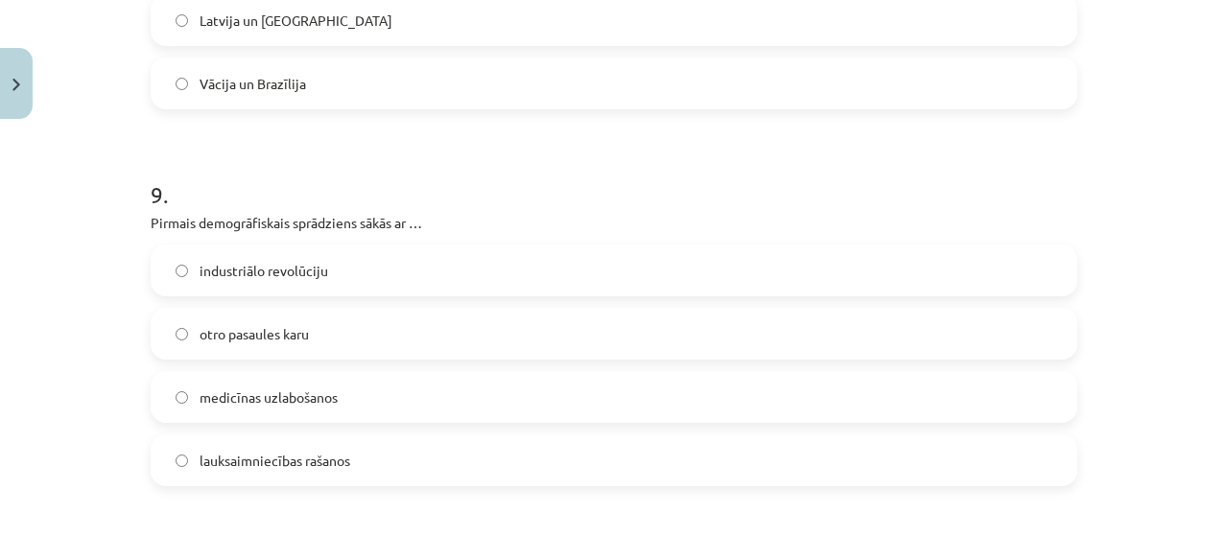
scroll to position [3165, 0]
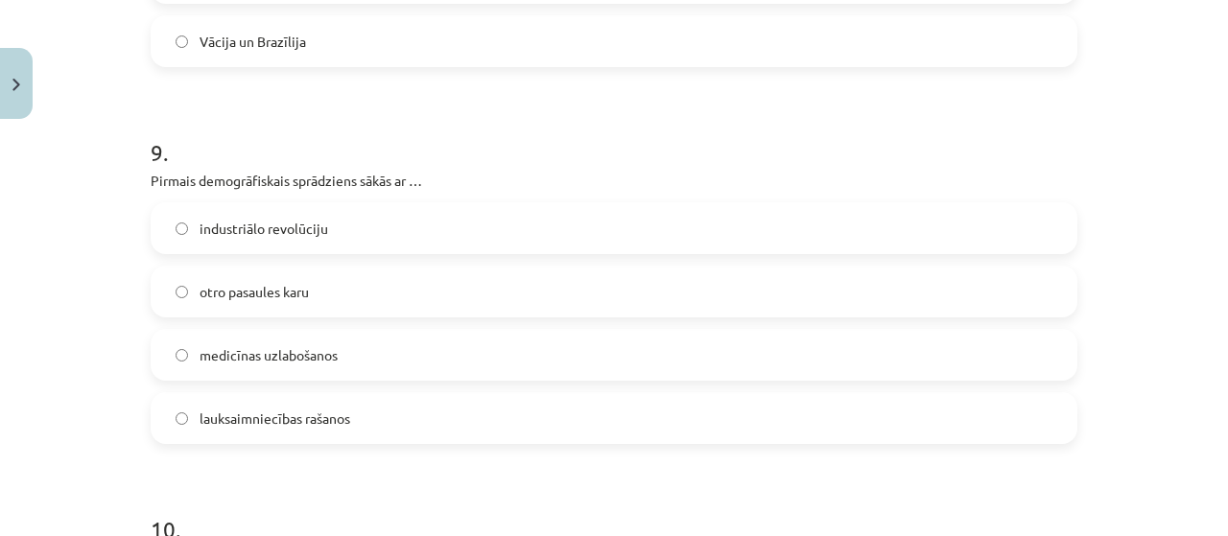
click at [355, 223] on label "industriālo revolūciju" at bounding box center [614, 228] width 923 height 48
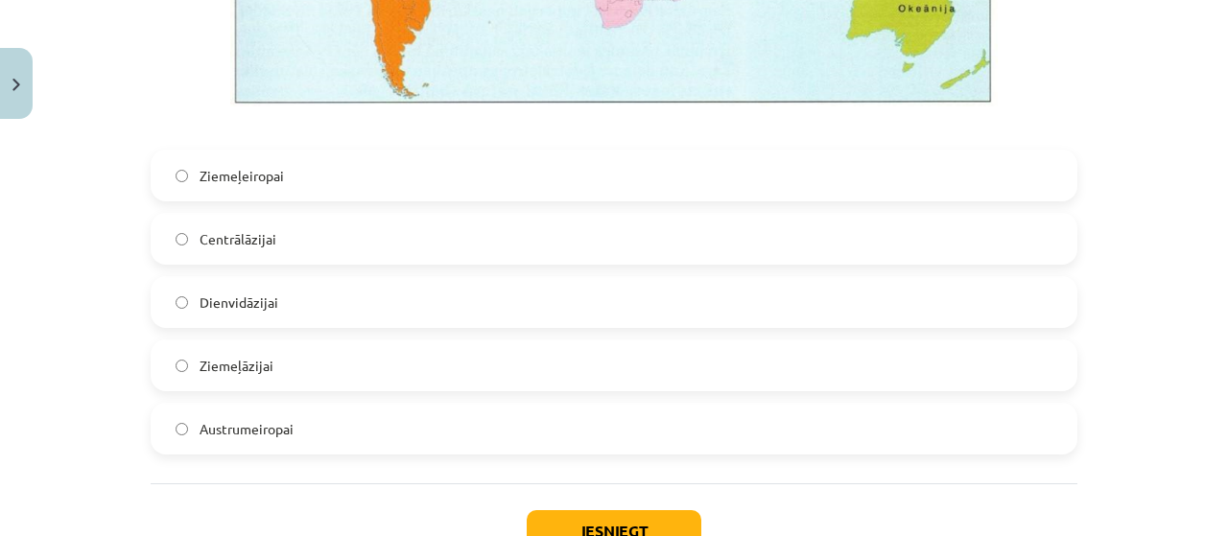
scroll to position [4125, 0]
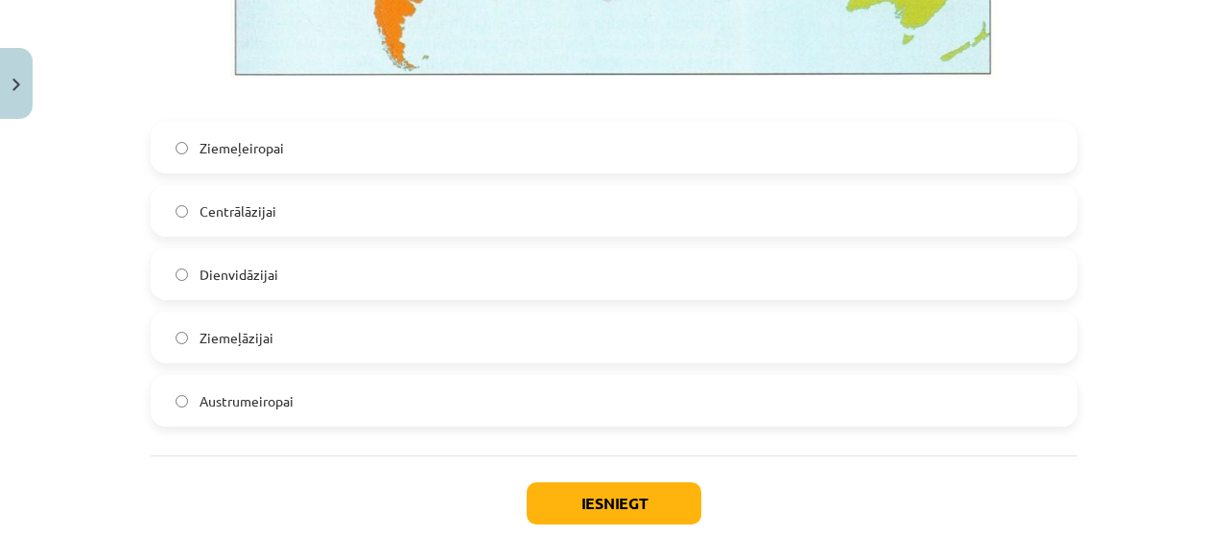
click at [299, 400] on label "Austrumeiropai" at bounding box center [614, 401] width 923 height 48
click at [565, 498] on button "Iesniegt" at bounding box center [614, 503] width 175 height 42
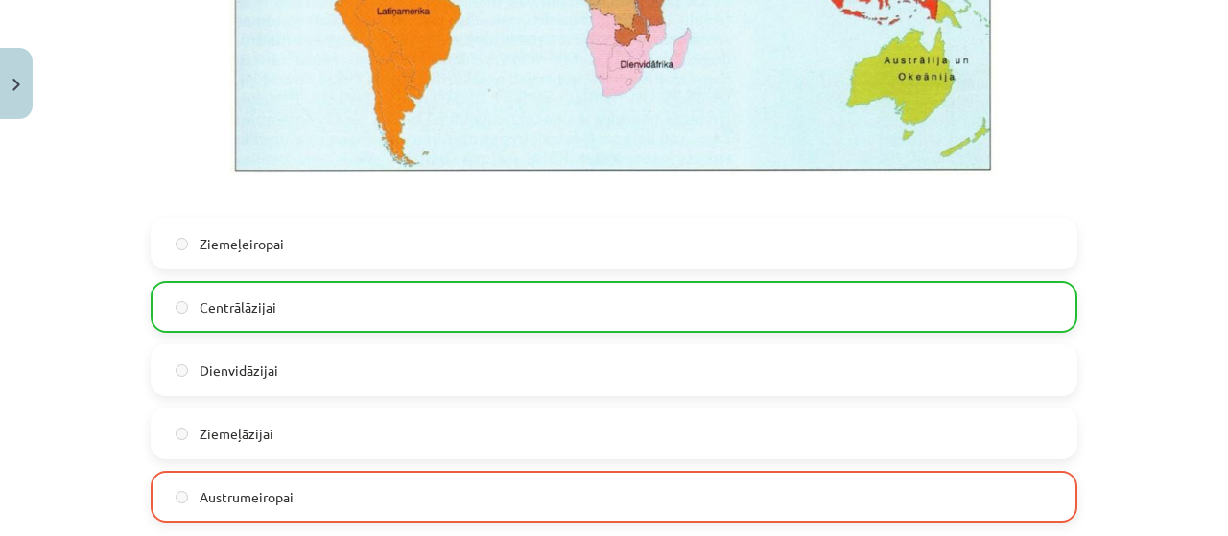
scroll to position [4296, 0]
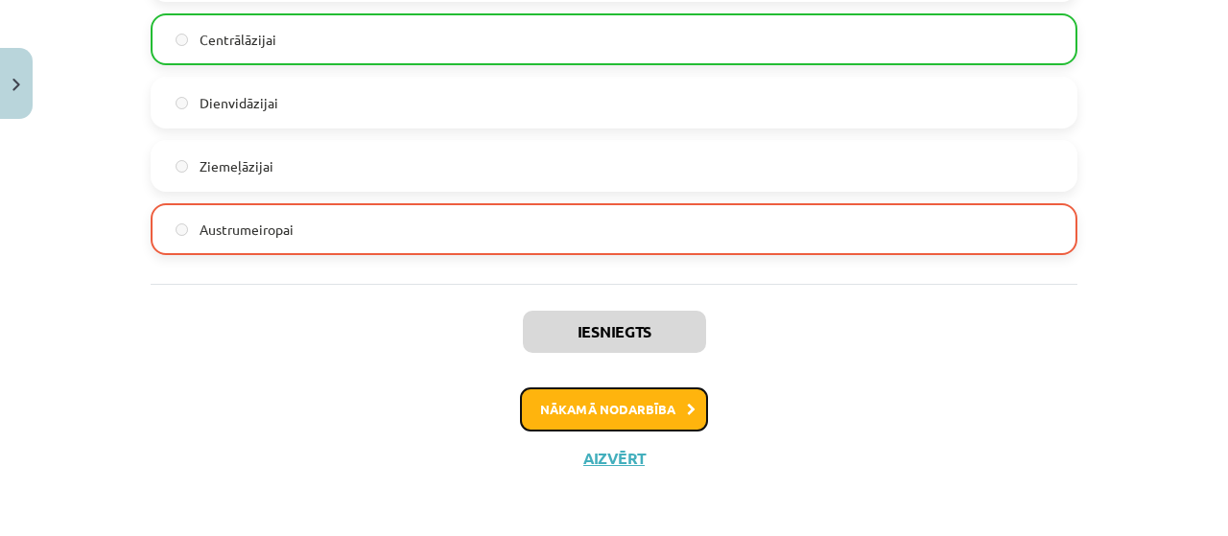
click at [598, 394] on button "Nākamā nodarbība" at bounding box center [614, 410] width 188 height 44
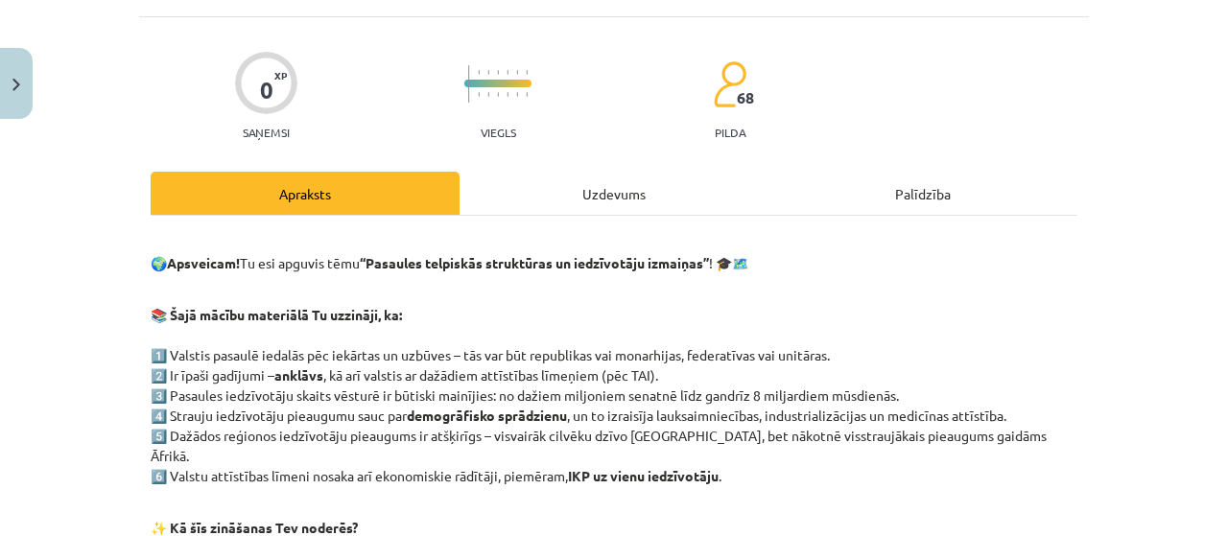
scroll to position [48, 0]
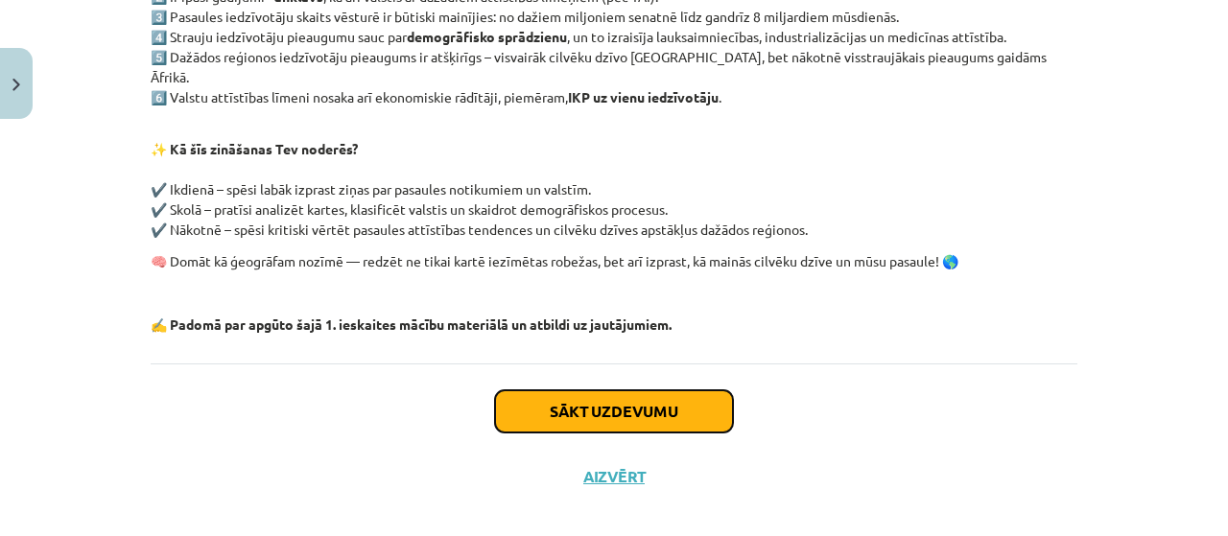
click at [614, 390] on button "Sākt uzdevumu" at bounding box center [614, 411] width 238 height 42
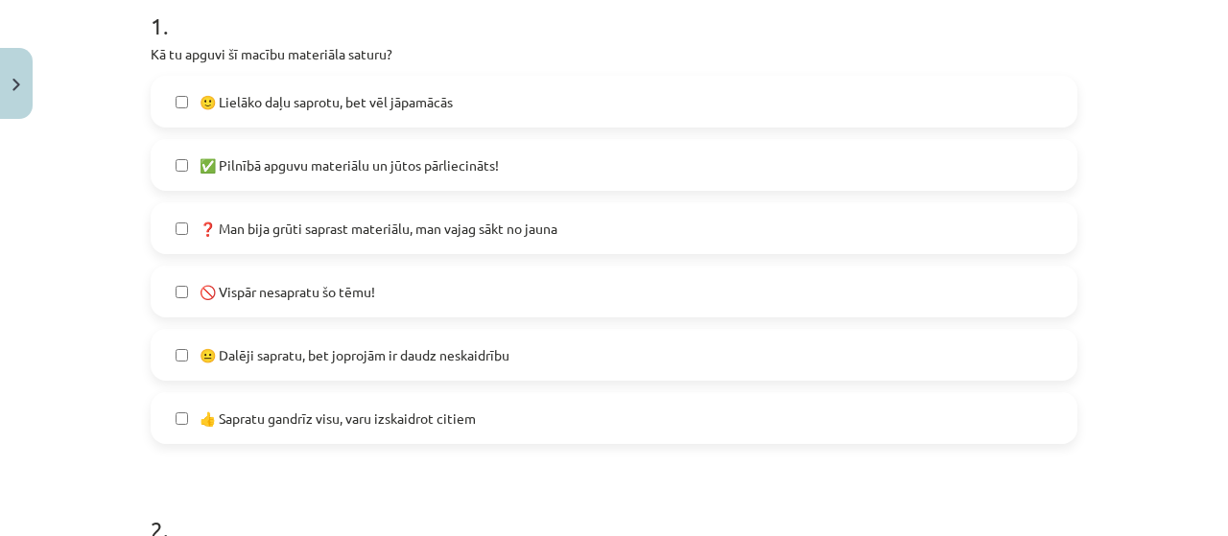
scroll to position [432, 0]
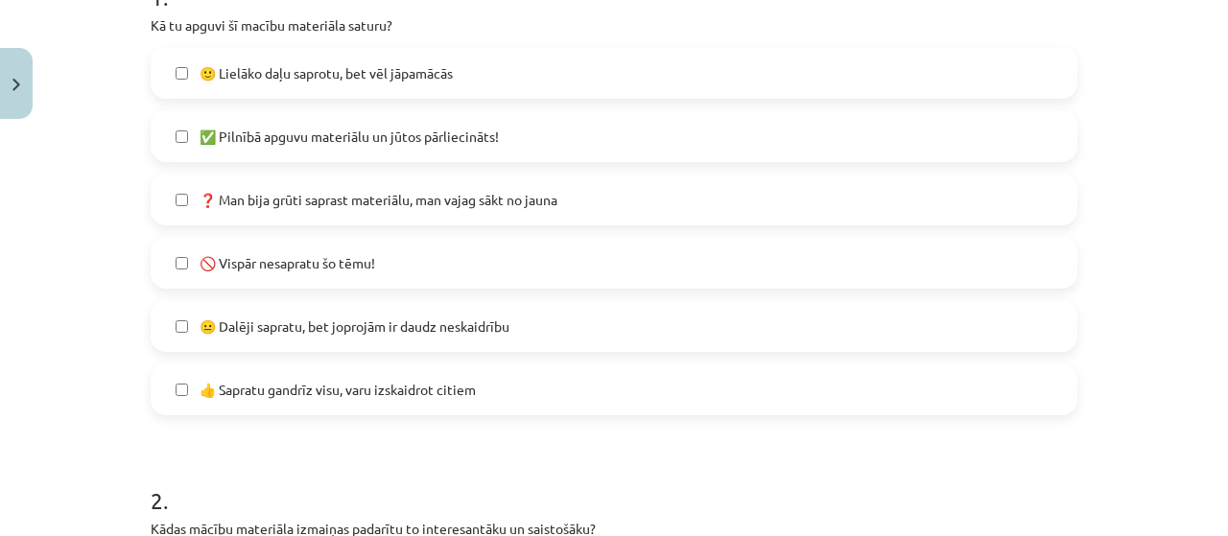
click at [282, 317] on span "😐 Dalēji sapratu, bet joprojām ir daudz neskaidrību" at bounding box center [355, 327] width 310 height 20
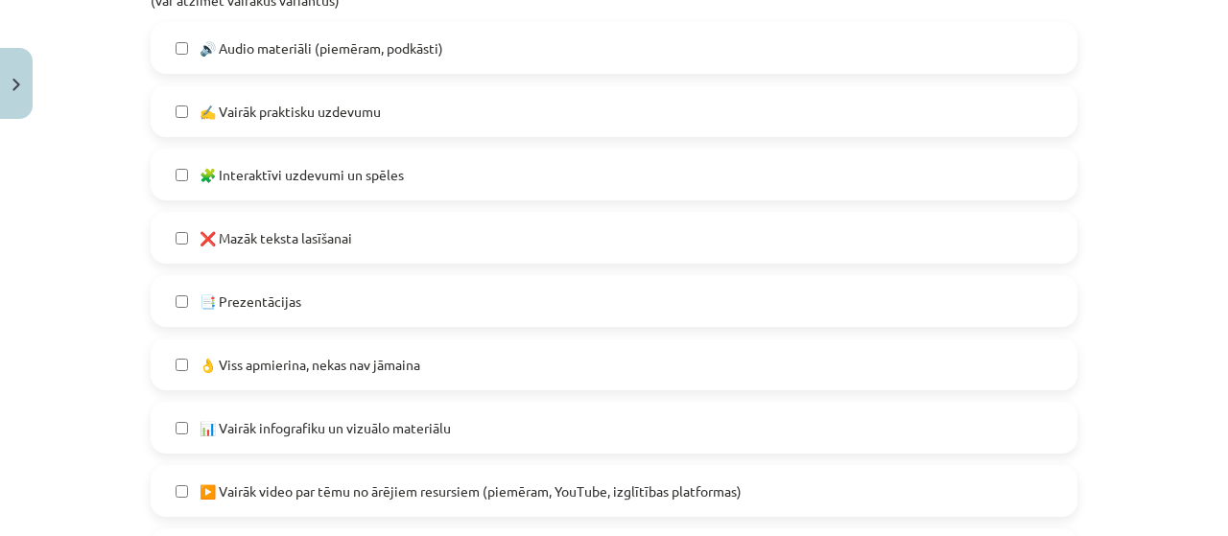
scroll to position [1007, 0]
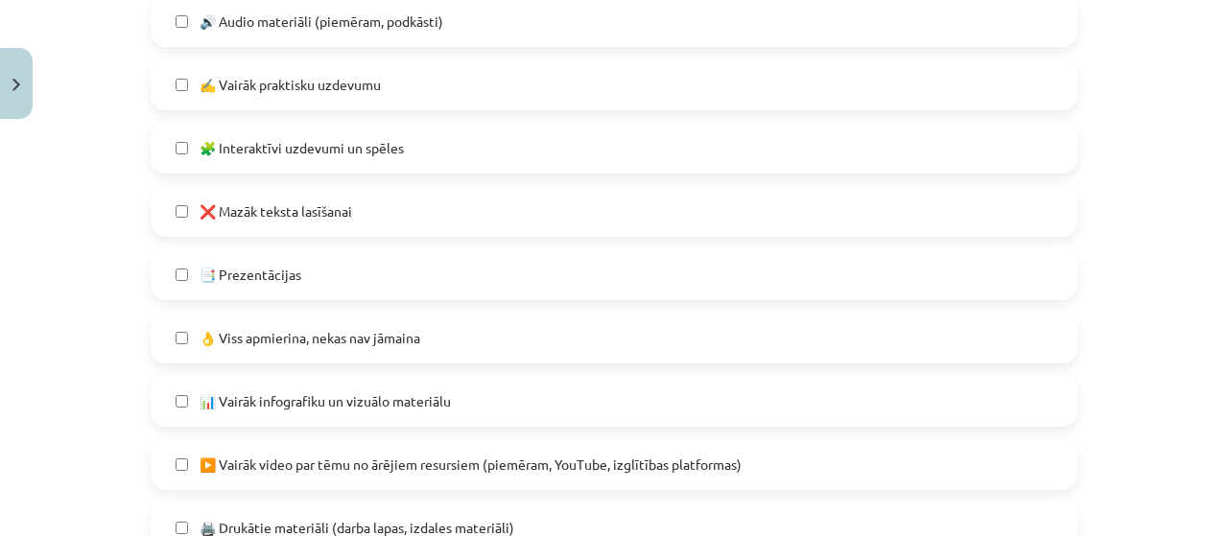
click at [353, 214] on label "❌ Mazāk teksta lasīšanai" at bounding box center [614, 211] width 923 height 48
click at [356, 218] on label "❌ Mazāk teksta lasīšanai" at bounding box center [614, 211] width 923 height 48
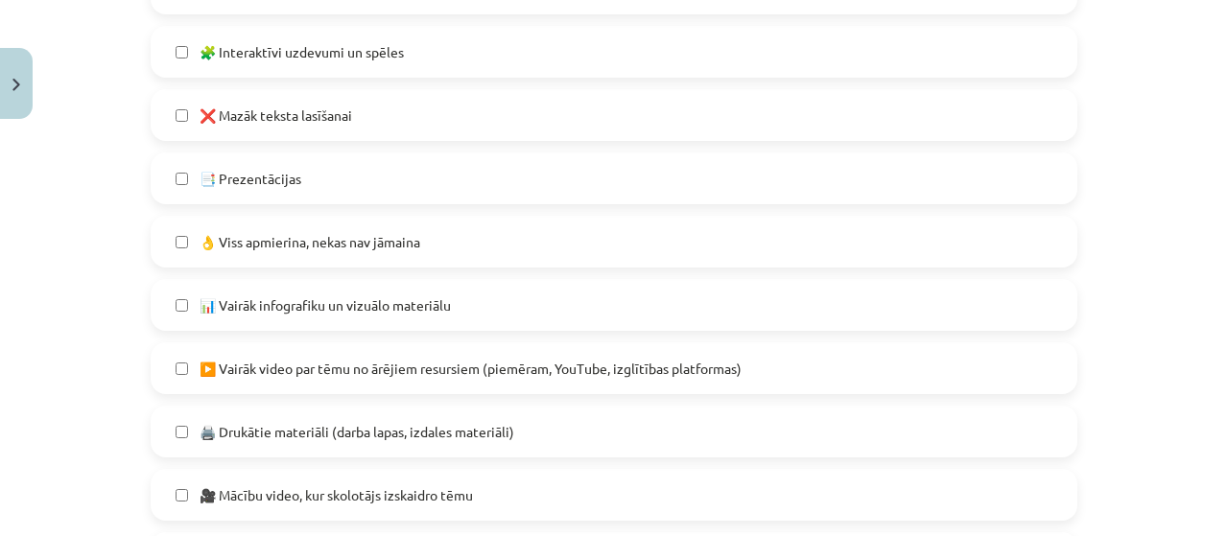
scroll to position [1199, 0]
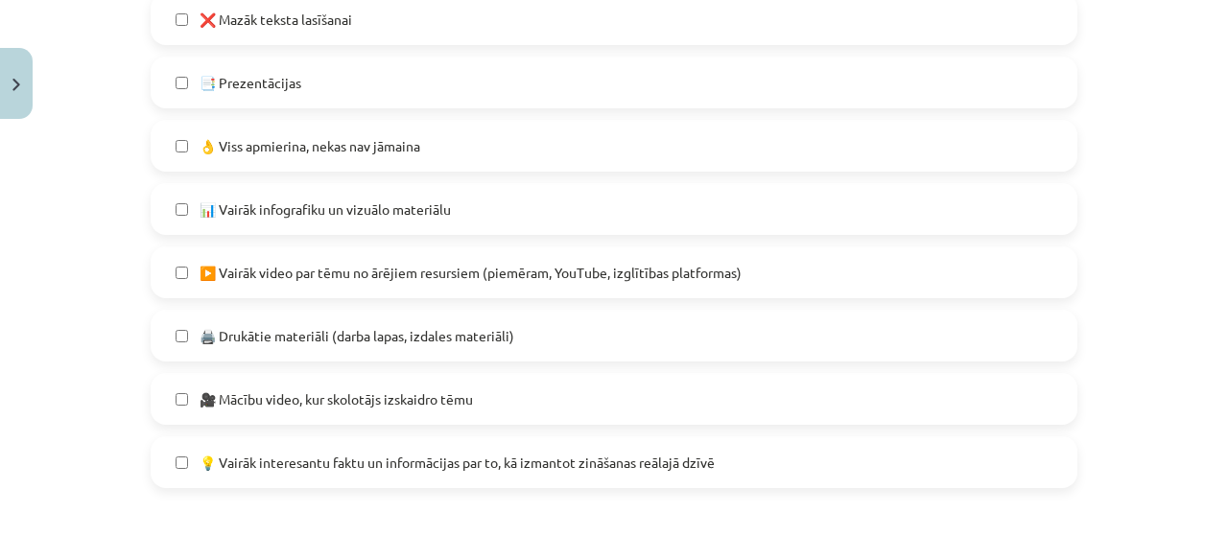
click at [677, 466] on span "💡 Vairāk interesantu faktu un informācijas par to, kā izmantot zināšanas reālaj…" at bounding box center [457, 463] width 515 height 20
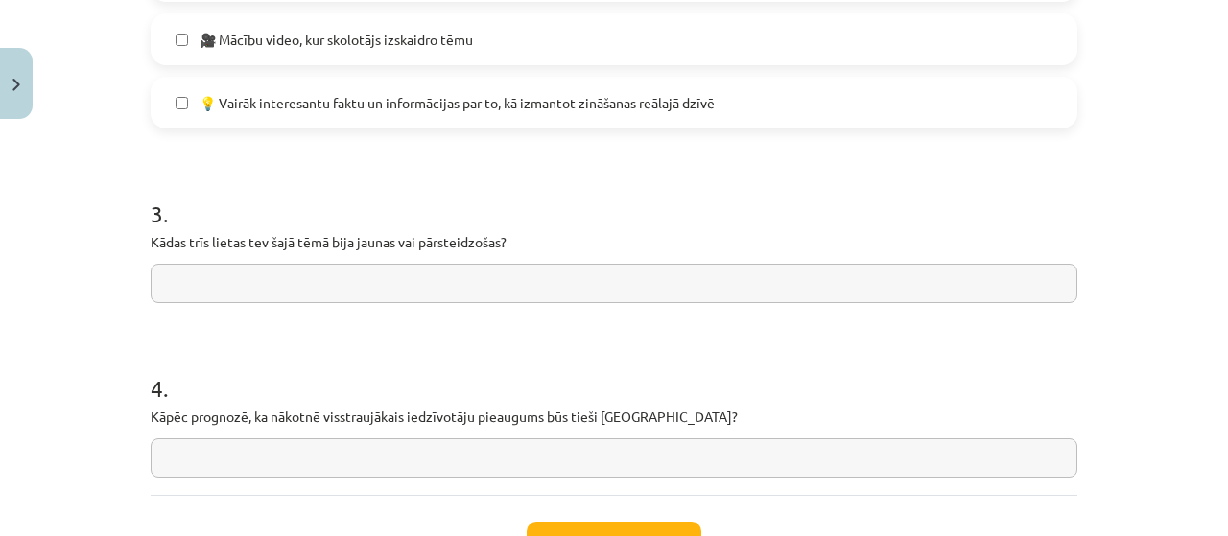
scroll to position [1583, 0]
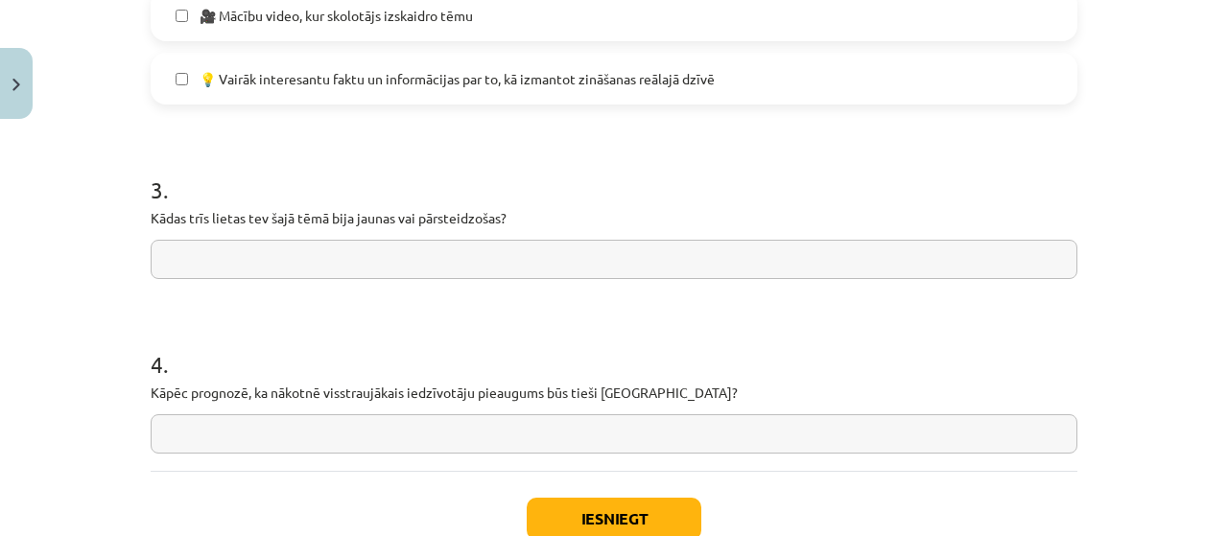
click at [446, 247] on input "text" at bounding box center [614, 259] width 927 height 39
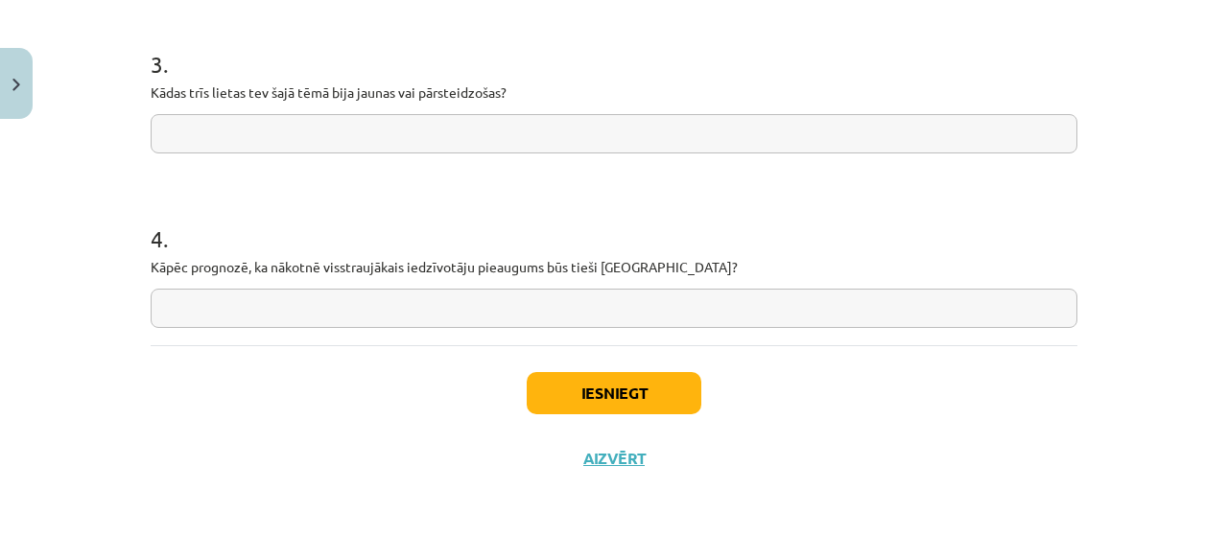
scroll to position [1709, 0]
click at [611, 379] on button "Iesniegt" at bounding box center [614, 392] width 175 height 42
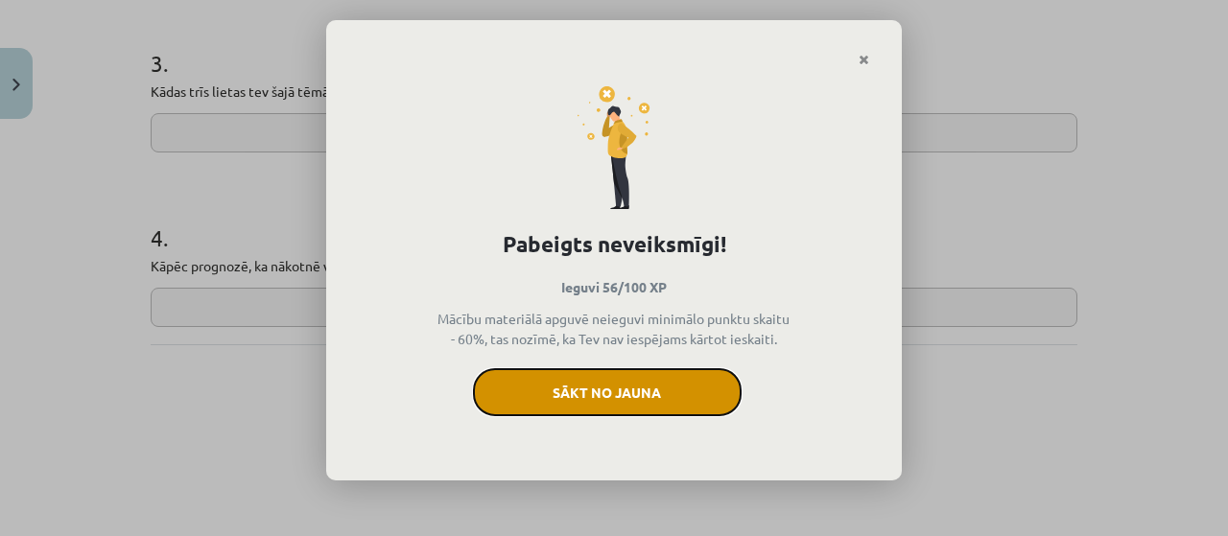
click at [639, 394] on button "Sākt no jauna" at bounding box center [607, 392] width 269 height 48
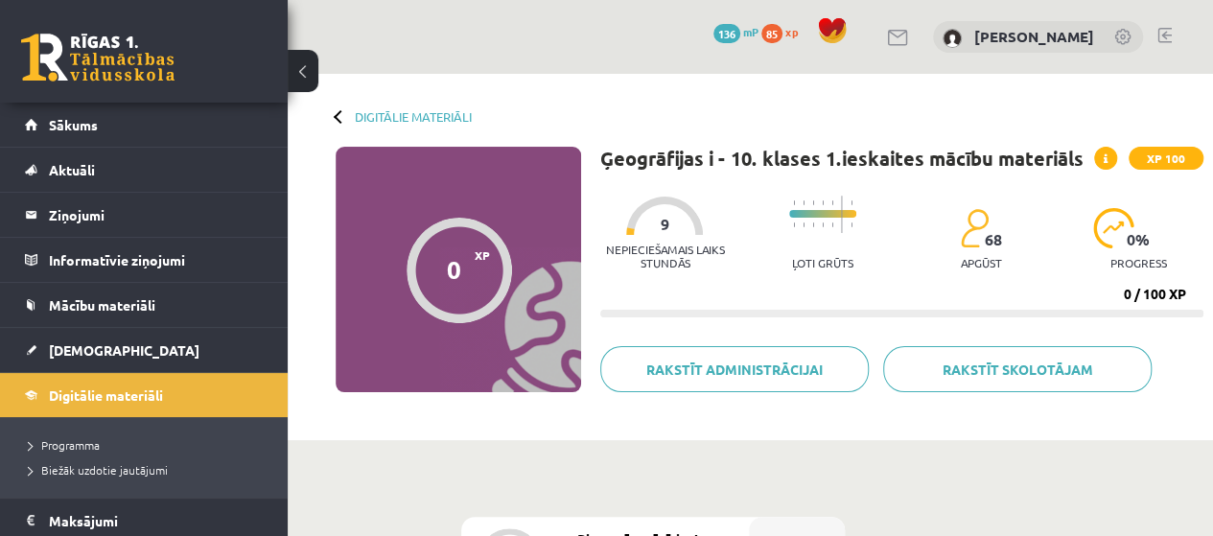
scroll to position [96, 0]
